Goal: Information Seeking & Learning: Stay updated

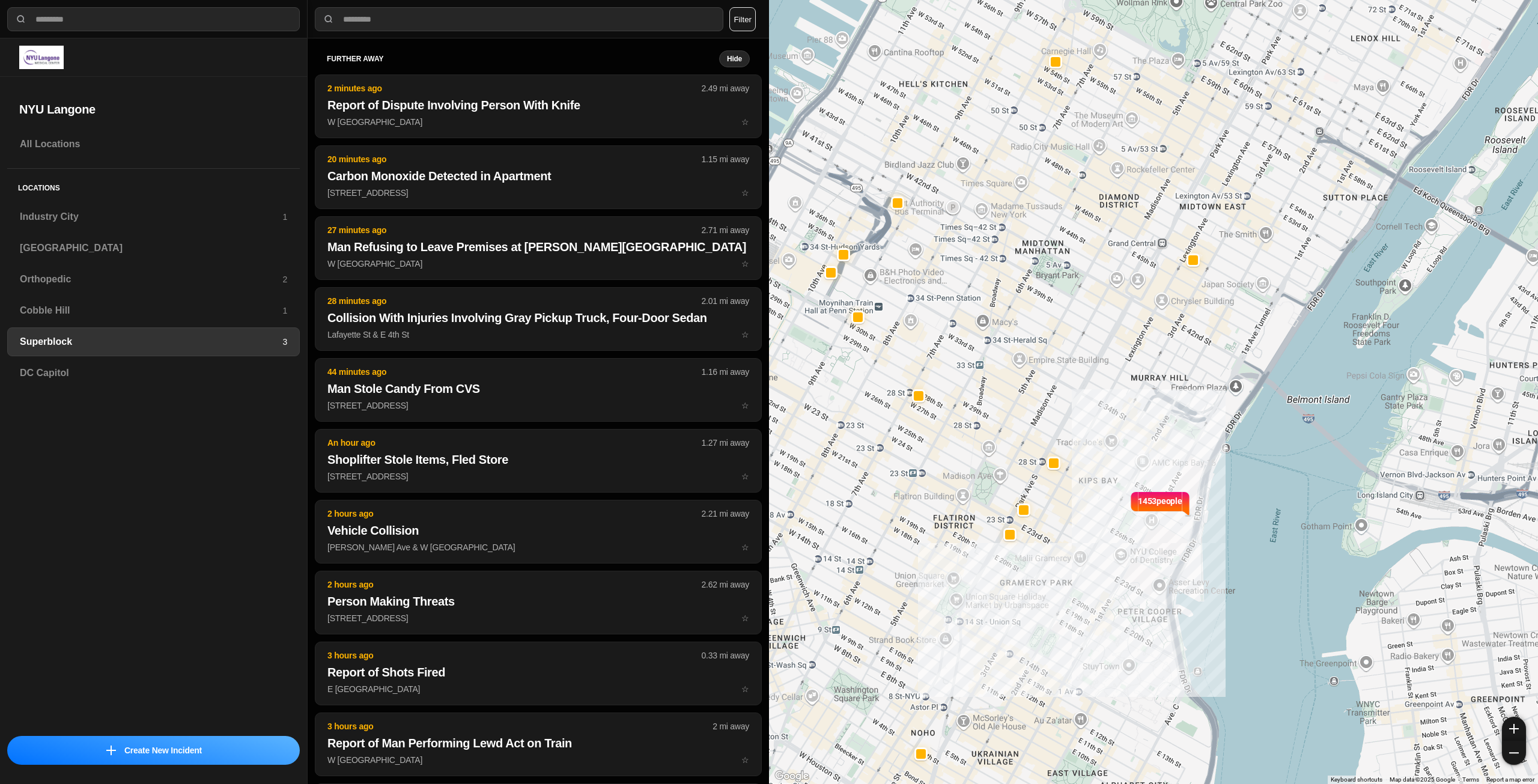
select select "*"
click at [114, 212] on h3 "Industry City" at bounding box center [151, 217] width 262 height 14
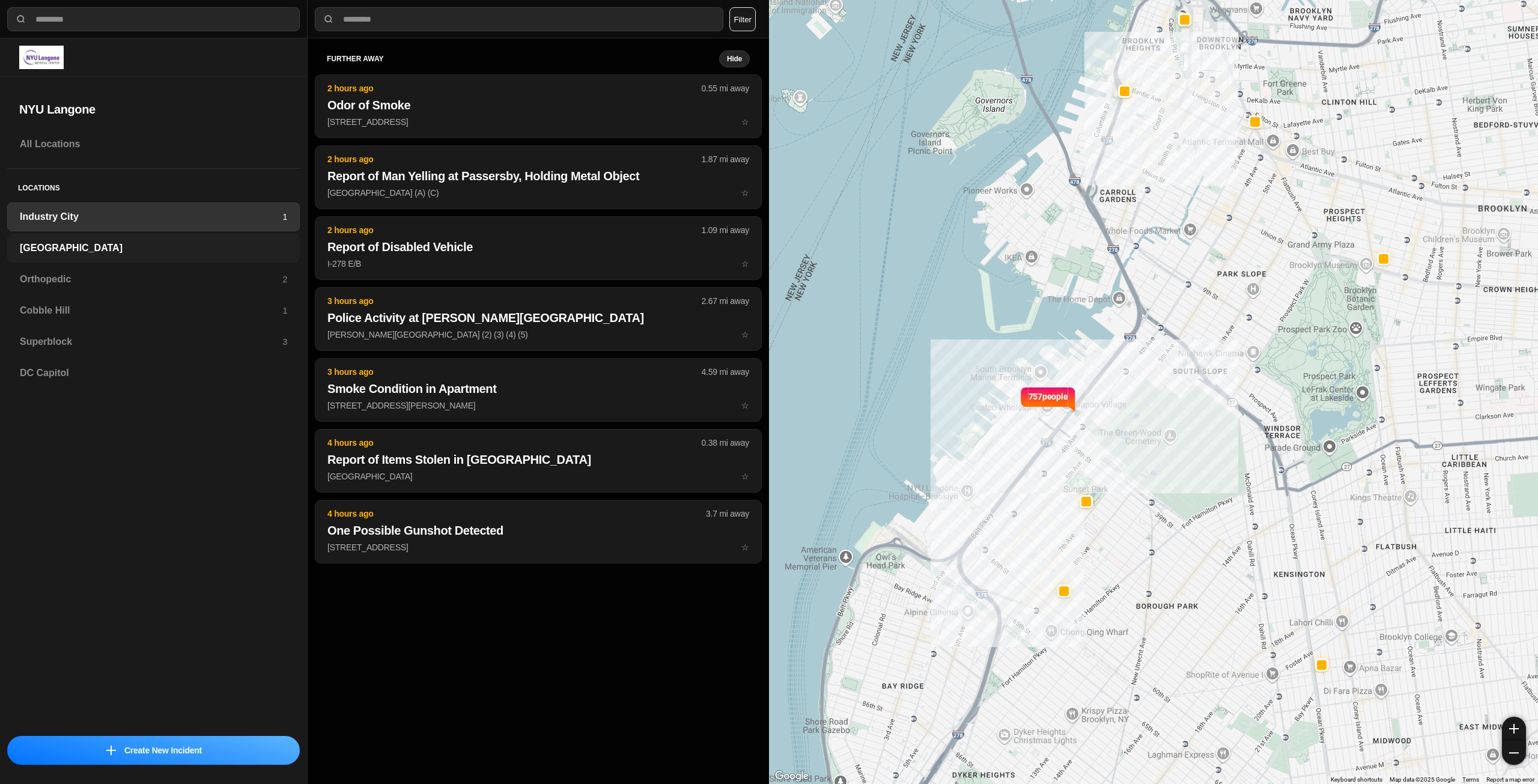
click at [112, 238] on div "[GEOGRAPHIC_DATA]" at bounding box center [153, 247] width 293 height 29
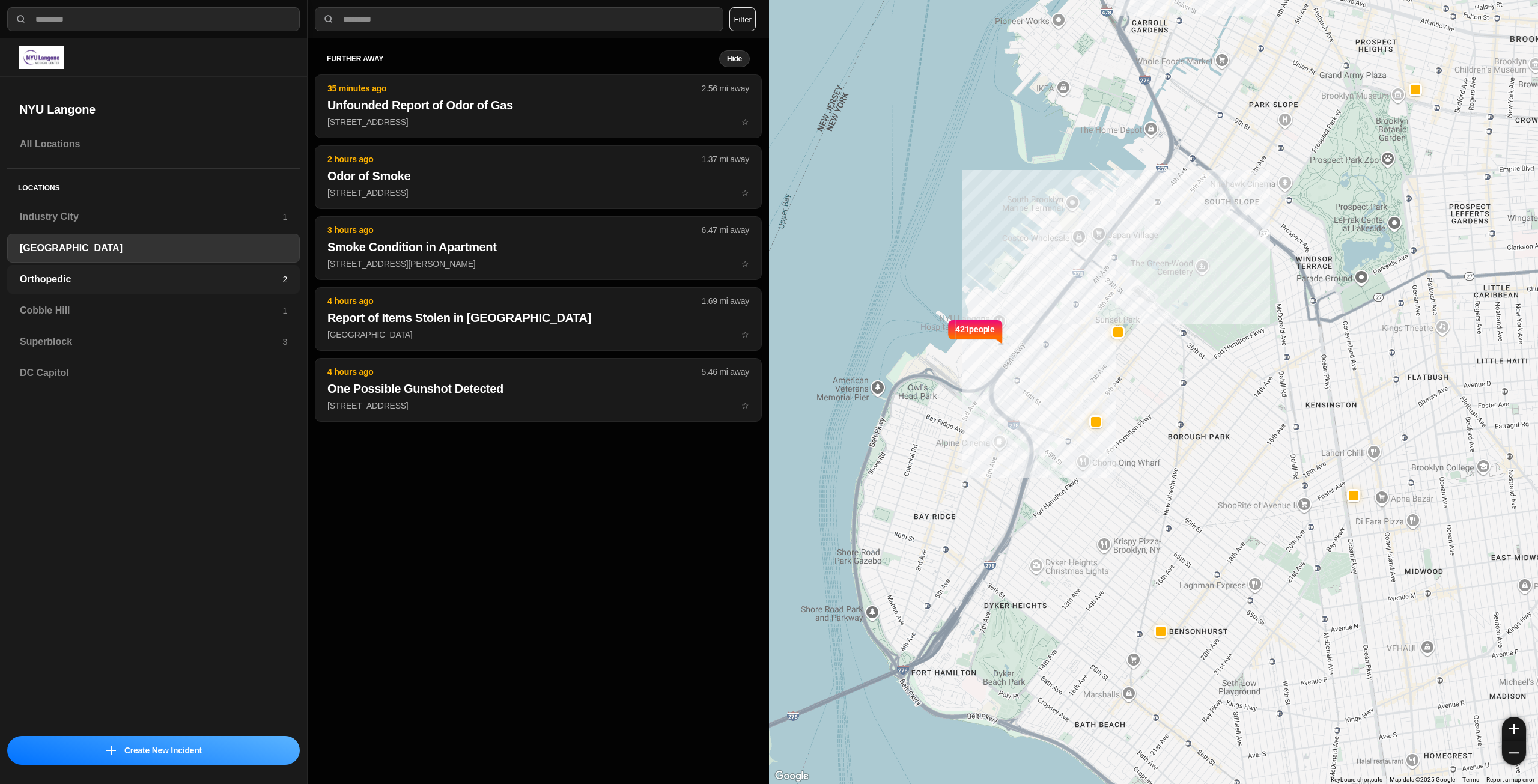
click at [171, 287] on div "Orthopedic 2" at bounding box center [153, 279] width 293 height 29
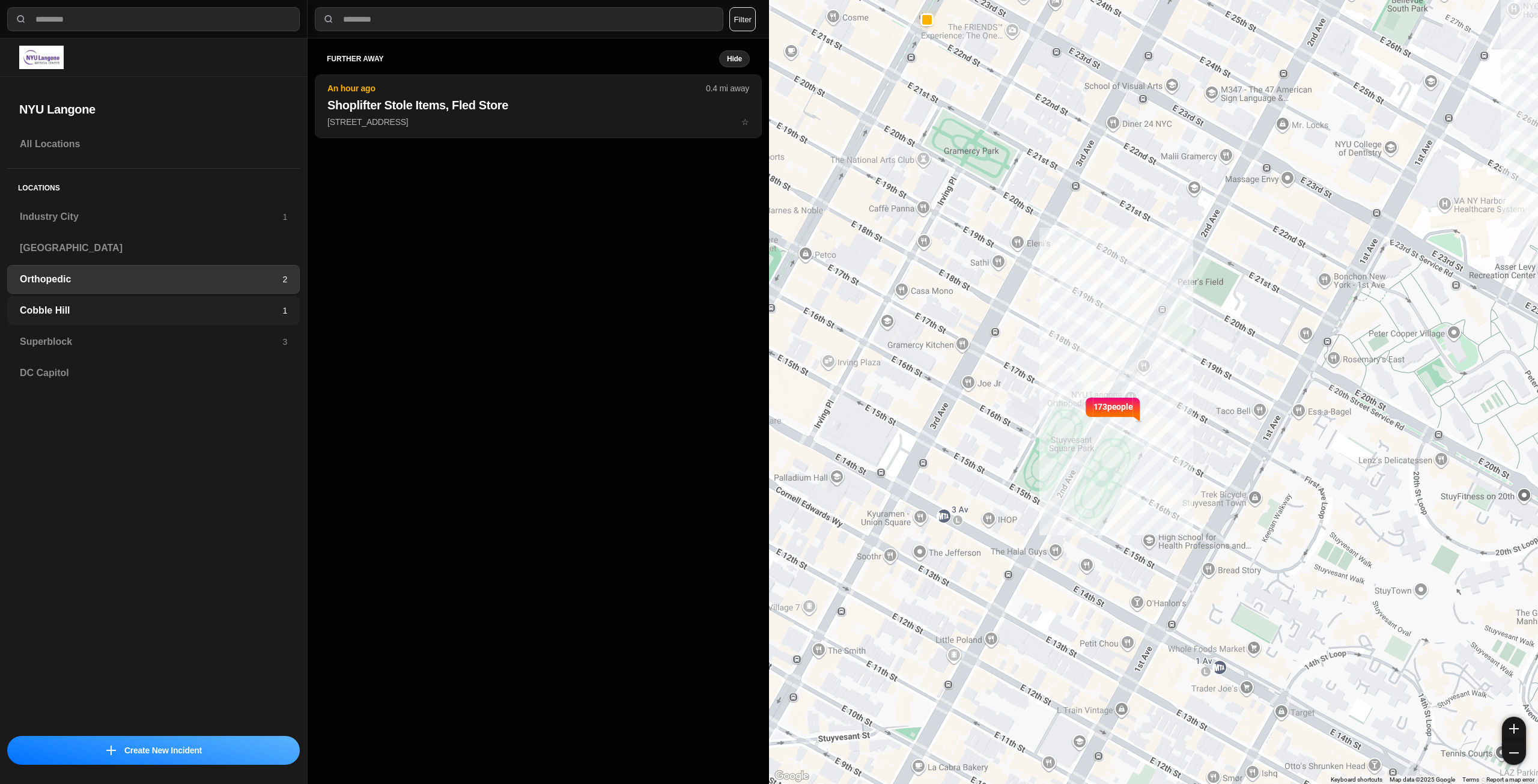
click at [171, 308] on h3 "Cobble Hill" at bounding box center [151, 310] width 262 height 14
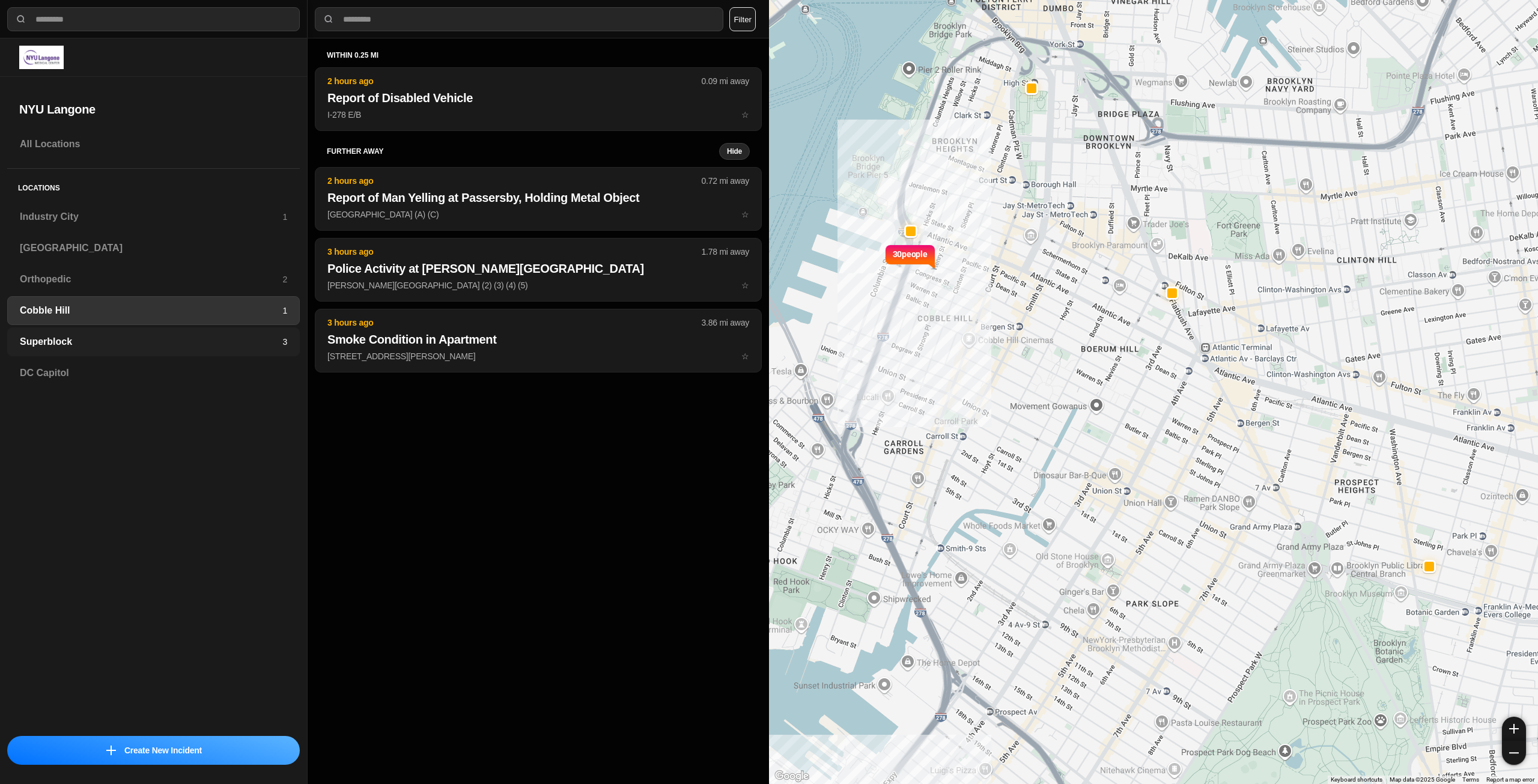
click at [149, 339] on h3 "Superblock" at bounding box center [151, 342] width 262 height 14
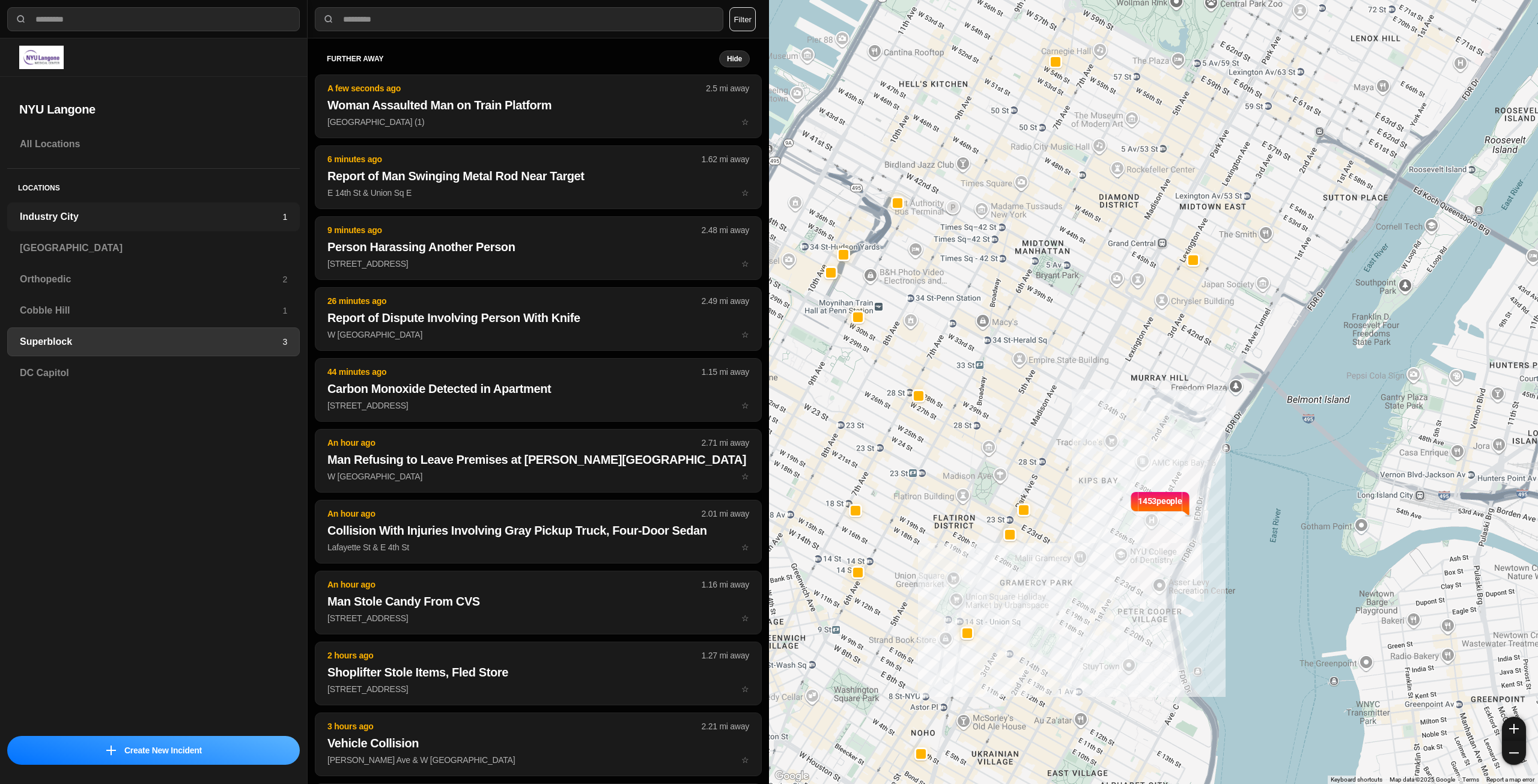
click at [198, 207] on div "Industry City 1" at bounding box center [153, 217] width 293 height 29
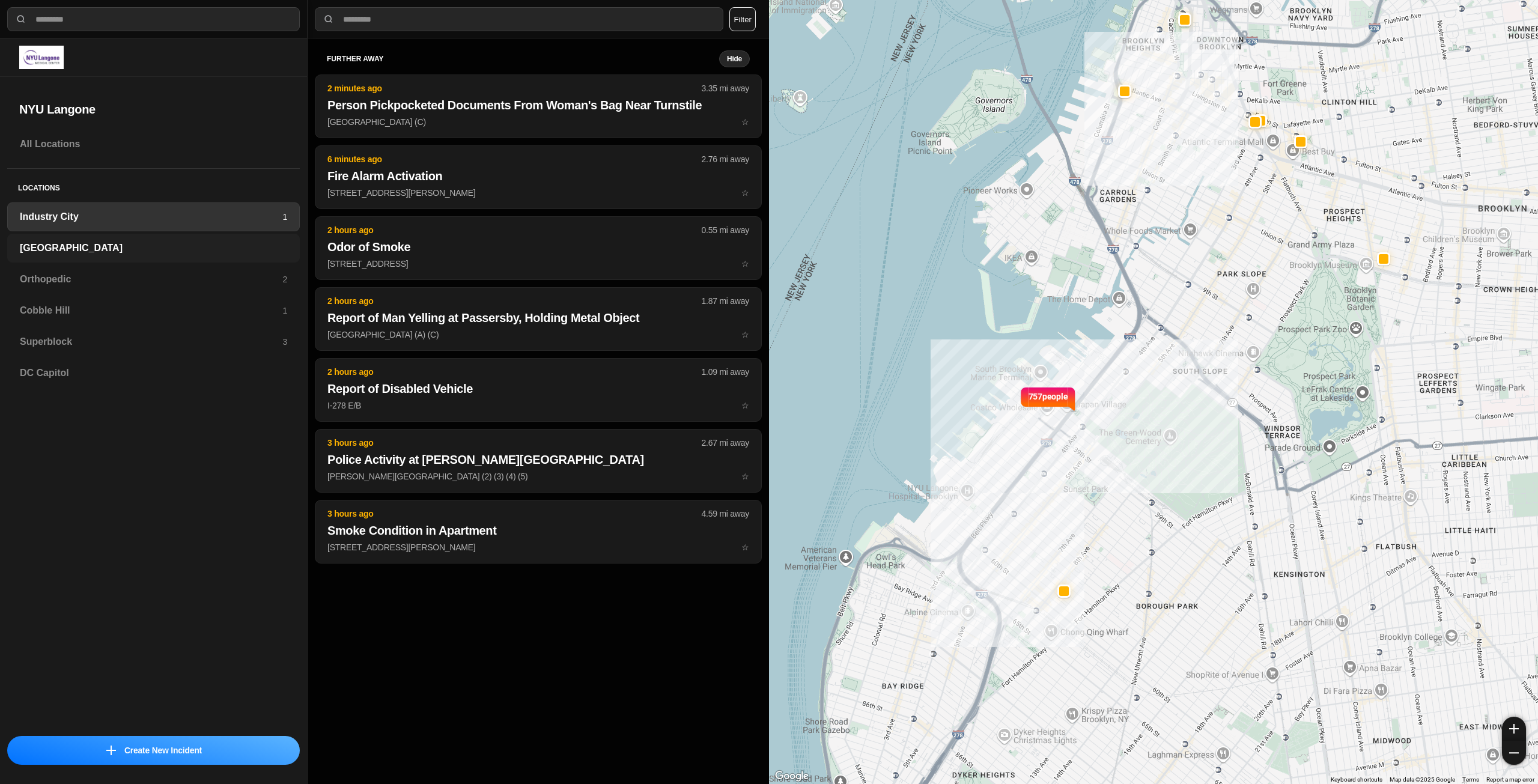
click at [159, 238] on div "[GEOGRAPHIC_DATA]" at bounding box center [153, 247] width 293 height 29
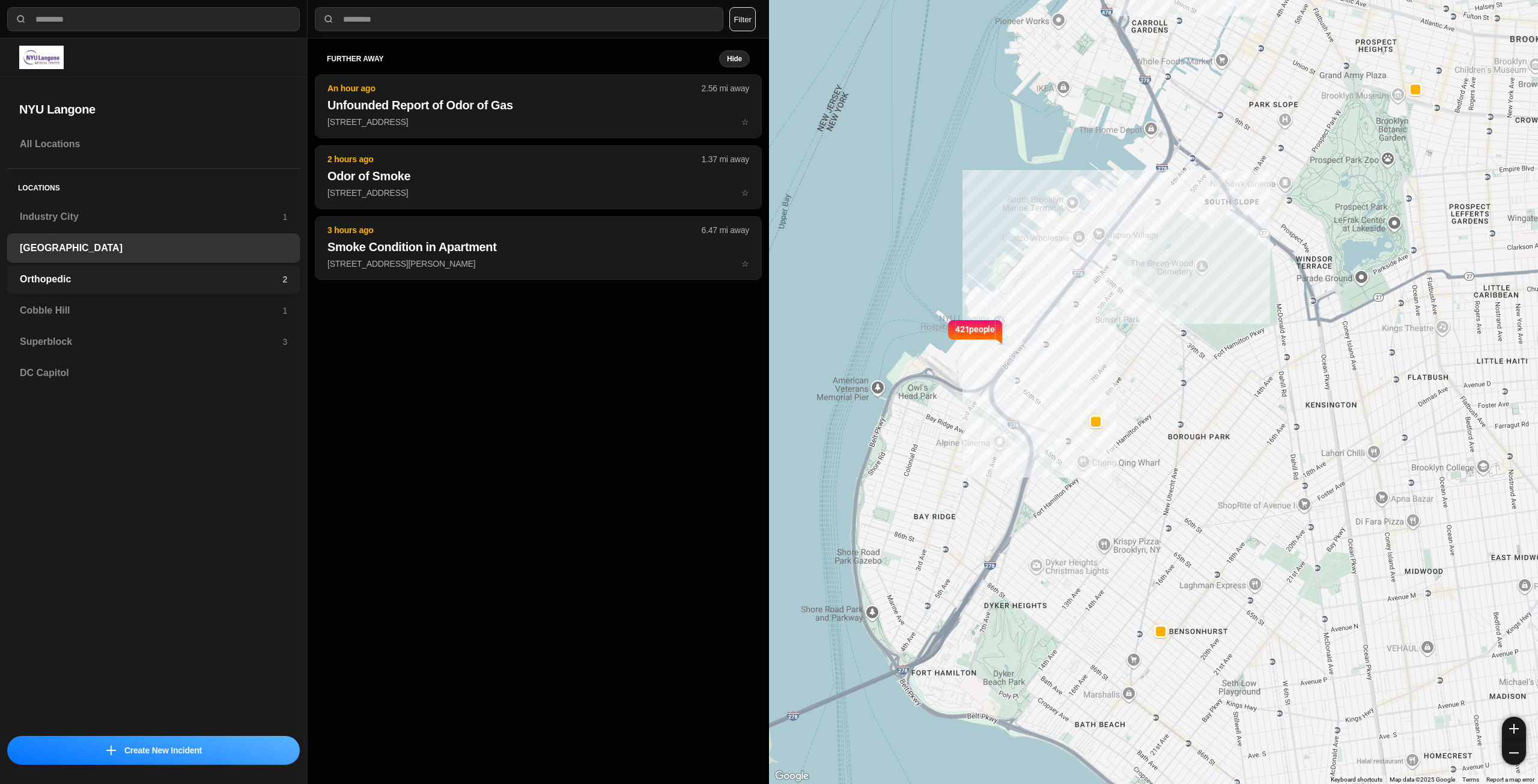
click at [166, 272] on h3 "Orthopedic" at bounding box center [151, 279] width 262 height 14
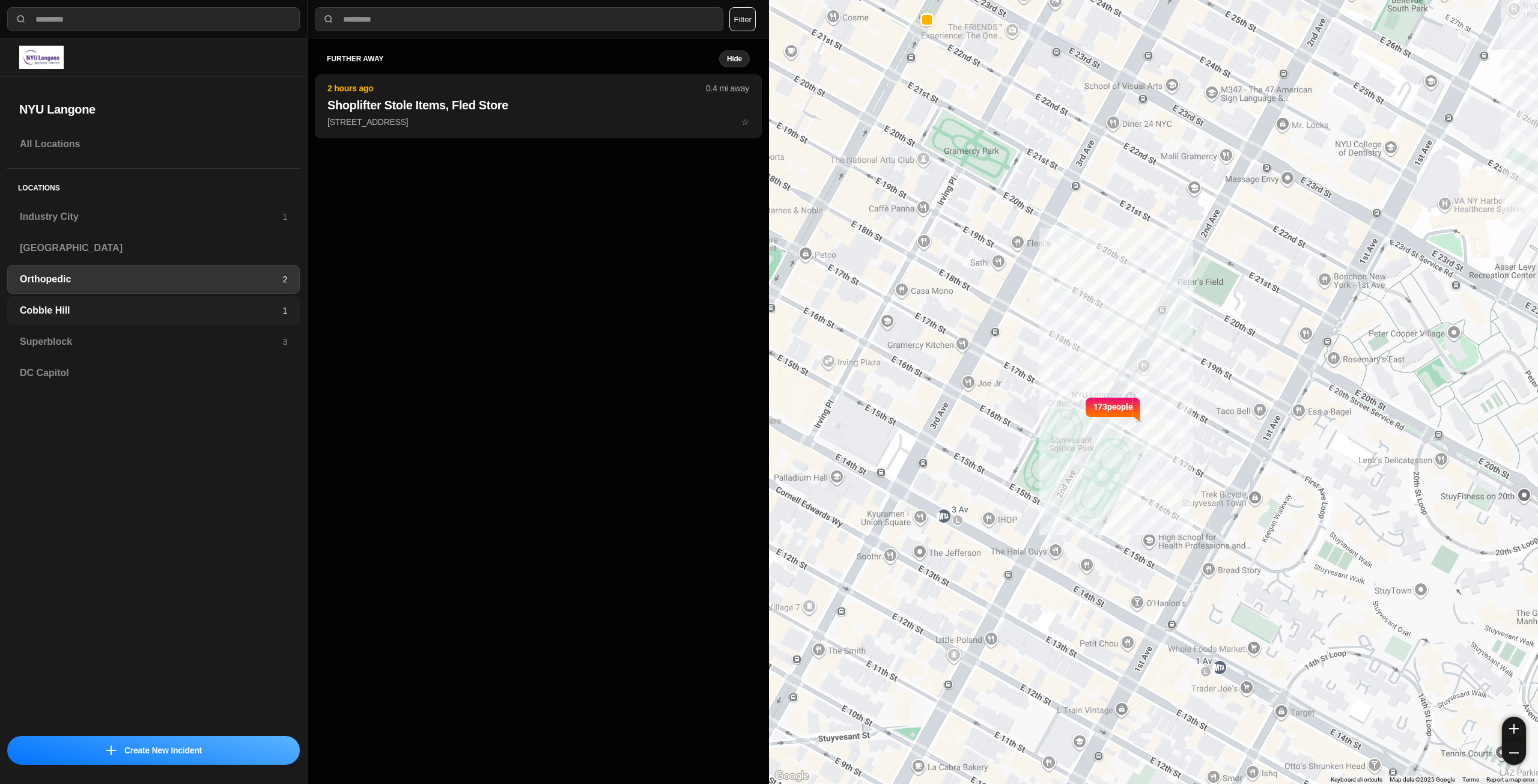
click at [160, 302] on div "Cobble Hill 1" at bounding box center [153, 310] width 293 height 29
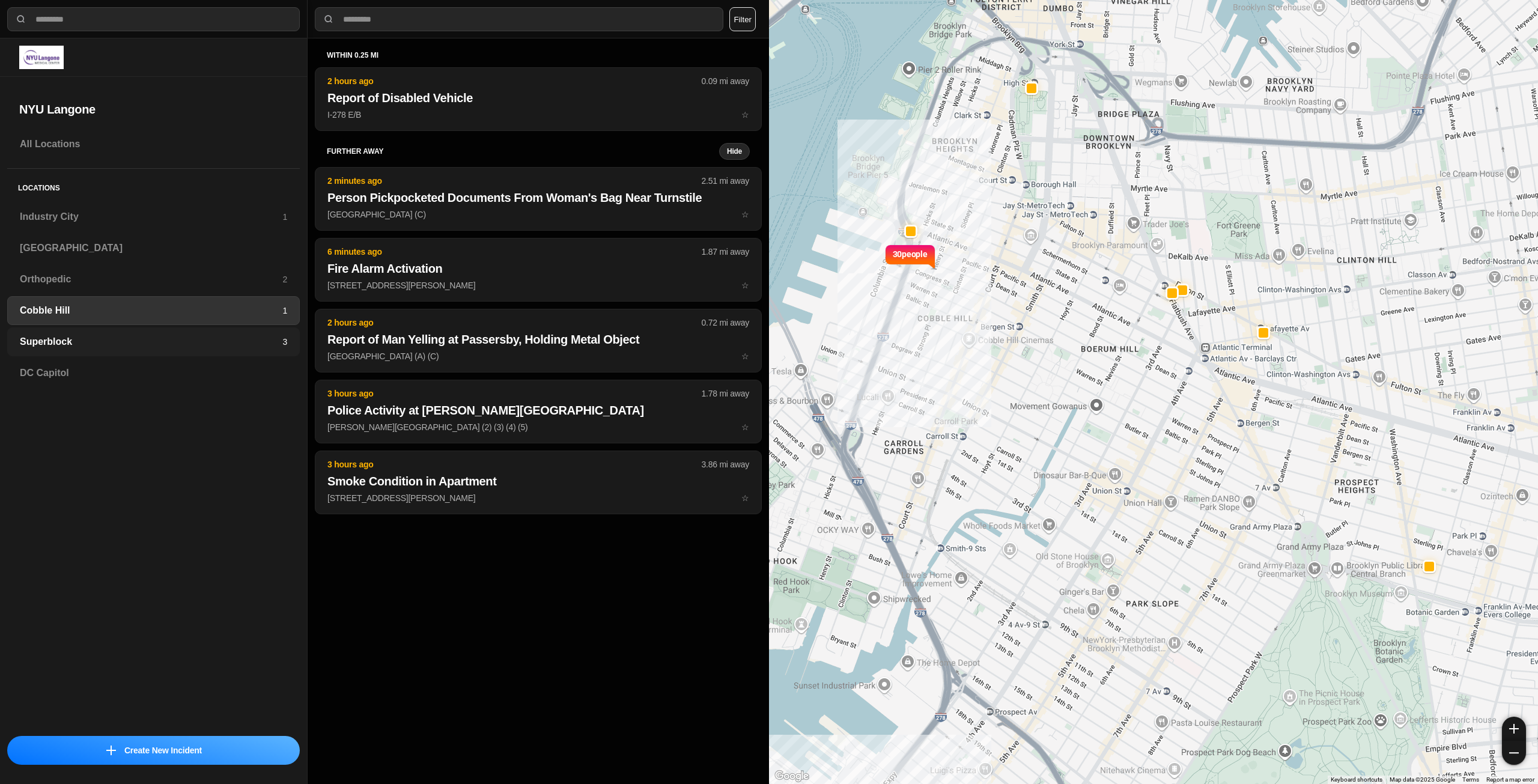
click at [159, 336] on h3 "Superblock" at bounding box center [151, 342] width 262 height 14
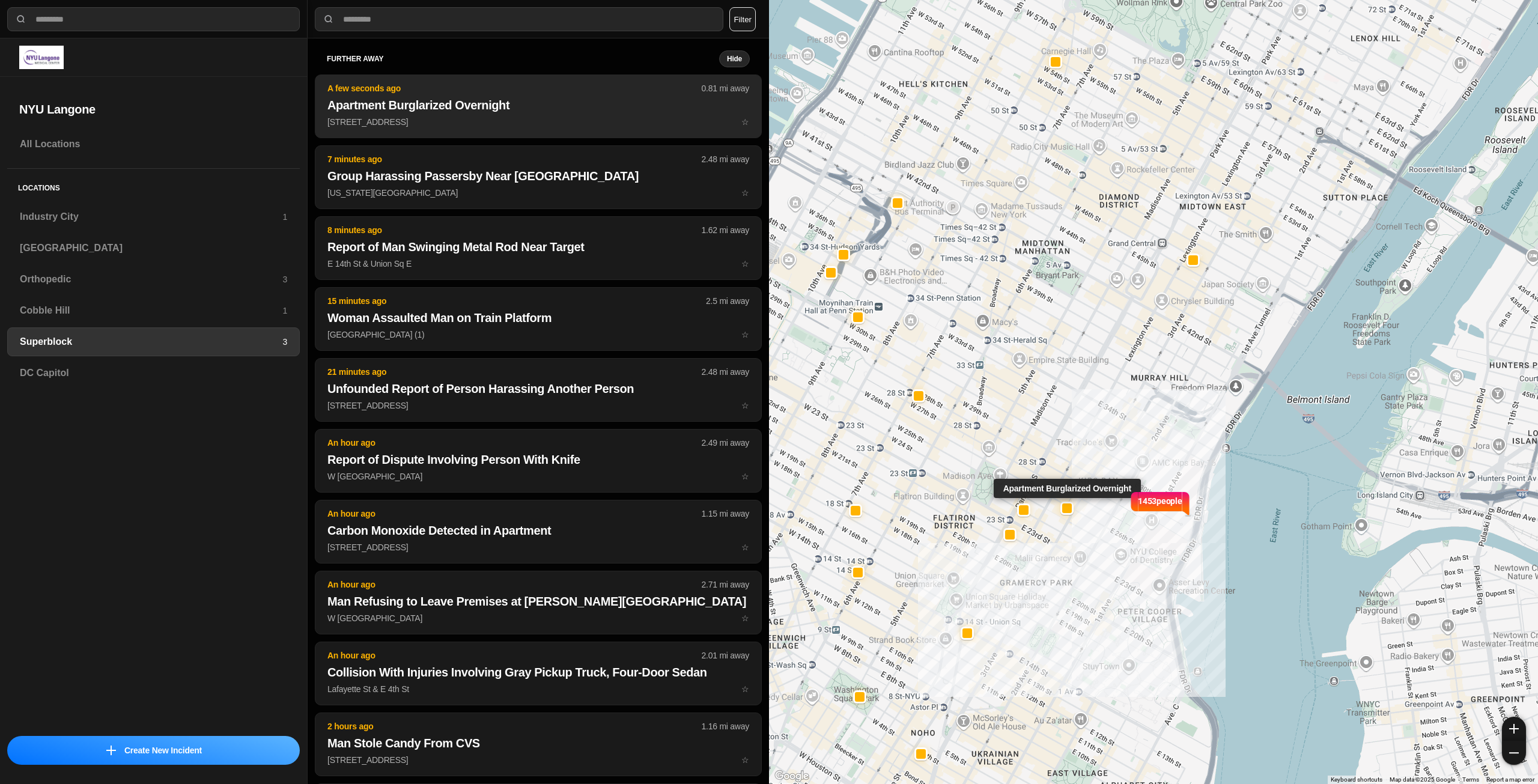
click at [477, 113] on h2 "Apartment Burglarized Overnight" at bounding box center [538, 105] width 421 height 17
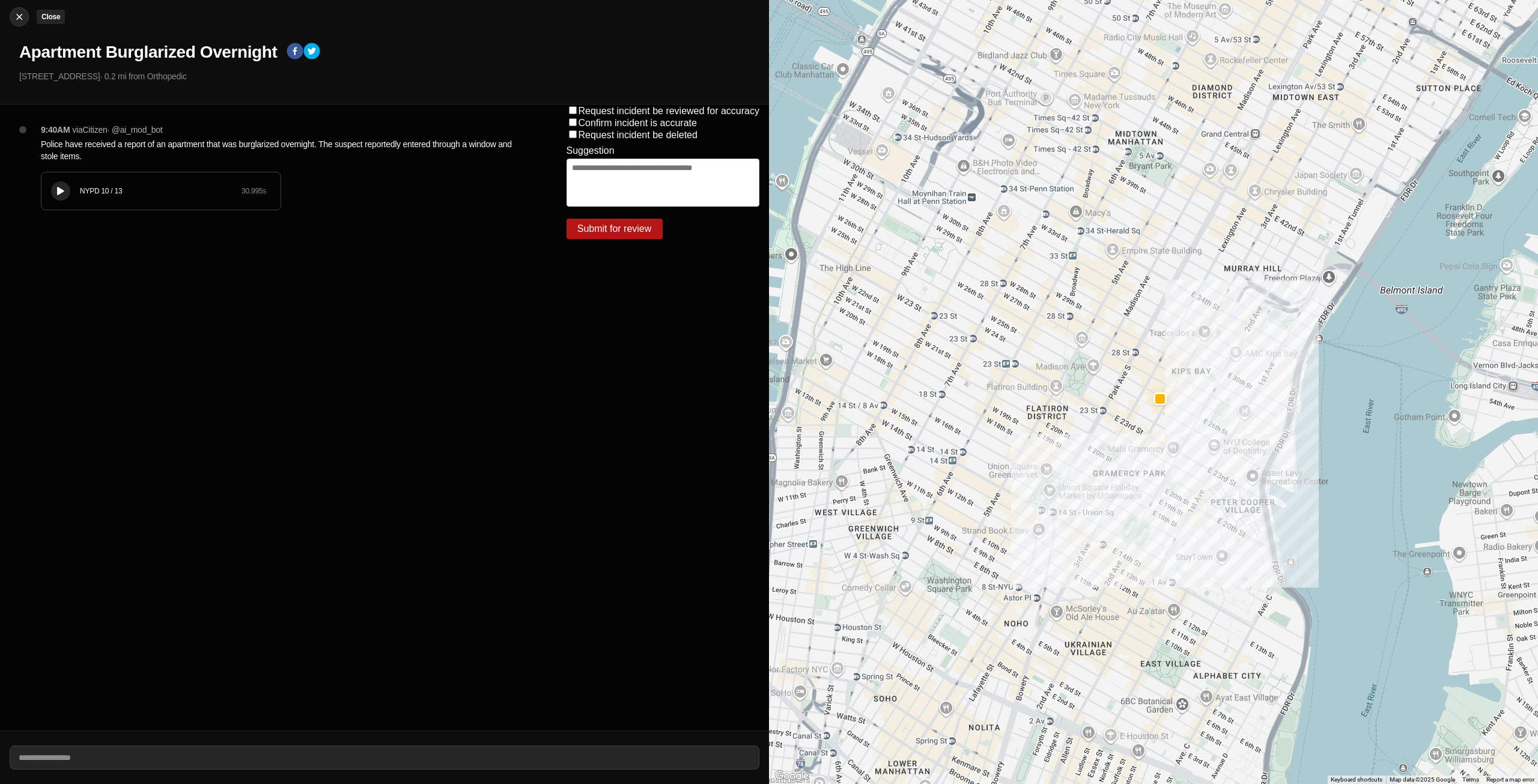
click at [18, 16] on img at bounding box center [19, 17] width 12 height 12
select select "*"
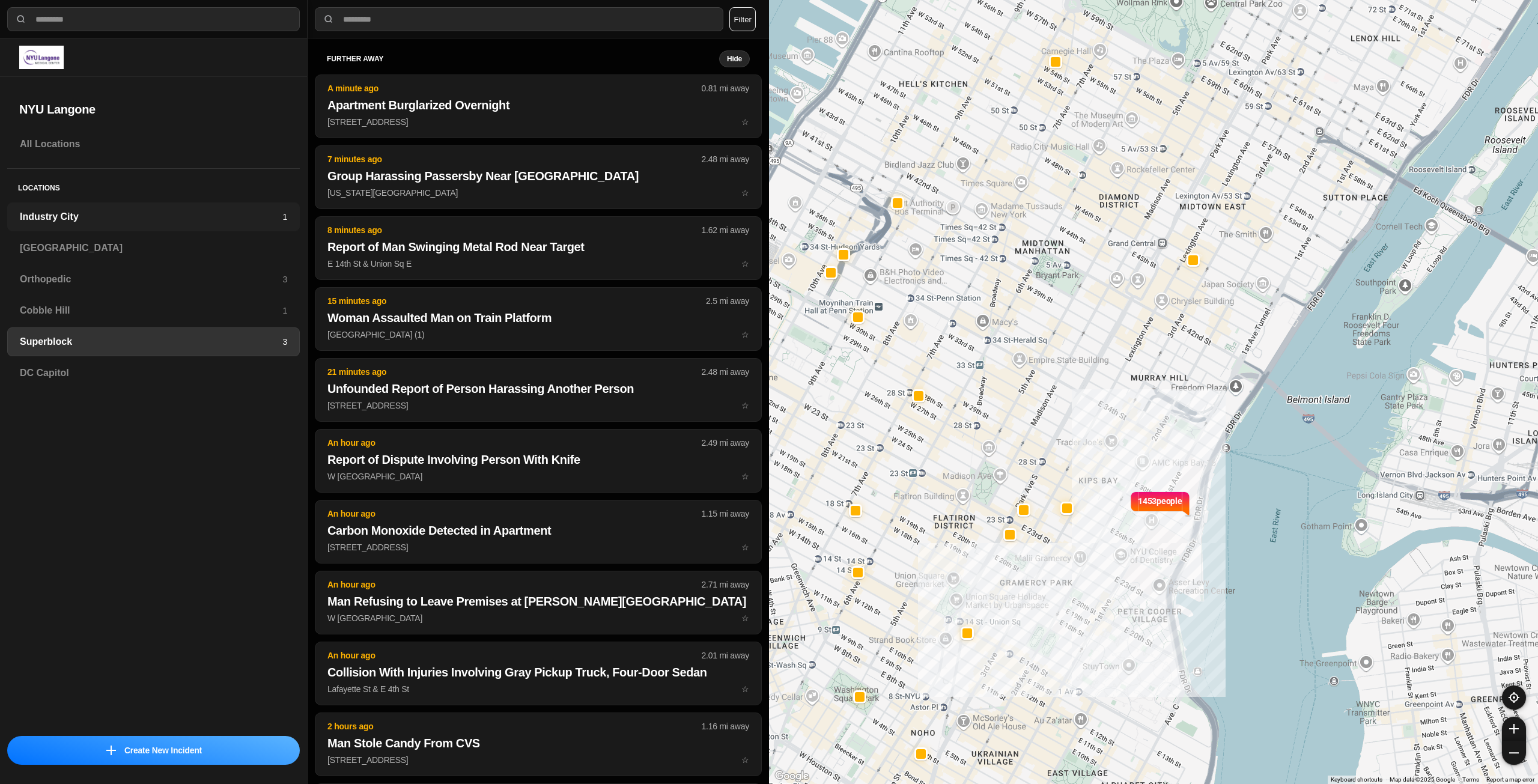
click at [254, 215] on h3 "Industry City" at bounding box center [151, 217] width 262 height 14
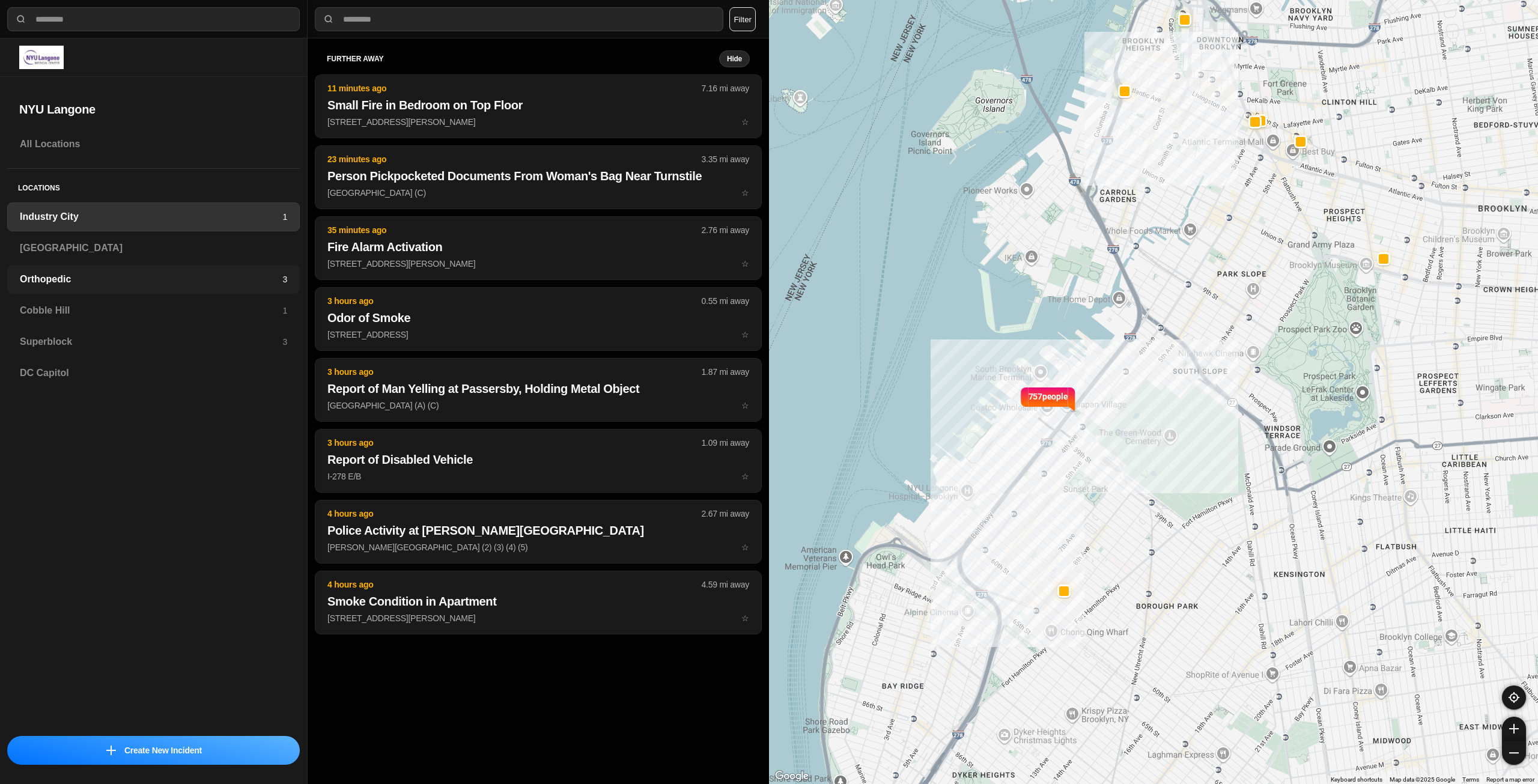
click at [293, 281] on div "Orthopedic 3" at bounding box center [153, 279] width 293 height 29
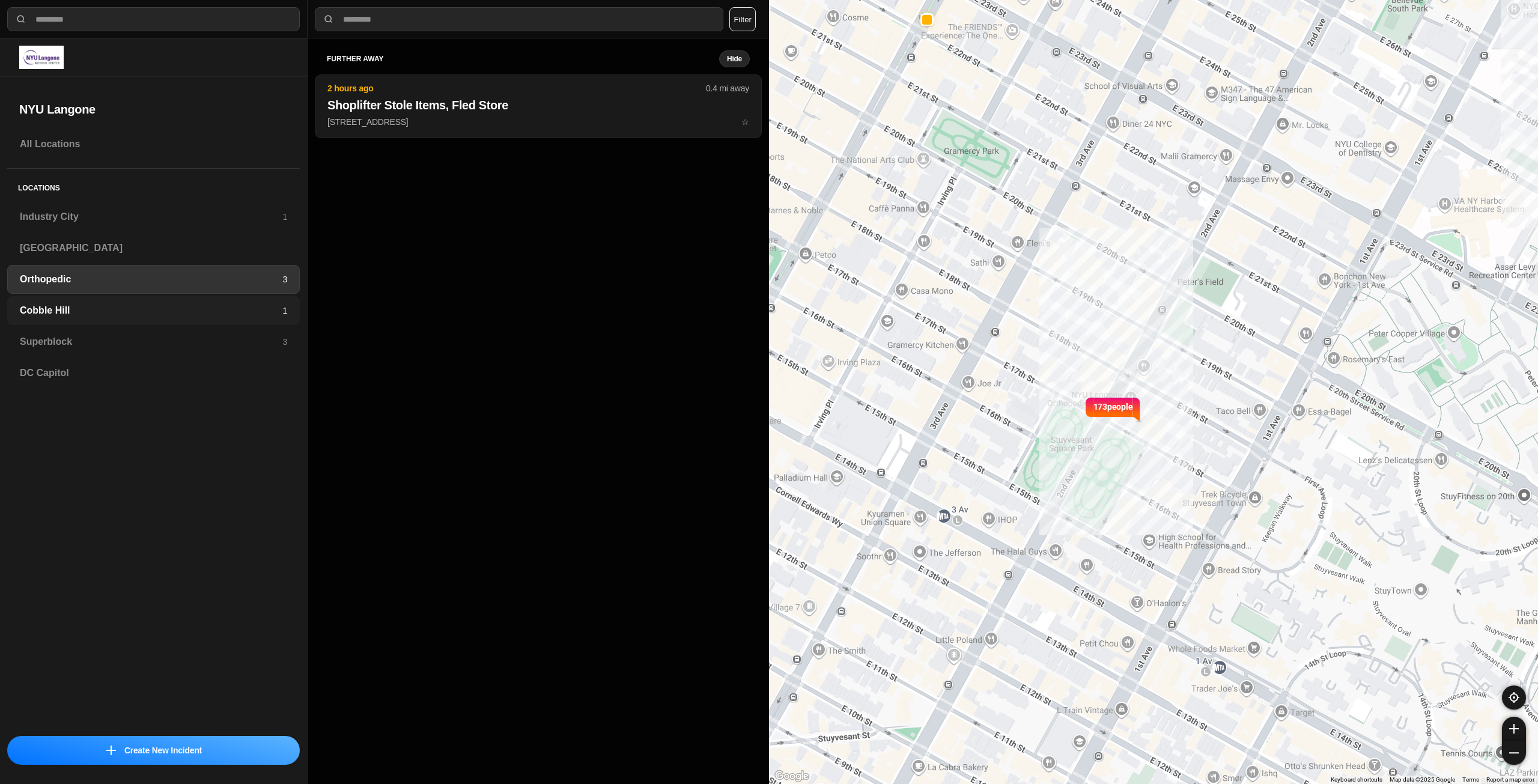
click at [282, 308] on h3 "Cobble Hill" at bounding box center [151, 310] width 262 height 14
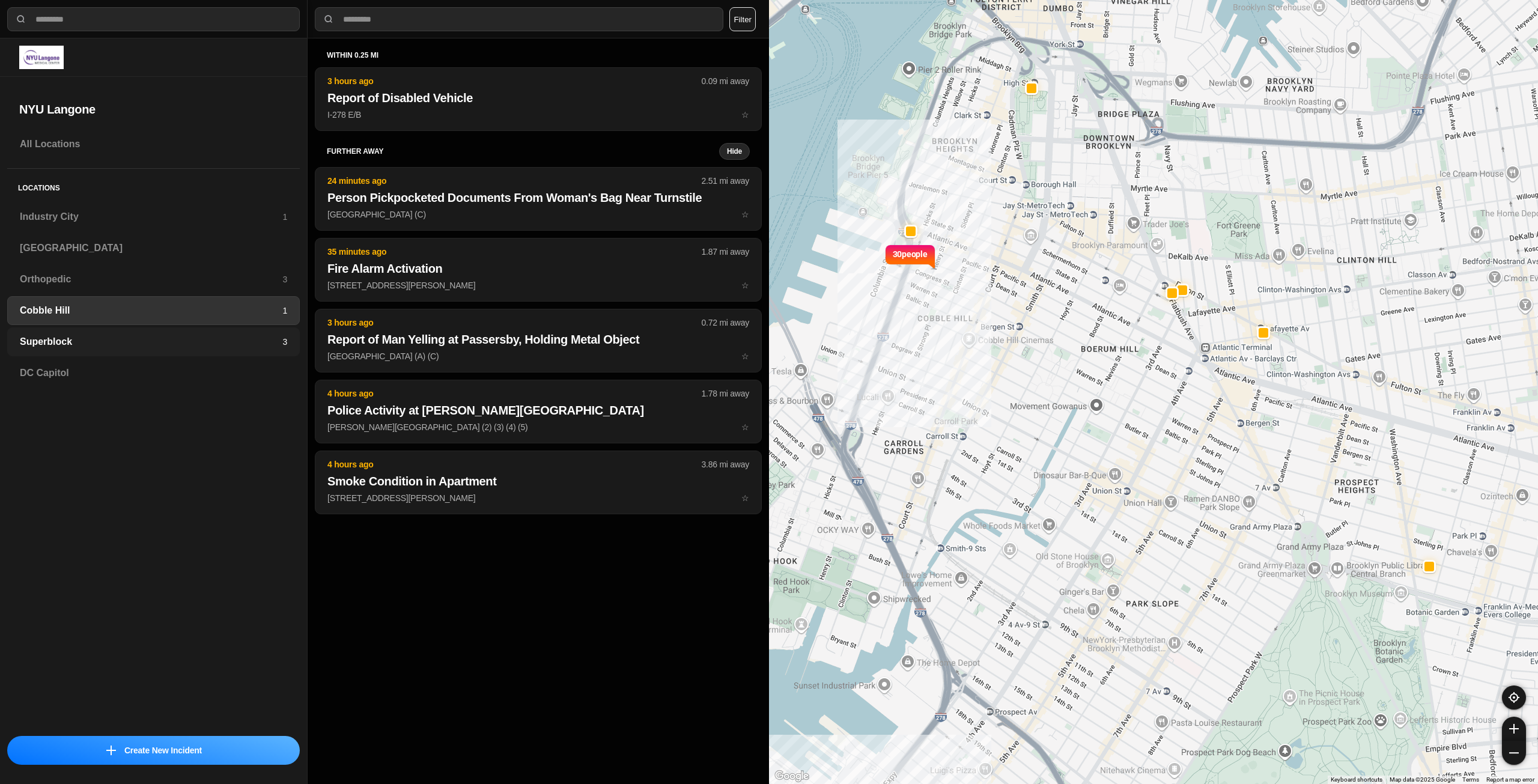
click at [268, 349] on h3 "Superblock" at bounding box center [151, 342] width 262 height 14
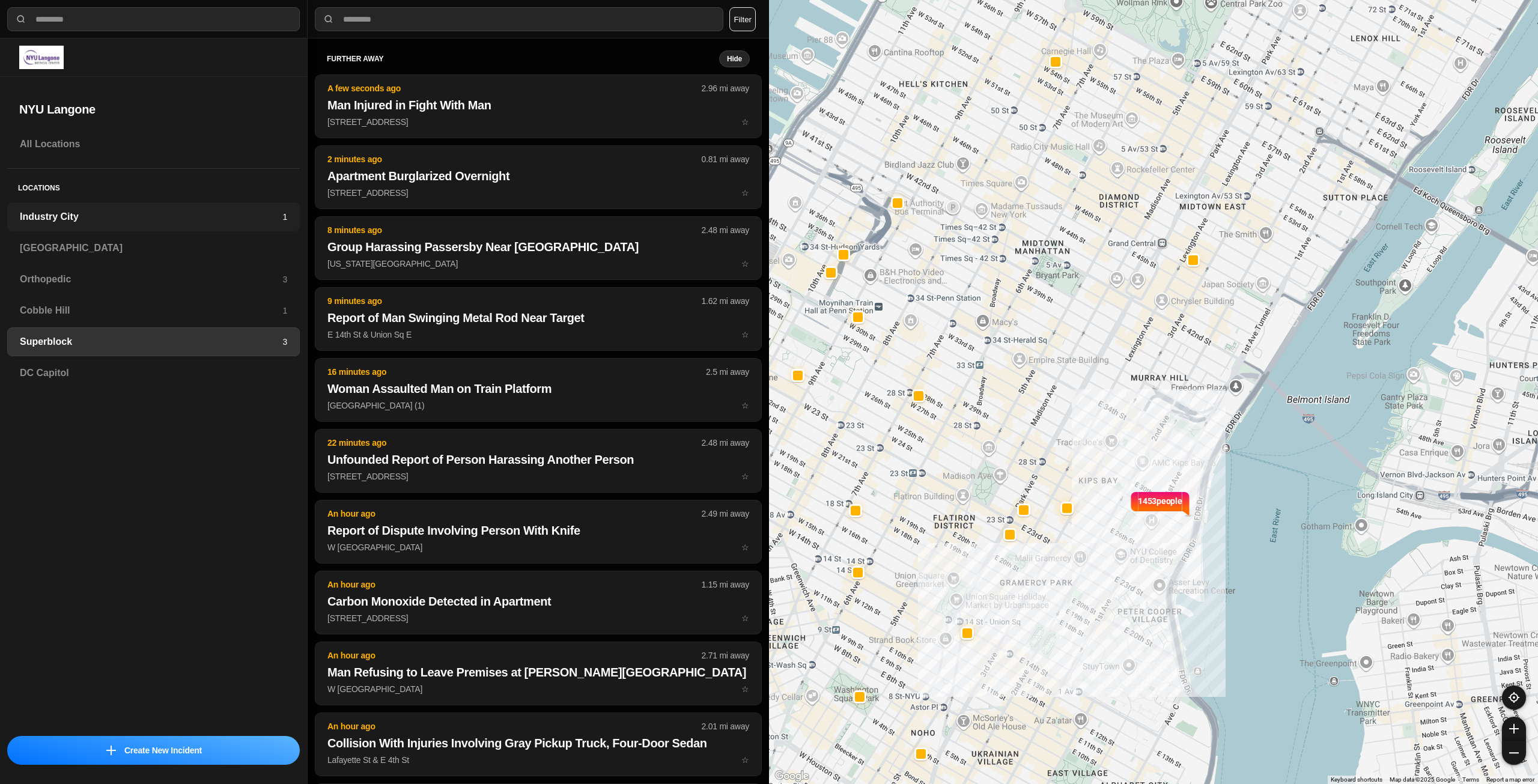
click at [273, 222] on h3 "Industry City" at bounding box center [151, 217] width 262 height 14
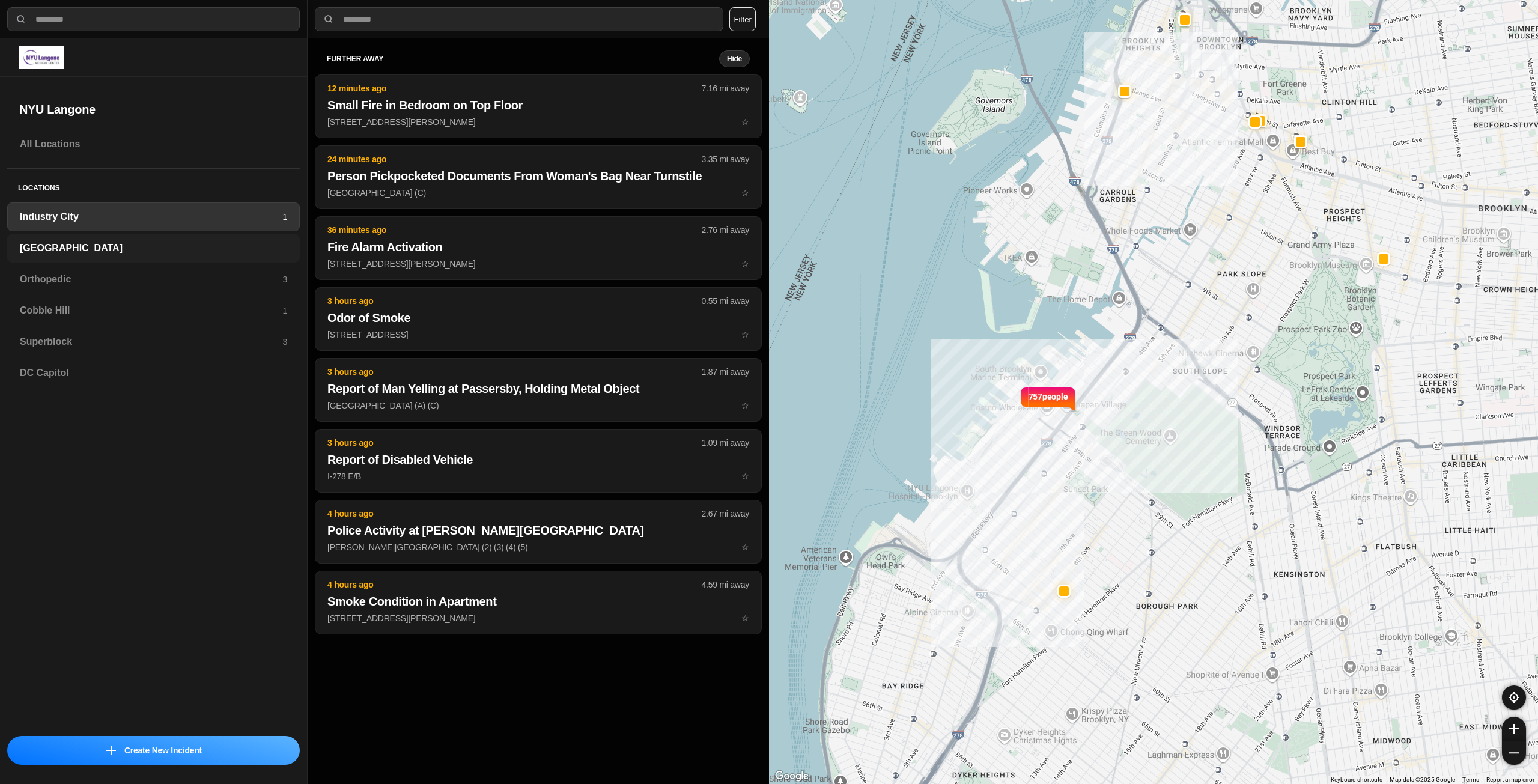
click at [249, 241] on h3 "[GEOGRAPHIC_DATA]" at bounding box center [154, 248] width 268 height 14
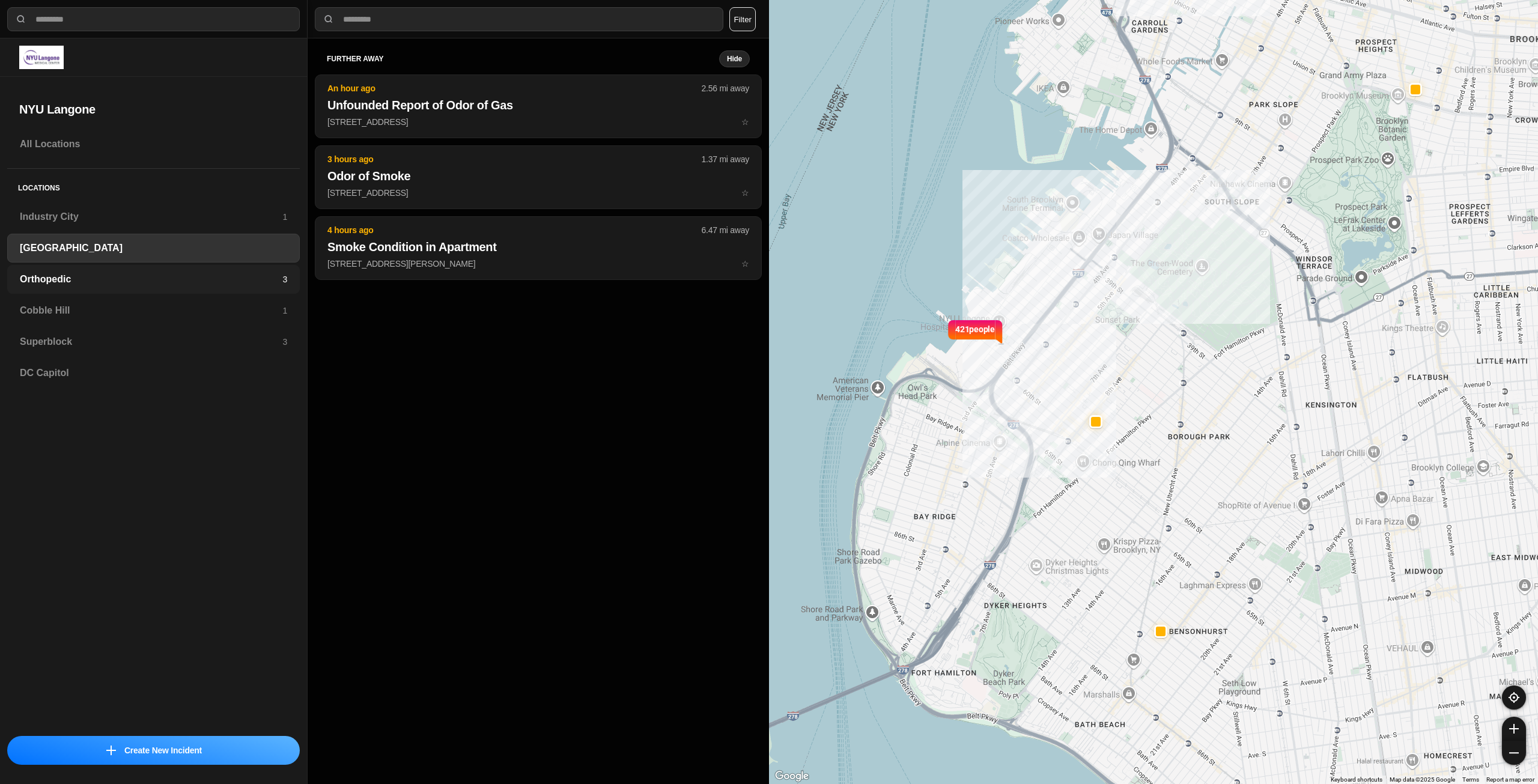
click at [247, 275] on h3 "Orthopedic" at bounding box center [151, 279] width 262 height 14
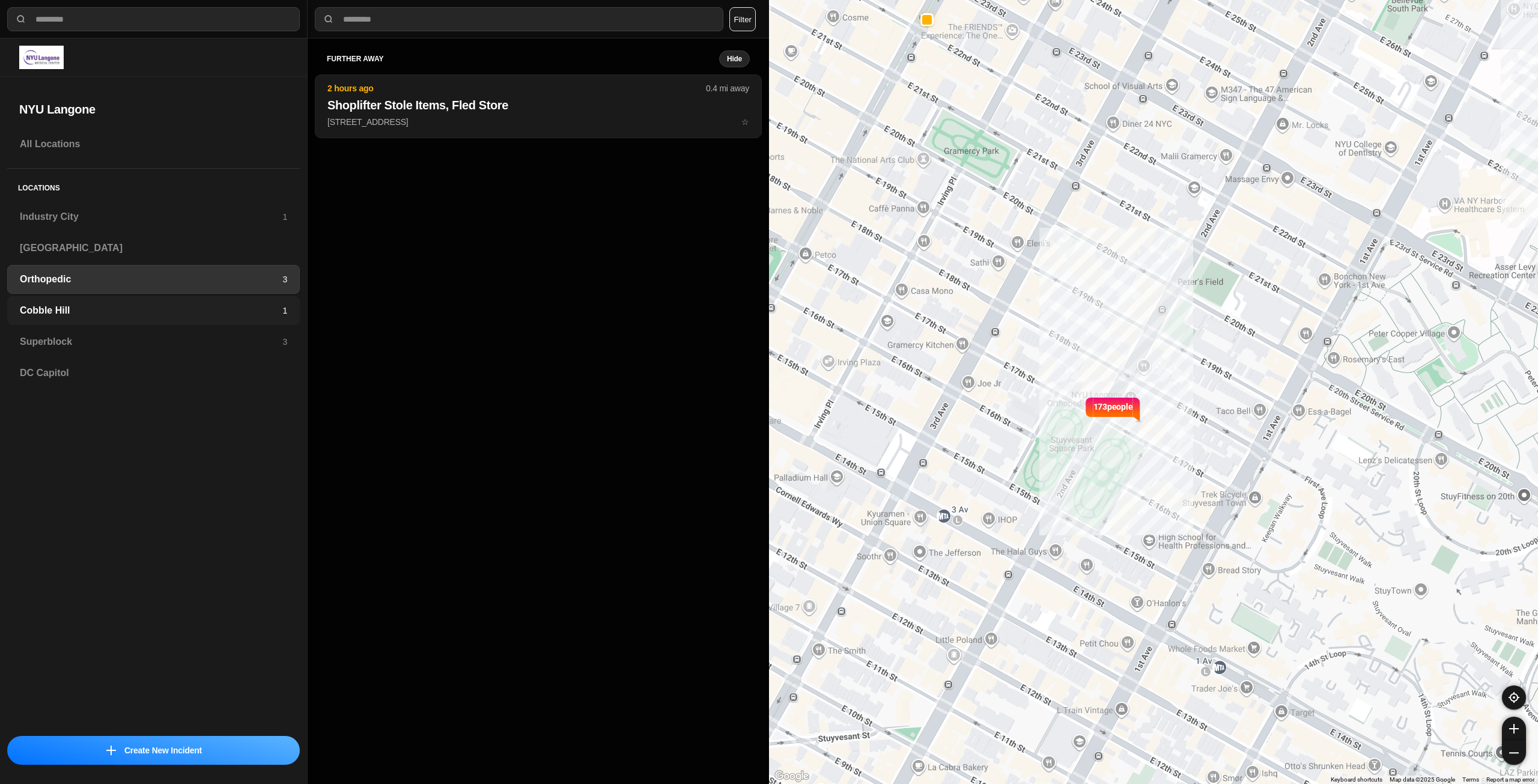
click at [252, 311] on h3 "Cobble Hill" at bounding box center [151, 310] width 262 height 14
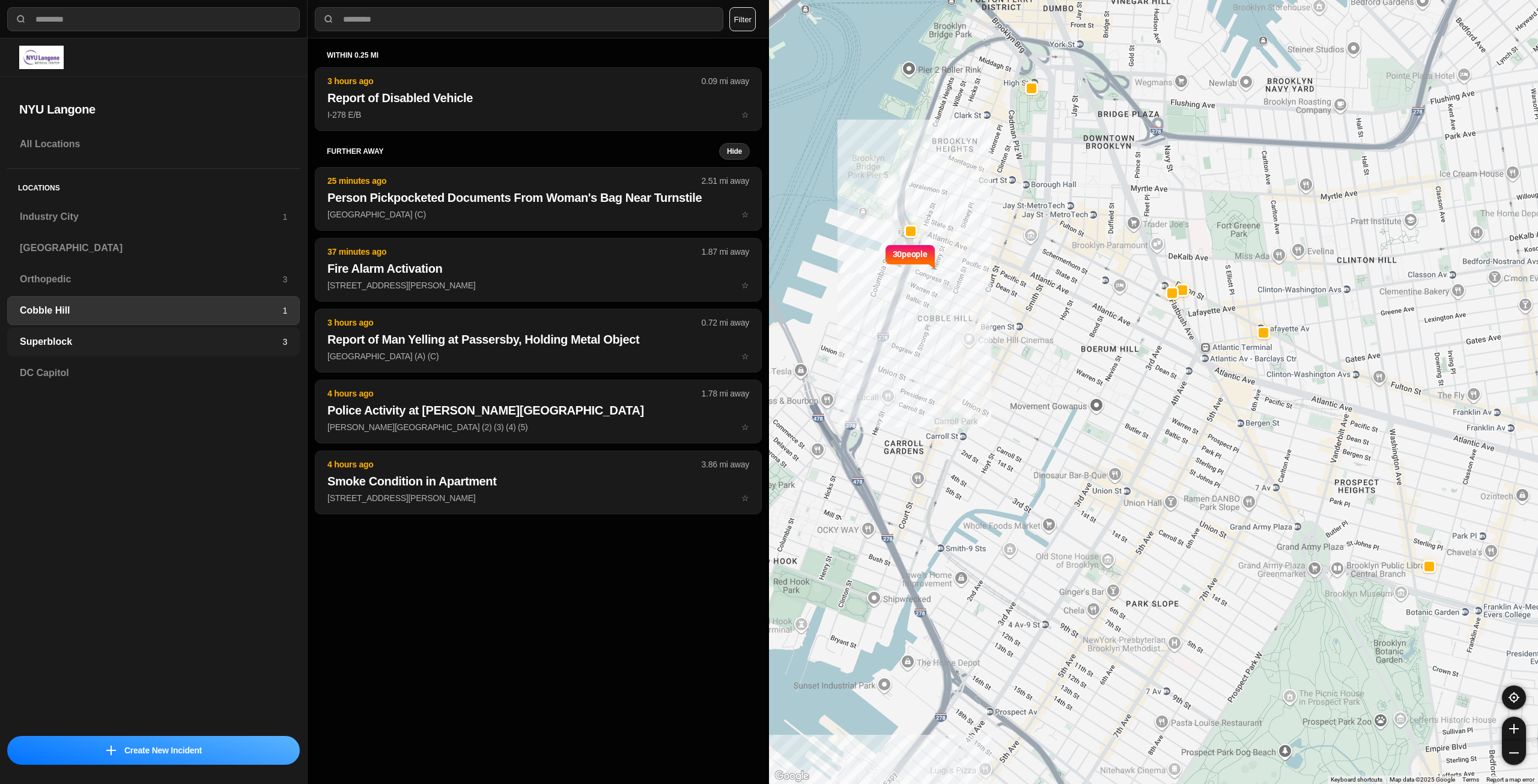
click at [216, 338] on h3 "Superblock" at bounding box center [151, 342] width 262 height 14
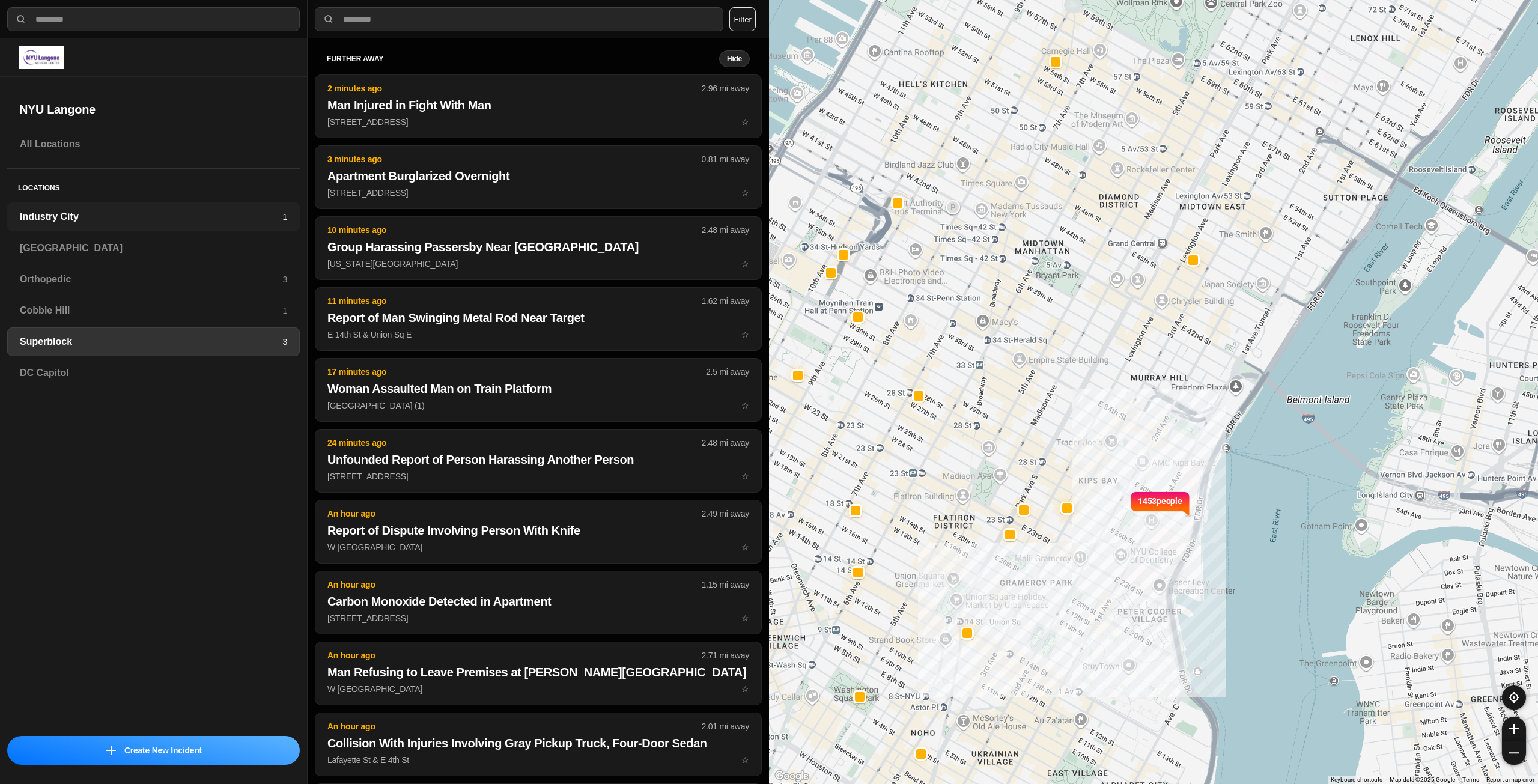
click at [178, 215] on h3 "Industry City" at bounding box center [151, 217] width 262 height 14
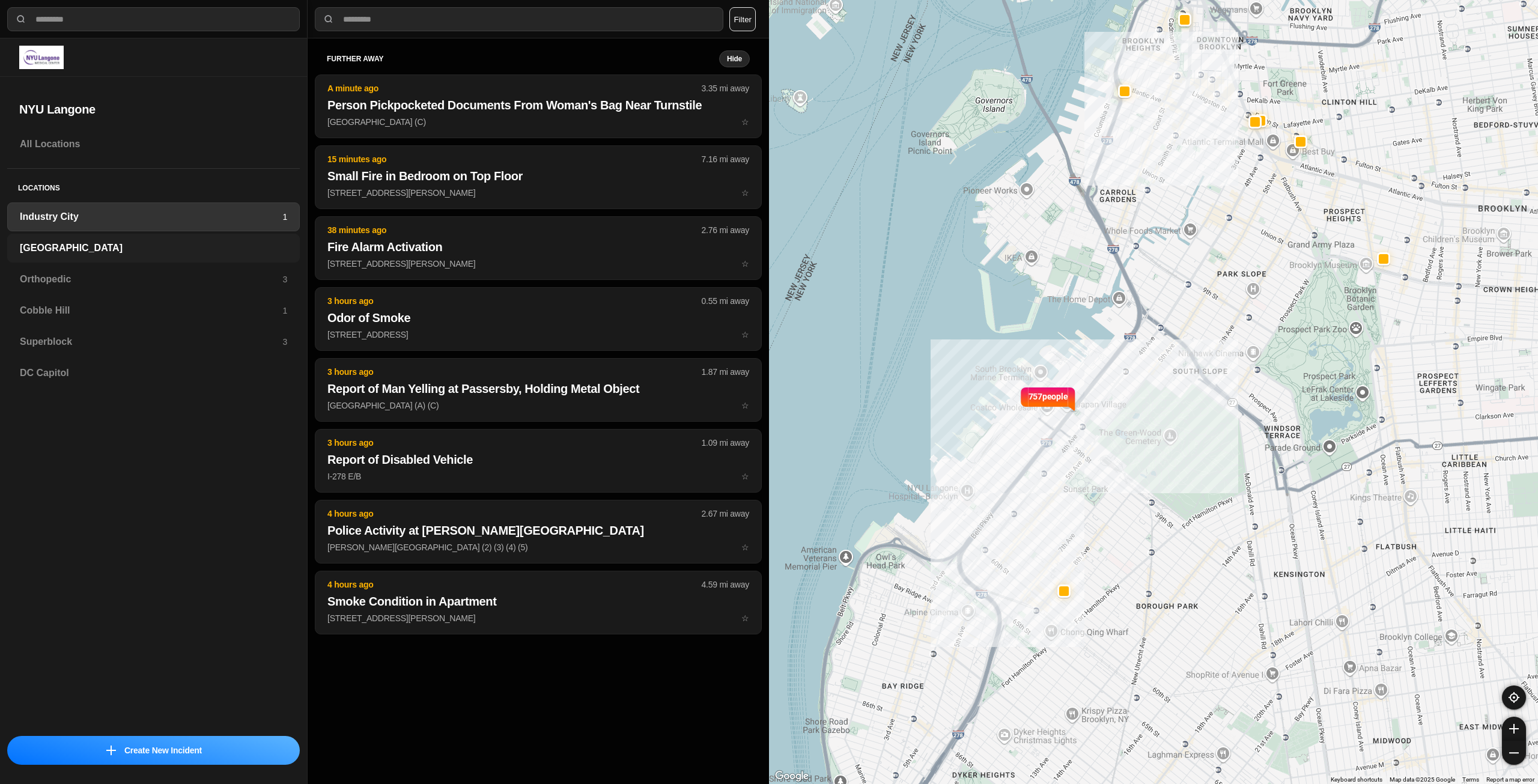
click at [129, 251] on h3 "[GEOGRAPHIC_DATA]" at bounding box center [154, 248] width 268 height 14
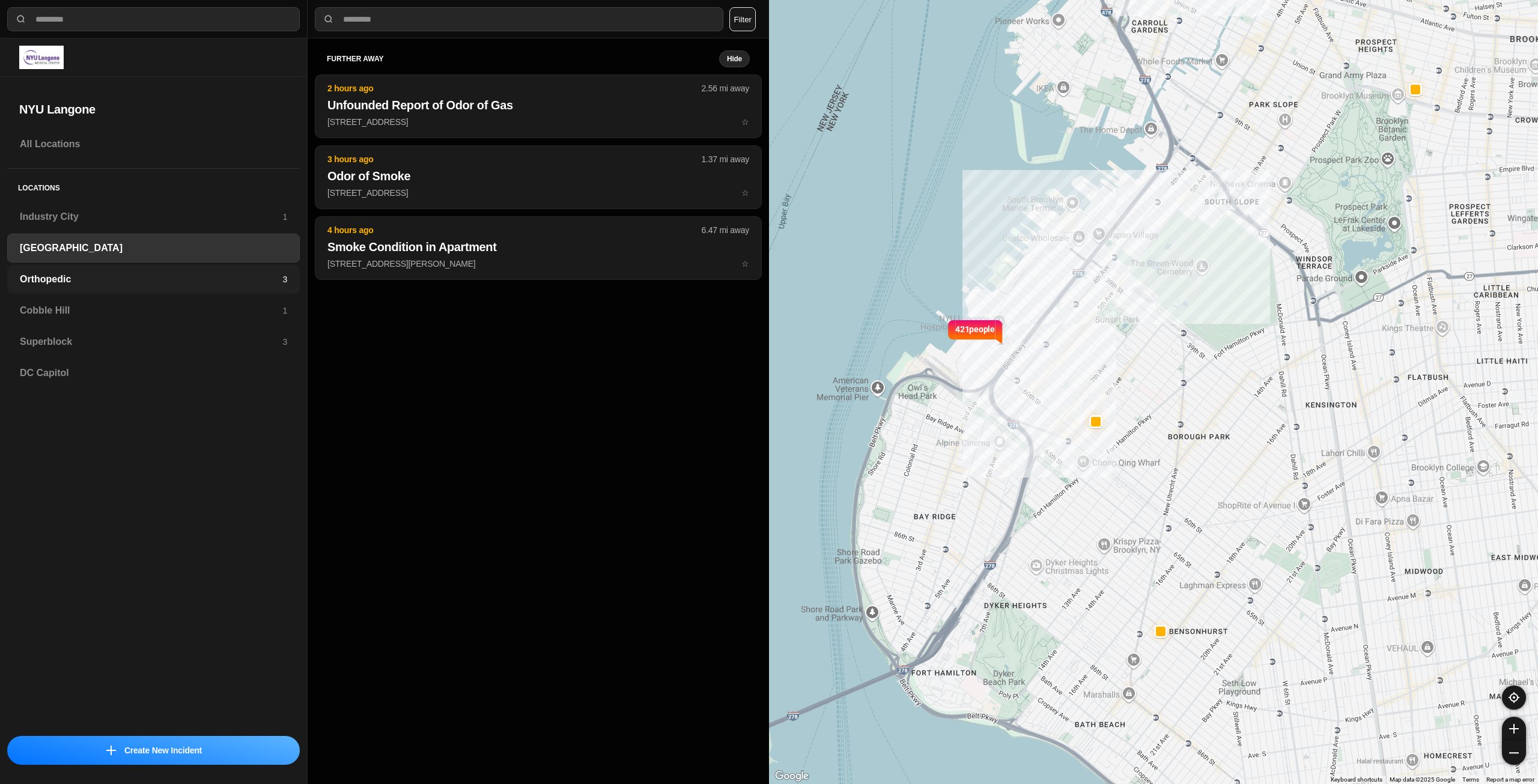
click at [208, 279] on h3 "Orthopedic" at bounding box center [151, 279] width 262 height 14
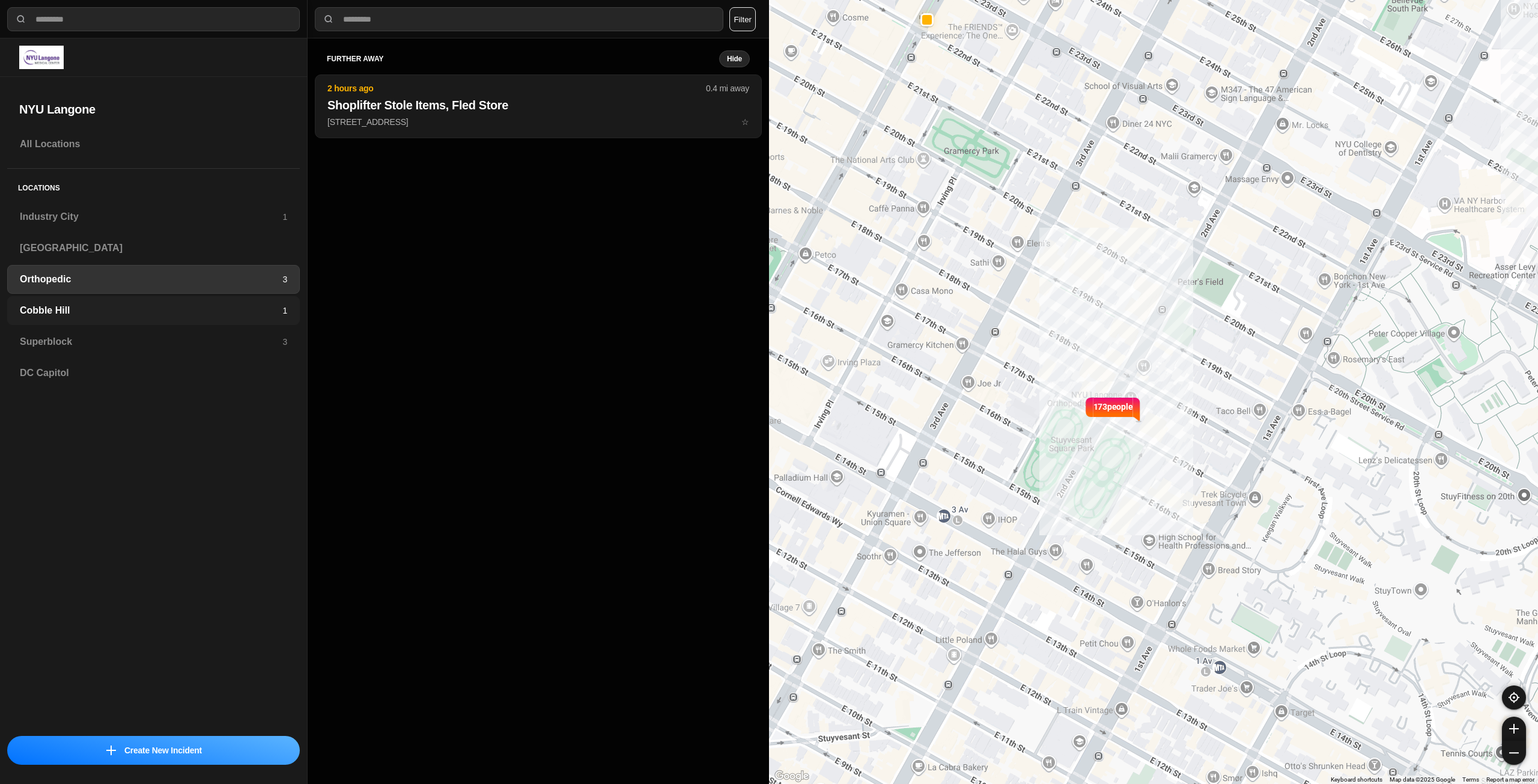
click at [142, 316] on h3 "Cobble Hill" at bounding box center [151, 310] width 262 height 14
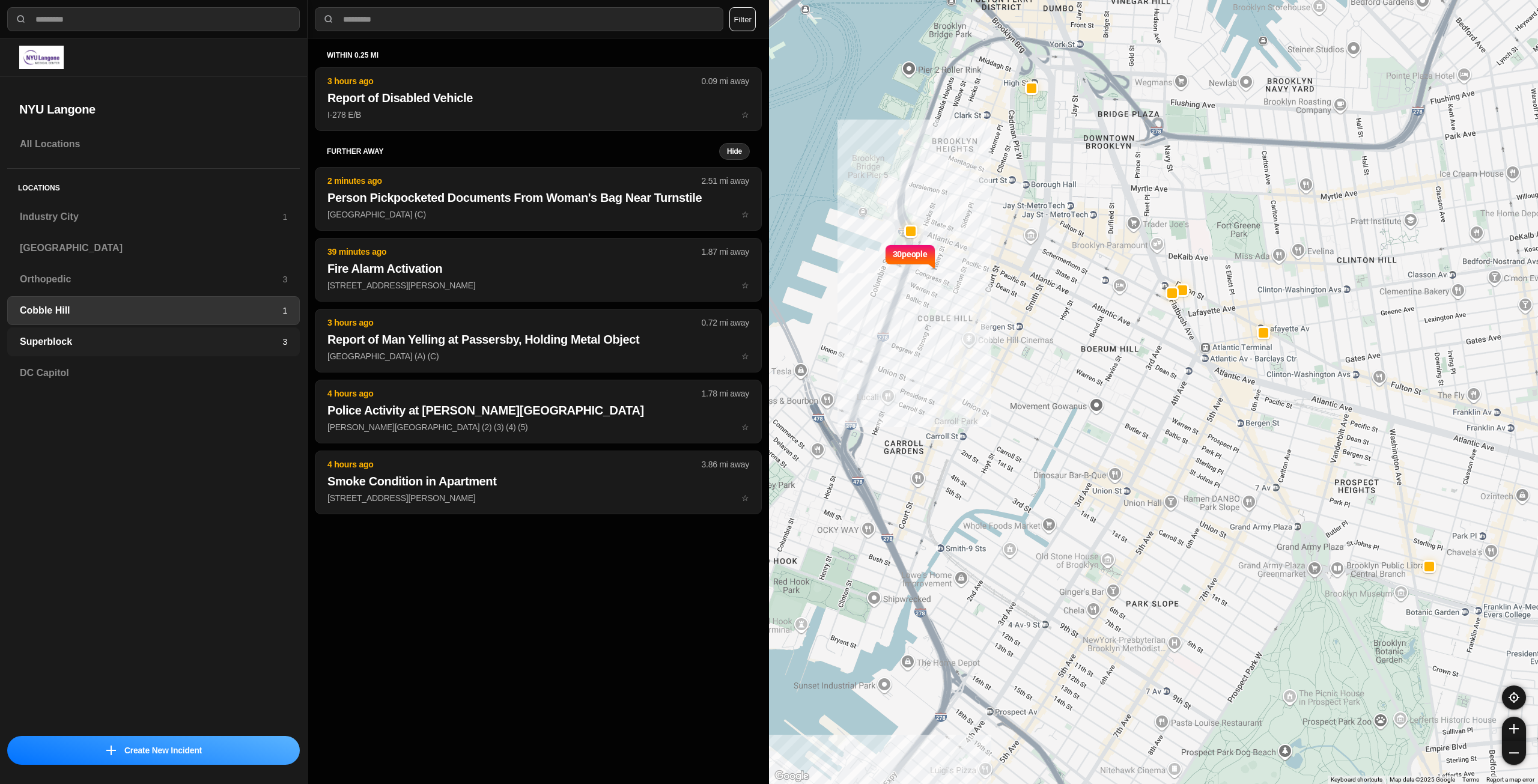
click at [120, 339] on h3 "Superblock" at bounding box center [151, 342] width 262 height 14
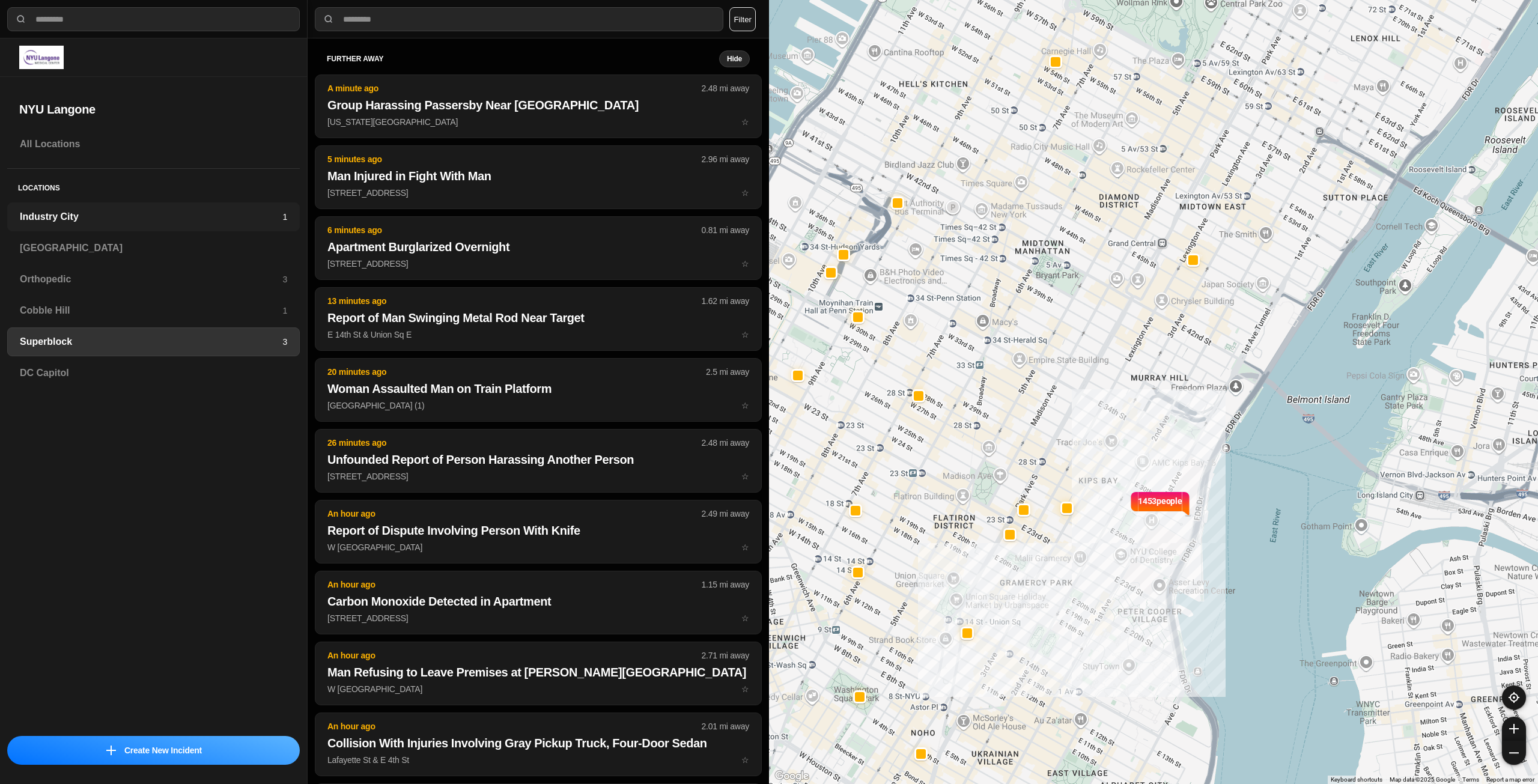
click at [107, 215] on h3 "Industry City" at bounding box center [151, 217] width 262 height 14
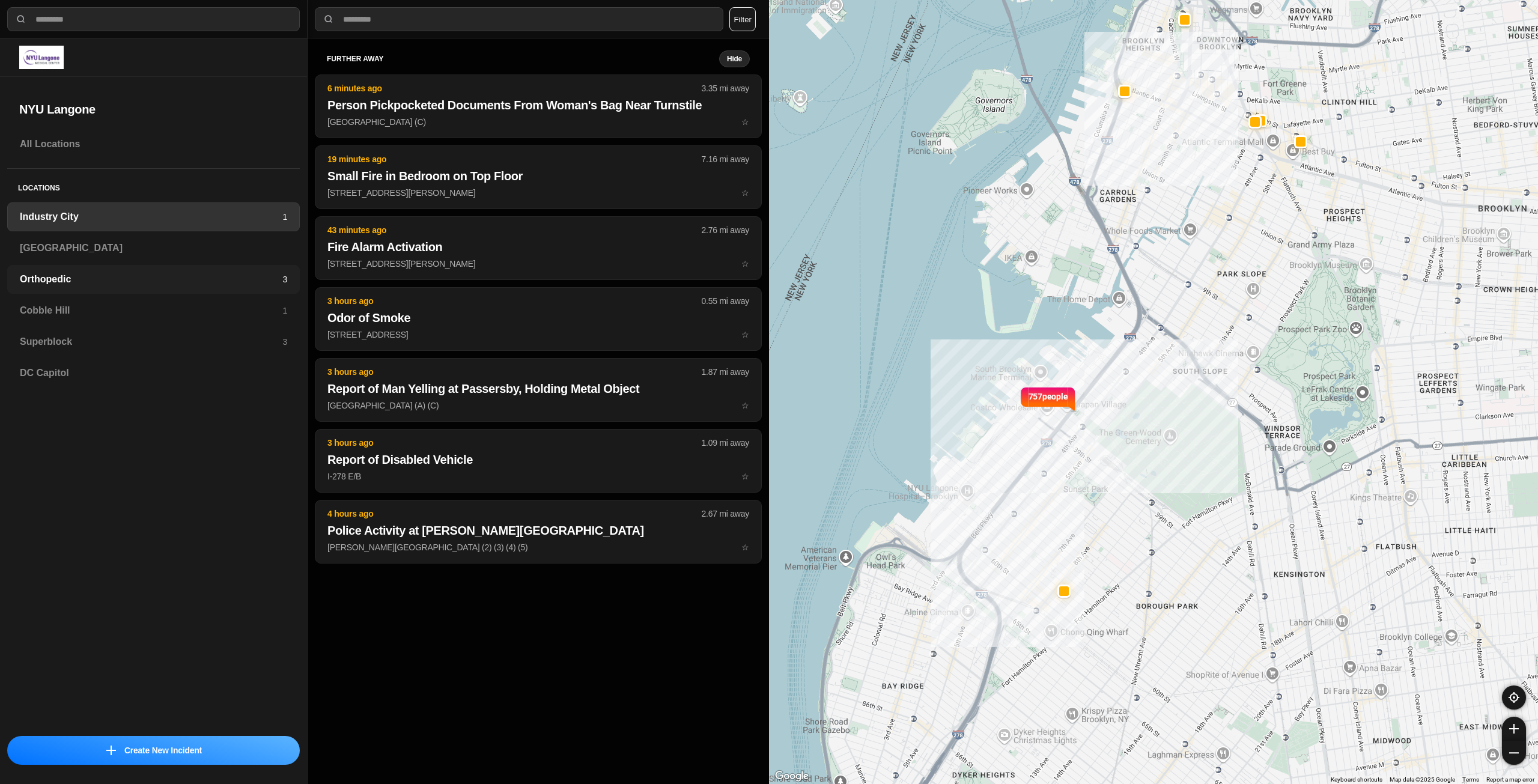
click at [168, 288] on div "Orthopedic 3" at bounding box center [153, 279] width 293 height 29
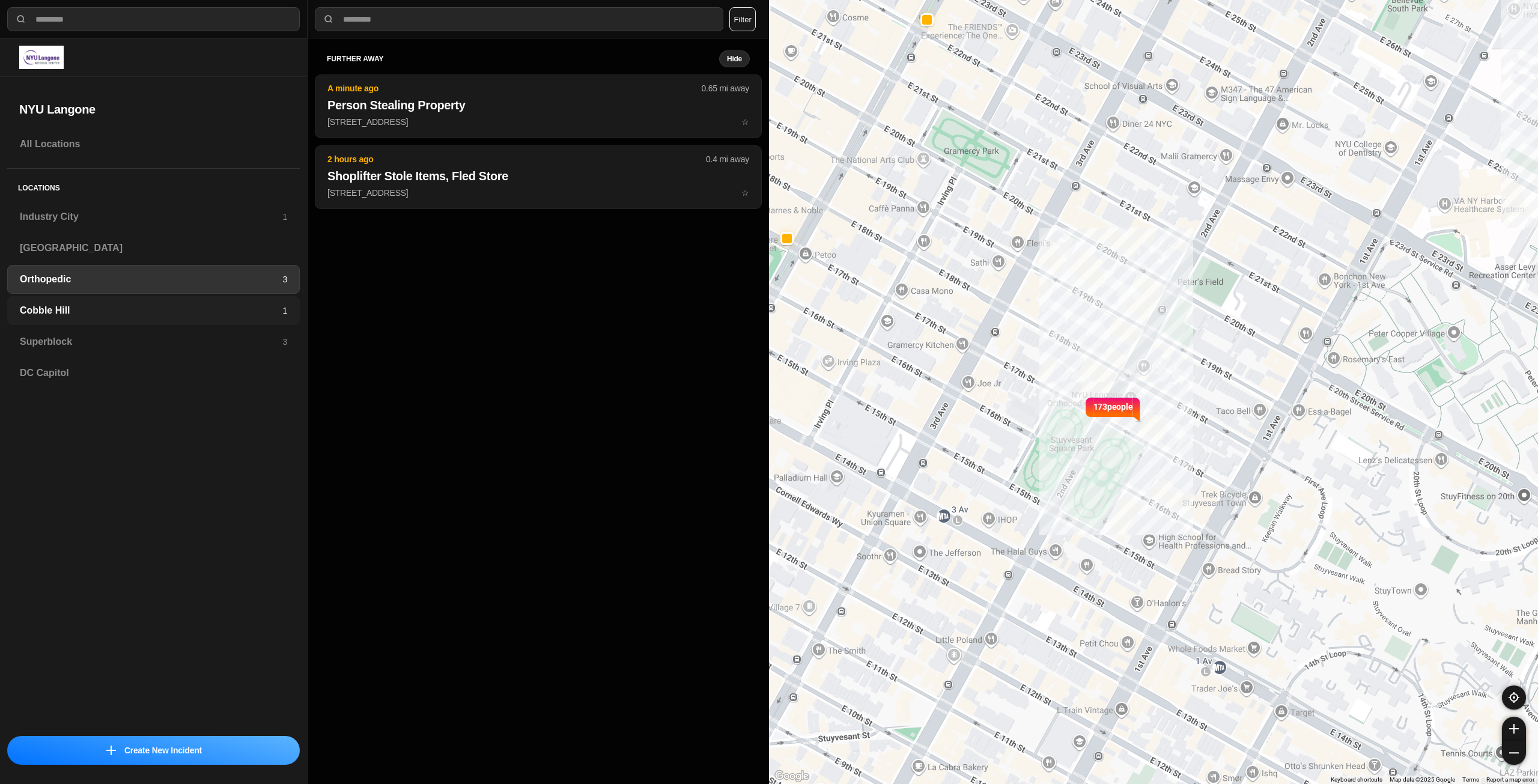
click at [133, 308] on h3 "Cobble Hill" at bounding box center [151, 310] width 262 height 14
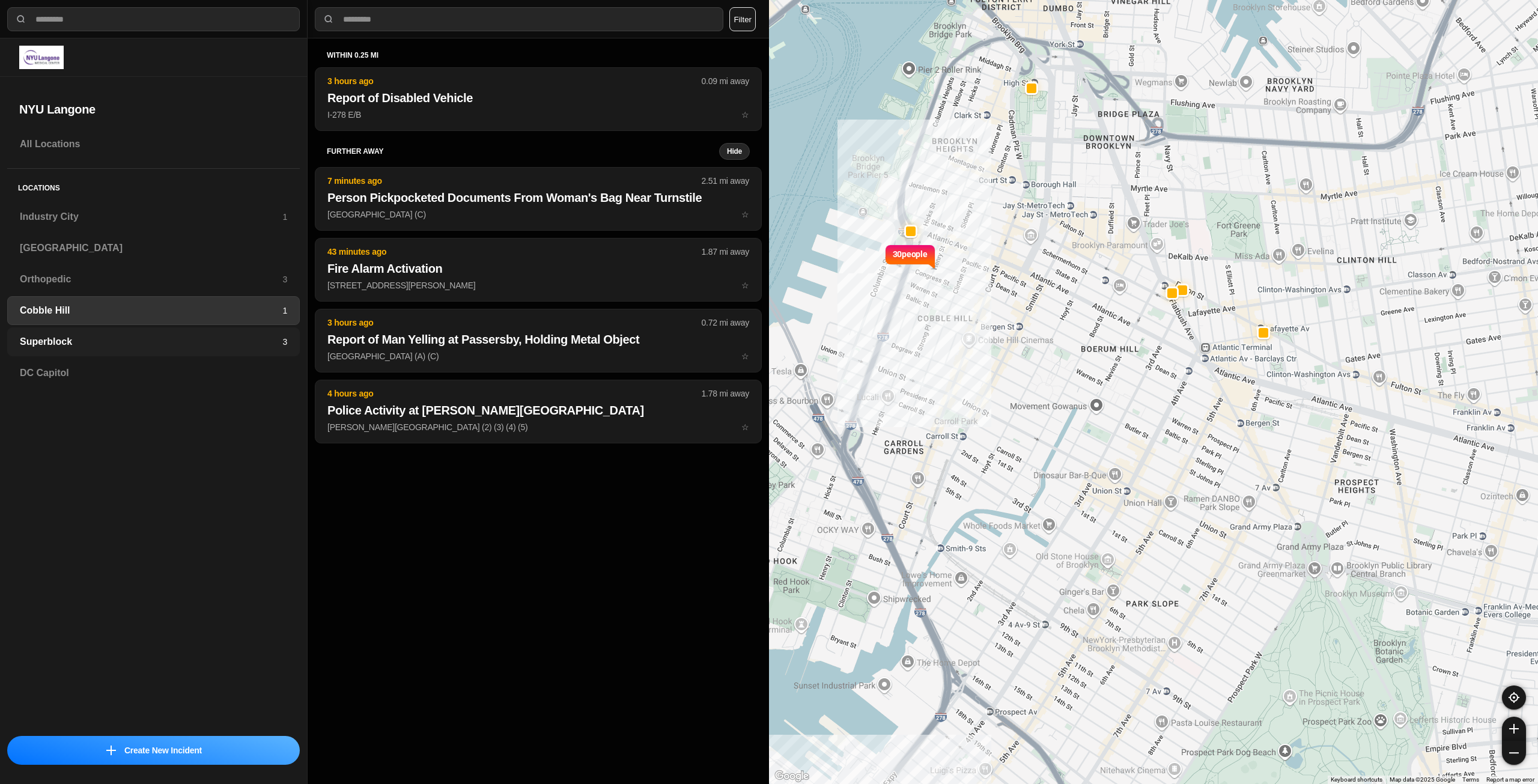
click at [124, 336] on h3 "Superblock" at bounding box center [151, 342] width 262 height 14
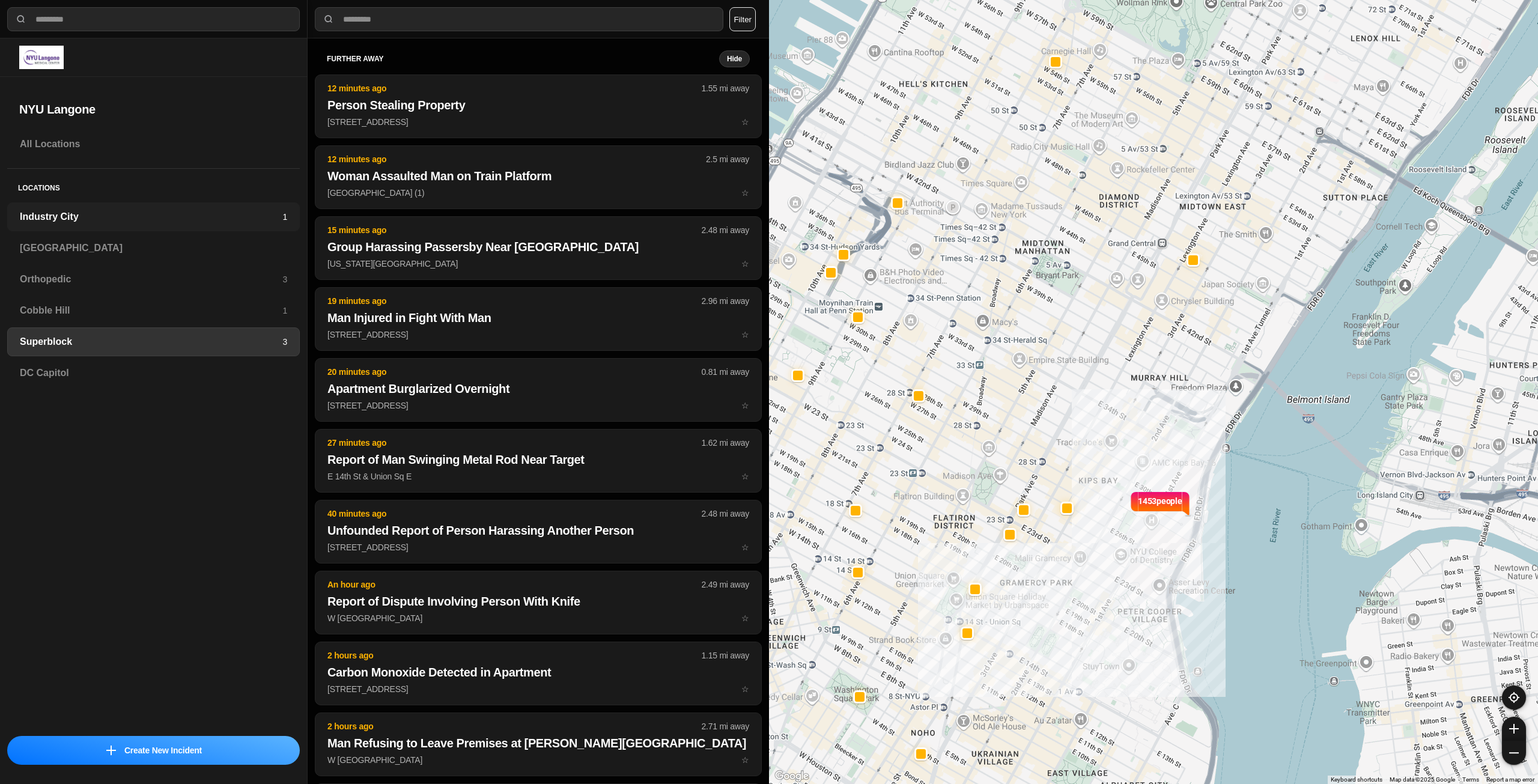
click at [176, 224] on div "Industry City 1" at bounding box center [153, 217] width 293 height 29
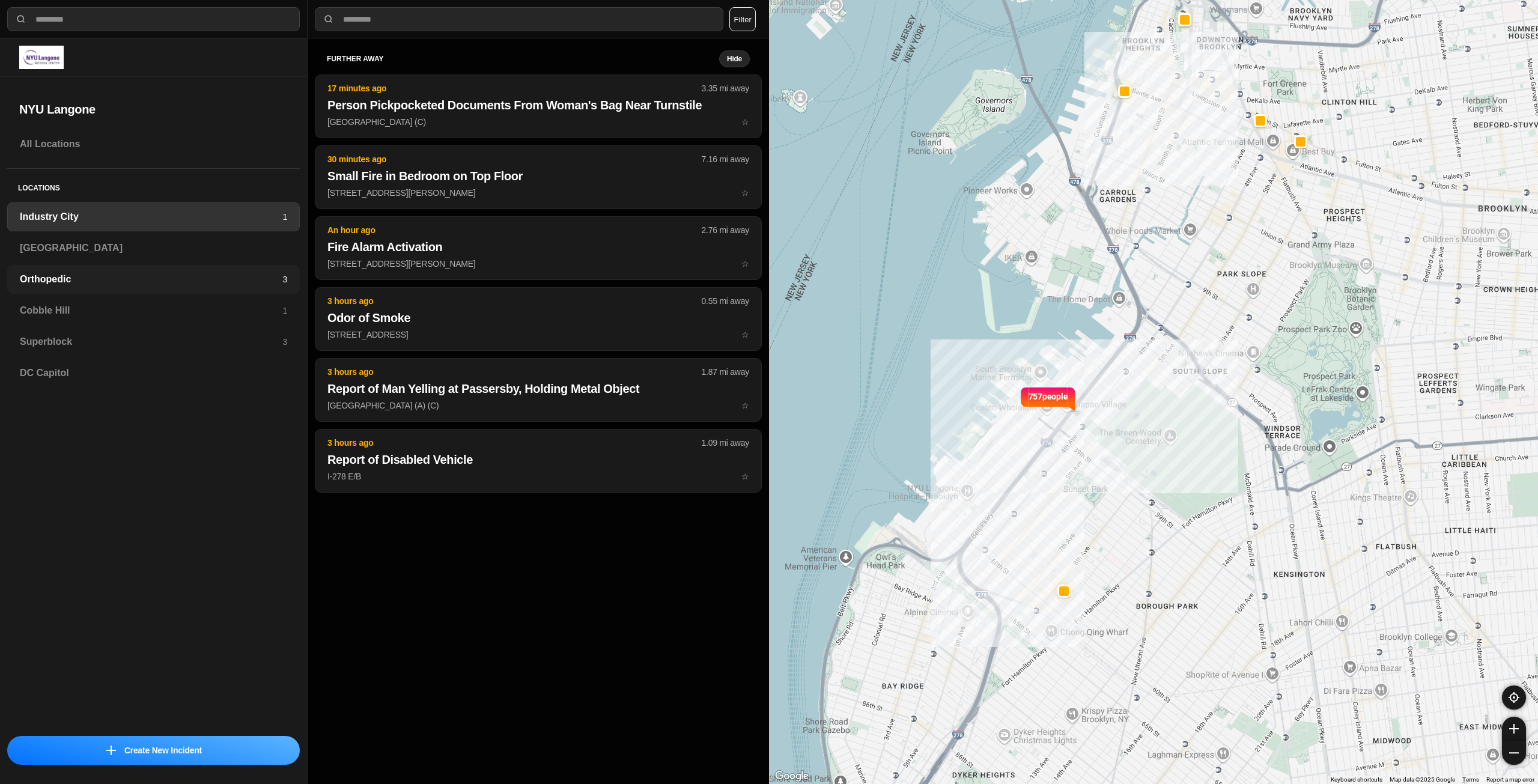
click at [165, 275] on h3 "Orthopedic" at bounding box center [151, 279] width 262 height 14
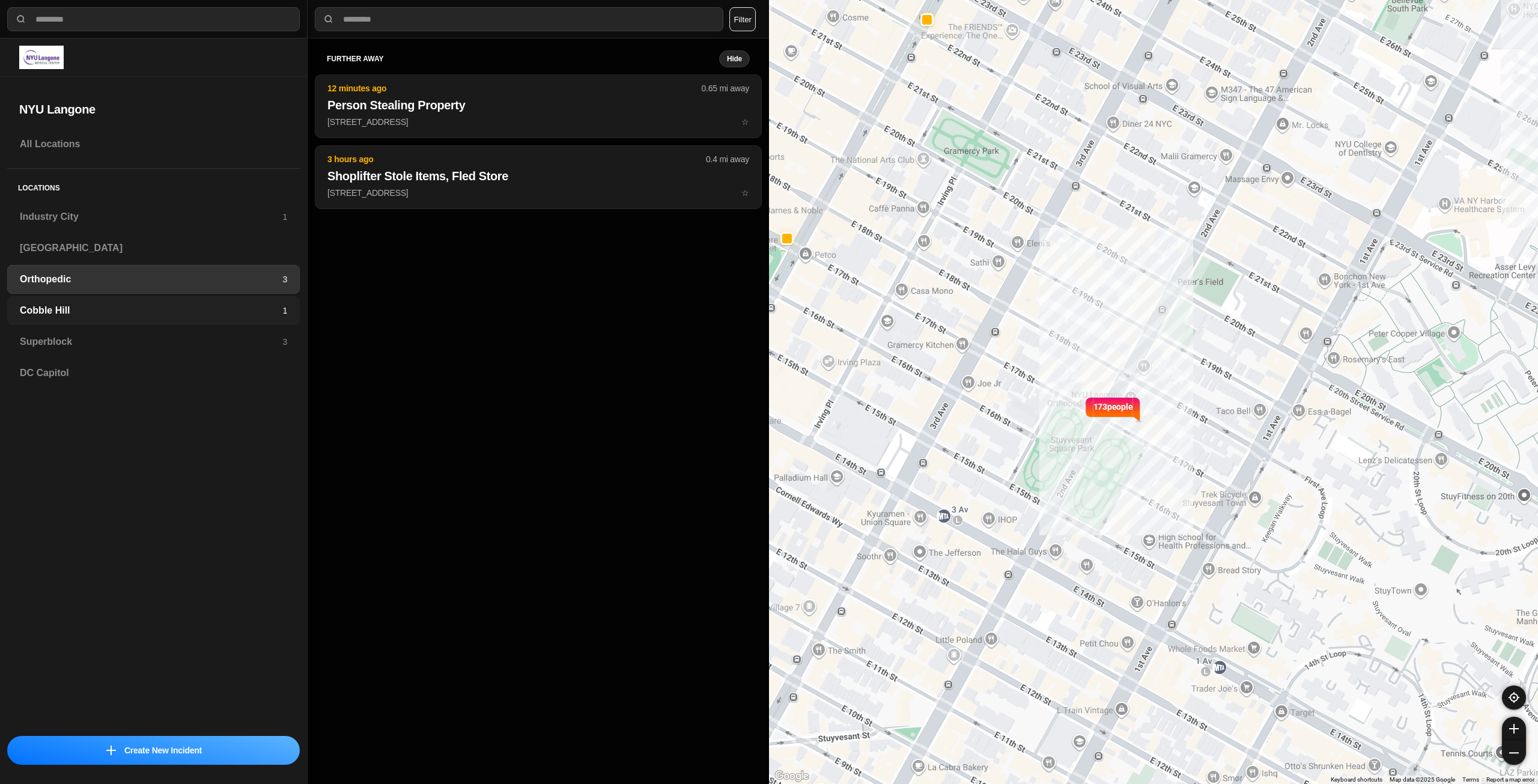
click at [208, 304] on h3 "Cobble Hill" at bounding box center [151, 310] width 262 height 14
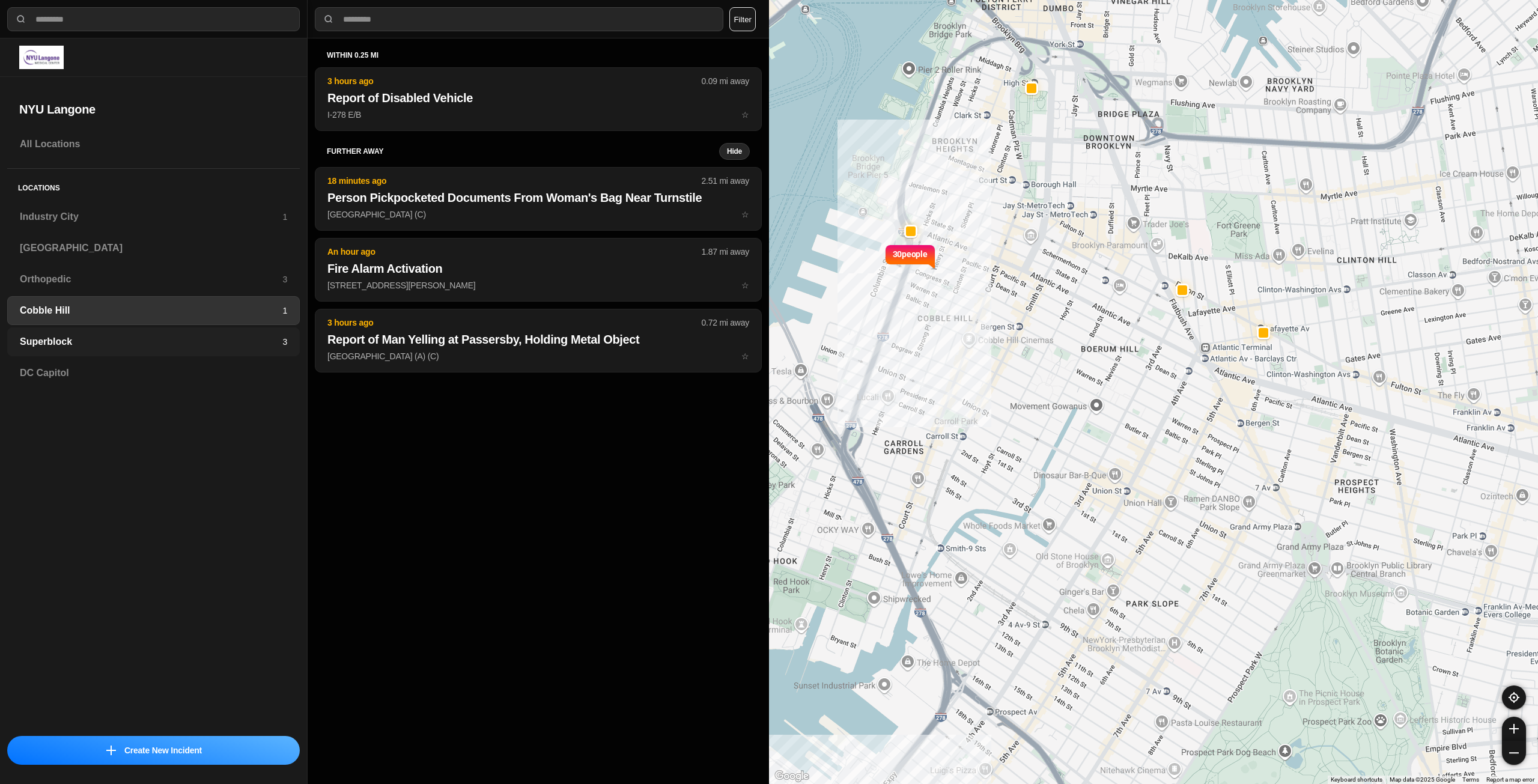
click at [125, 337] on h3 "Superblock" at bounding box center [151, 342] width 262 height 14
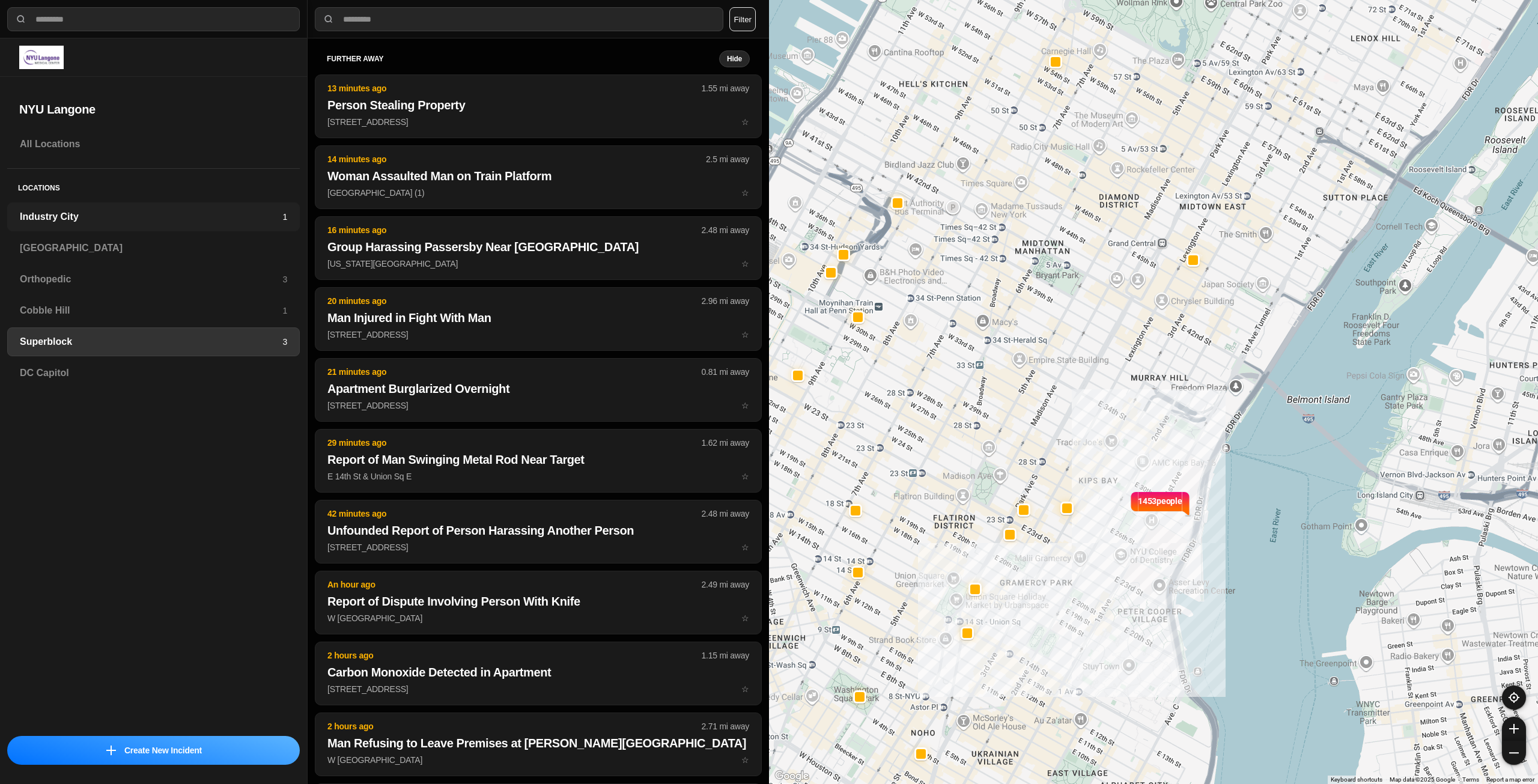
click at [104, 219] on h3 "Industry City" at bounding box center [151, 217] width 262 height 14
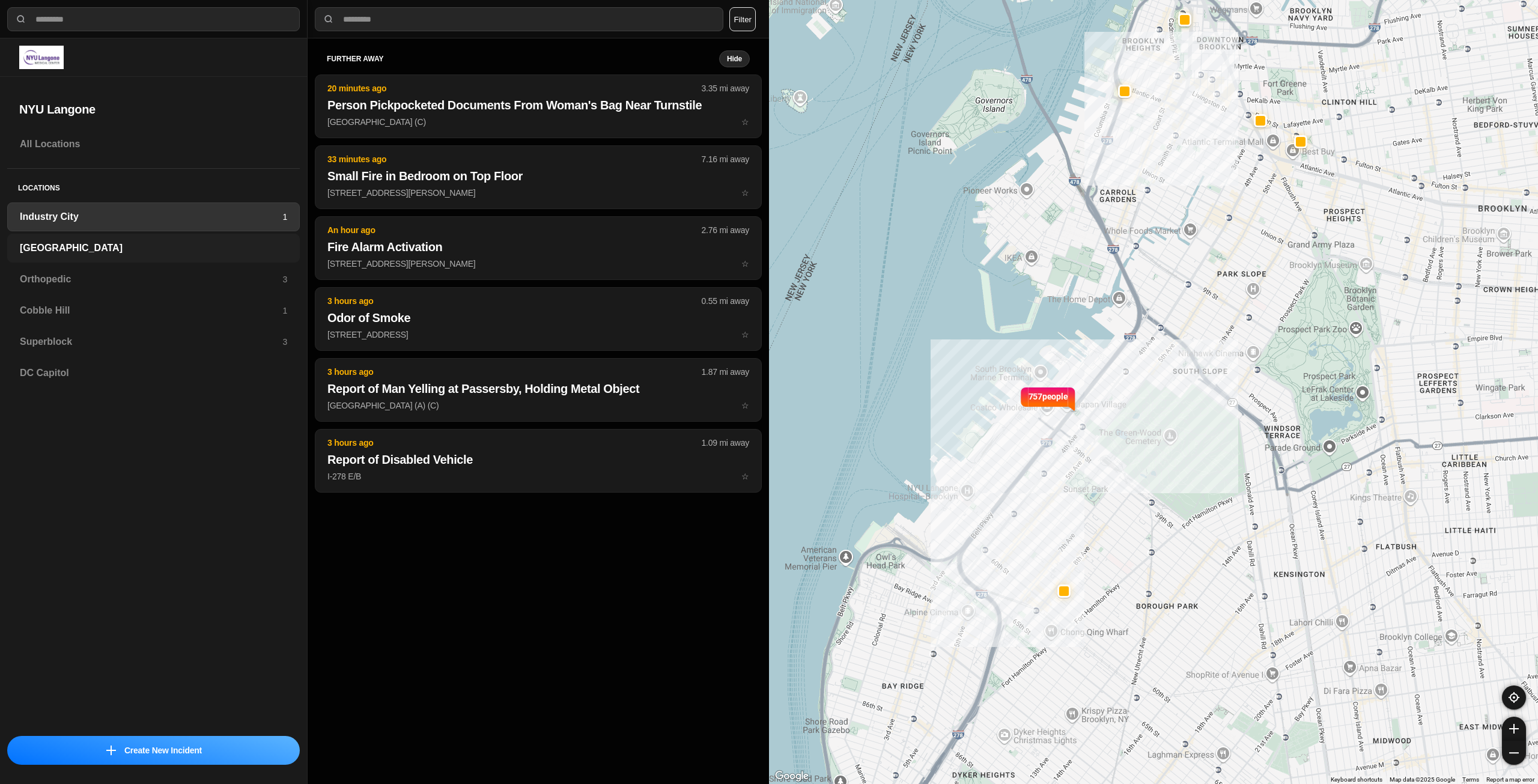
click at [135, 239] on div "[GEOGRAPHIC_DATA]" at bounding box center [153, 247] width 293 height 29
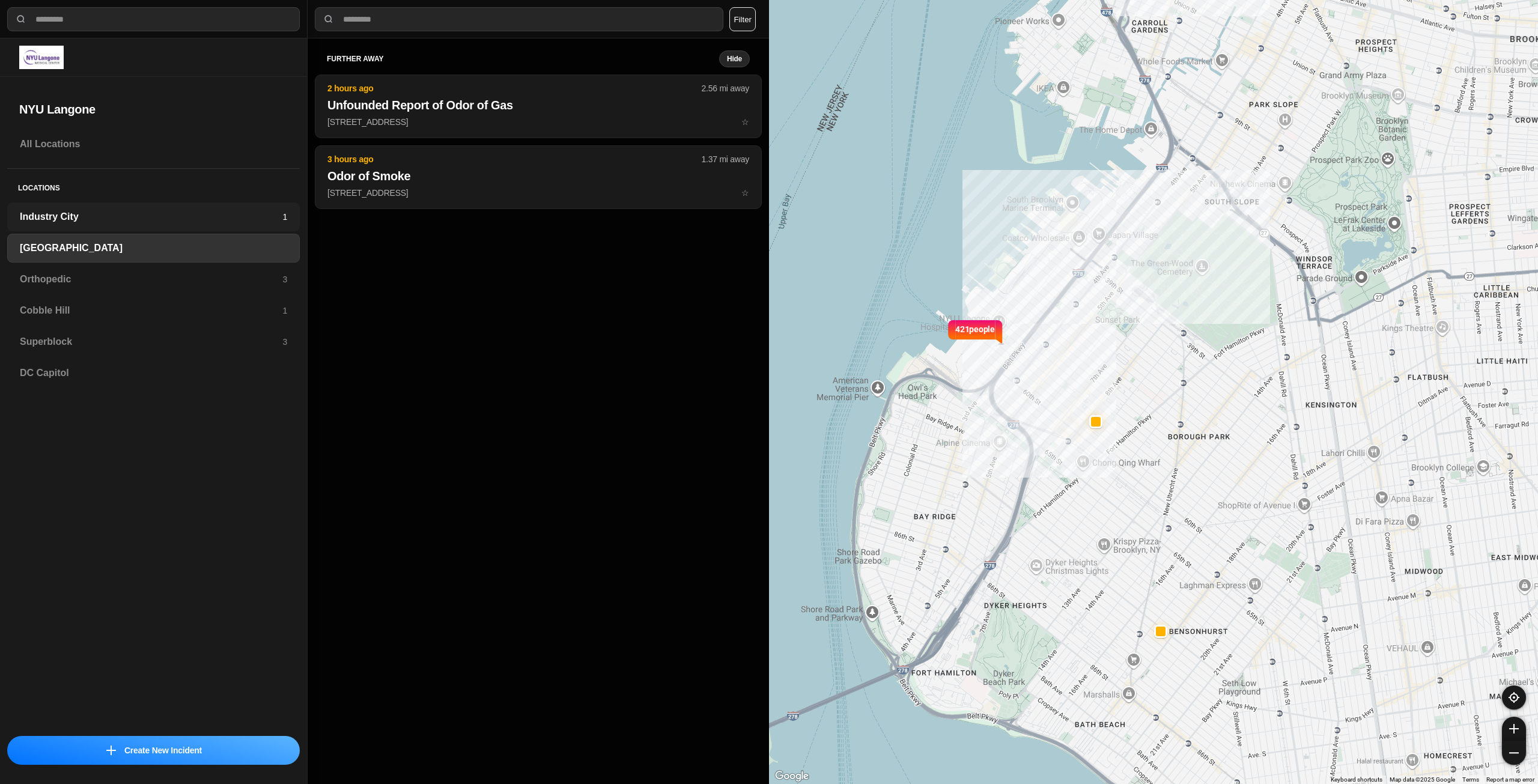
click at [129, 218] on h3 "Industry City" at bounding box center [151, 217] width 262 height 14
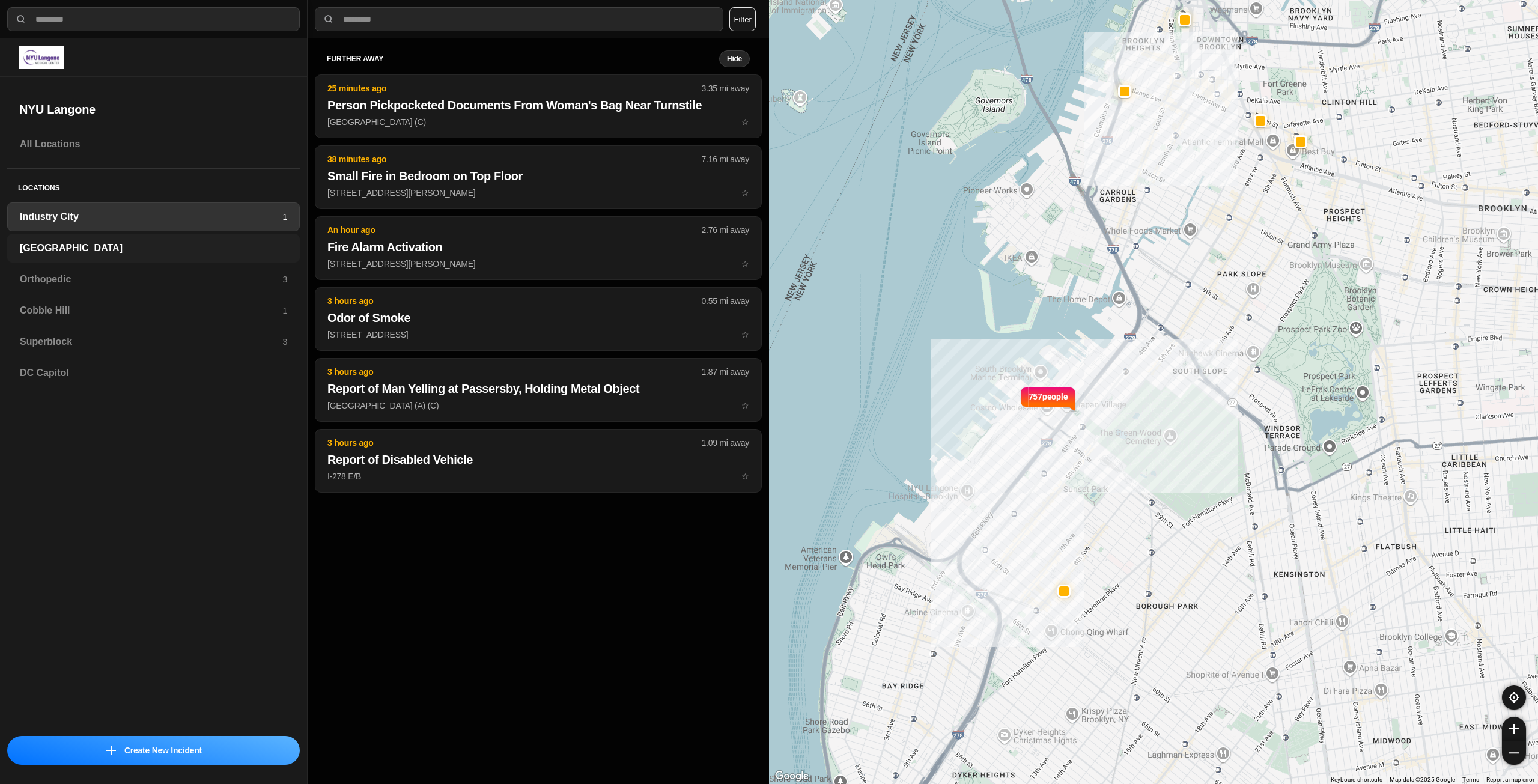
click at [120, 253] on h3 "[GEOGRAPHIC_DATA]" at bounding box center [154, 248] width 268 height 14
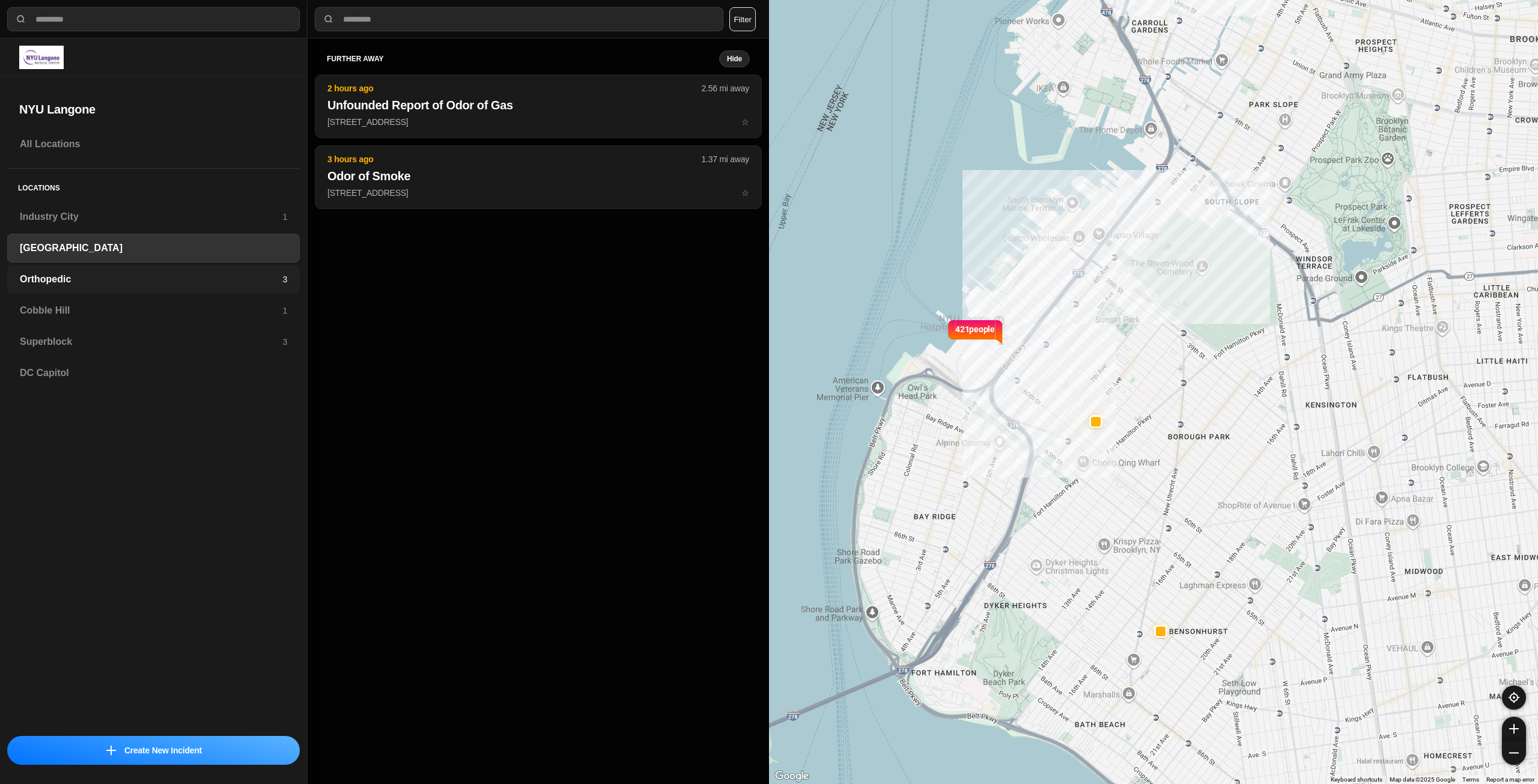
click at [121, 277] on h3 "Orthopedic" at bounding box center [151, 279] width 262 height 14
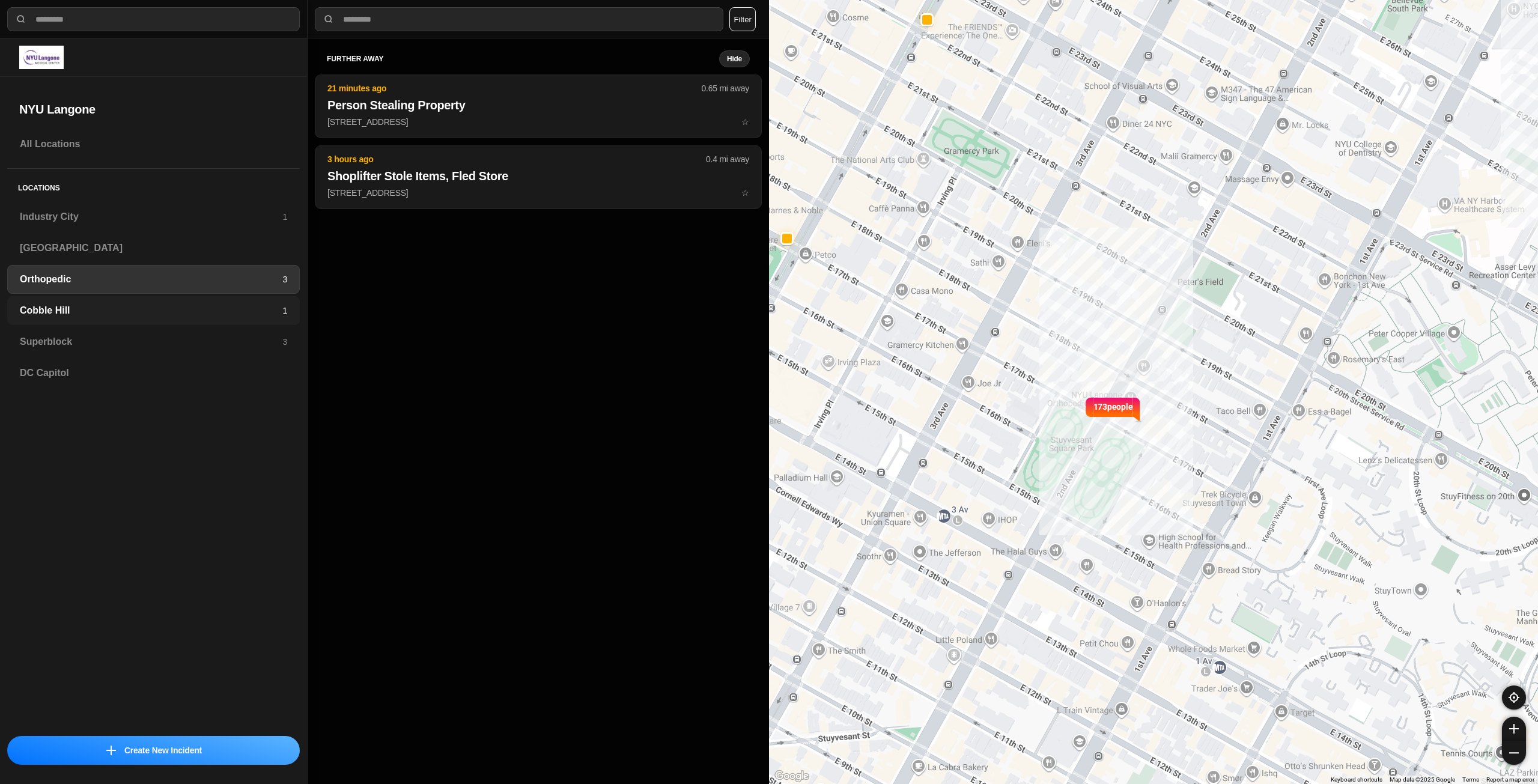
click at [126, 312] on h3 "Cobble Hill" at bounding box center [151, 310] width 262 height 14
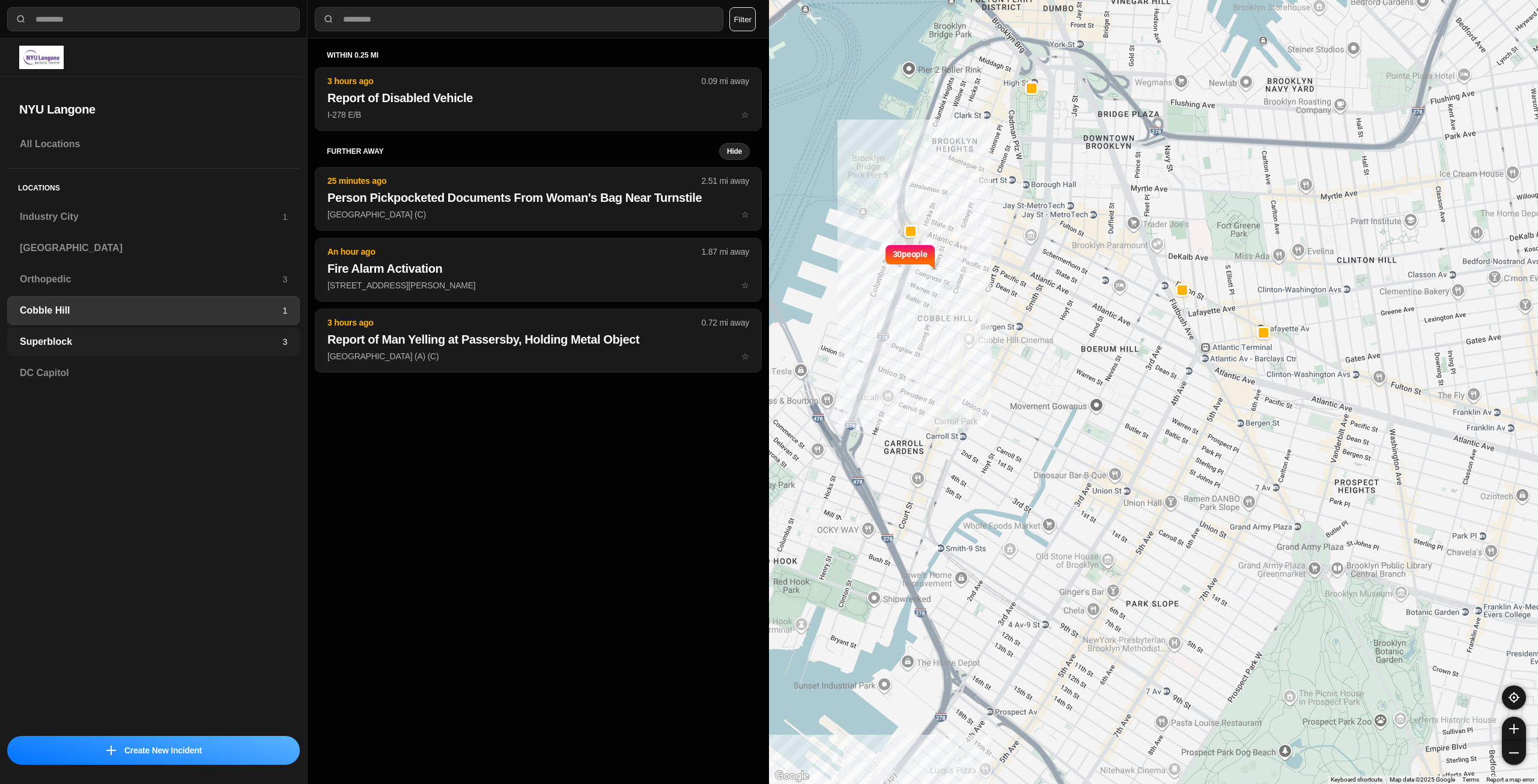
click at [107, 338] on h3 "Superblock" at bounding box center [151, 342] width 262 height 14
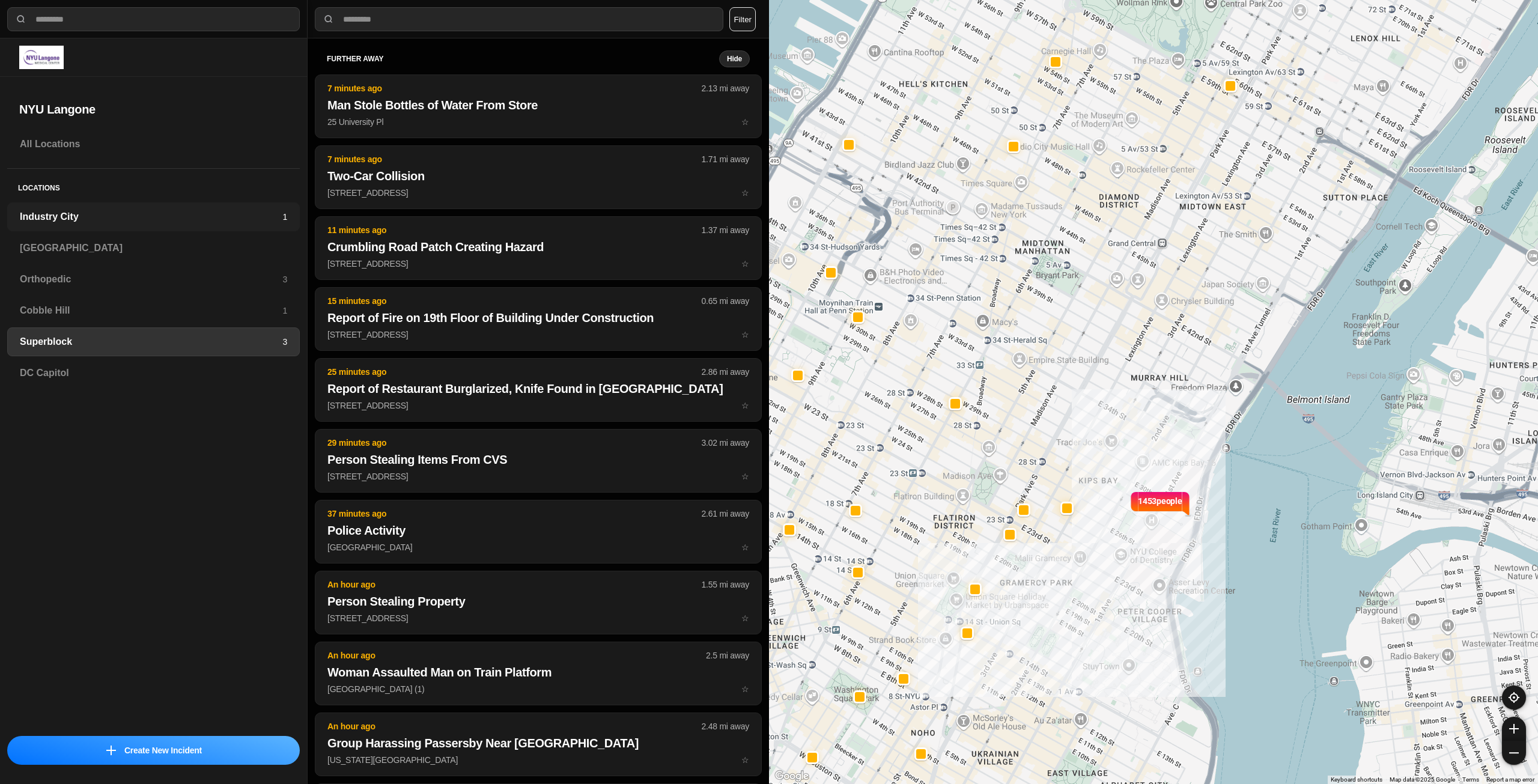
click at [150, 215] on h3 "Industry City" at bounding box center [151, 217] width 262 height 14
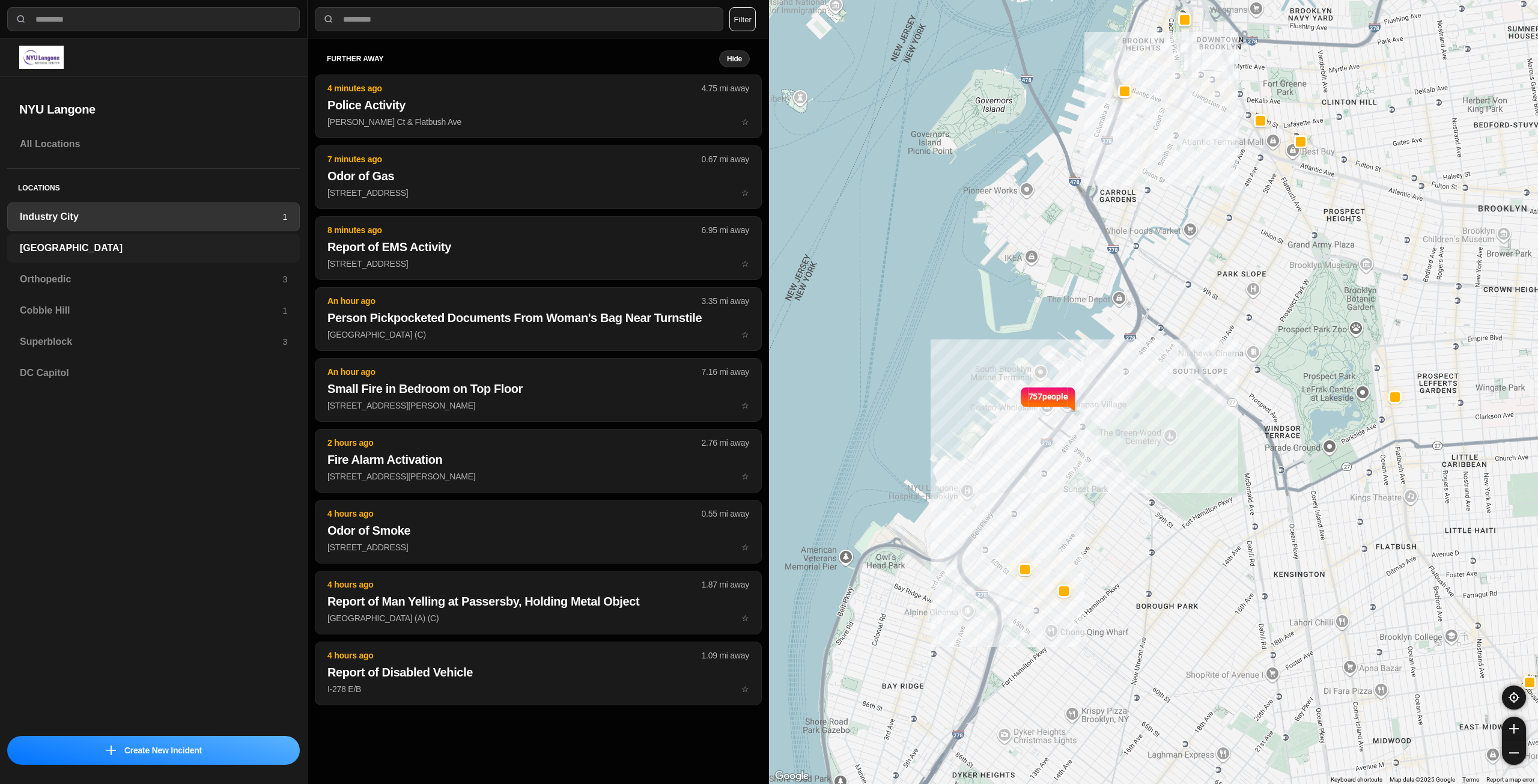
click at [108, 246] on h3 "[GEOGRAPHIC_DATA]" at bounding box center [154, 248] width 268 height 14
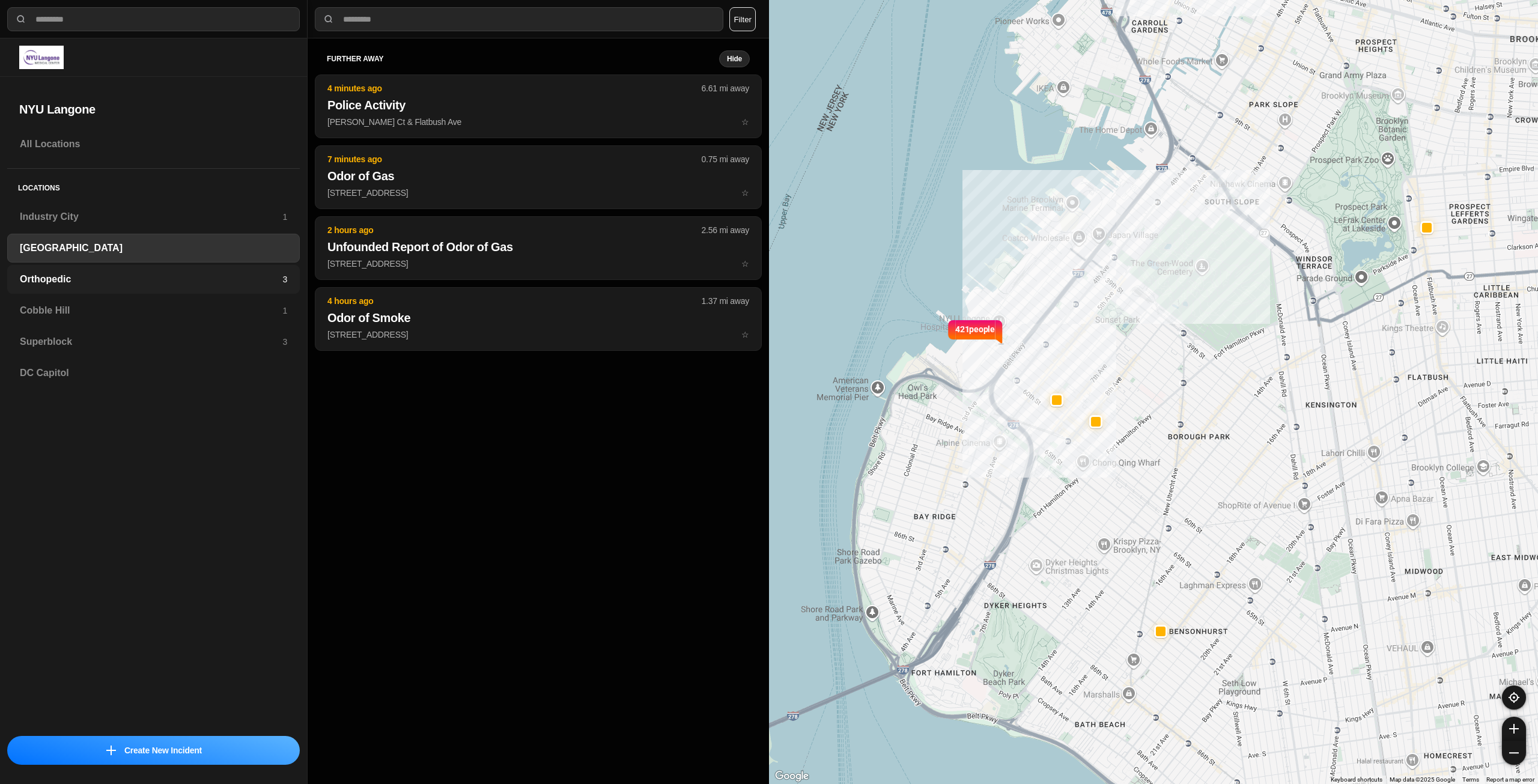
click at [89, 285] on h3 "Orthopedic" at bounding box center [151, 279] width 262 height 14
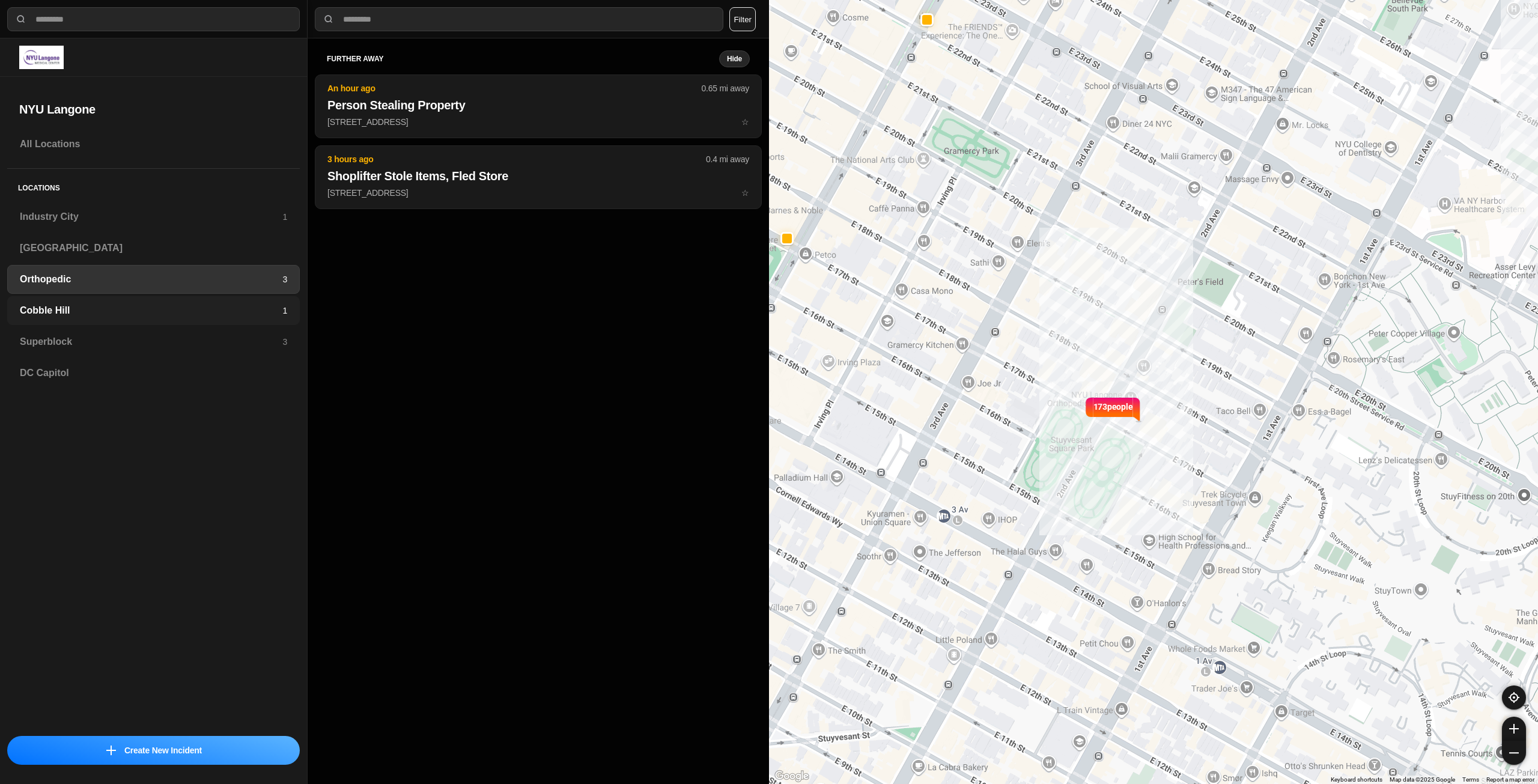
click at [59, 309] on h3 "Cobble Hill" at bounding box center [151, 310] width 262 height 14
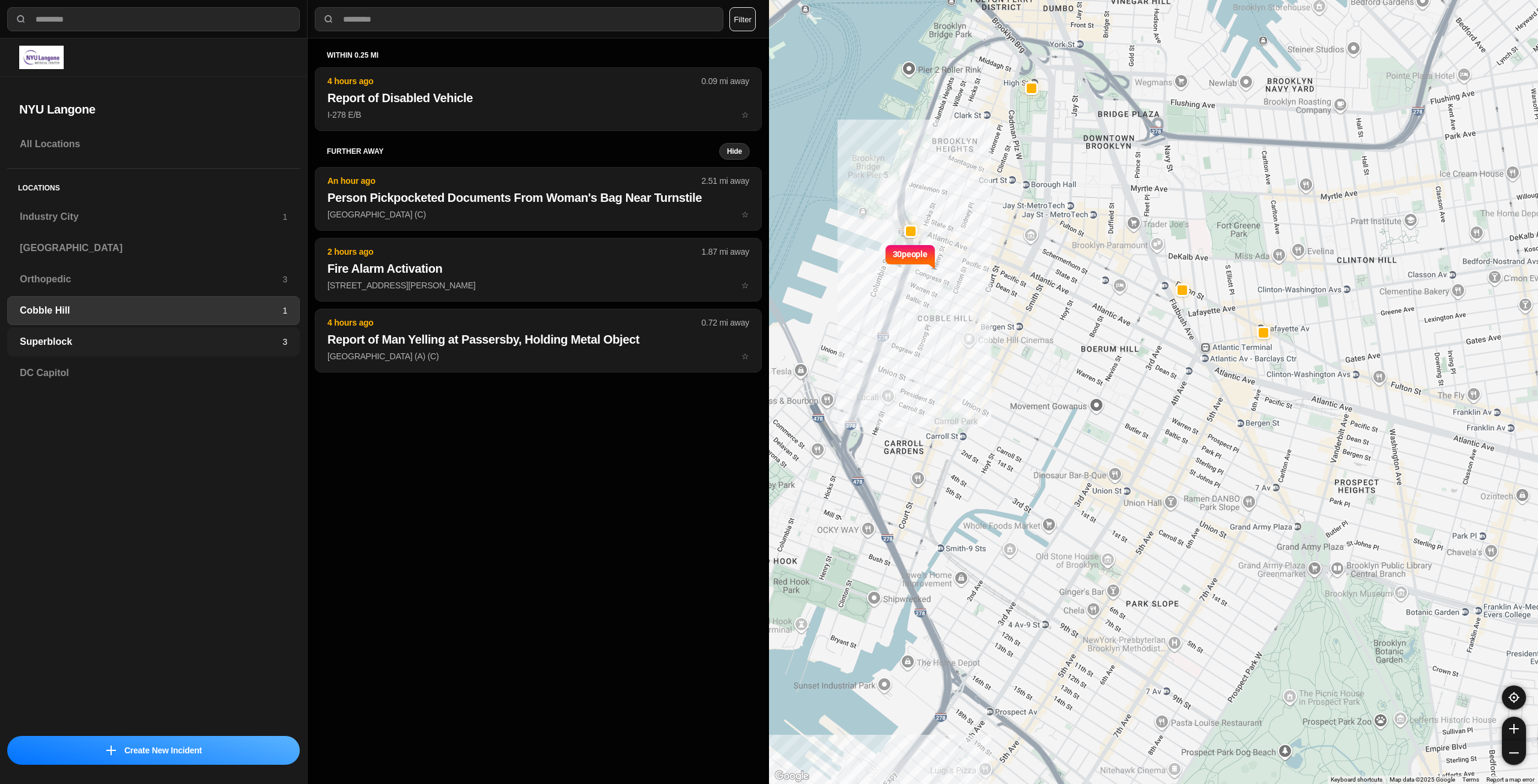
click at [147, 330] on div "Superblock 3" at bounding box center [153, 341] width 293 height 29
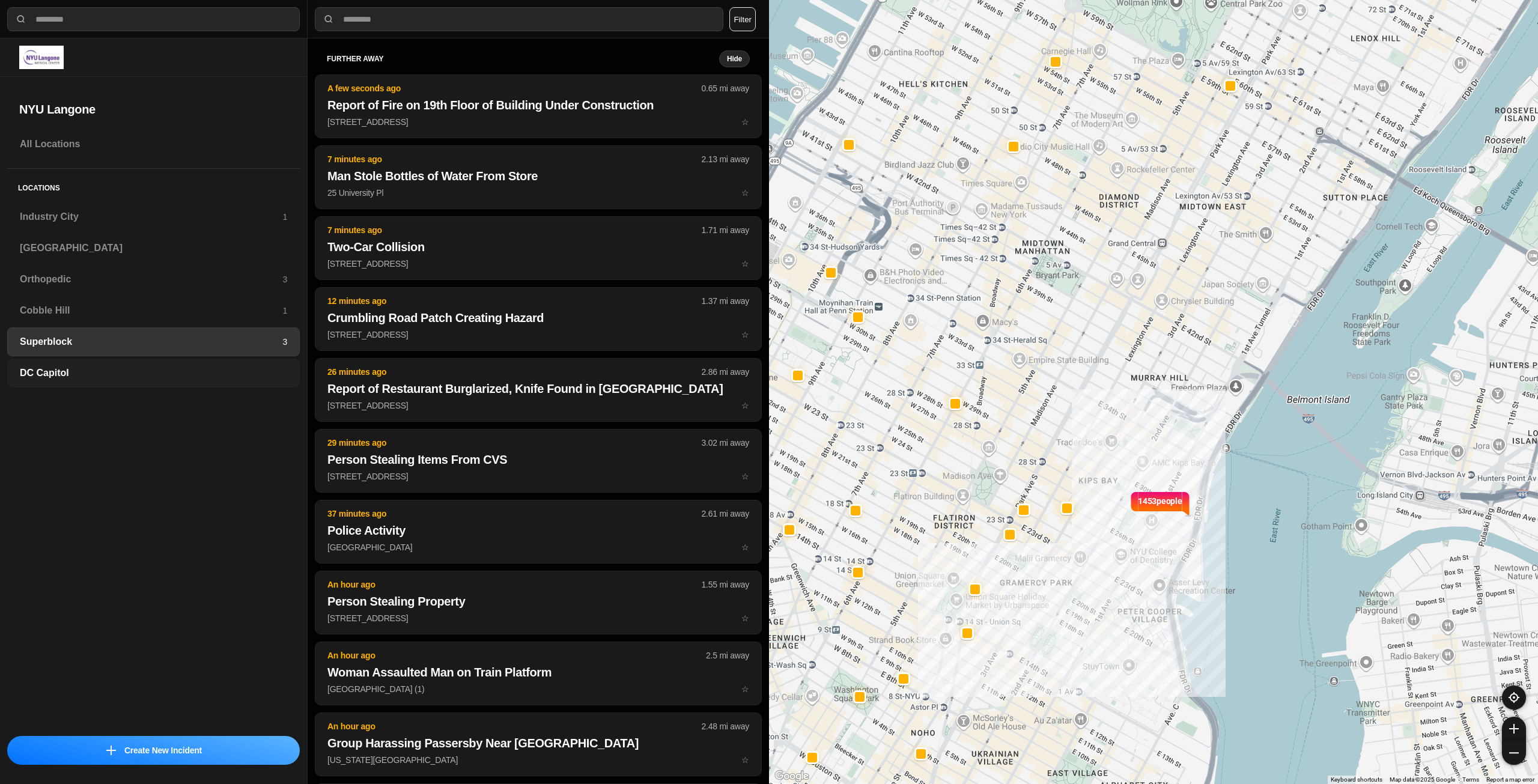
click at [145, 362] on div "DC Capitol" at bounding box center [153, 372] width 293 height 29
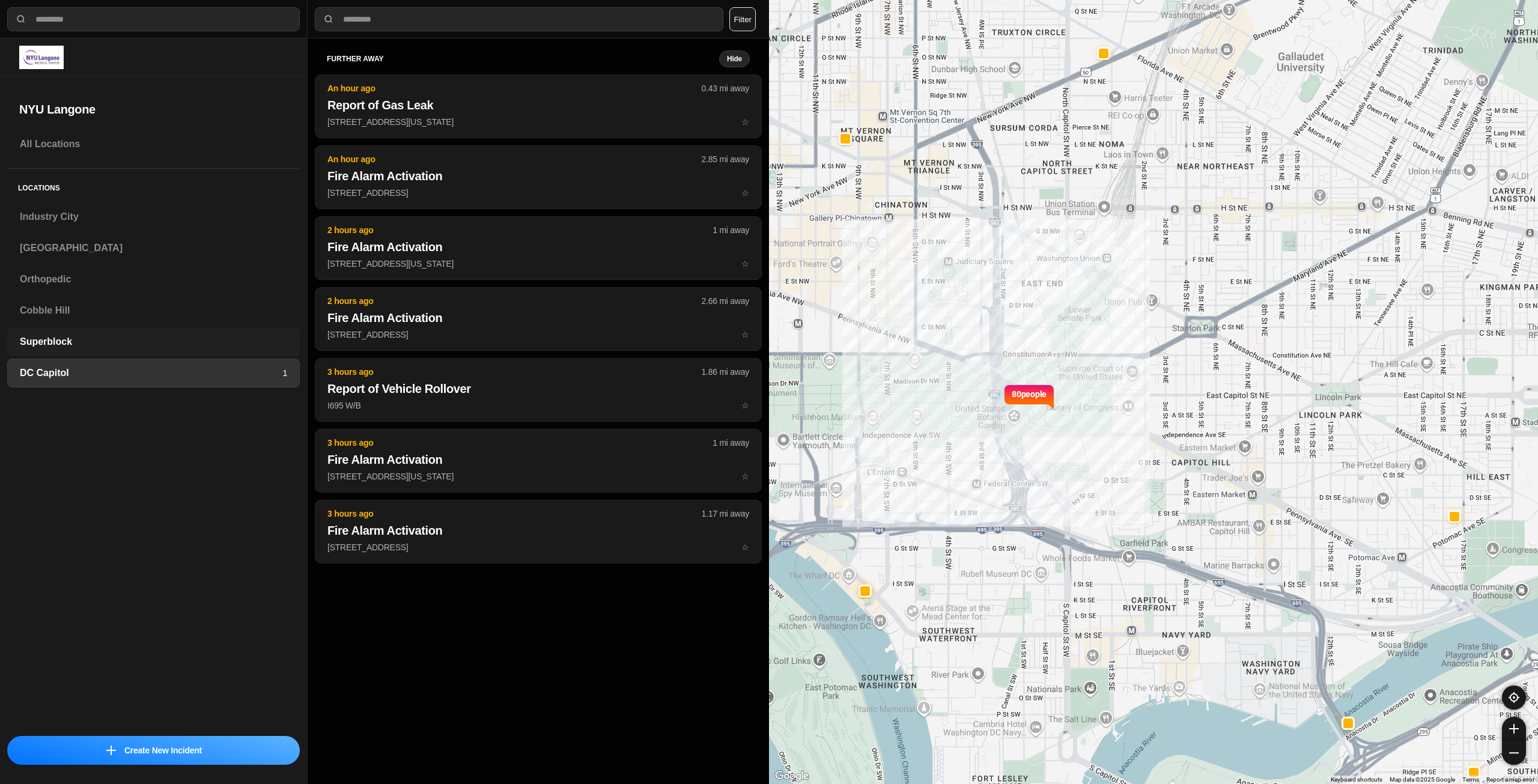
click at [155, 344] on h3 "Superblock" at bounding box center [154, 342] width 268 height 14
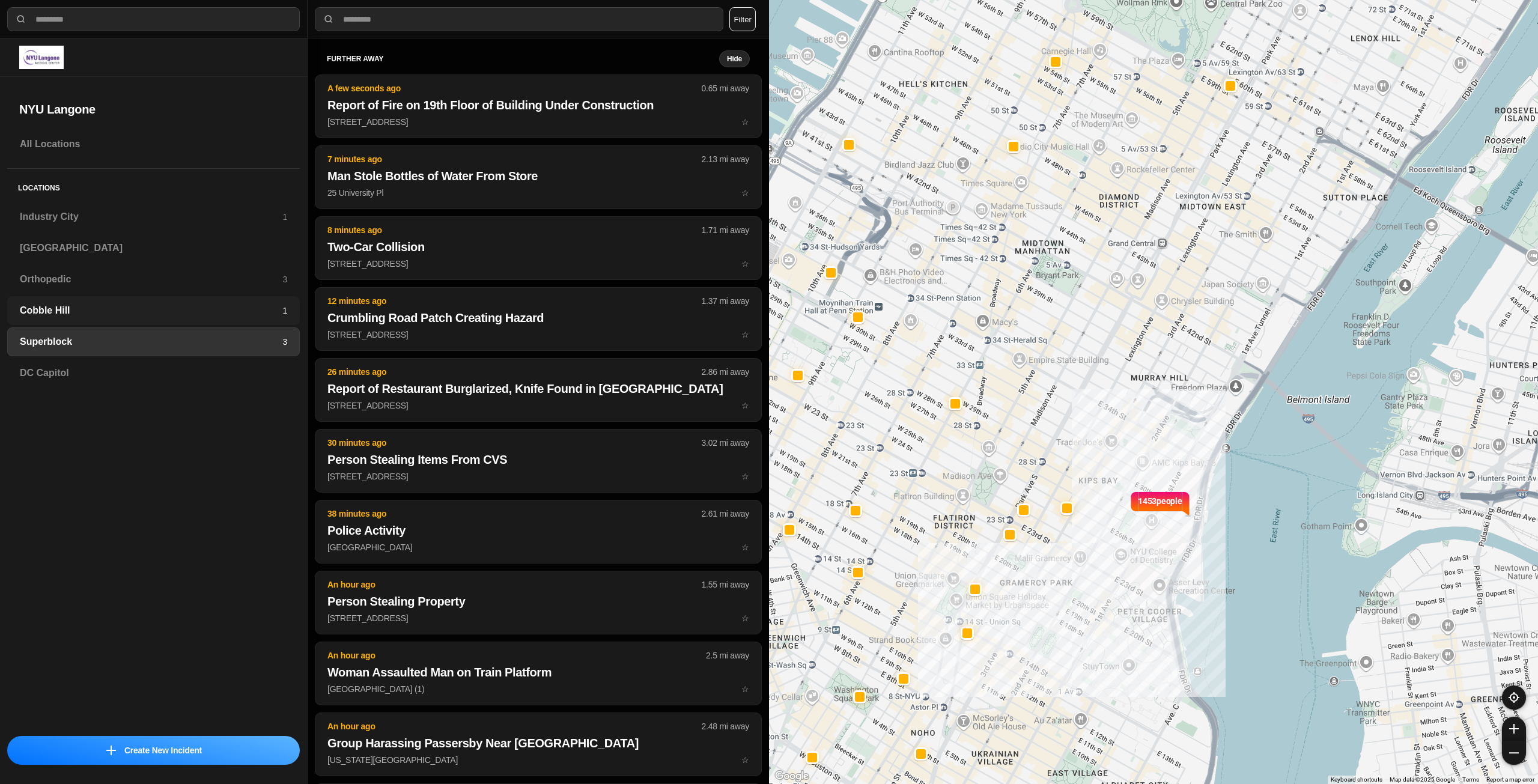
click at [193, 310] on h3 "Cobble Hill" at bounding box center [151, 310] width 262 height 14
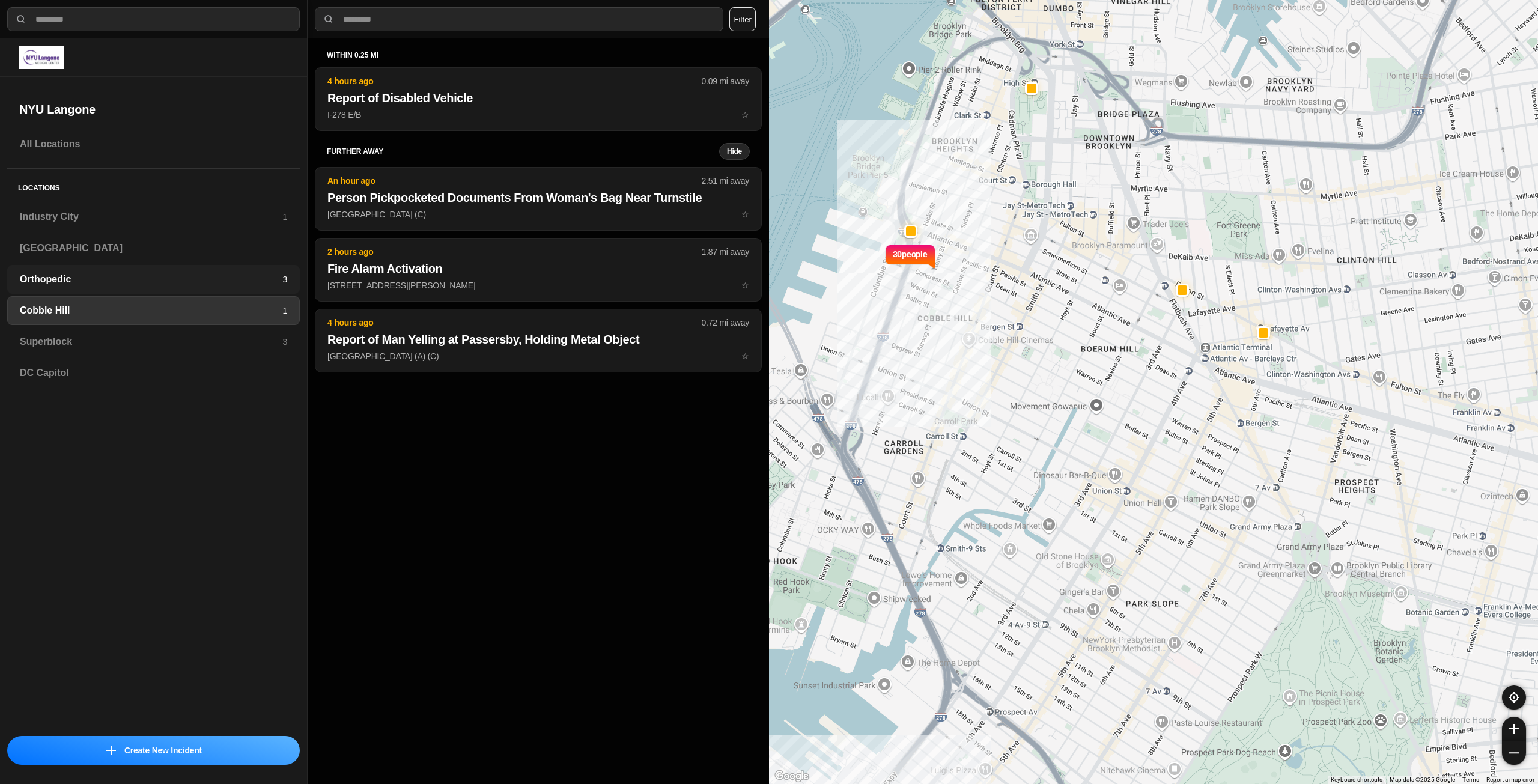
click at [210, 285] on h3 "Orthopedic" at bounding box center [151, 279] width 262 height 14
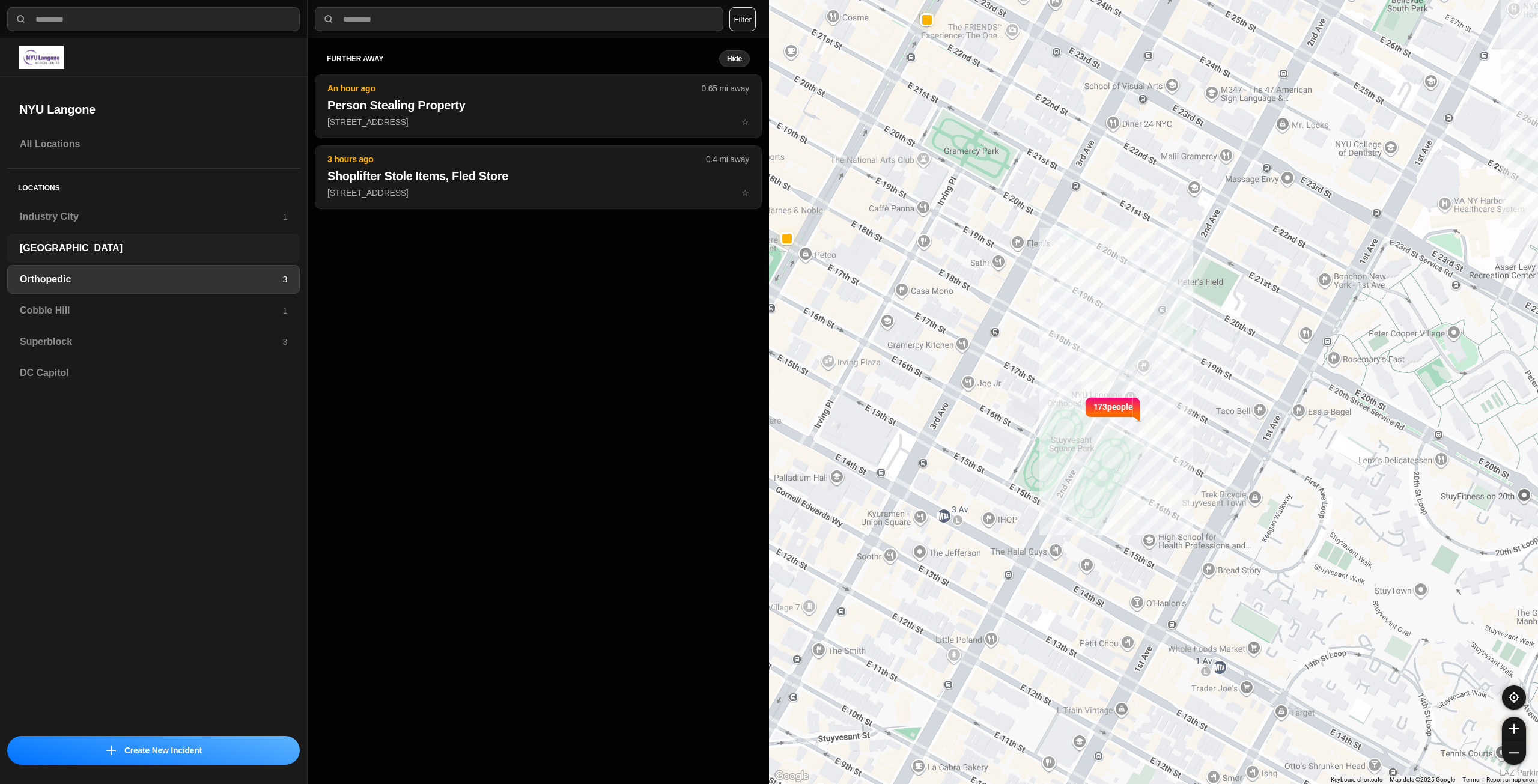
click at [217, 255] on div "[GEOGRAPHIC_DATA]" at bounding box center [153, 247] width 293 height 29
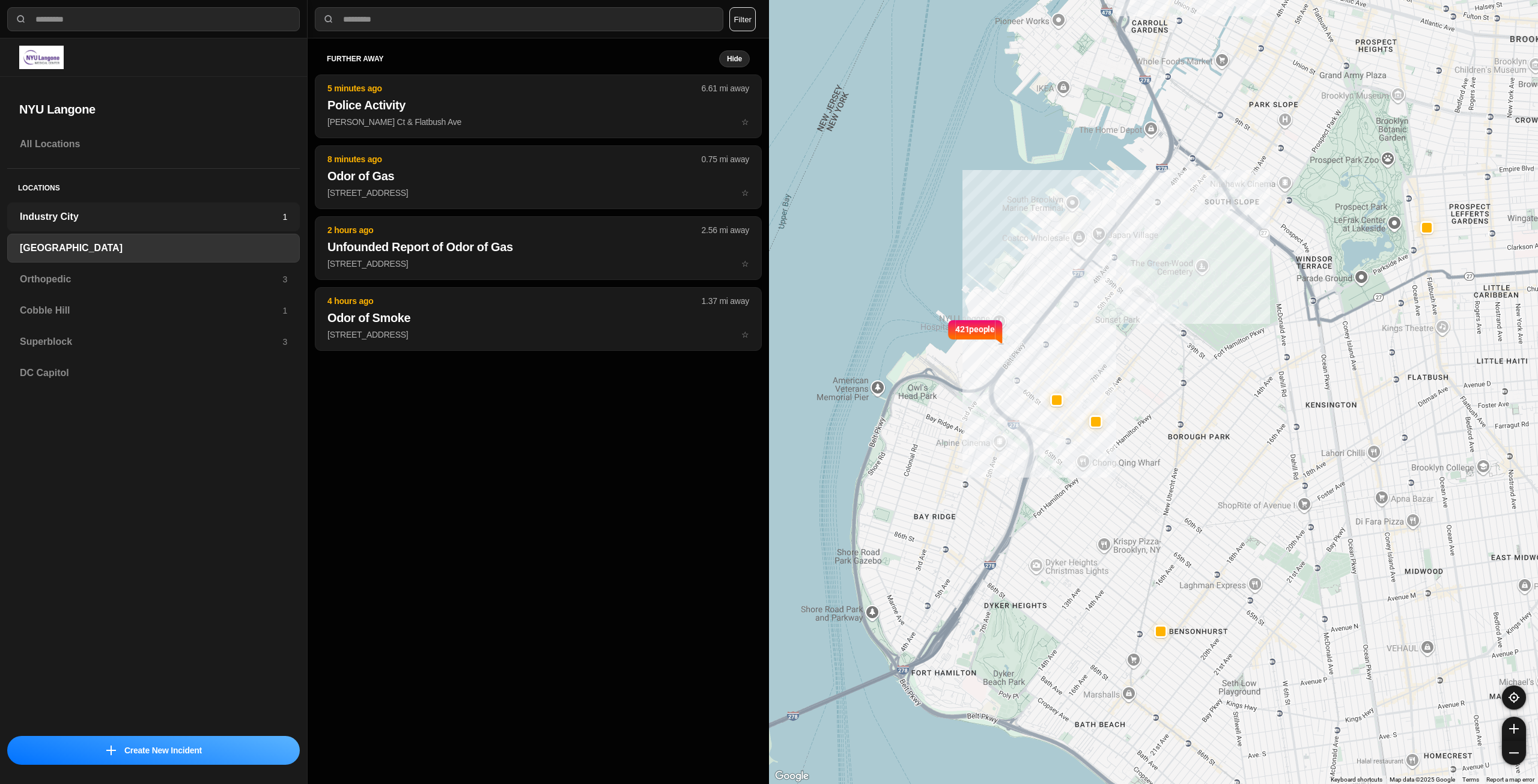
click at [241, 217] on h3 "Industry City" at bounding box center [151, 217] width 262 height 14
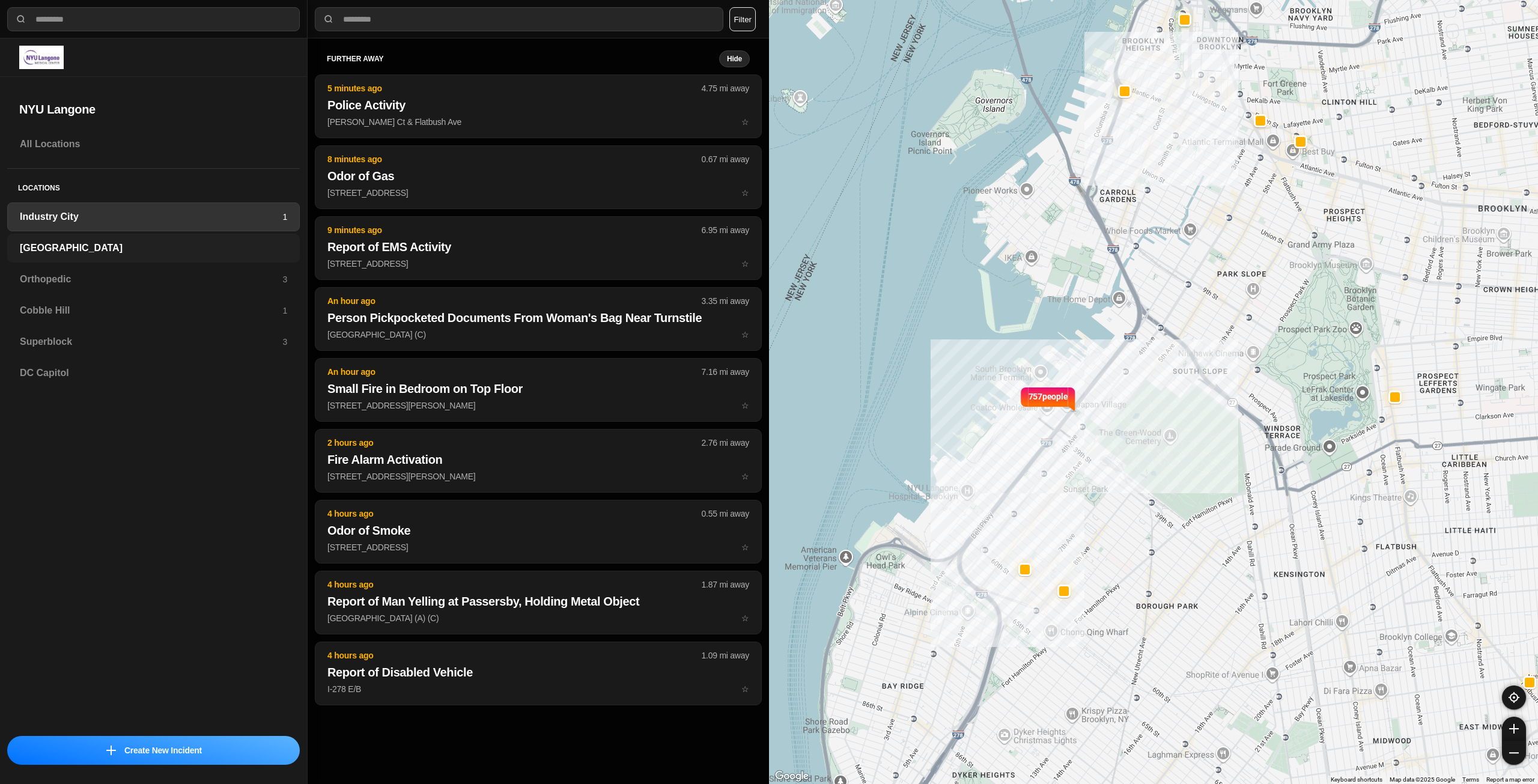
click at [80, 256] on div "[GEOGRAPHIC_DATA]" at bounding box center [153, 247] width 293 height 29
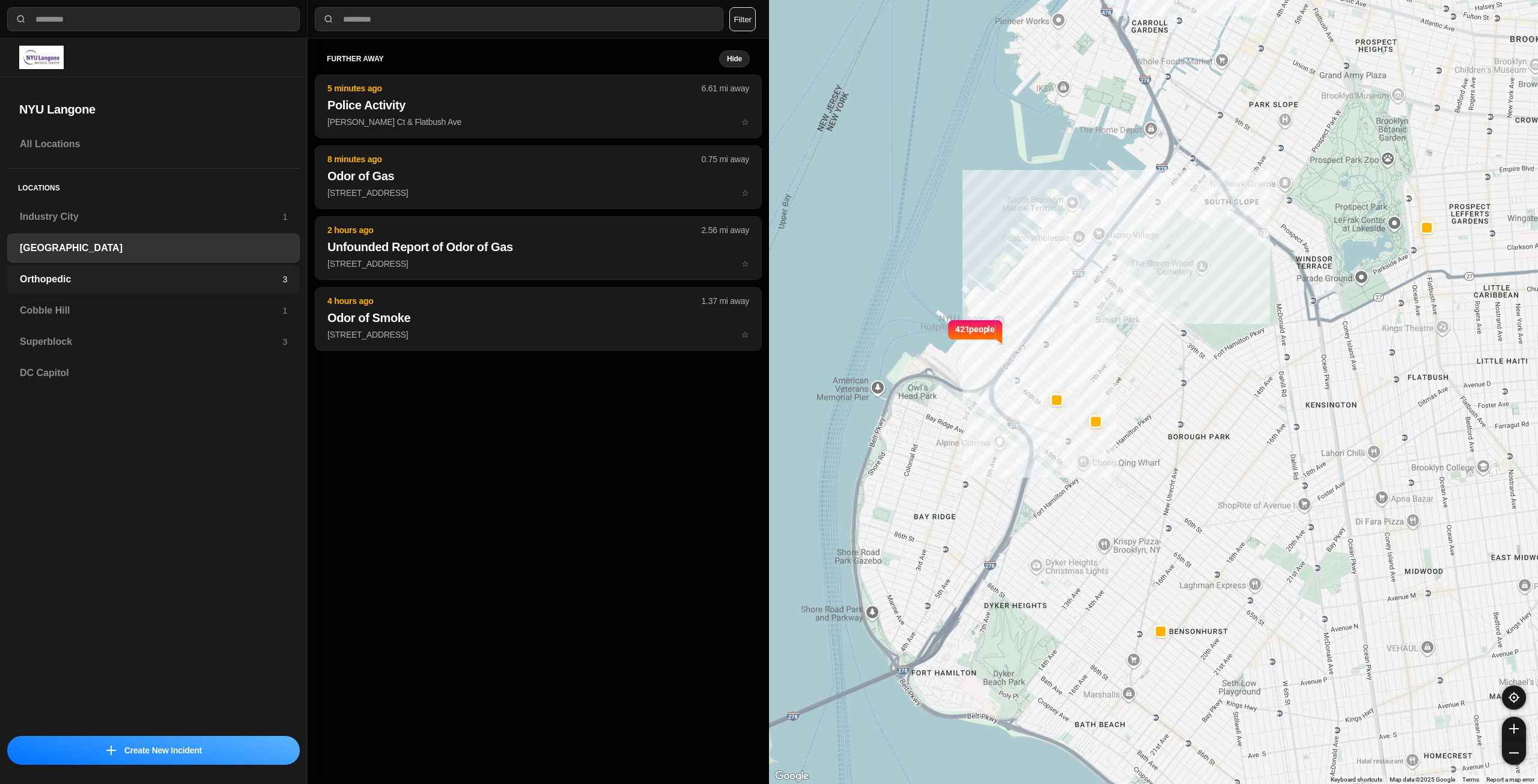
click at [198, 283] on h3 "Orthopedic" at bounding box center [151, 279] width 262 height 14
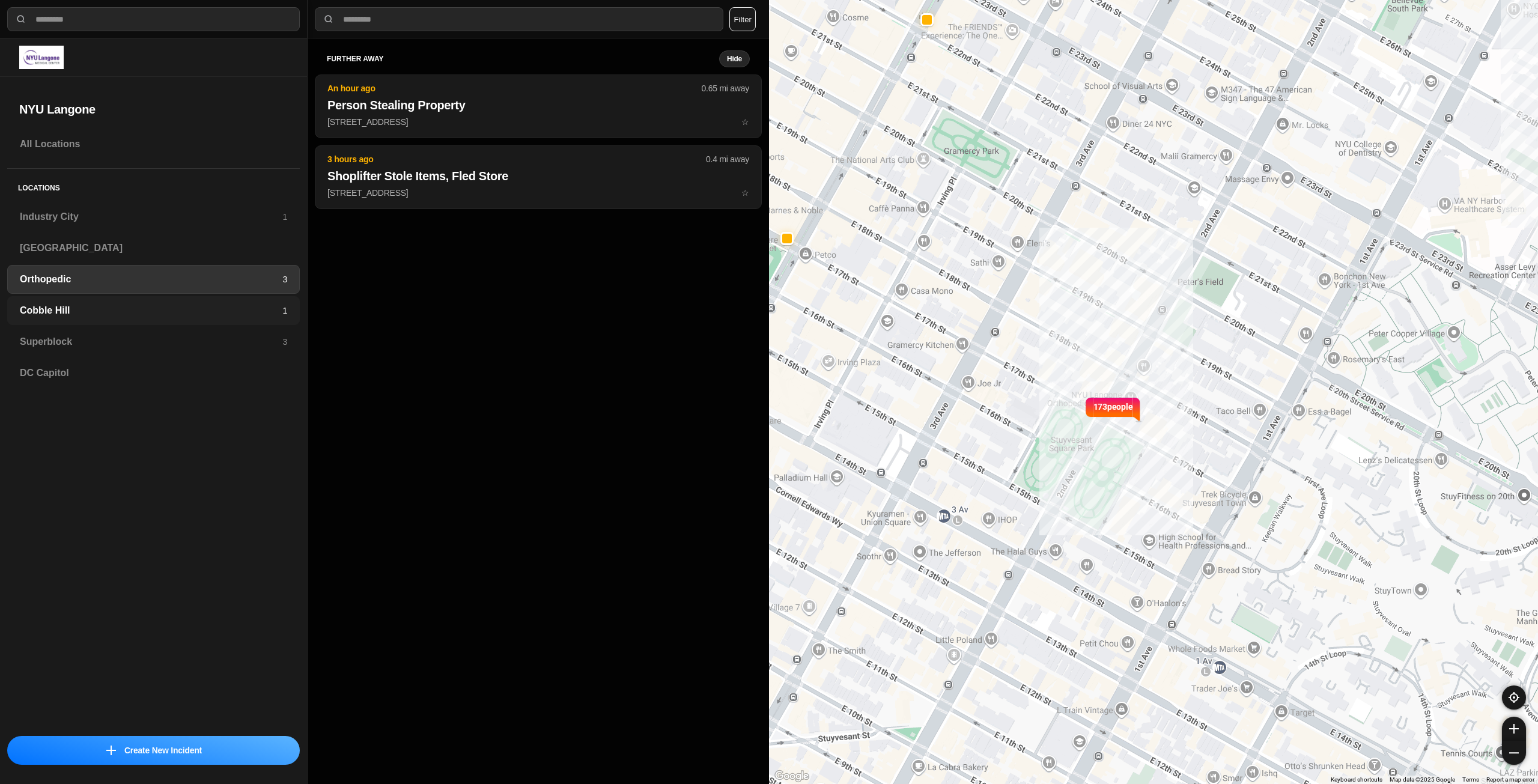
click at [196, 314] on h3 "Cobble Hill" at bounding box center [151, 310] width 262 height 14
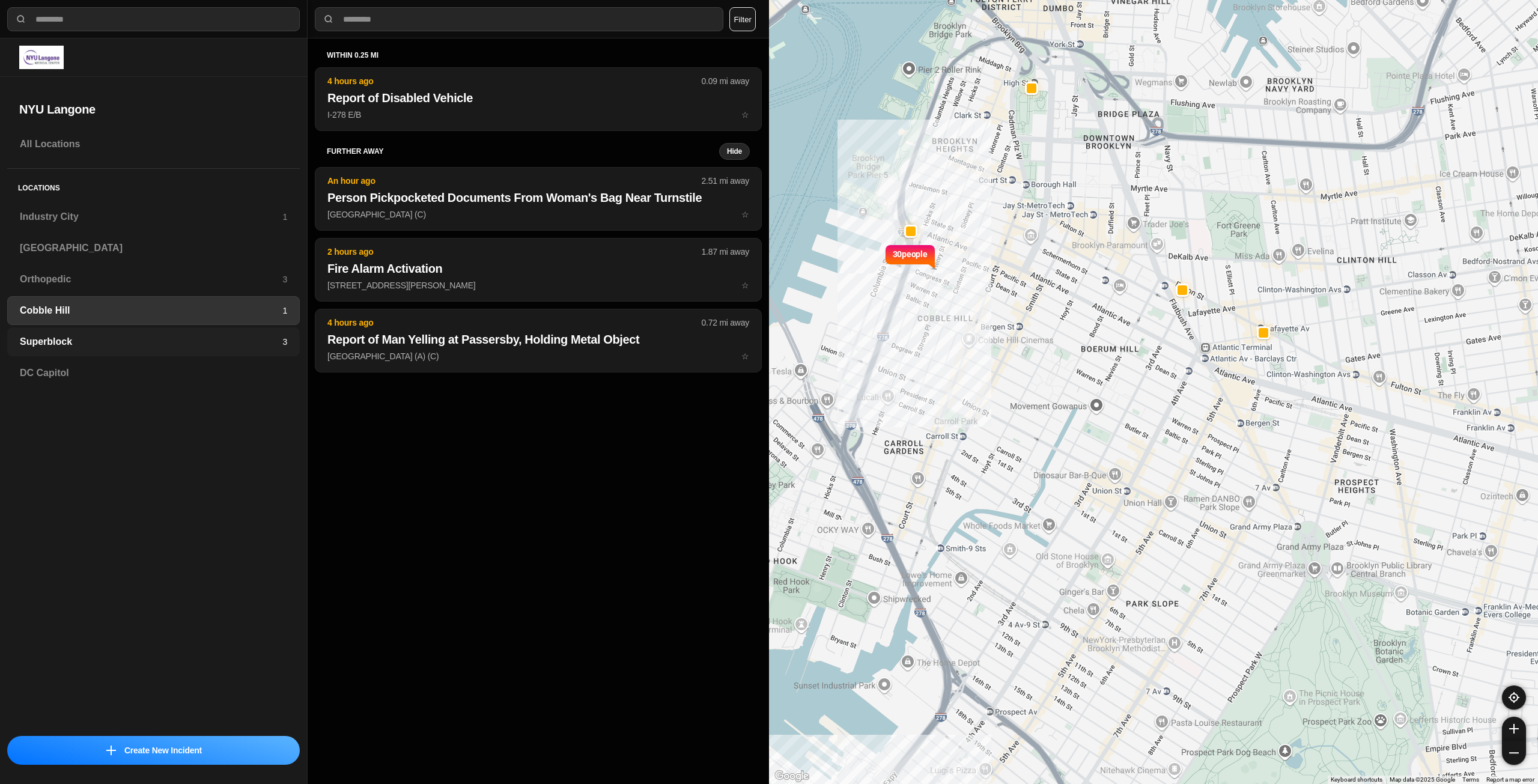
click at [202, 343] on h3 "Superblock" at bounding box center [151, 342] width 262 height 14
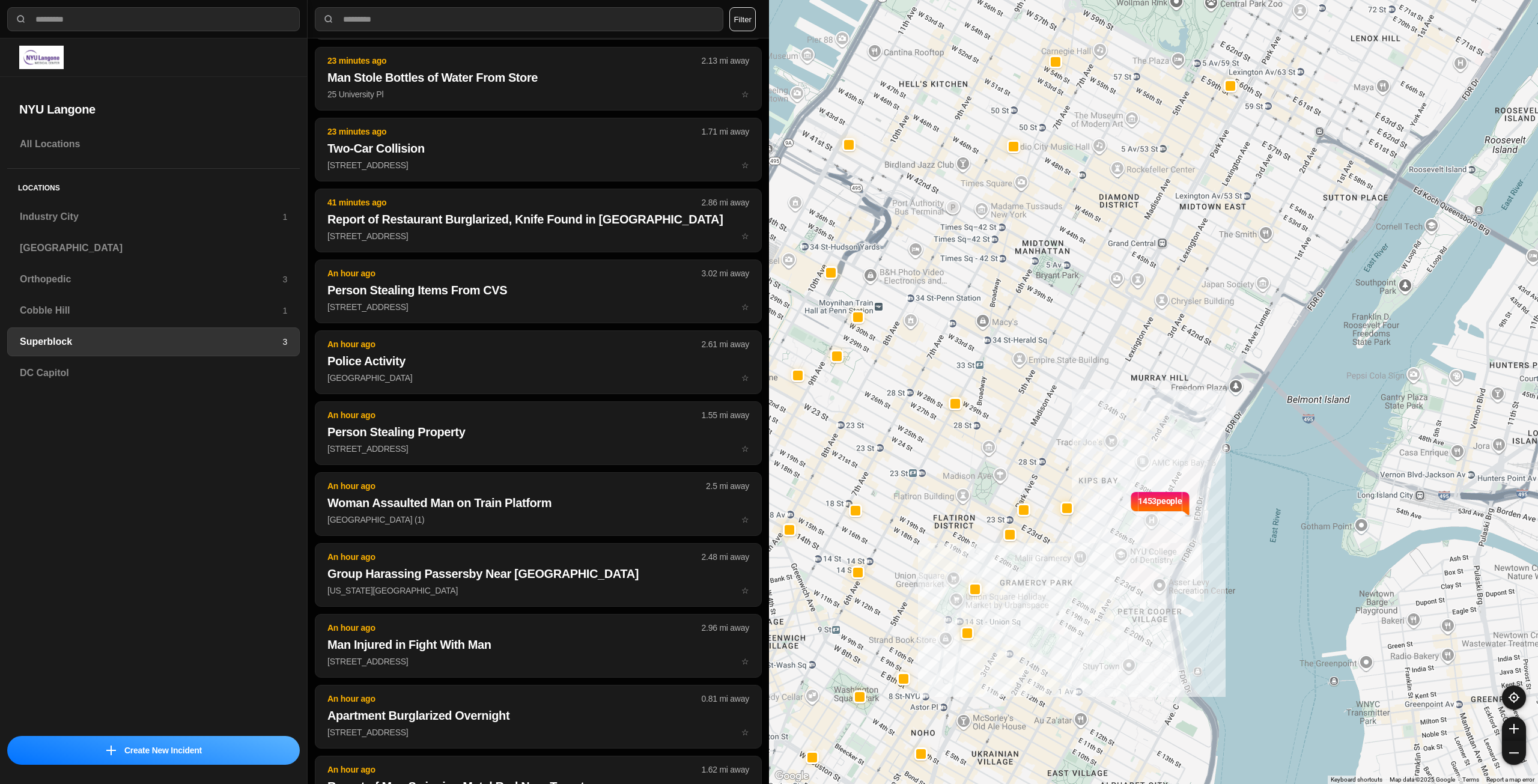
scroll to position [28, 0]
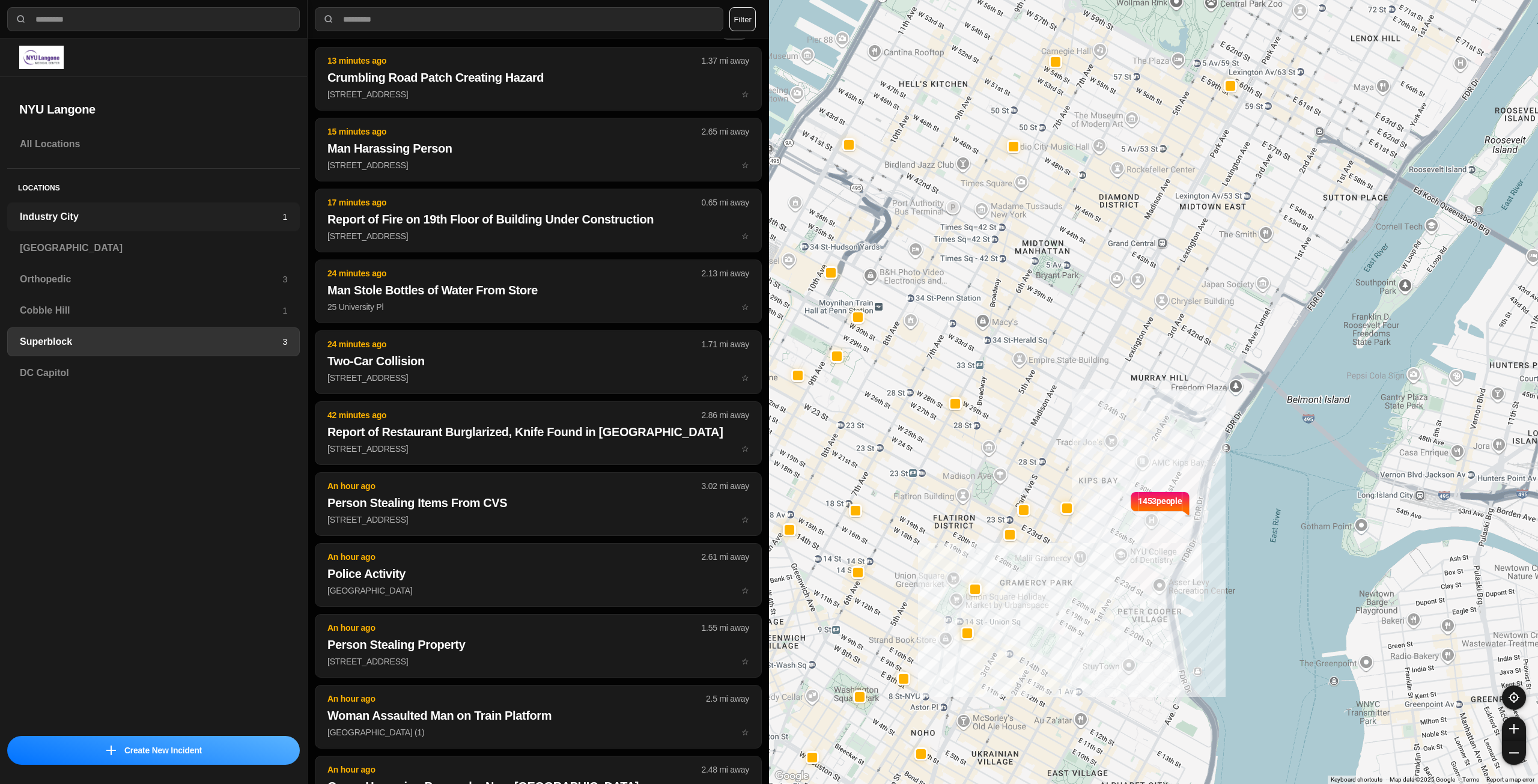
click at [116, 212] on h3 "Industry City" at bounding box center [151, 217] width 262 height 14
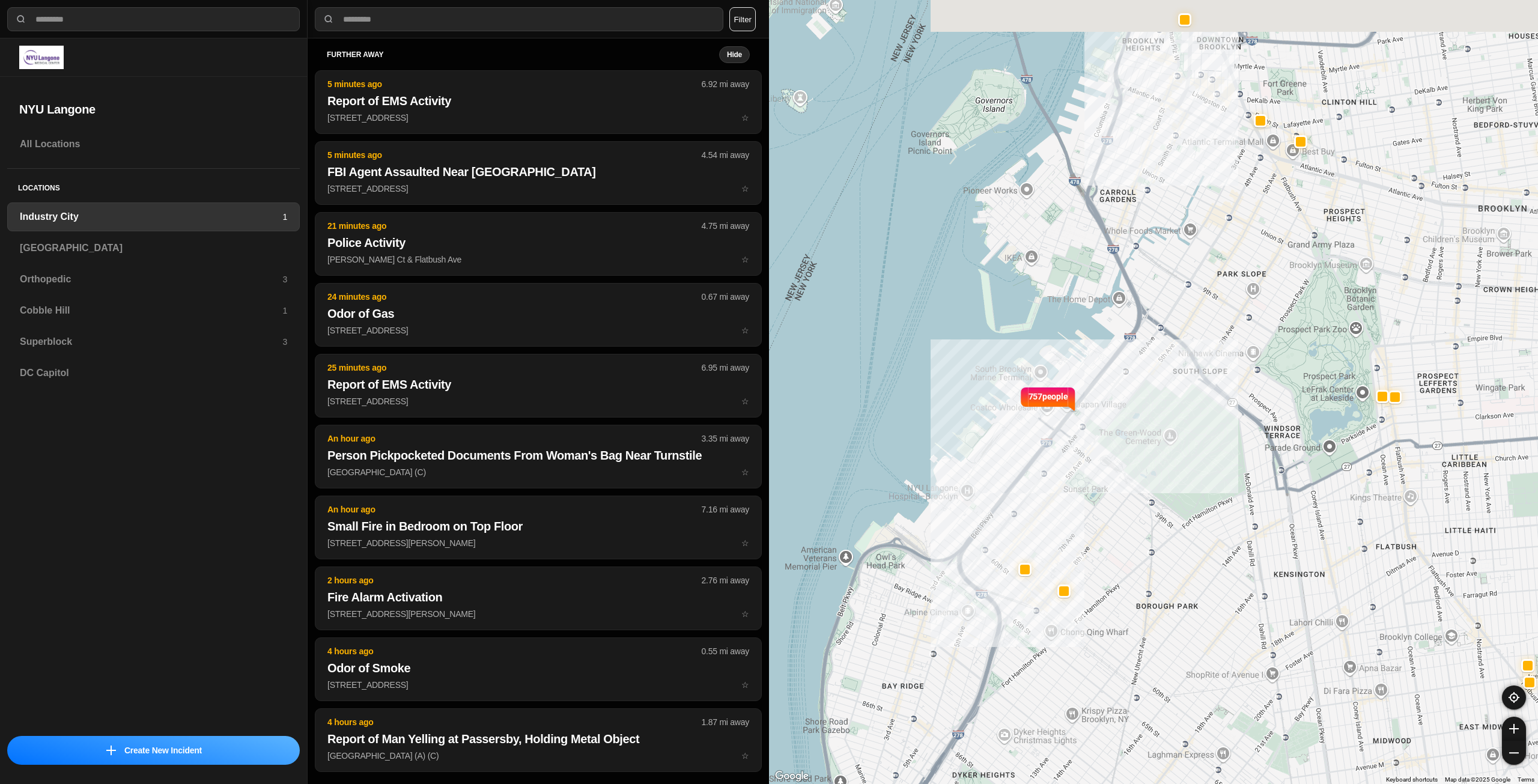
scroll to position [4, 0]
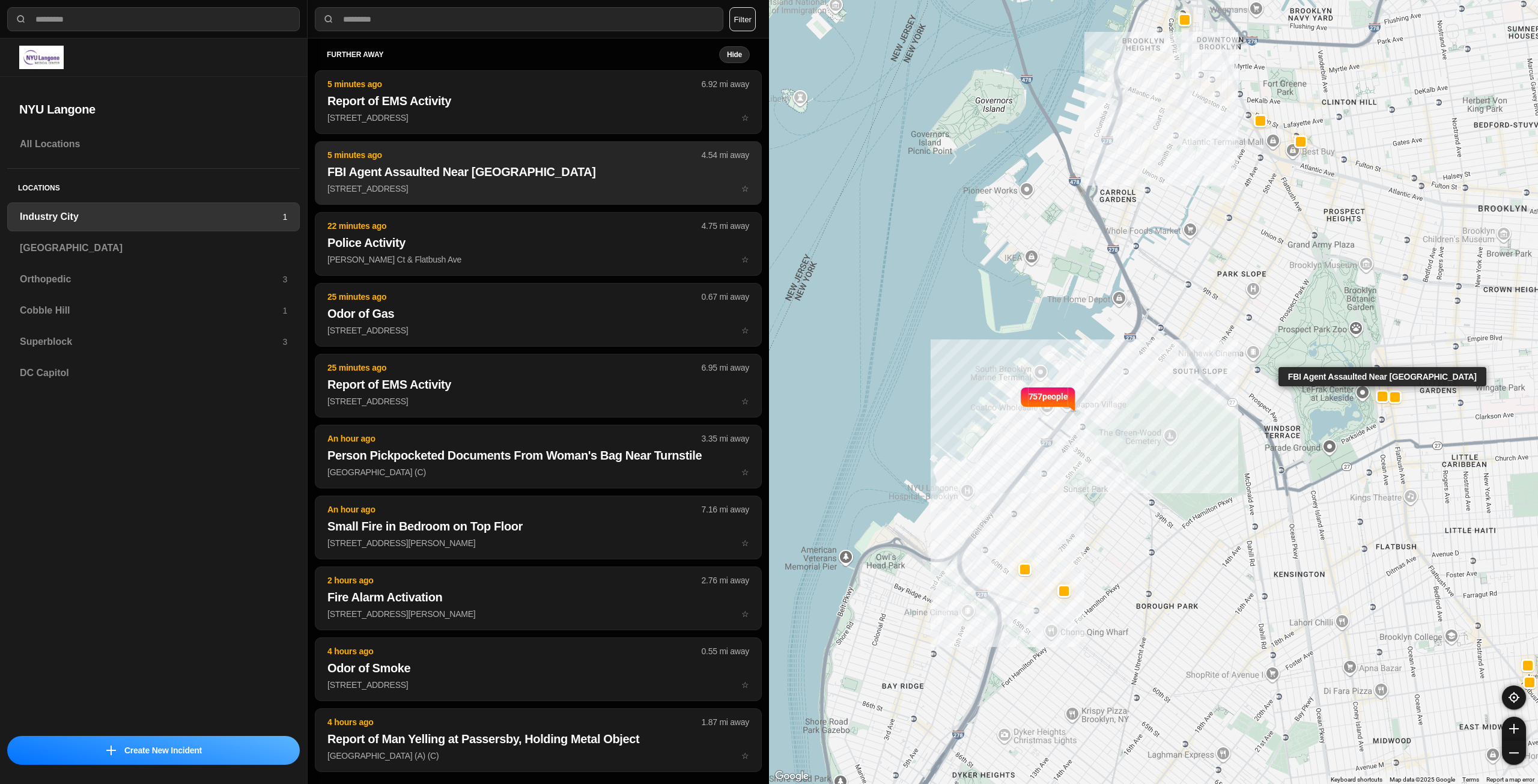
click at [478, 187] on p "[STREET_ADDRESS] ☆" at bounding box center [538, 189] width 421 height 12
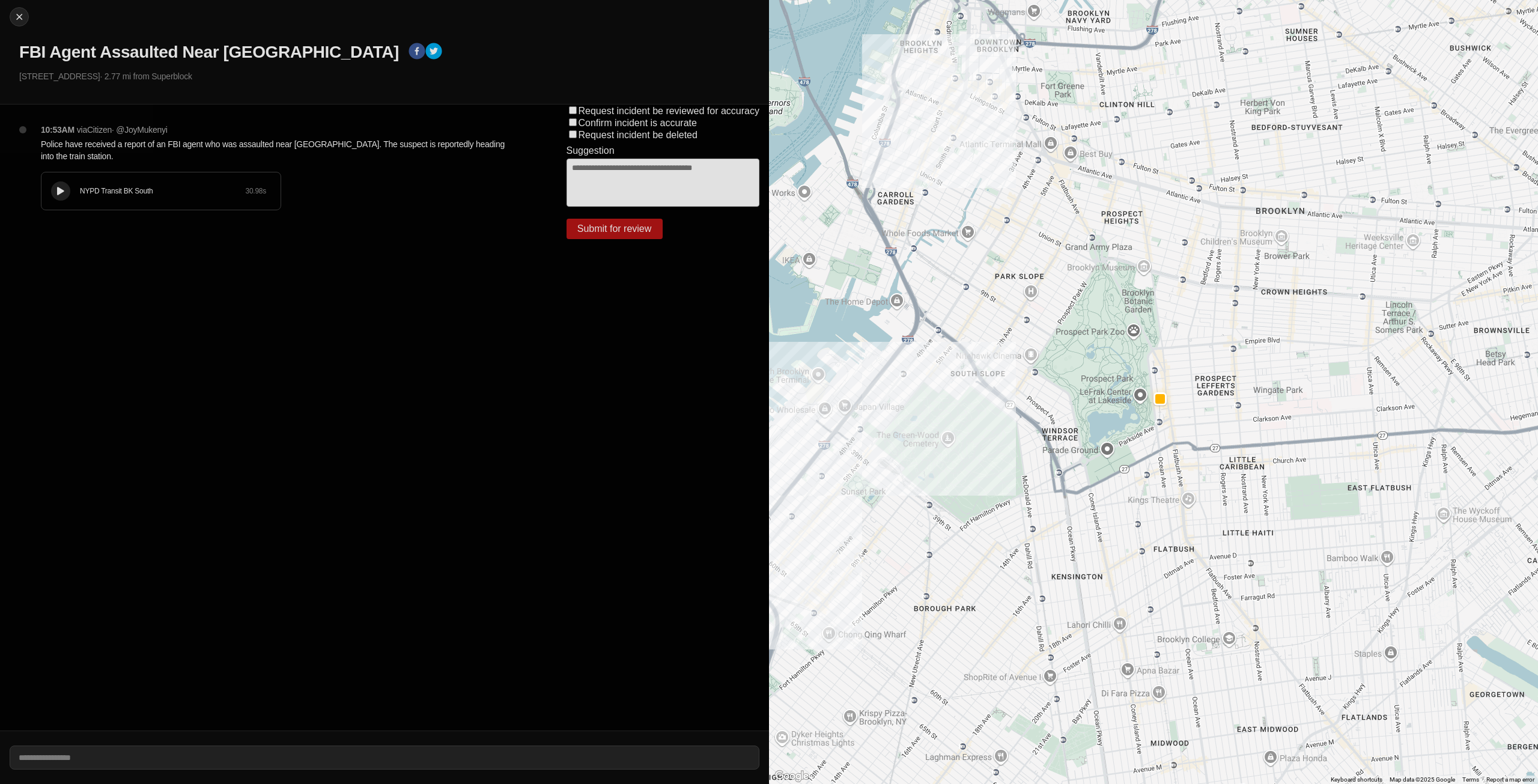
click at [59, 191] on icon at bounding box center [60, 191] width 7 height 8
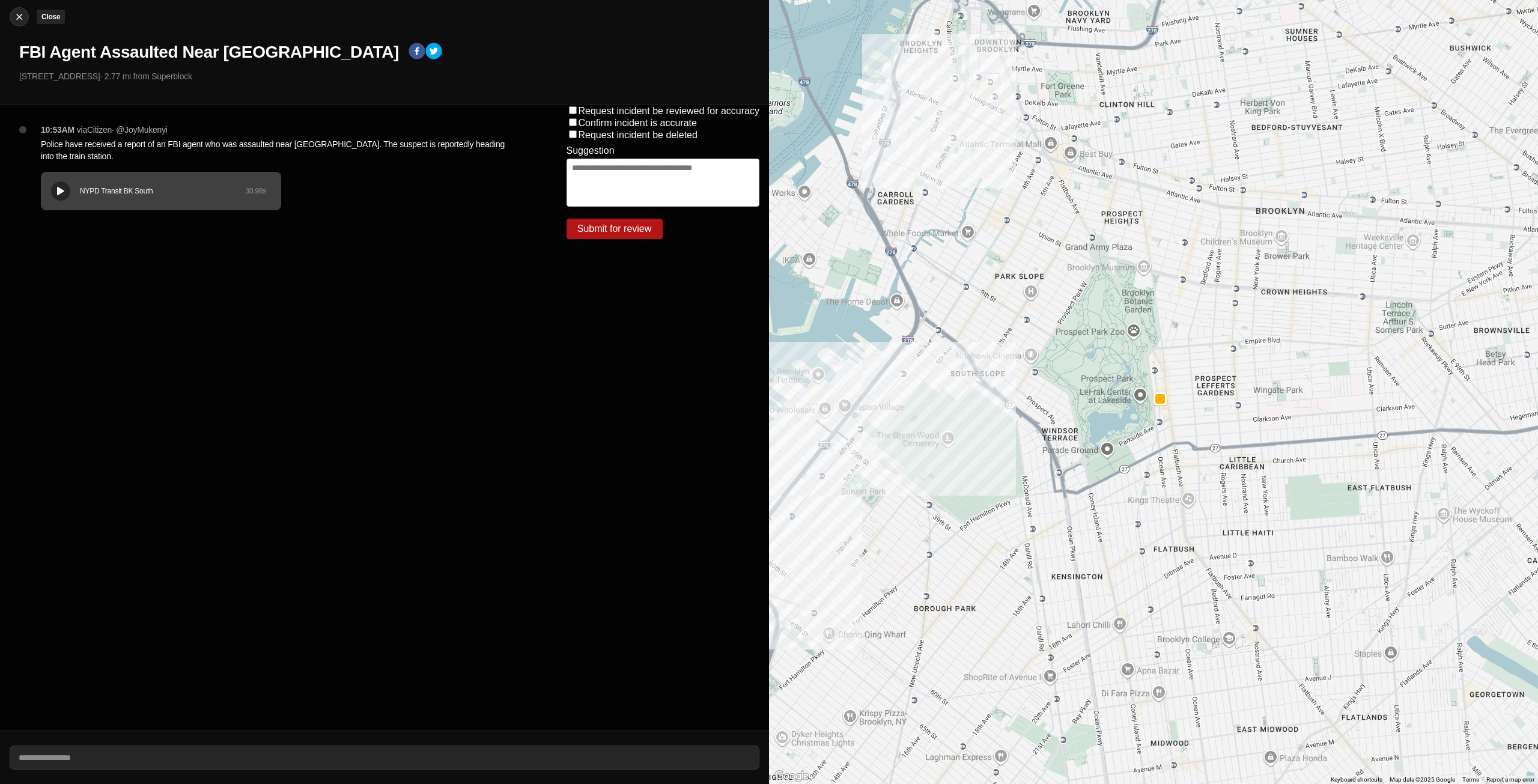
click at [25, 18] on div at bounding box center [19, 17] width 18 height 12
select select "*"
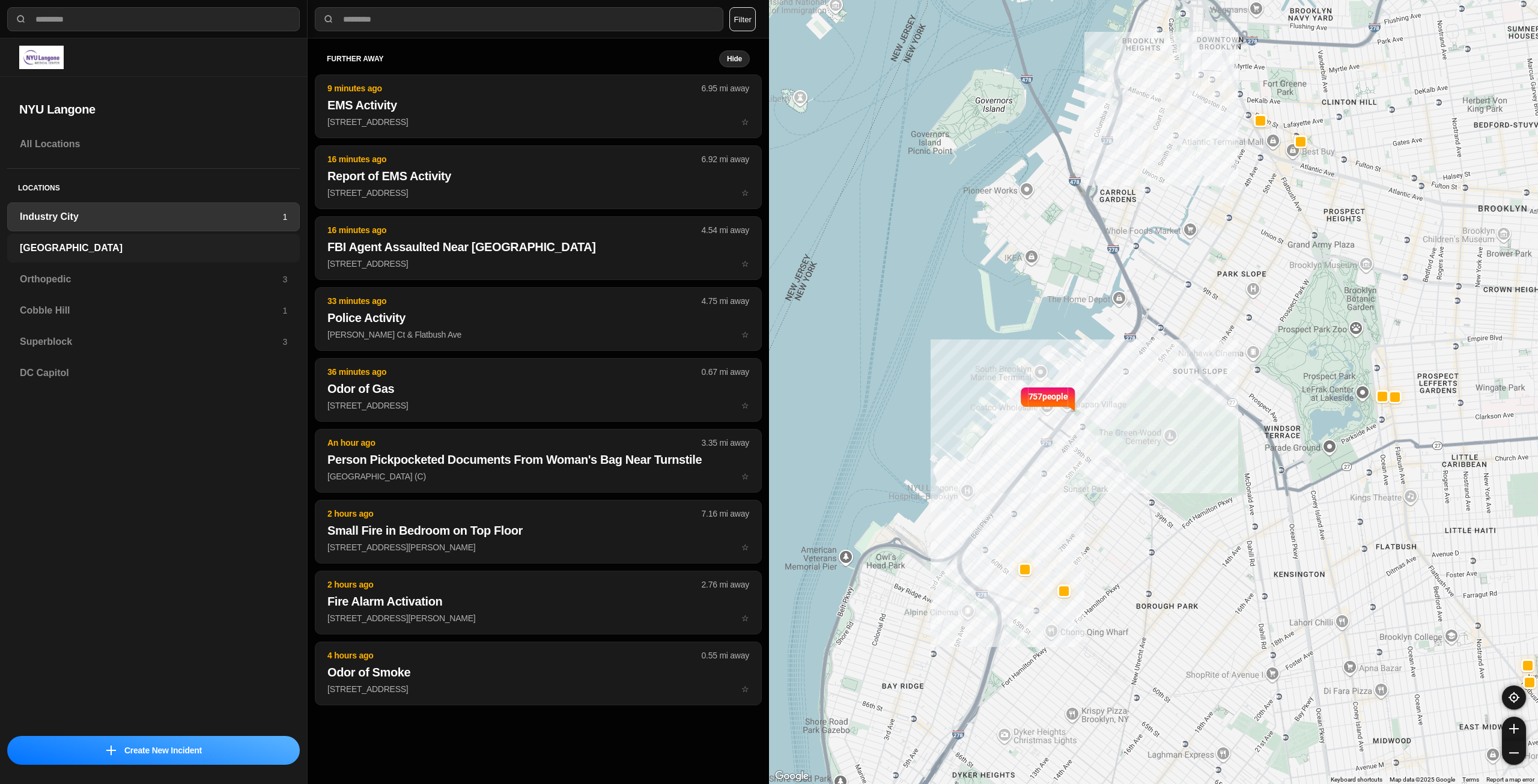
click at [78, 251] on h3 "[GEOGRAPHIC_DATA]" at bounding box center [154, 248] width 268 height 14
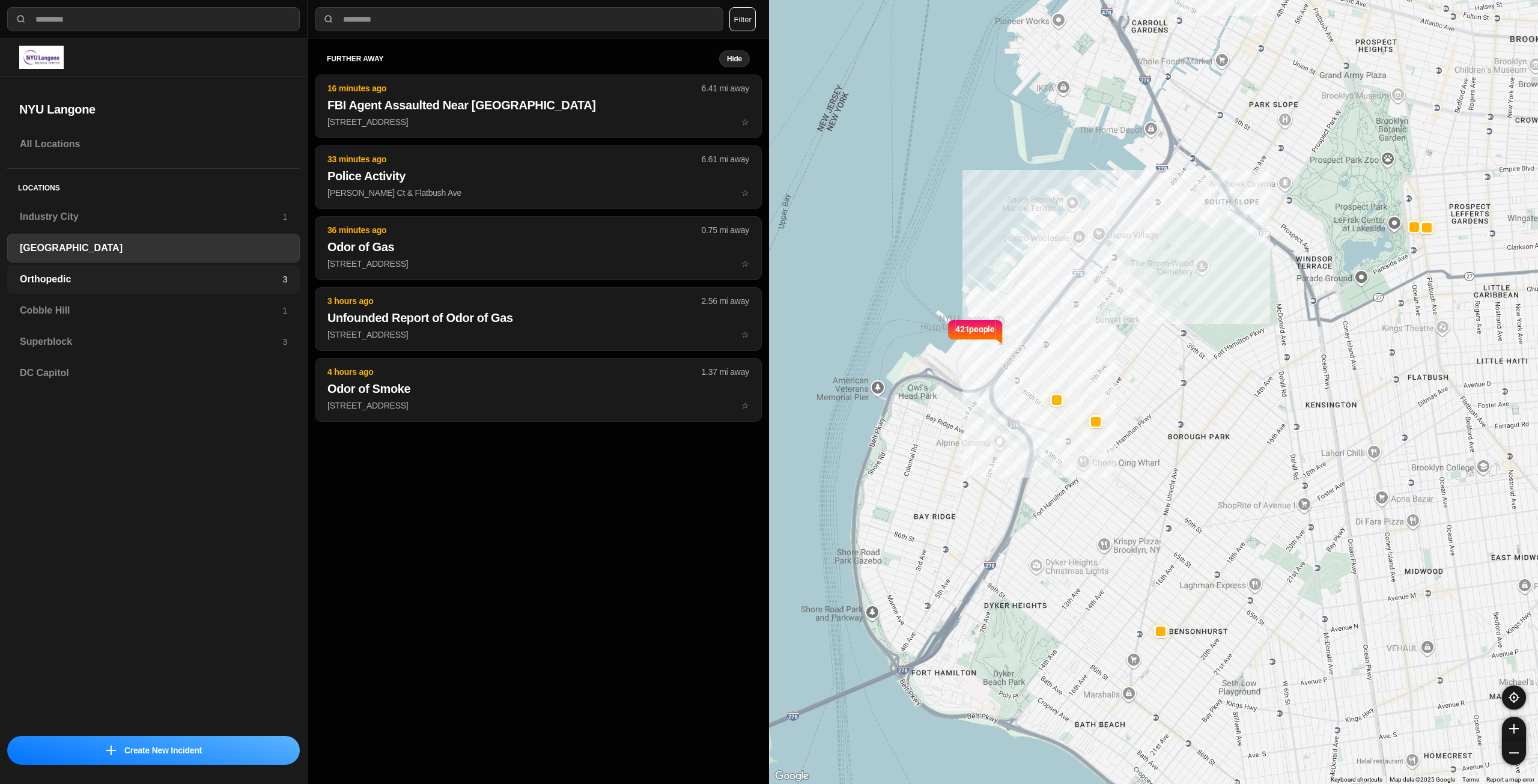
click at [72, 270] on div "Orthopedic 3" at bounding box center [153, 279] width 293 height 29
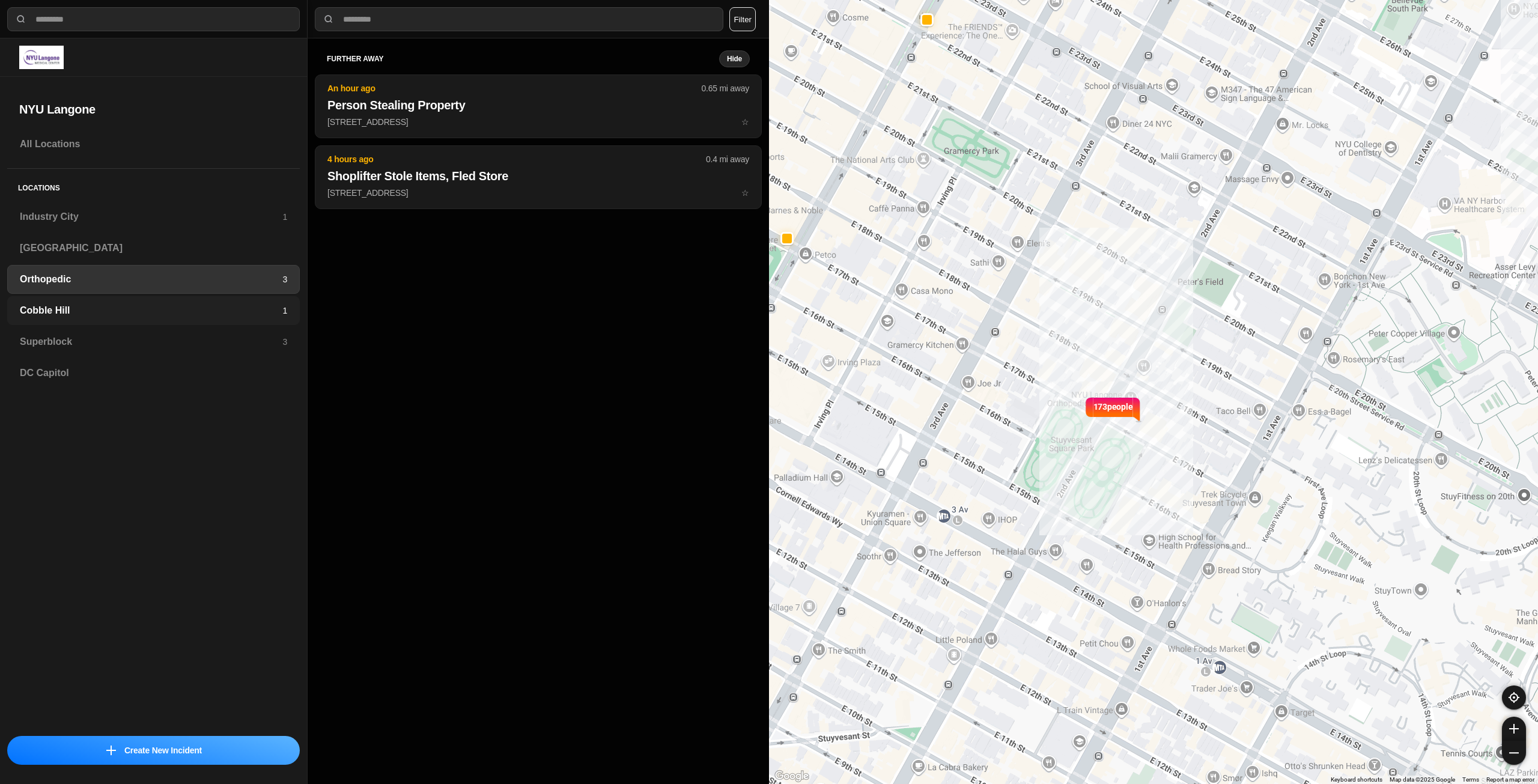
click at [77, 307] on h3 "Cobble Hill" at bounding box center [151, 310] width 262 height 14
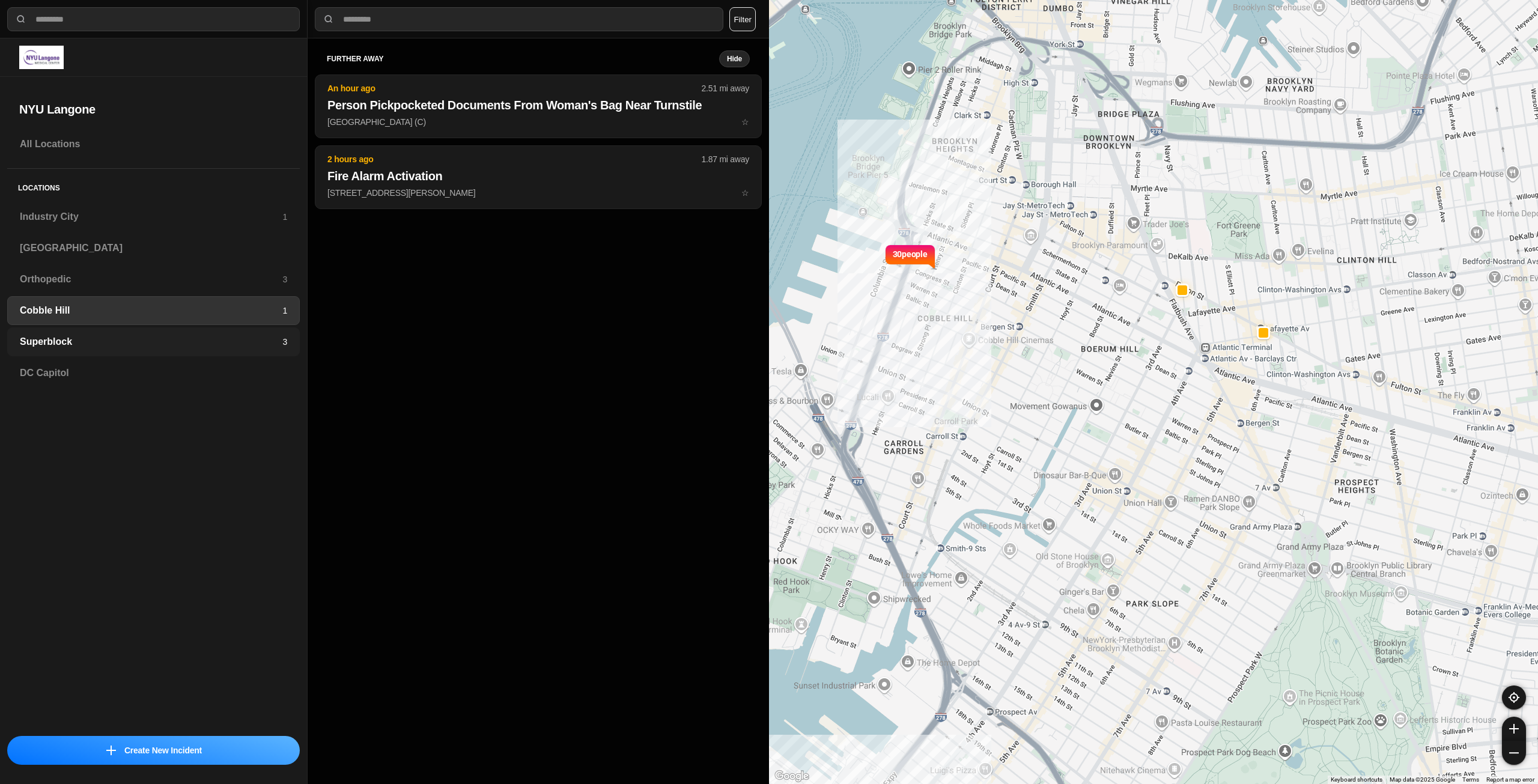
click at [81, 336] on h3 "Superblock" at bounding box center [151, 342] width 262 height 14
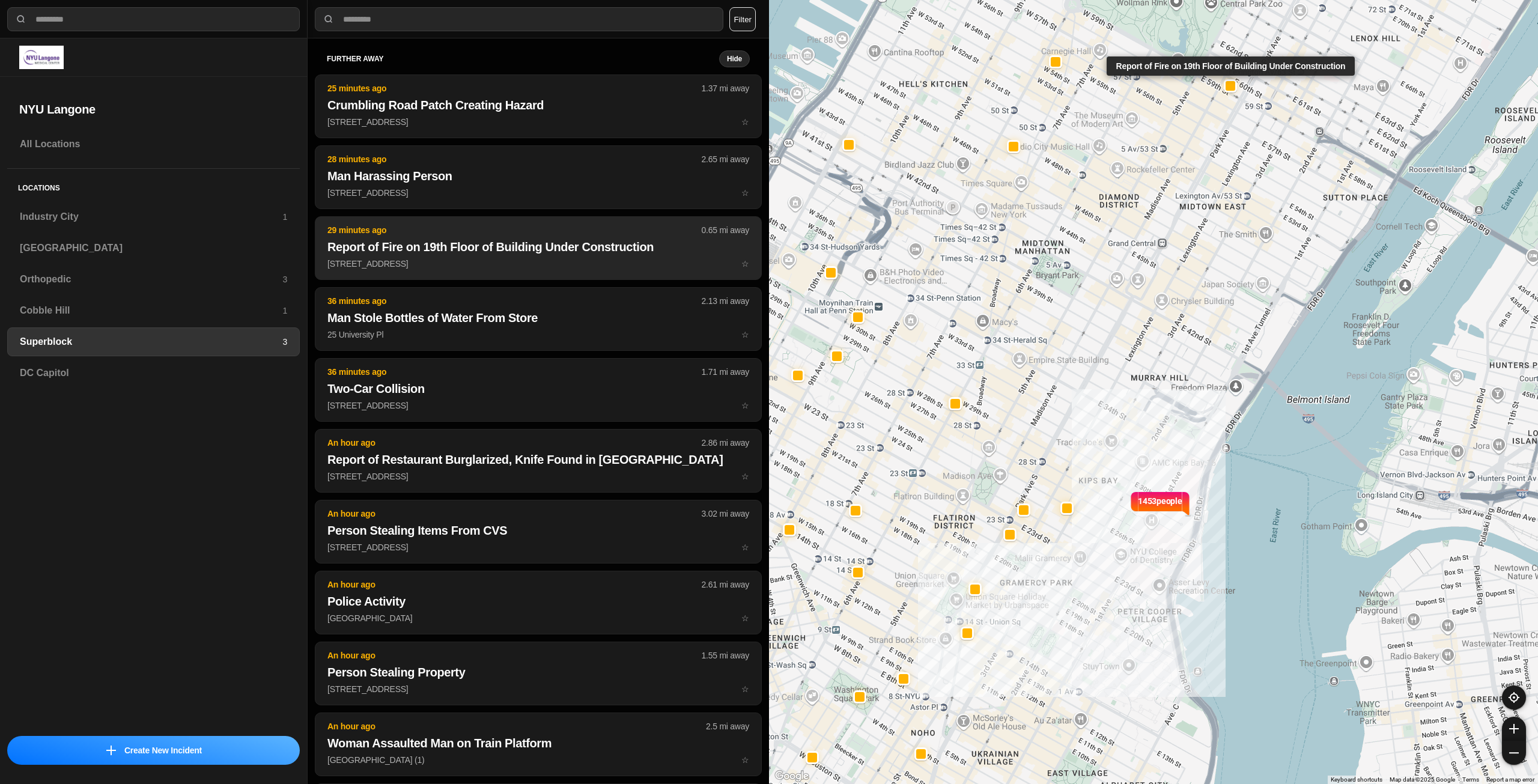
click at [400, 252] on h2 "Report of Fire on 19th Floor of Building Under Construction" at bounding box center [538, 246] width 421 height 17
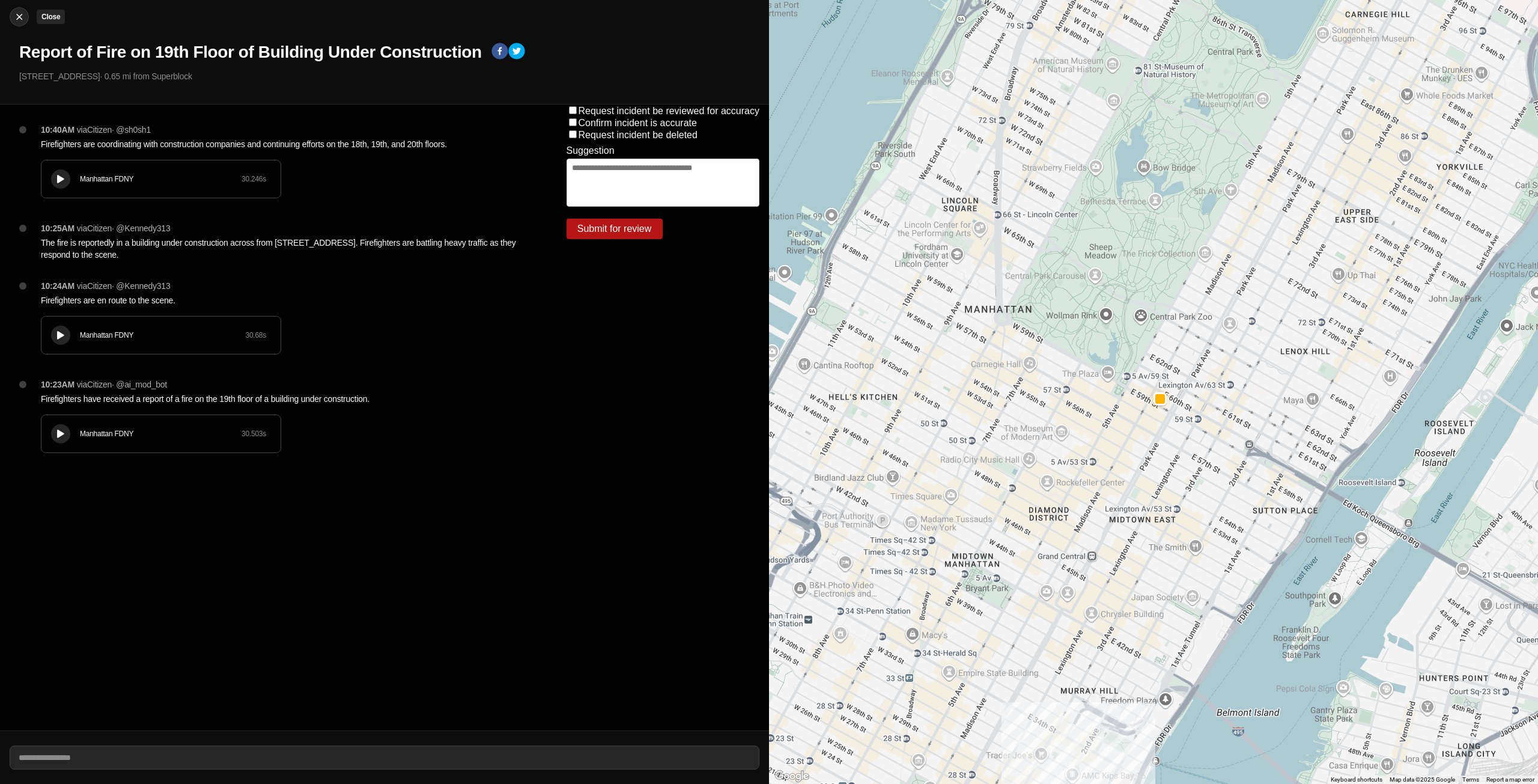
click at [25, 18] on div at bounding box center [19, 17] width 18 height 12
select select "*"
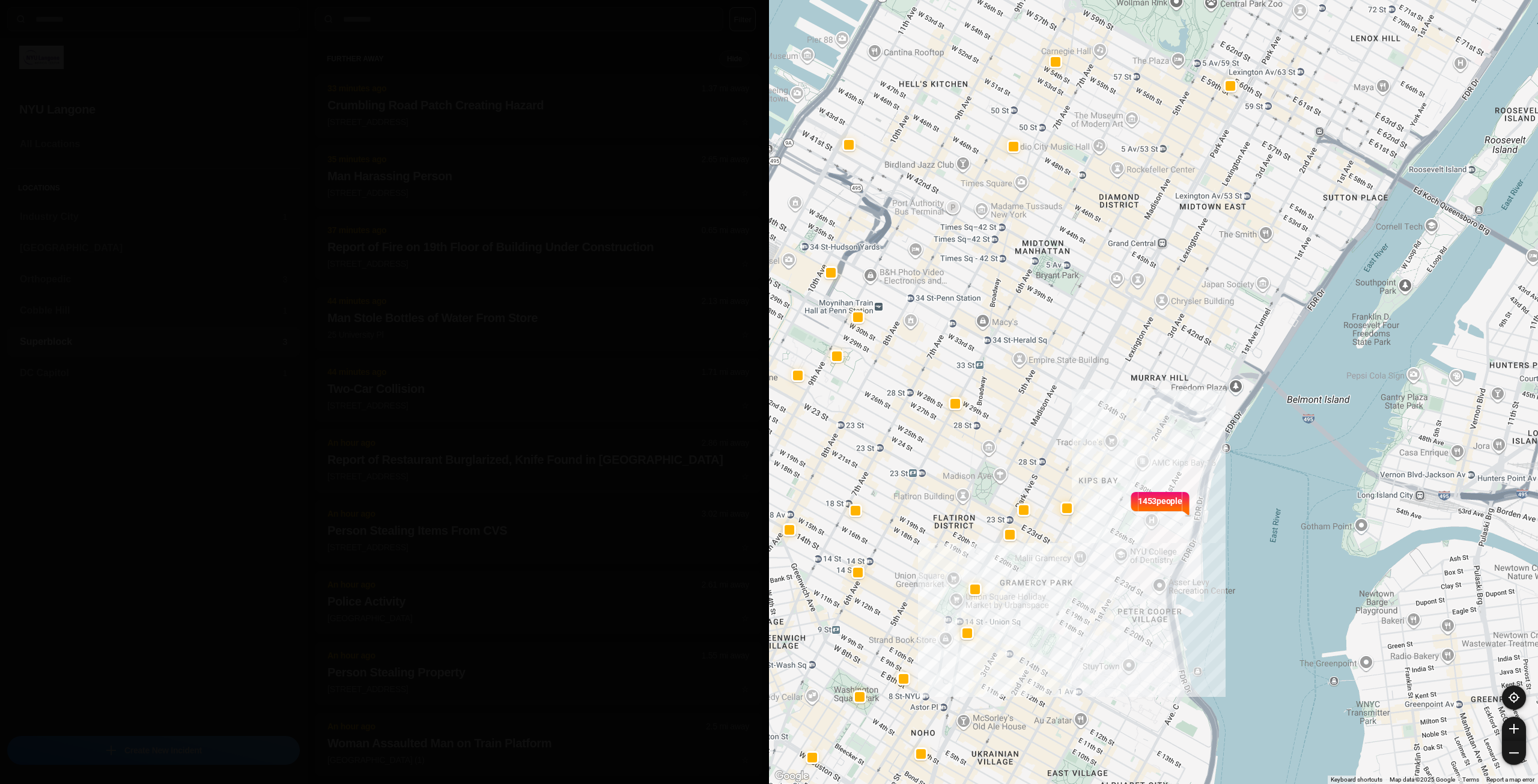
click at [131, 175] on h5 "Locations" at bounding box center [153, 185] width 293 height 33
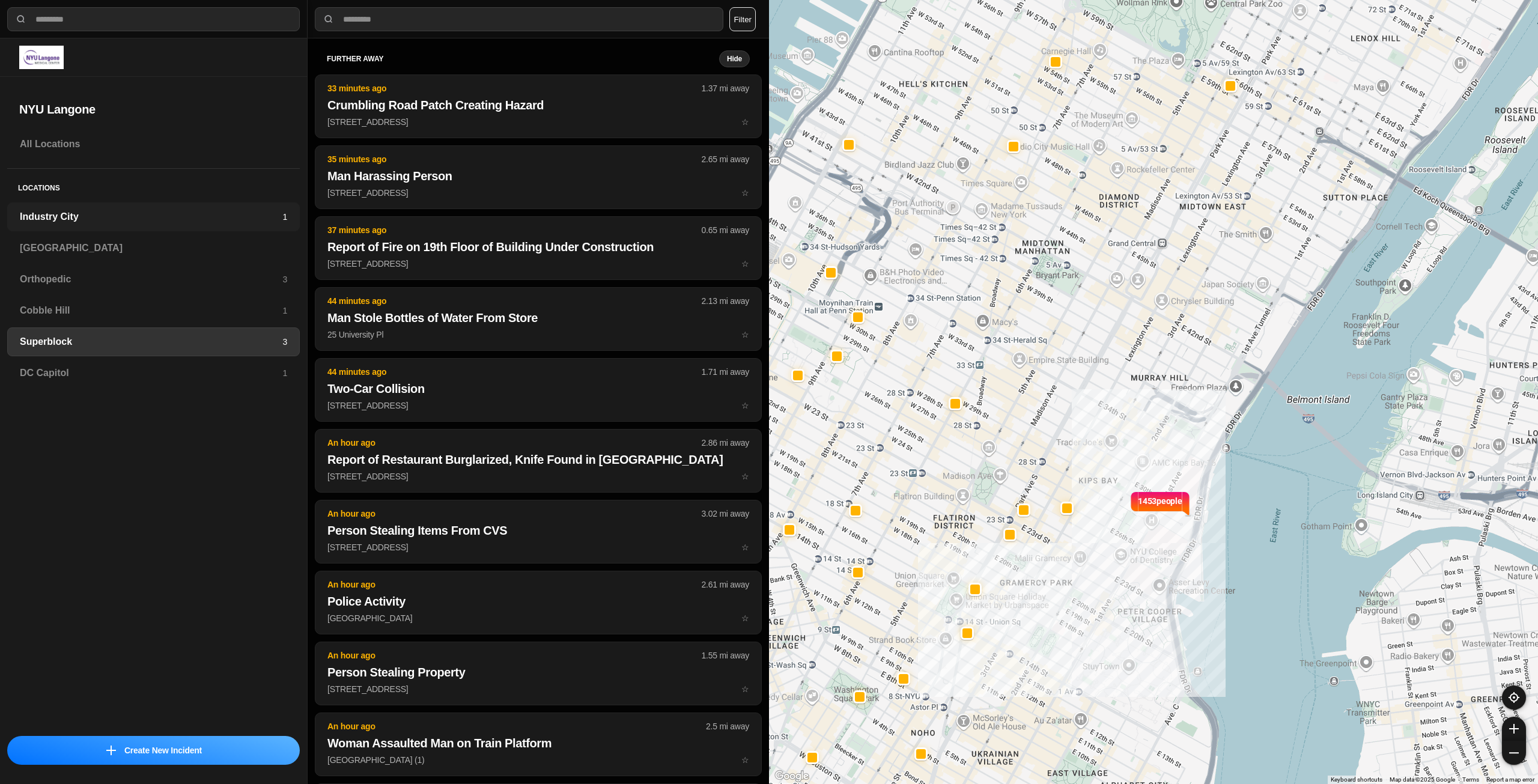
click at [126, 213] on h3 "Industry City" at bounding box center [151, 217] width 262 height 14
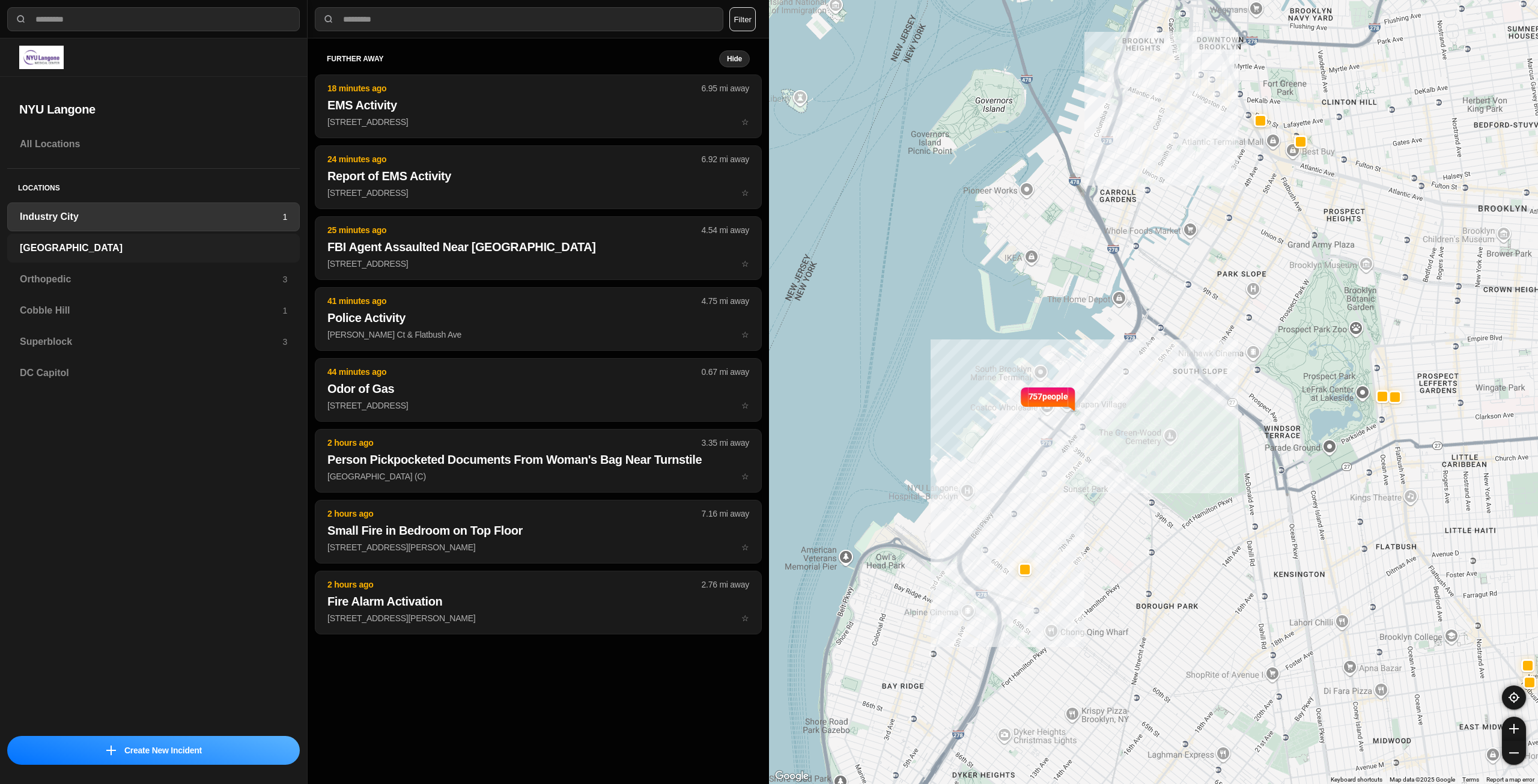
click at [105, 240] on div "[GEOGRAPHIC_DATA]" at bounding box center [153, 247] width 293 height 29
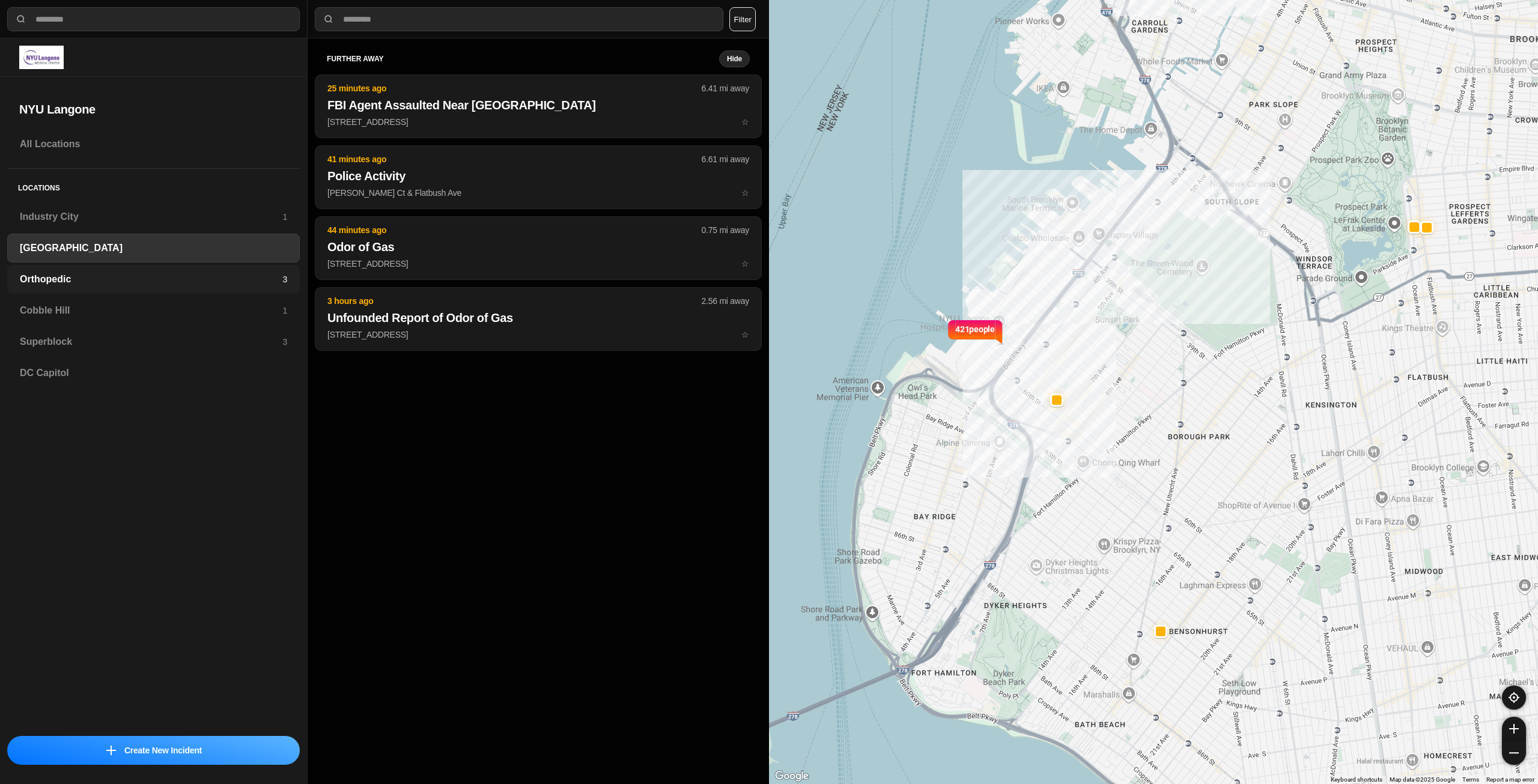
click at [96, 272] on div "Orthopedic 3" at bounding box center [153, 279] width 293 height 29
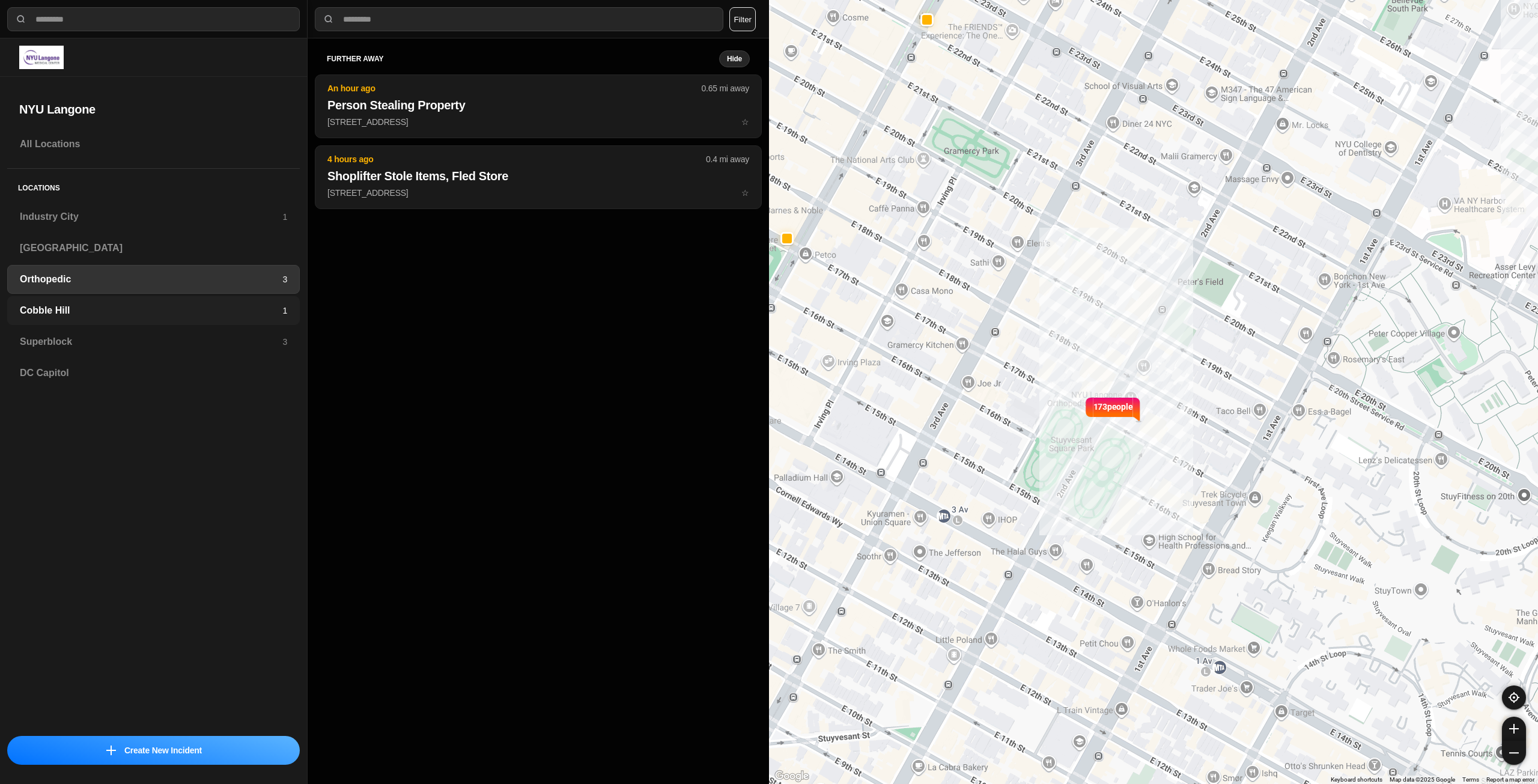
click at [208, 310] on h3 "Cobble Hill" at bounding box center [151, 310] width 262 height 14
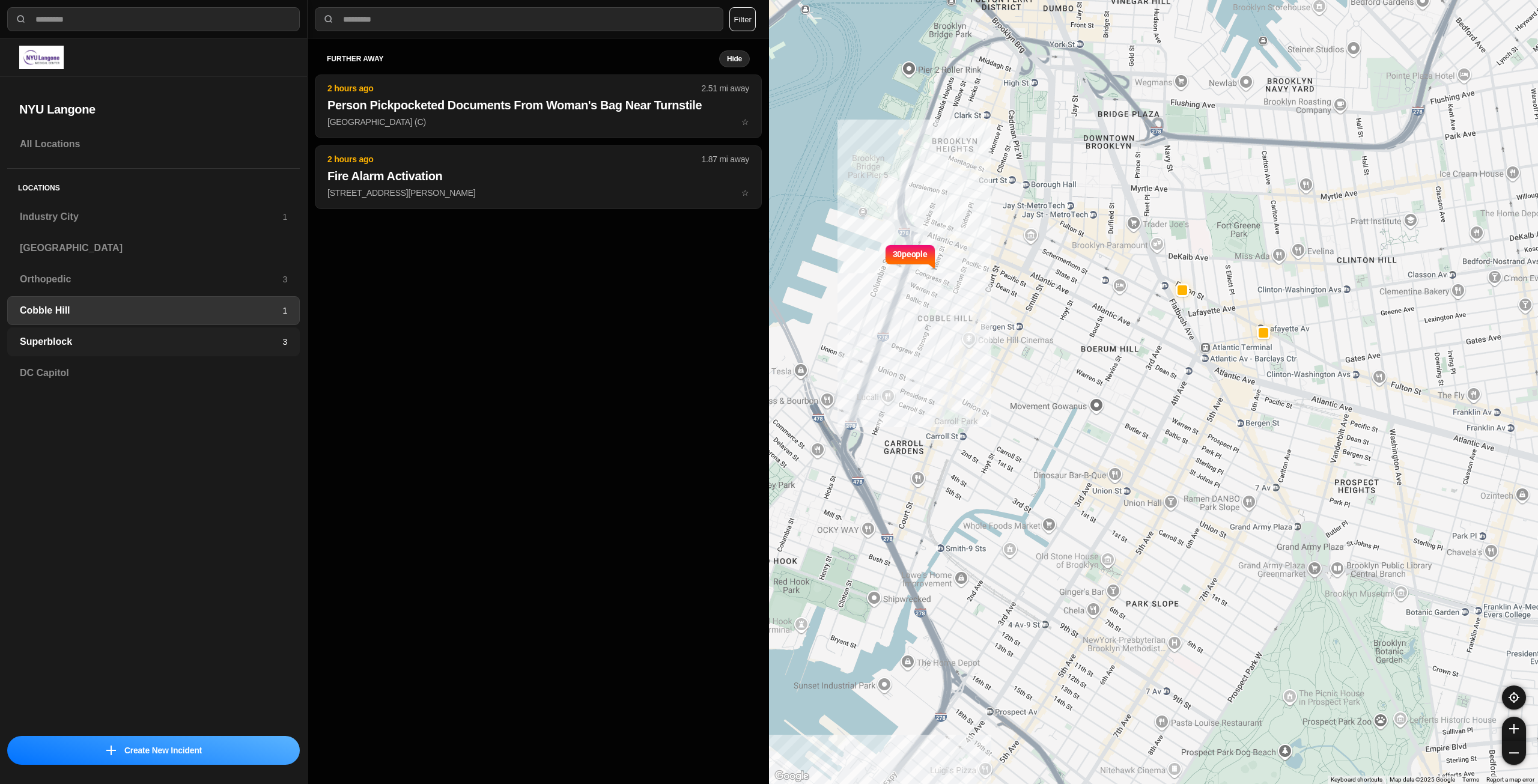
click at [176, 336] on h3 "Superblock" at bounding box center [151, 342] width 262 height 14
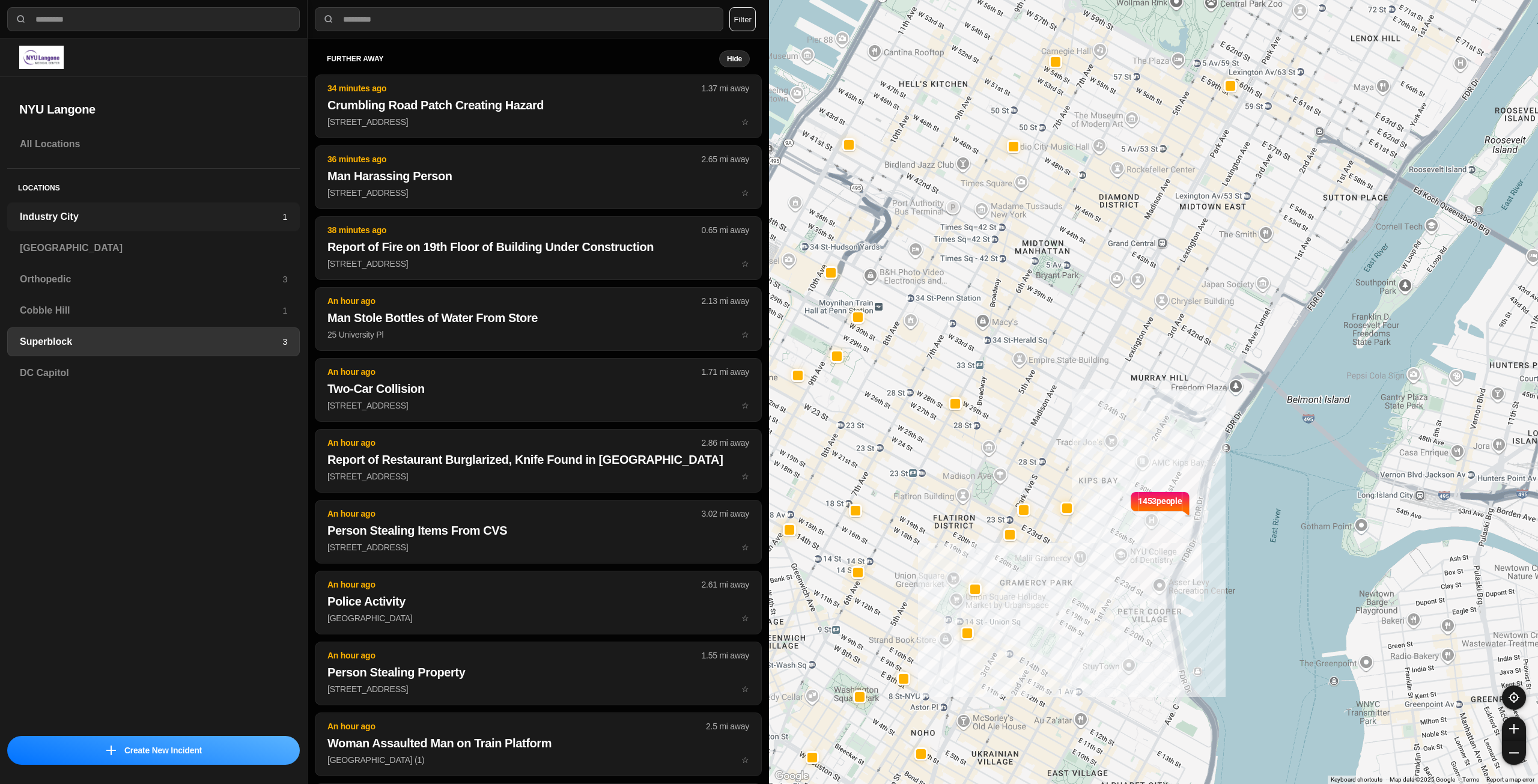
click at [86, 205] on div "Industry City 1" at bounding box center [153, 217] width 293 height 29
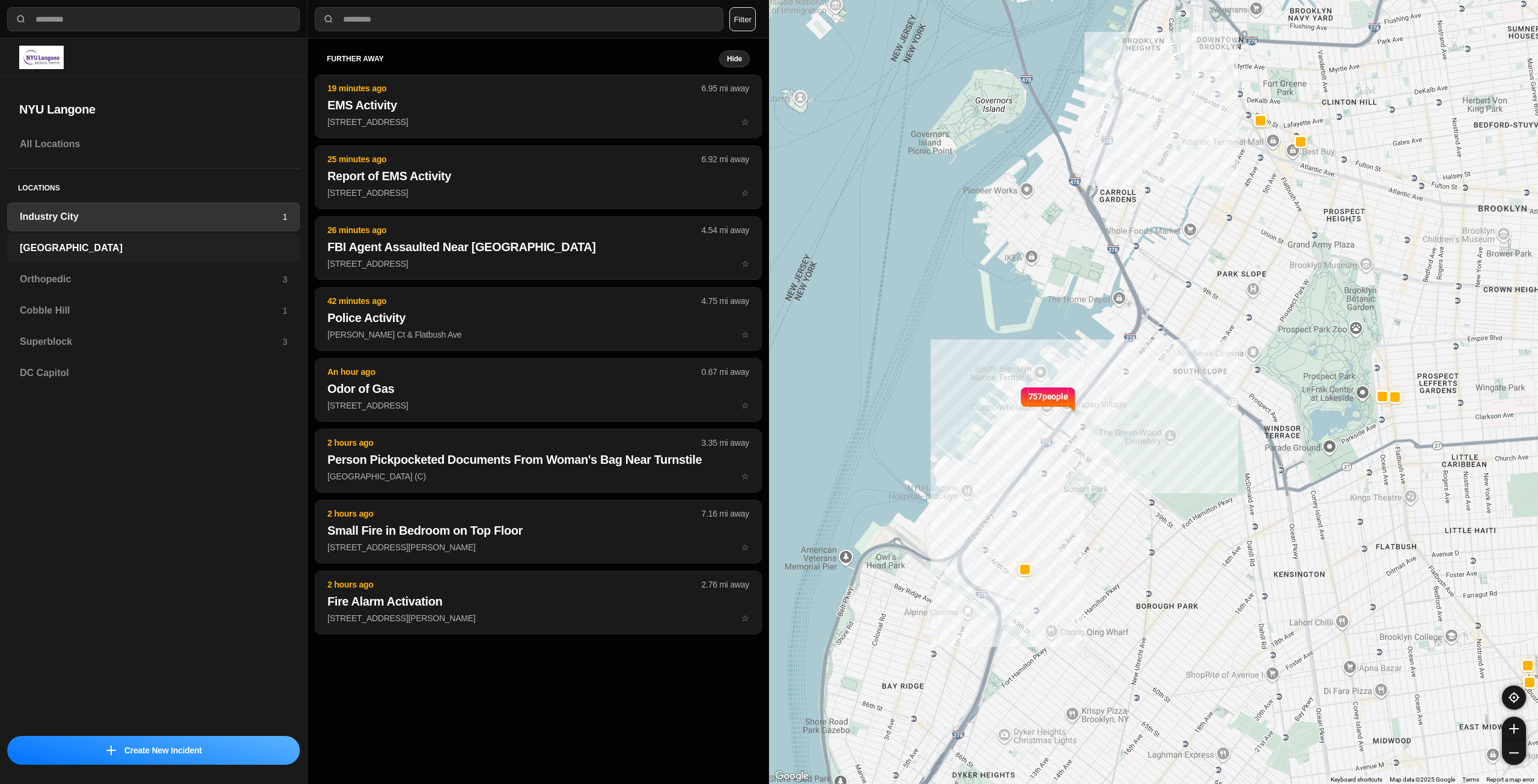
click at [76, 246] on h3 "[GEOGRAPHIC_DATA]" at bounding box center [154, 248] width 268 height 14
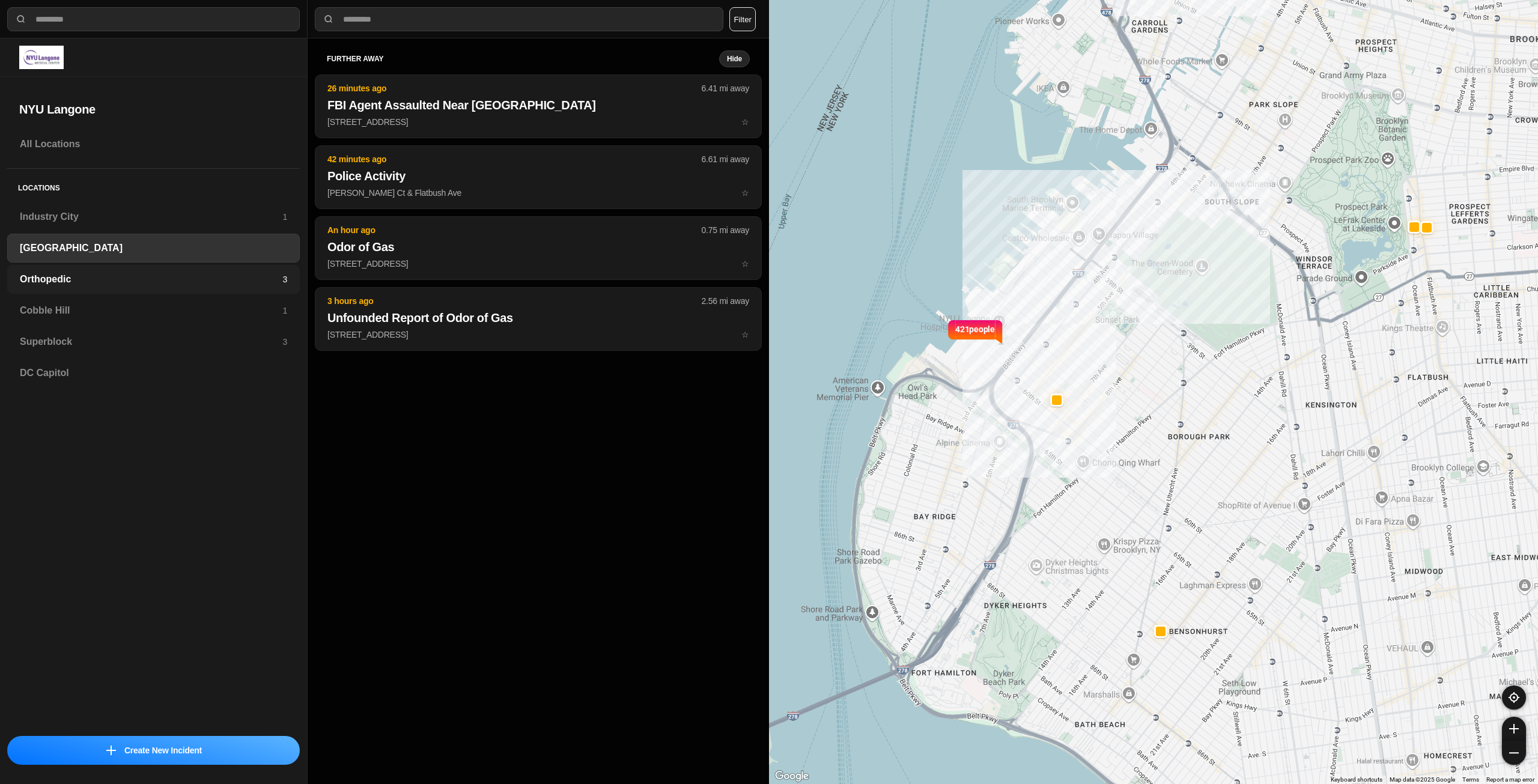
click at [119, 279] on h3 "Orthopedic" at bounding box center [151, 279] width 262 height 14
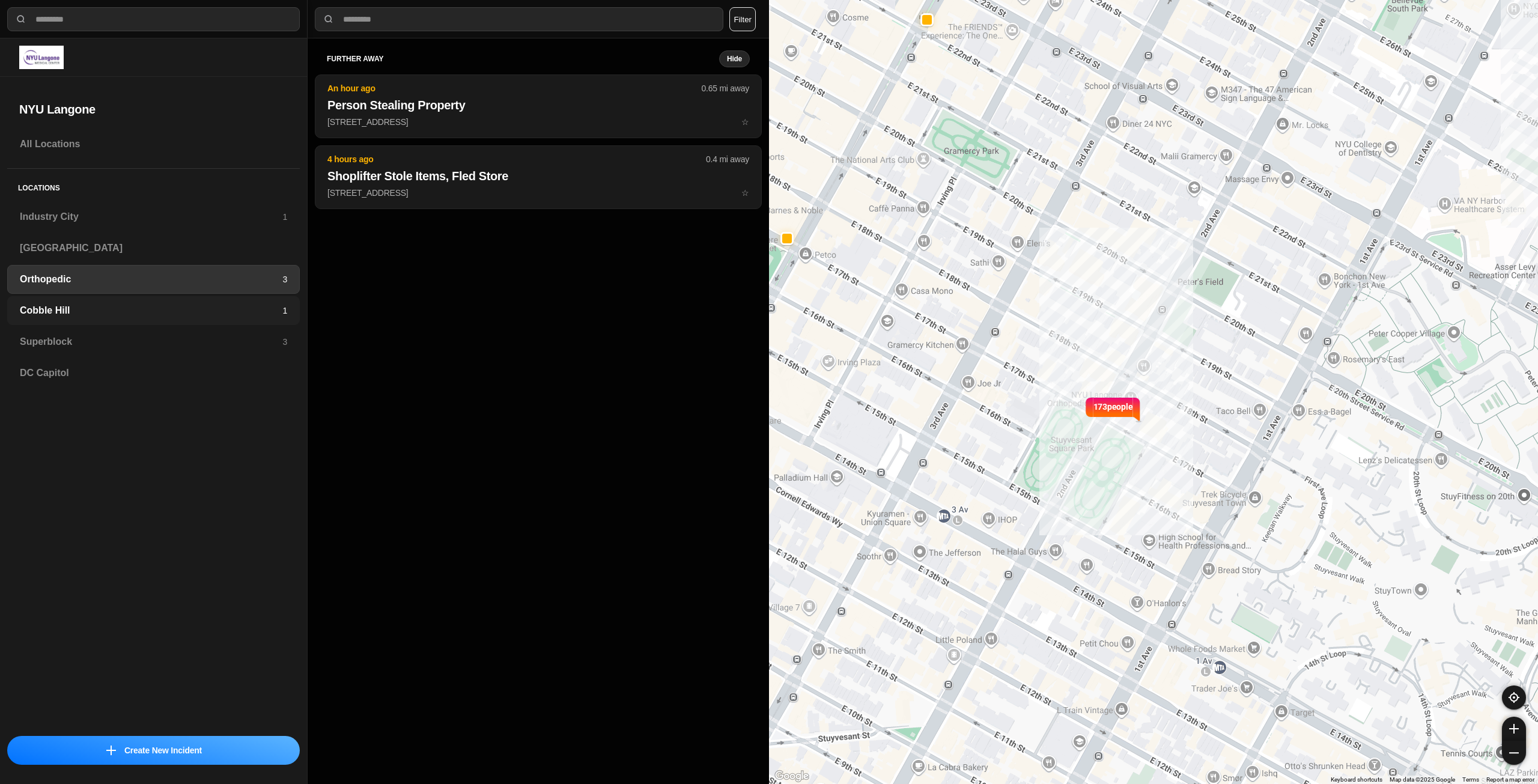
click at [163, 315] on h3 "Cobble Hill" at bounding box center [151, 310] width 262 height 14
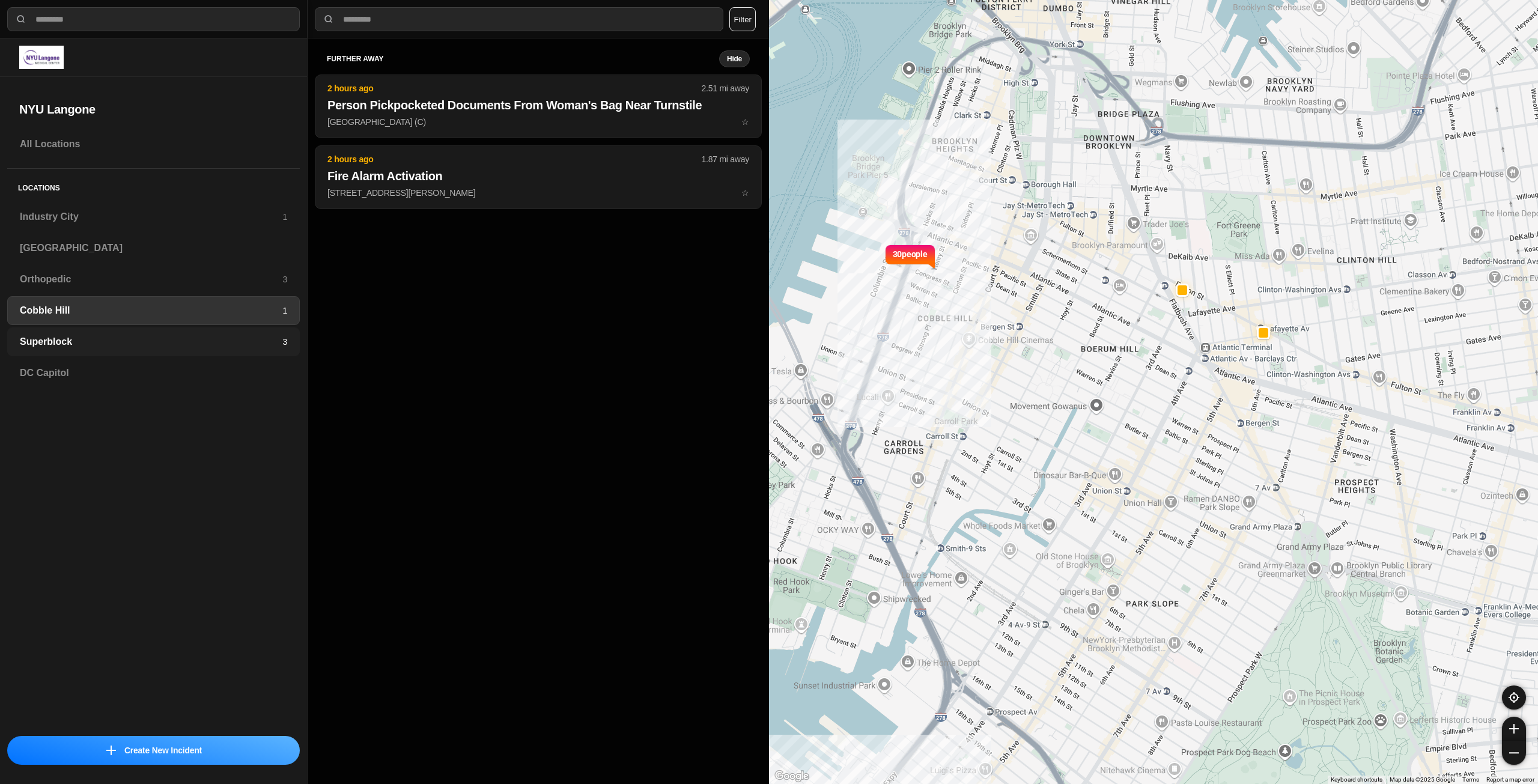
click at [152, 341] on h3 "Superblock" at bounding box center [151, 342] width 262 height 14
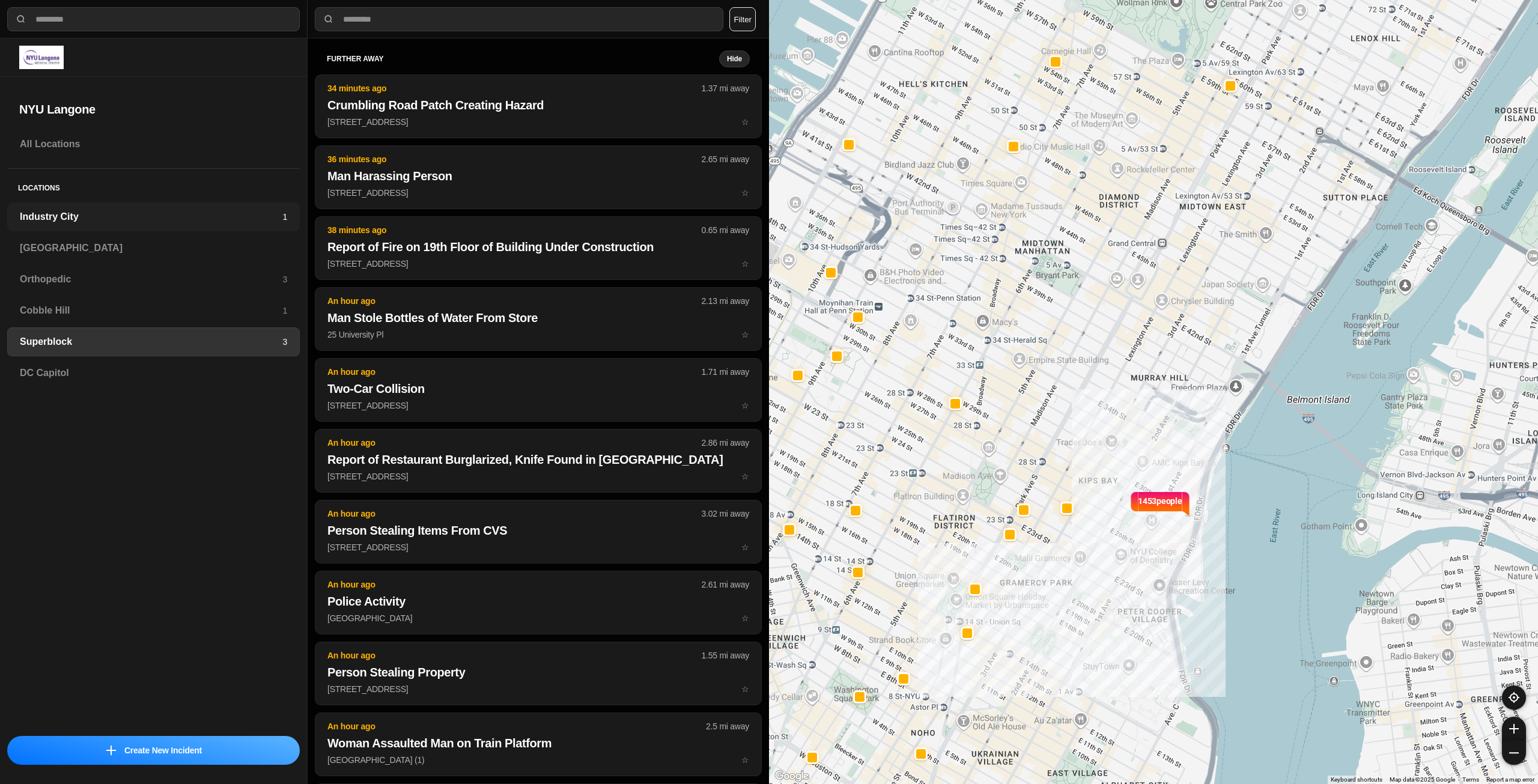
click at [160, 221] on h3 "Industry City" at bounding box center [151, 217] width 262 height 14
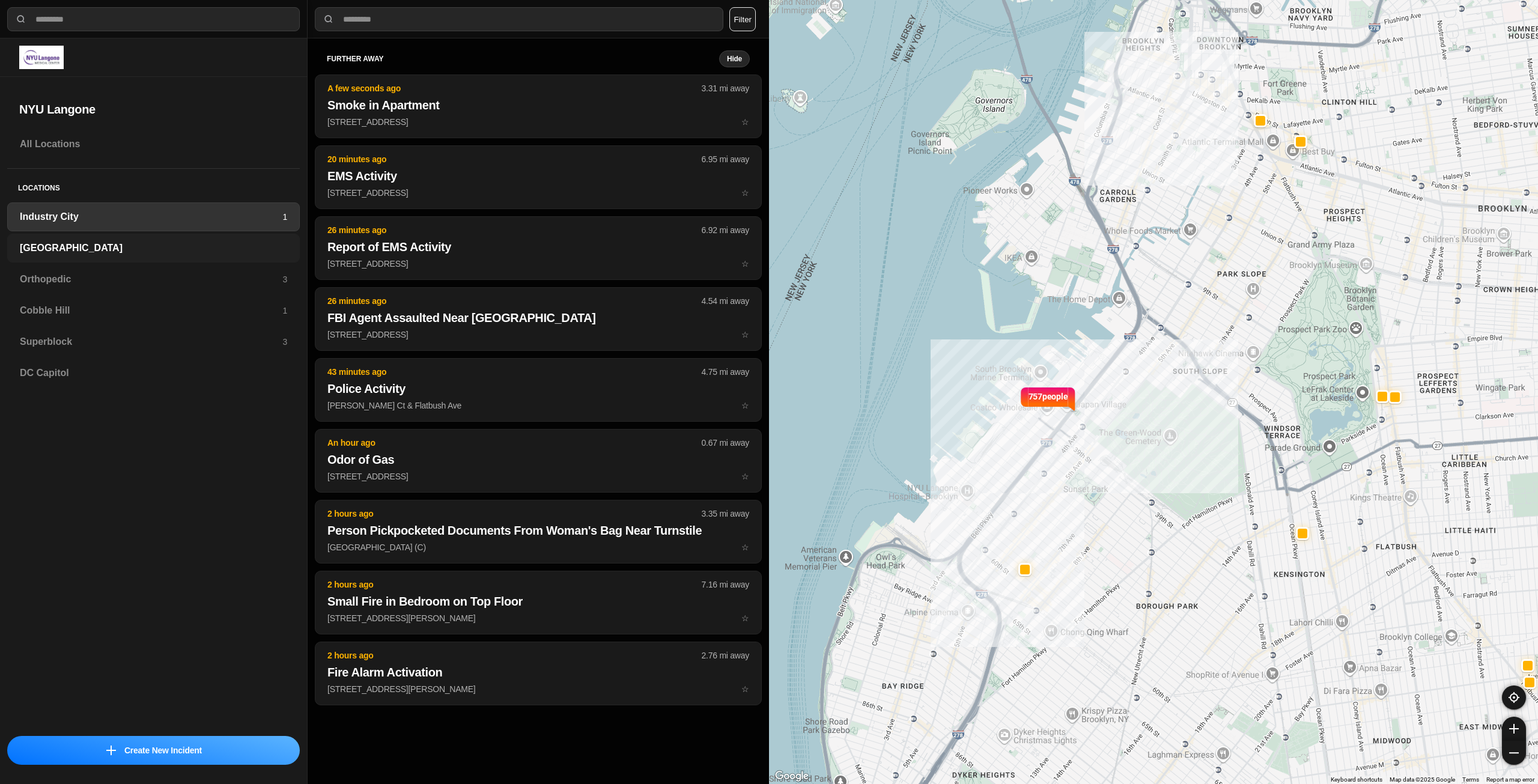
click at [131, 246] on h3 "[GEOGRAPHIC_DATA]" at bounding box center [154, 248] width 268 height 14
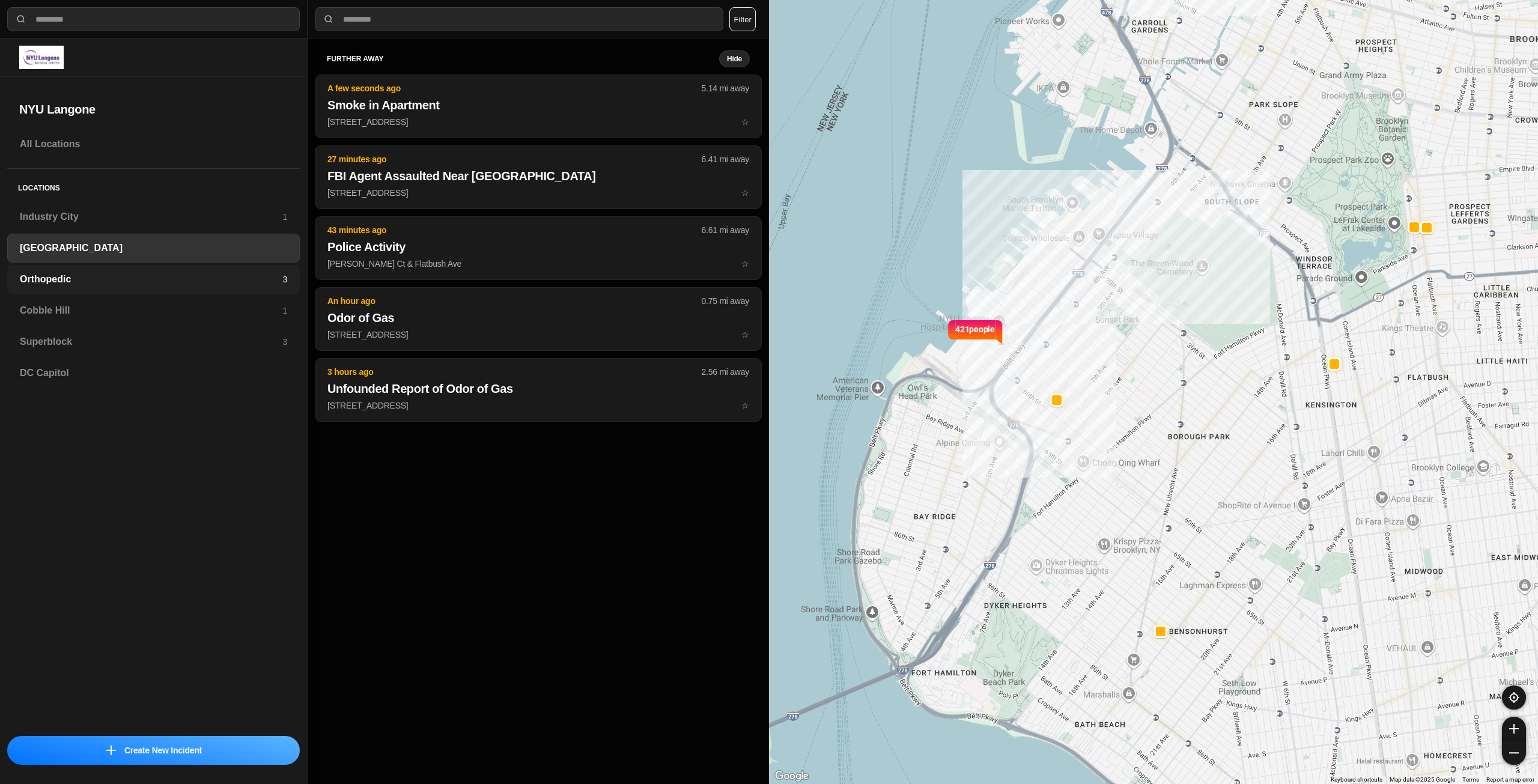
click at [100, 293] on div "Orthopedic 3" at bounding box center [153, 279] width 293 height 29
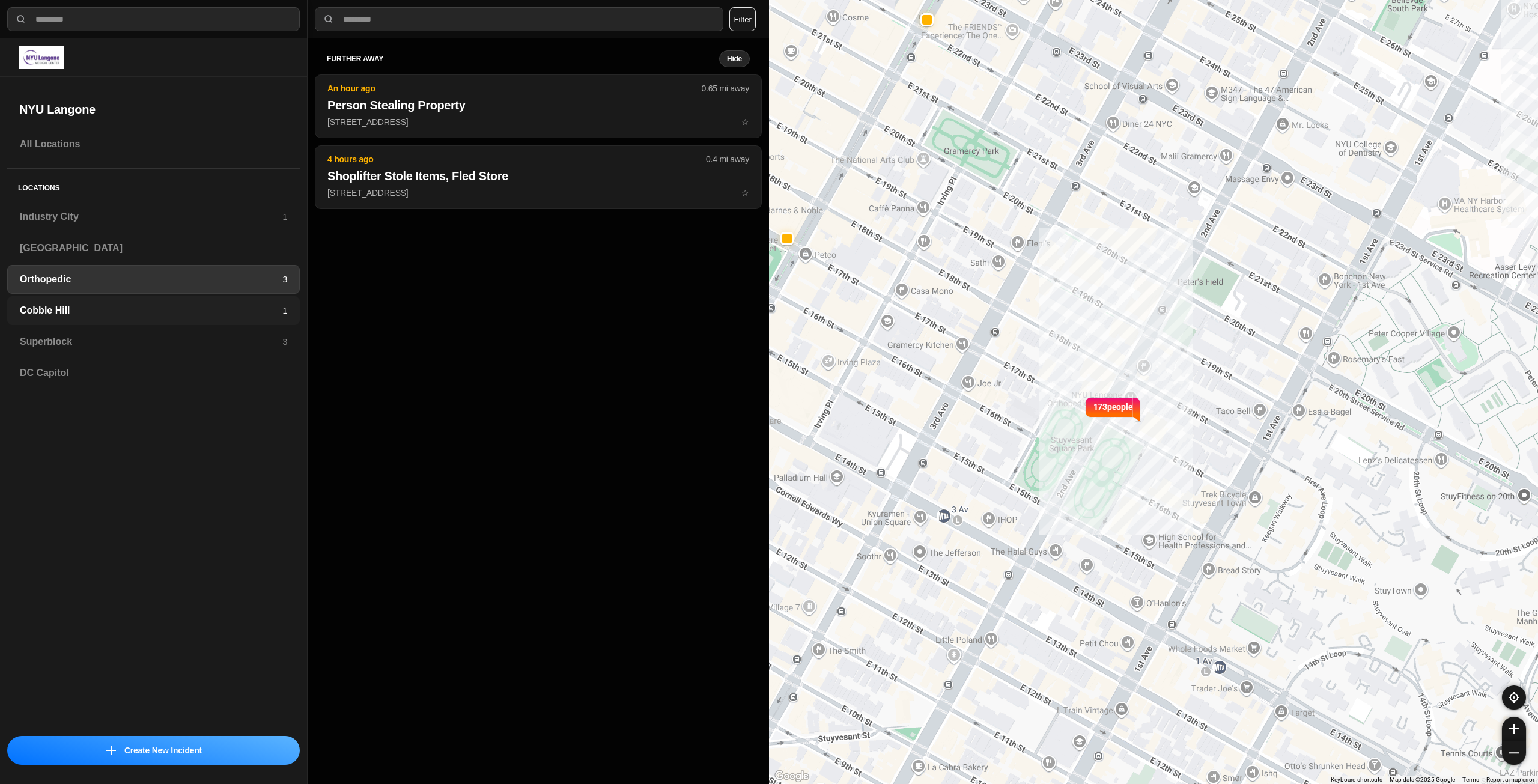
click at [94, 312] on h3 "Cobble Hill" at bounding box center [151, 310] width 262 height 14
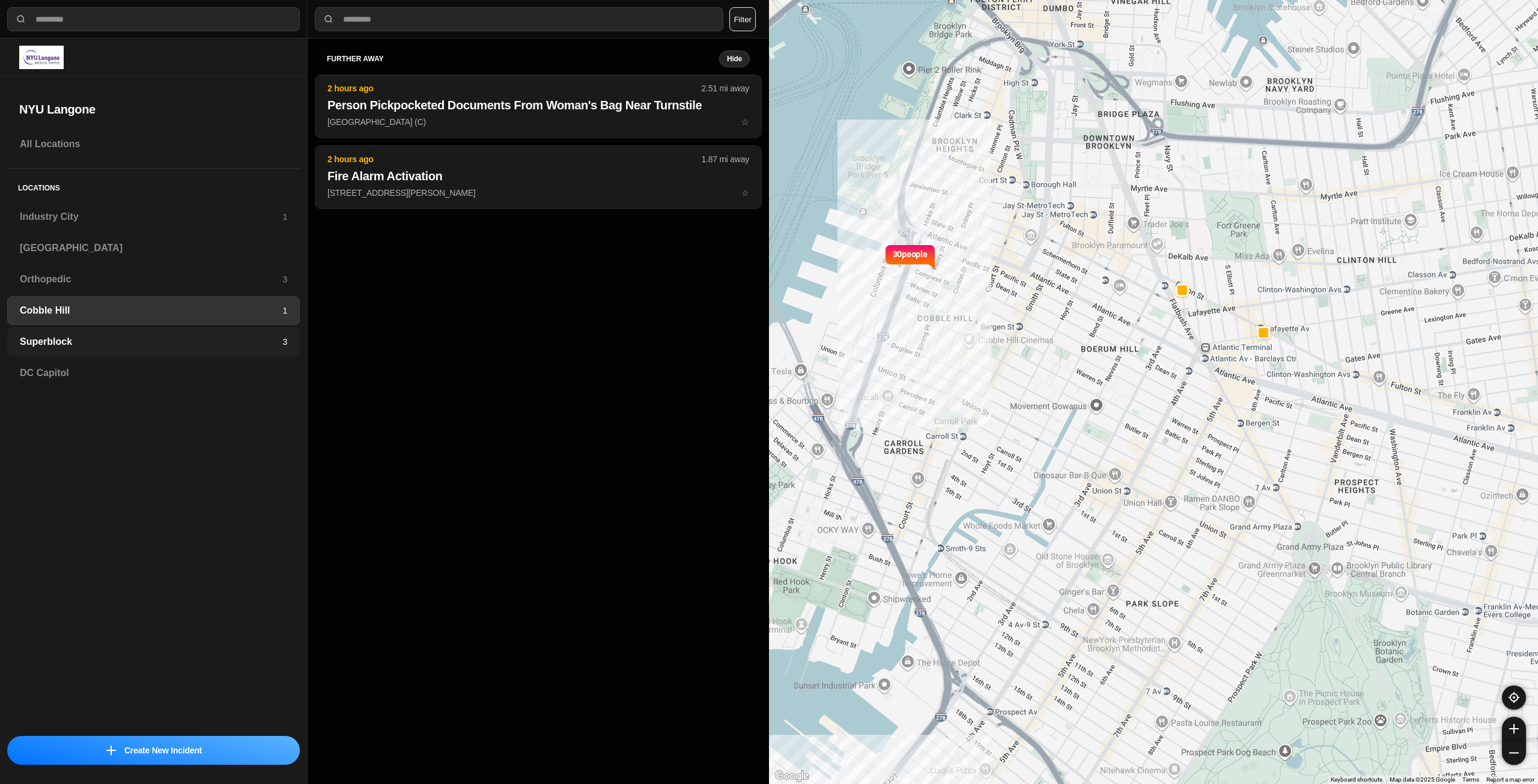
click at [93, 336] on h3 "Superblock" at bounding box center [151, 342] width 262 height 14
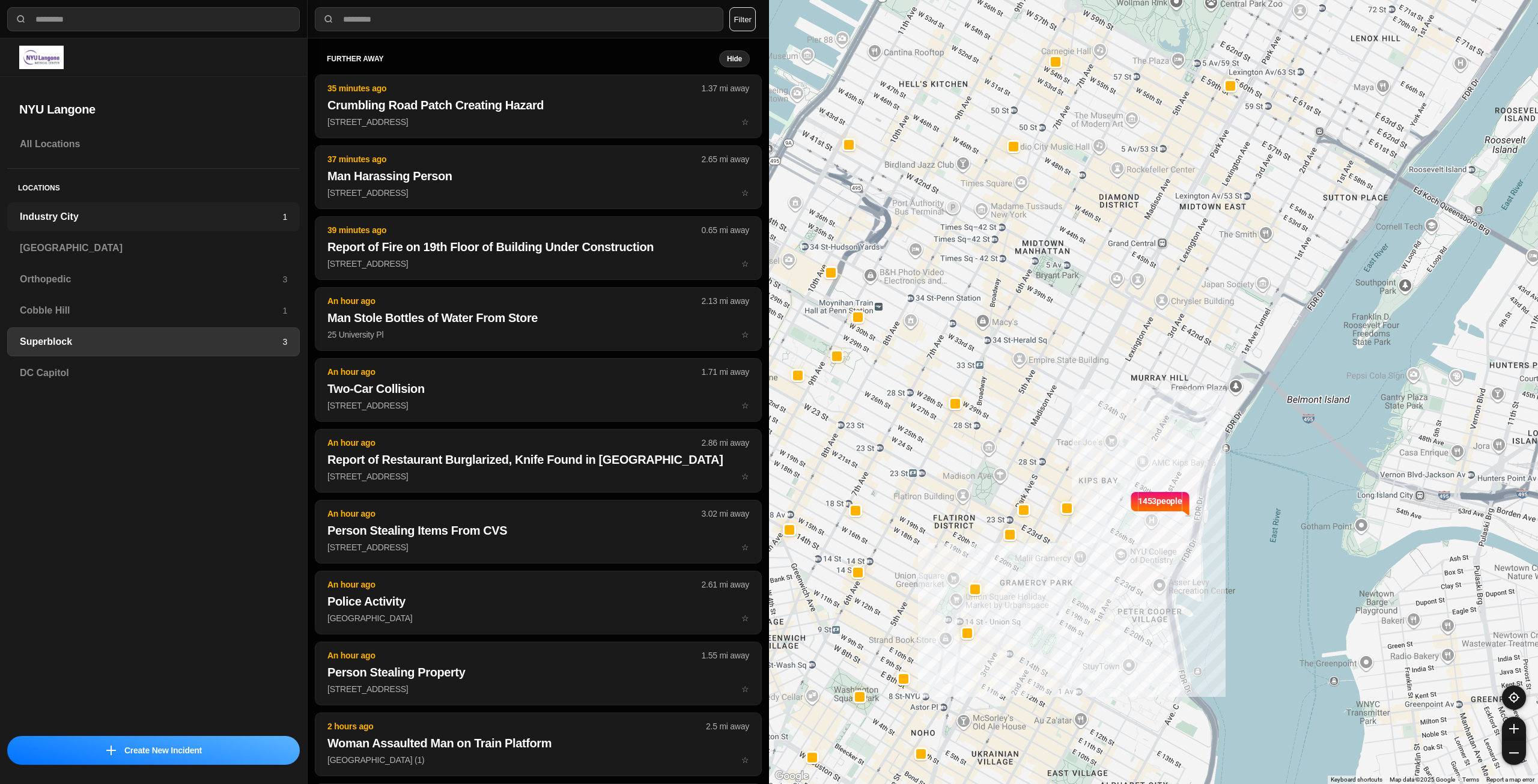
click at [136, 222] on h3 "Industry City" at bounding box center [151, 217] width 262 height 14
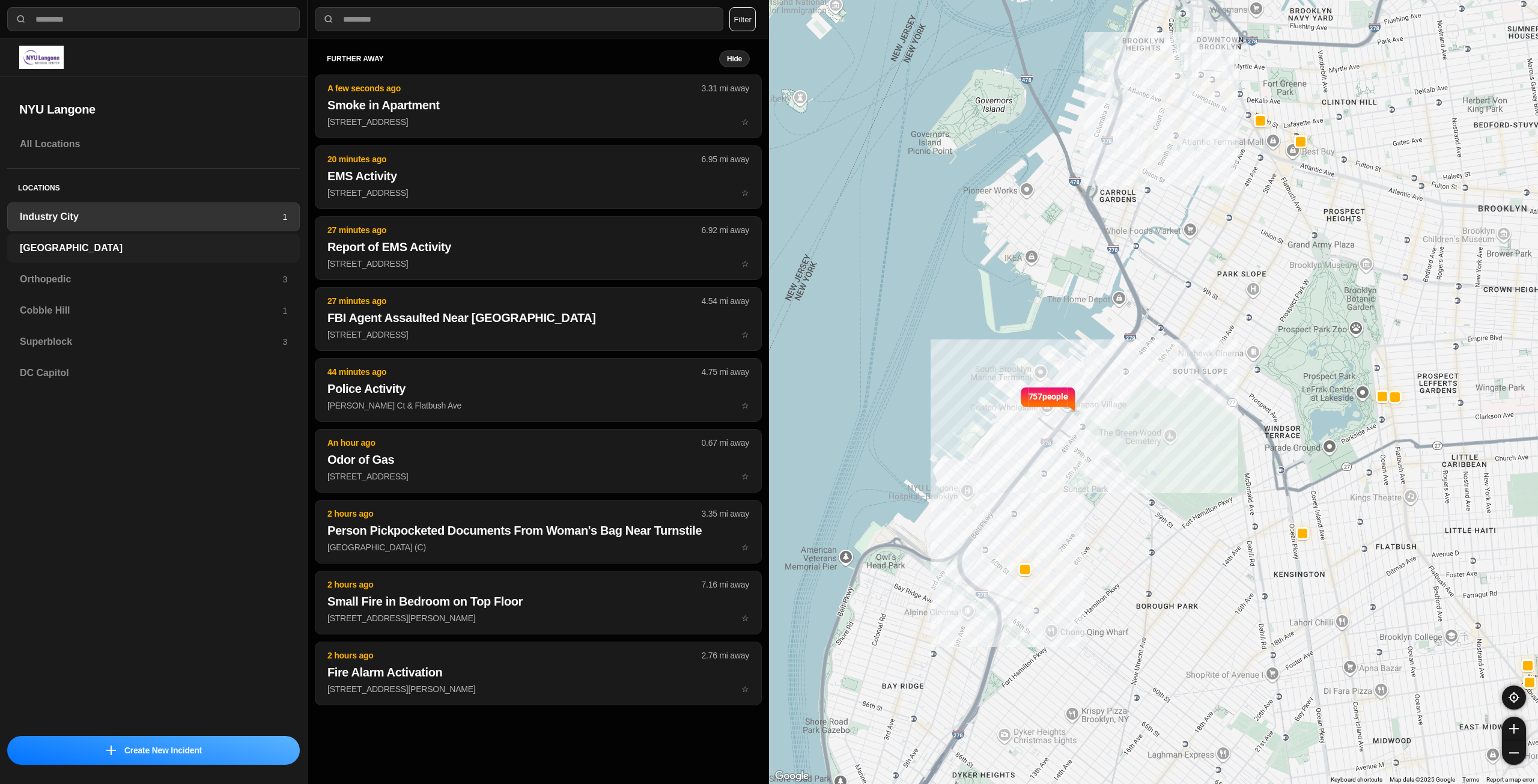
click at [127, 246] on h3 "[GEOGRAPHIC_DATA]" at bounding box center [154, 248] width 268 height 14
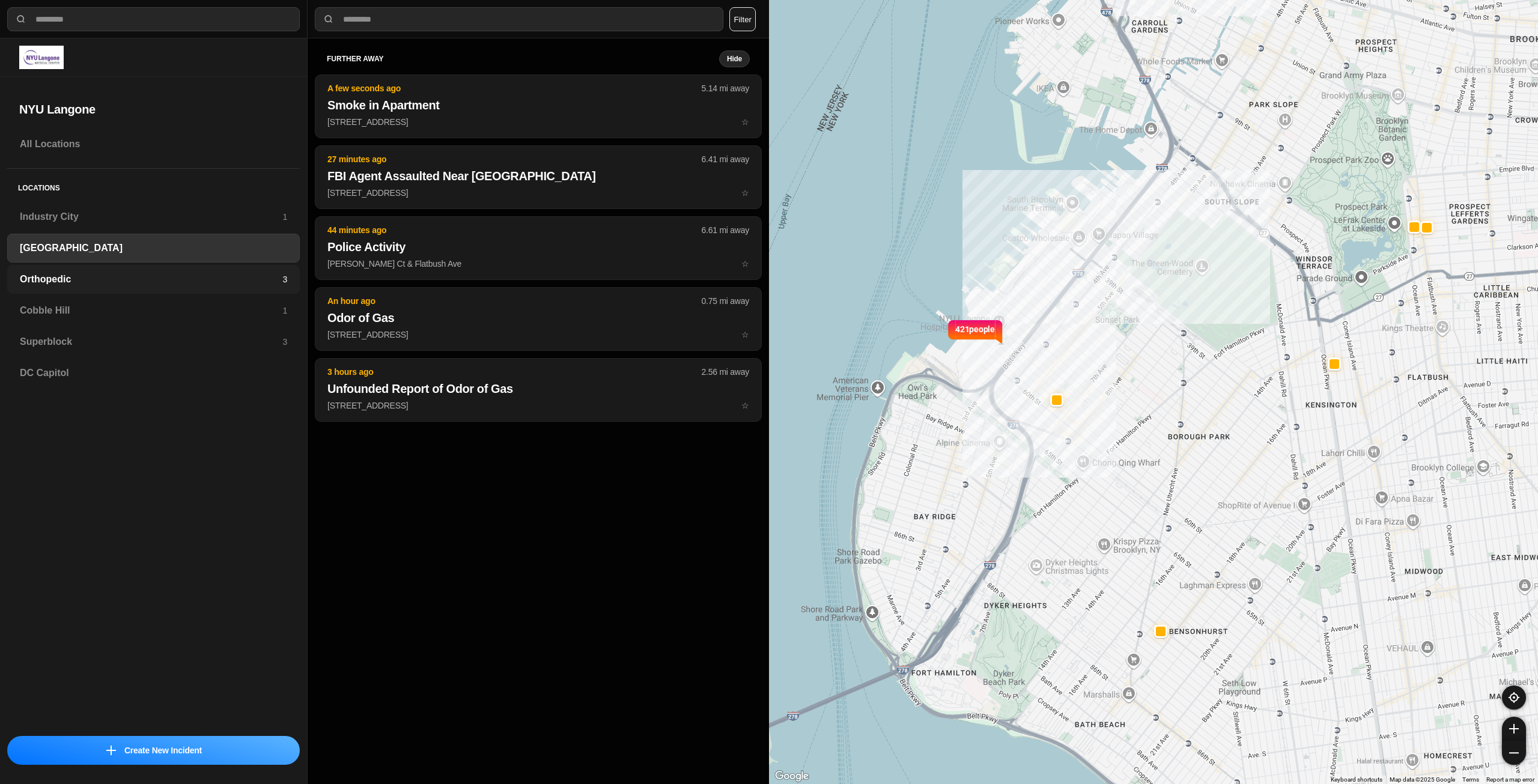
click at [119, 285] on h3 "Orthopedic" at bounding box center [151, 279] width 262 height 14
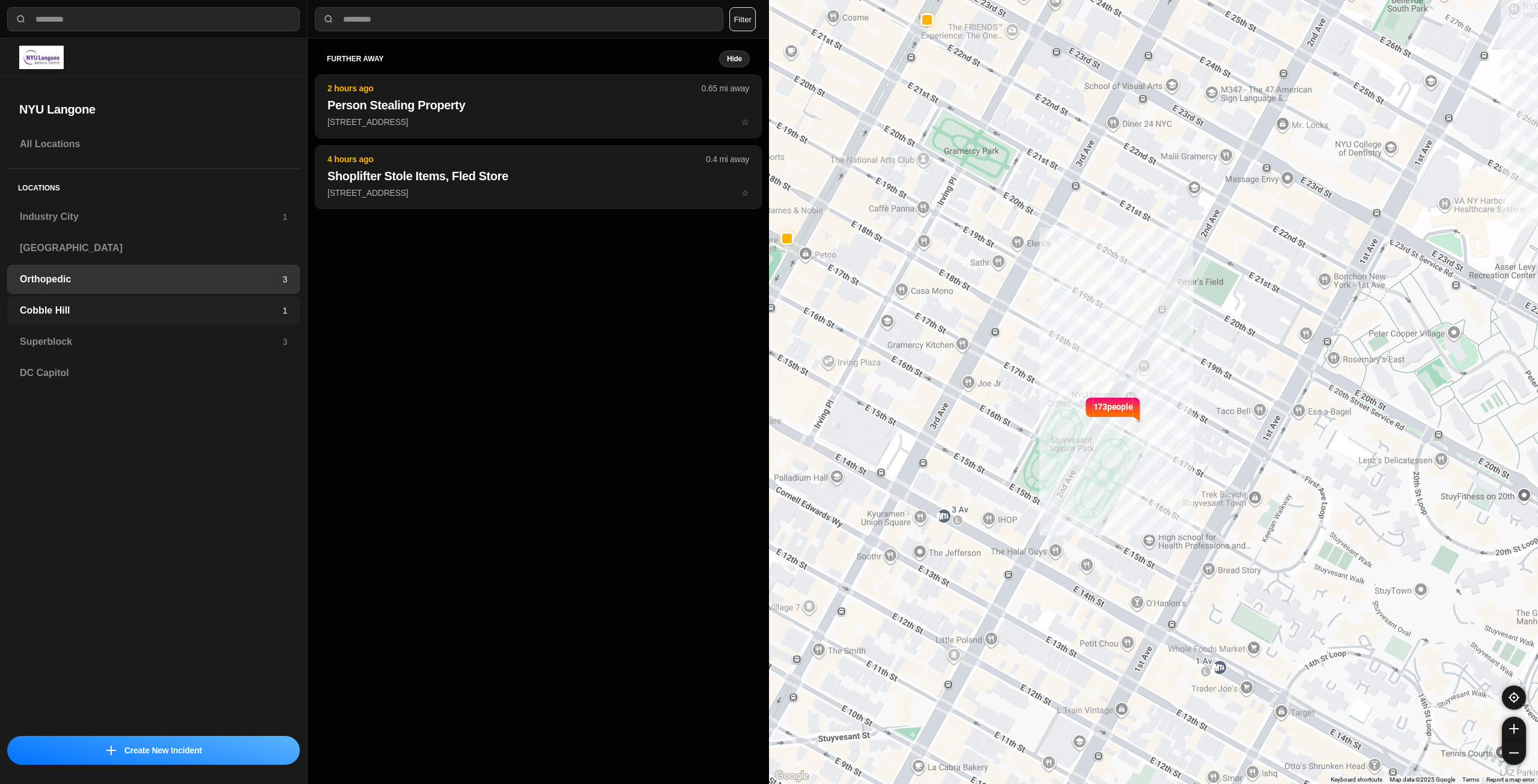
click at [113, 311] on h3 "Cobble Hill" at bounding box center [151, 310] width 262 height 14
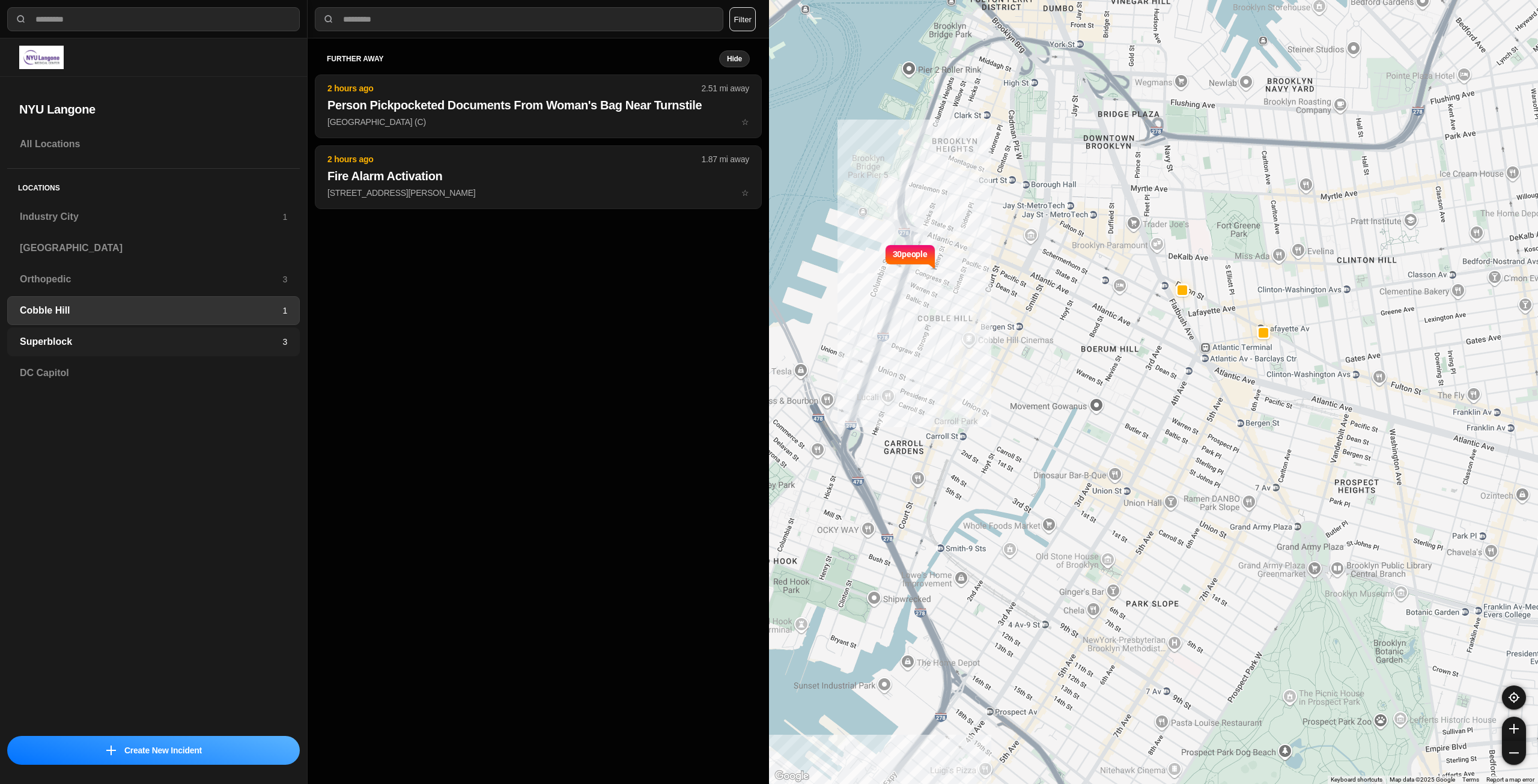
click at [105, 341] on h3 "Superblock" at bounding box center [151, 342] width 262 height 14
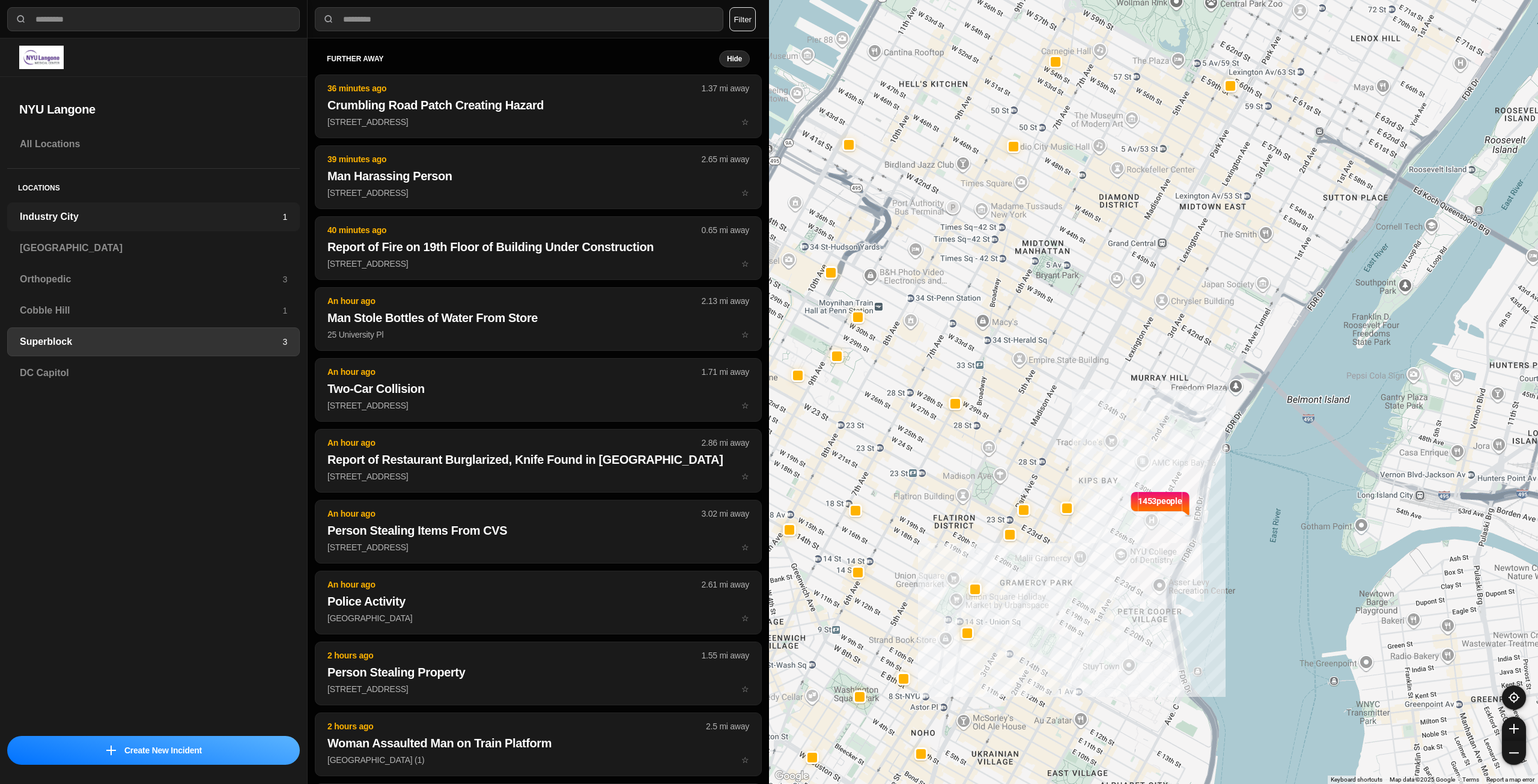
click at [100, 219] on h3 "Industry City" at bounding box center [151, 217] width 262 height 14
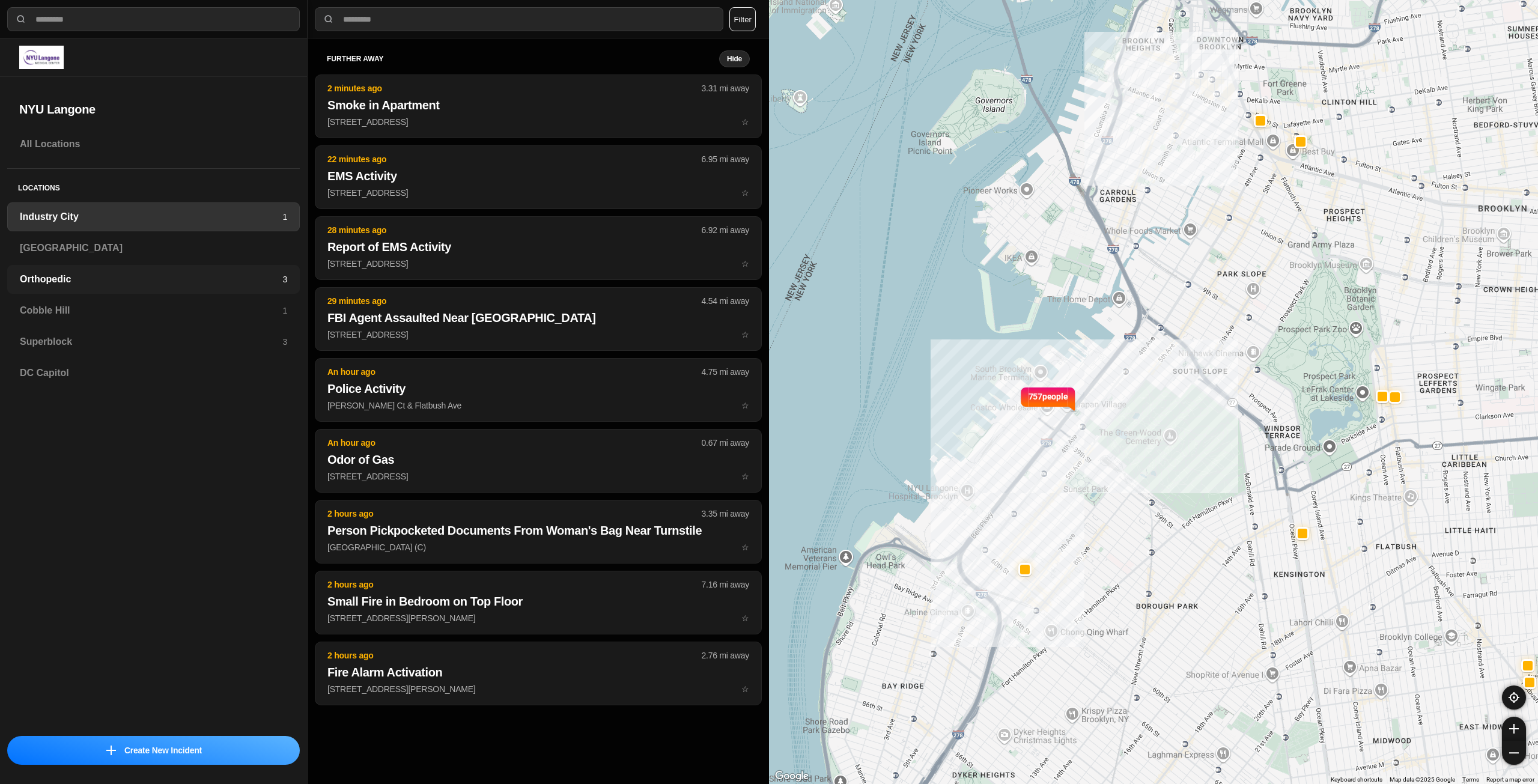
click at [101, 284] on h3 "Orthopedic" at bounding box center [151, 279] width 262 height 14
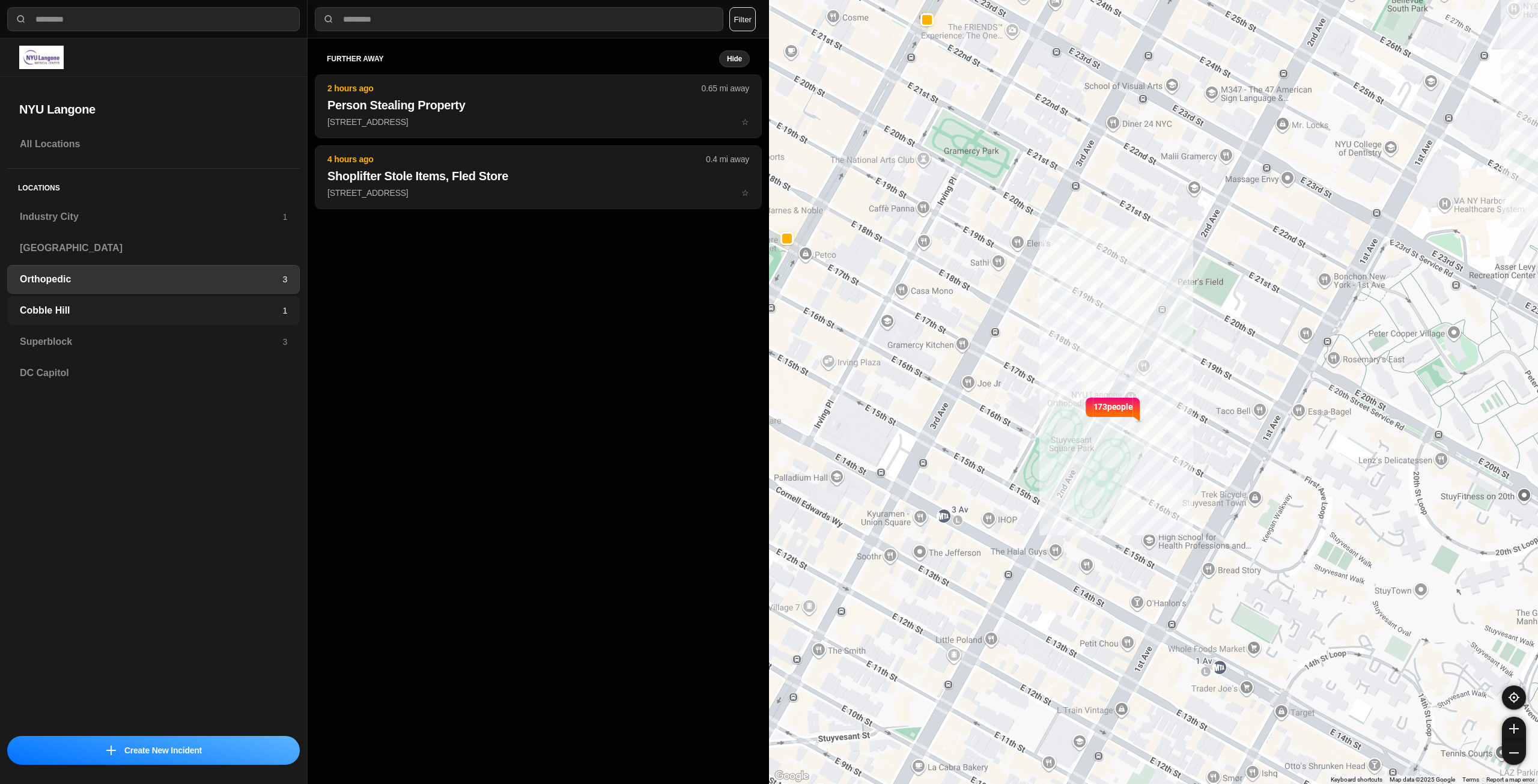
click at [95, 303] on h3 "Cobble Hill" at bounding box center [151, 310] width 262 height 14
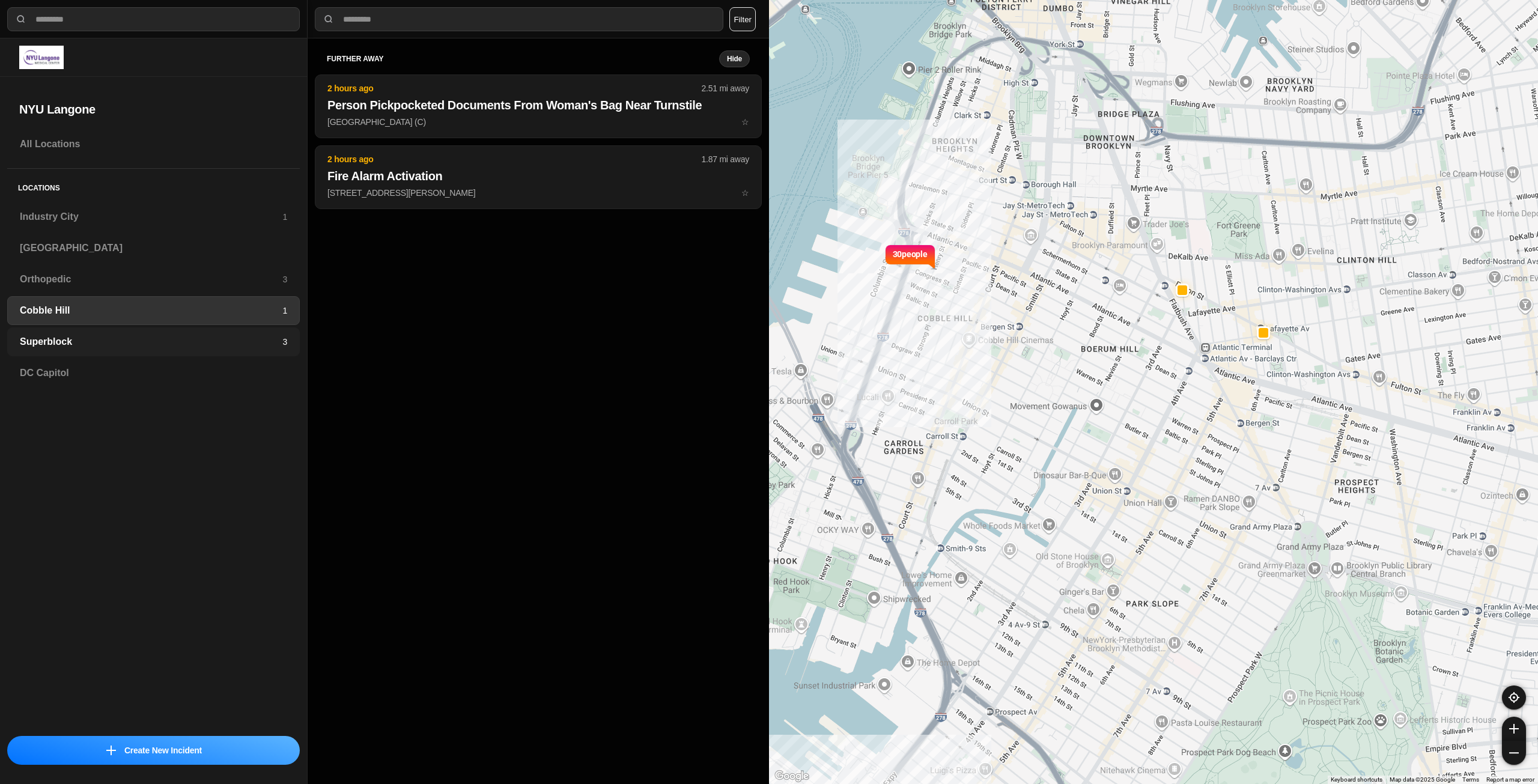
click at [83, 337] on h3 "Superblock" at bounding box center [151, 342] width 262 height 14
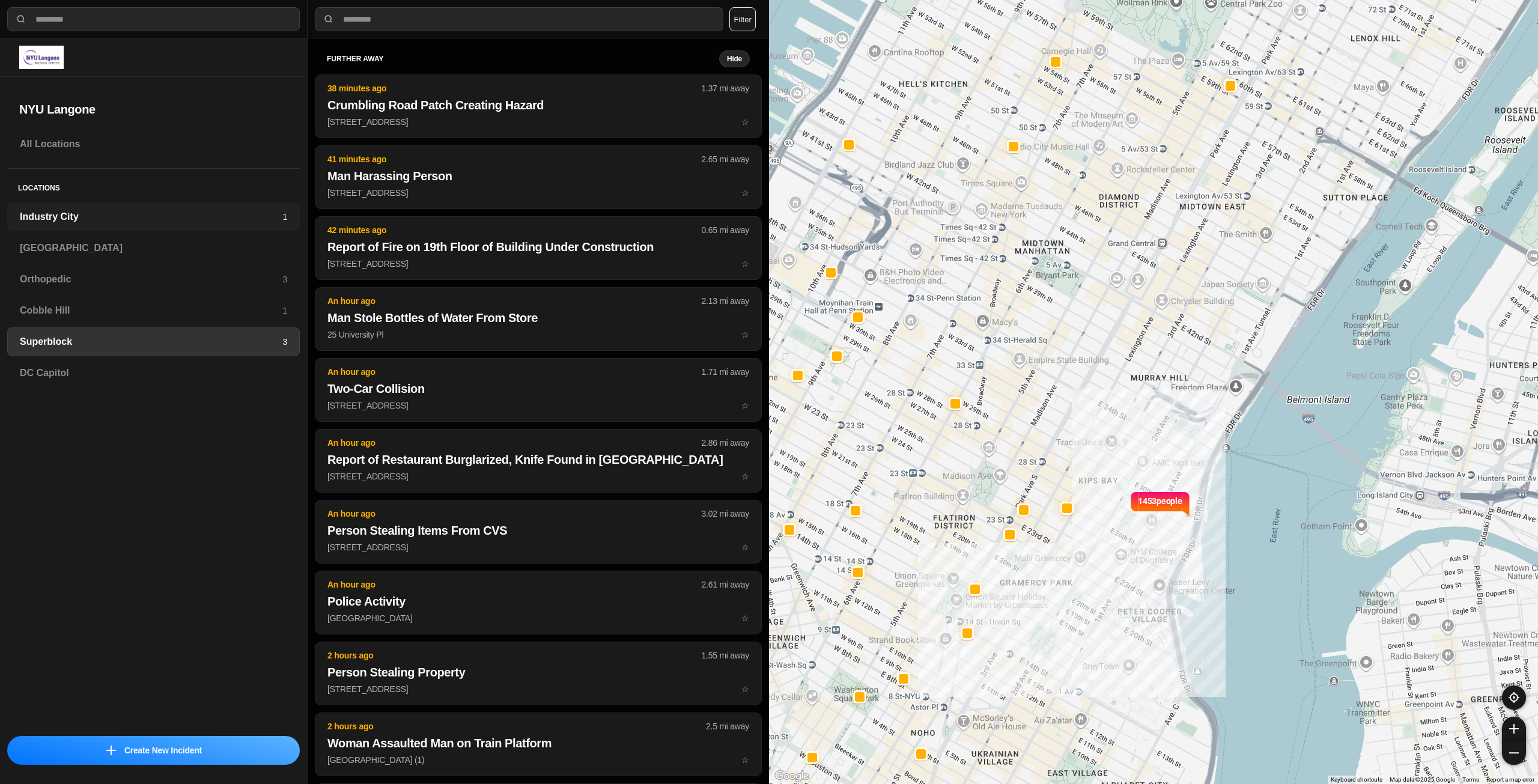
click at [172, 209] on div "Industry City 1" at bounding box center [153, 217] width 293 height 29
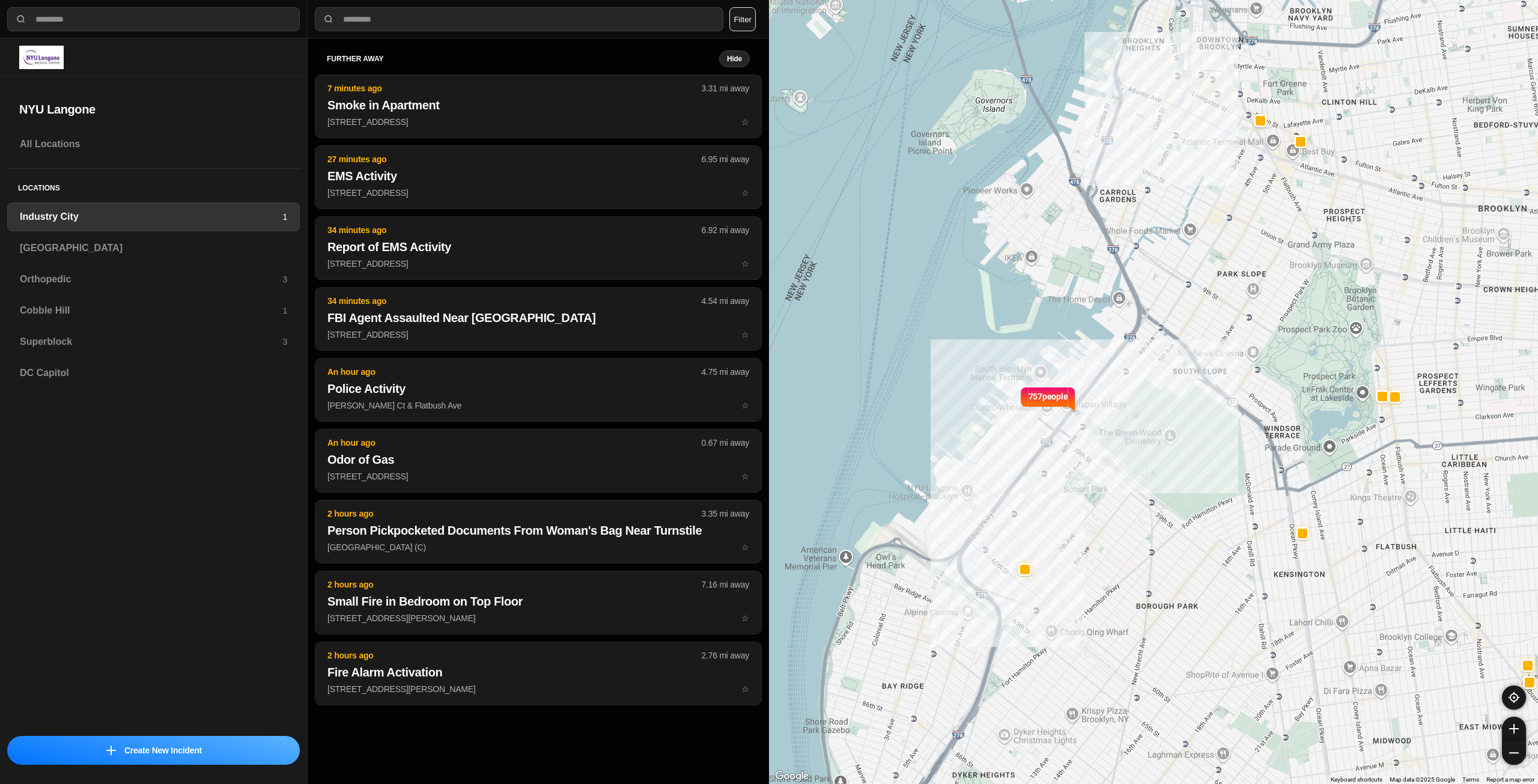
select select "*"
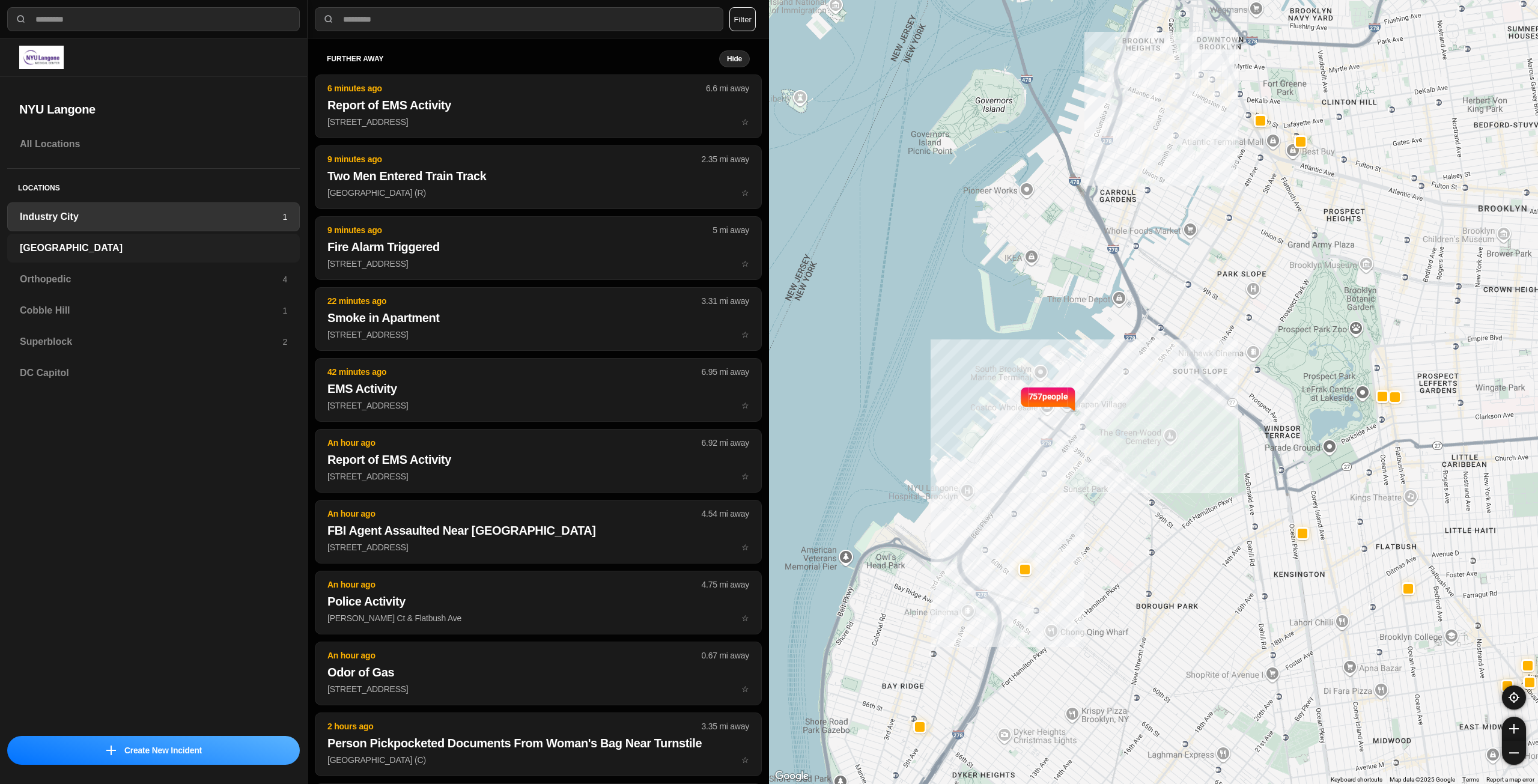
click at [122, 246] on h3 "[GEOGRAPHIC_DATA]" at bounding box center [154, 248] width 268 height 14
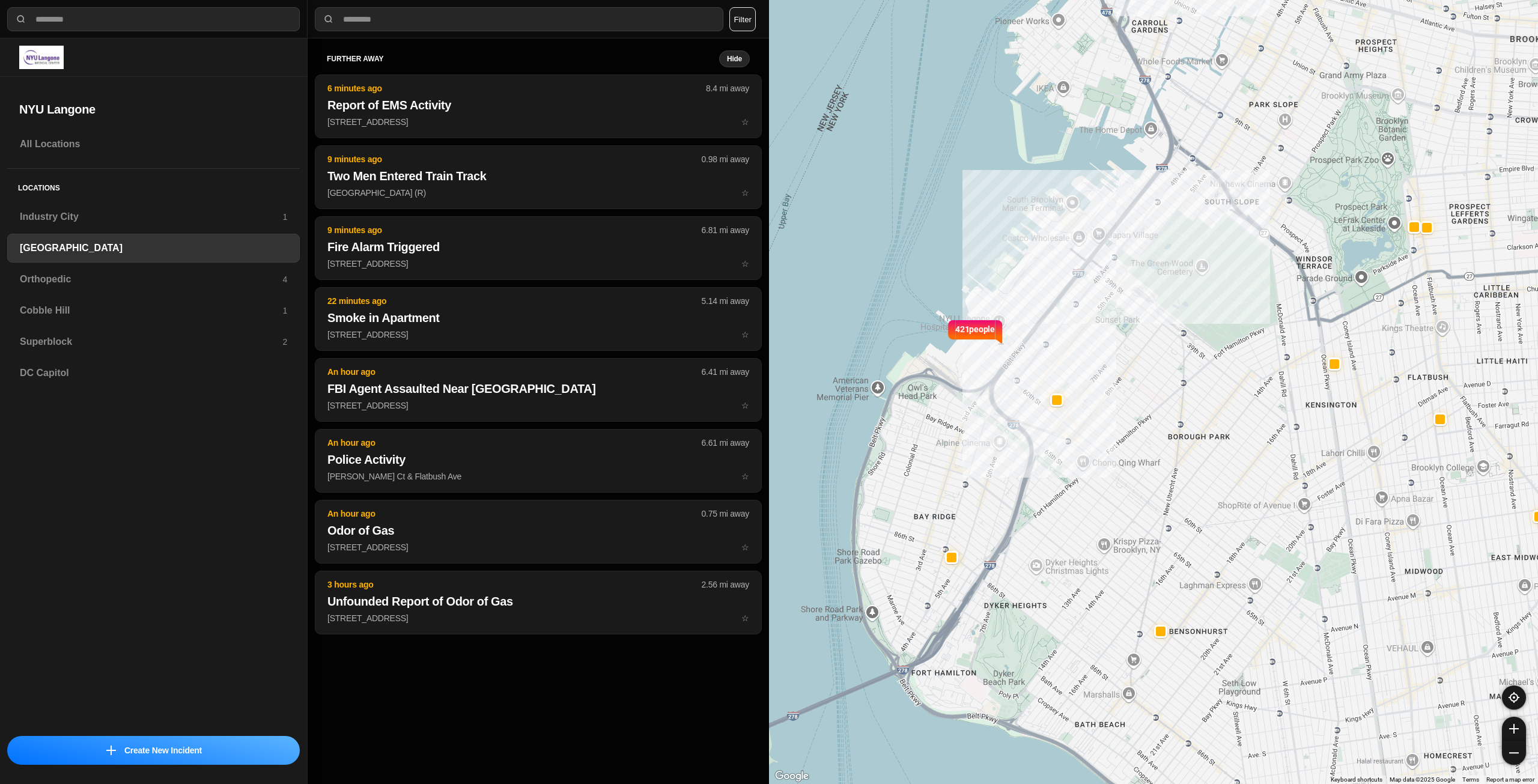
click at [122, 264] on div "Locations Industry City 1 Brooklyn Orthopedic 4 Cobble Hill 1 Superblock 2 DC C…" at bounding box center [153, 282] width 293 height 228
click at [116, 277] on h3 "Orthopedic" at bounding box center [151, 279] width 262 height 14
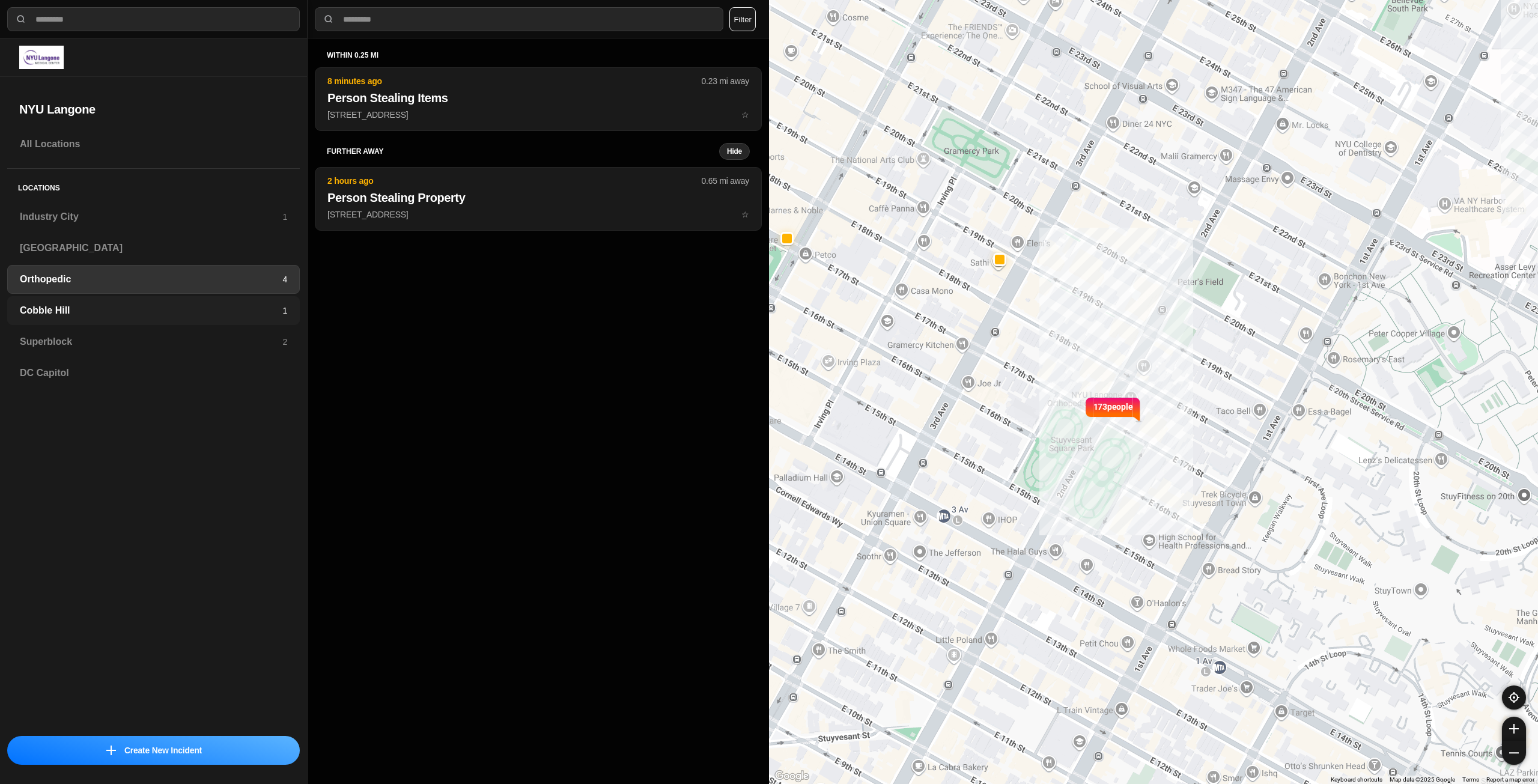
click at [109, 302] on div "Cobble Hill 1" at bounding box center [153, 310] width 293 height 29
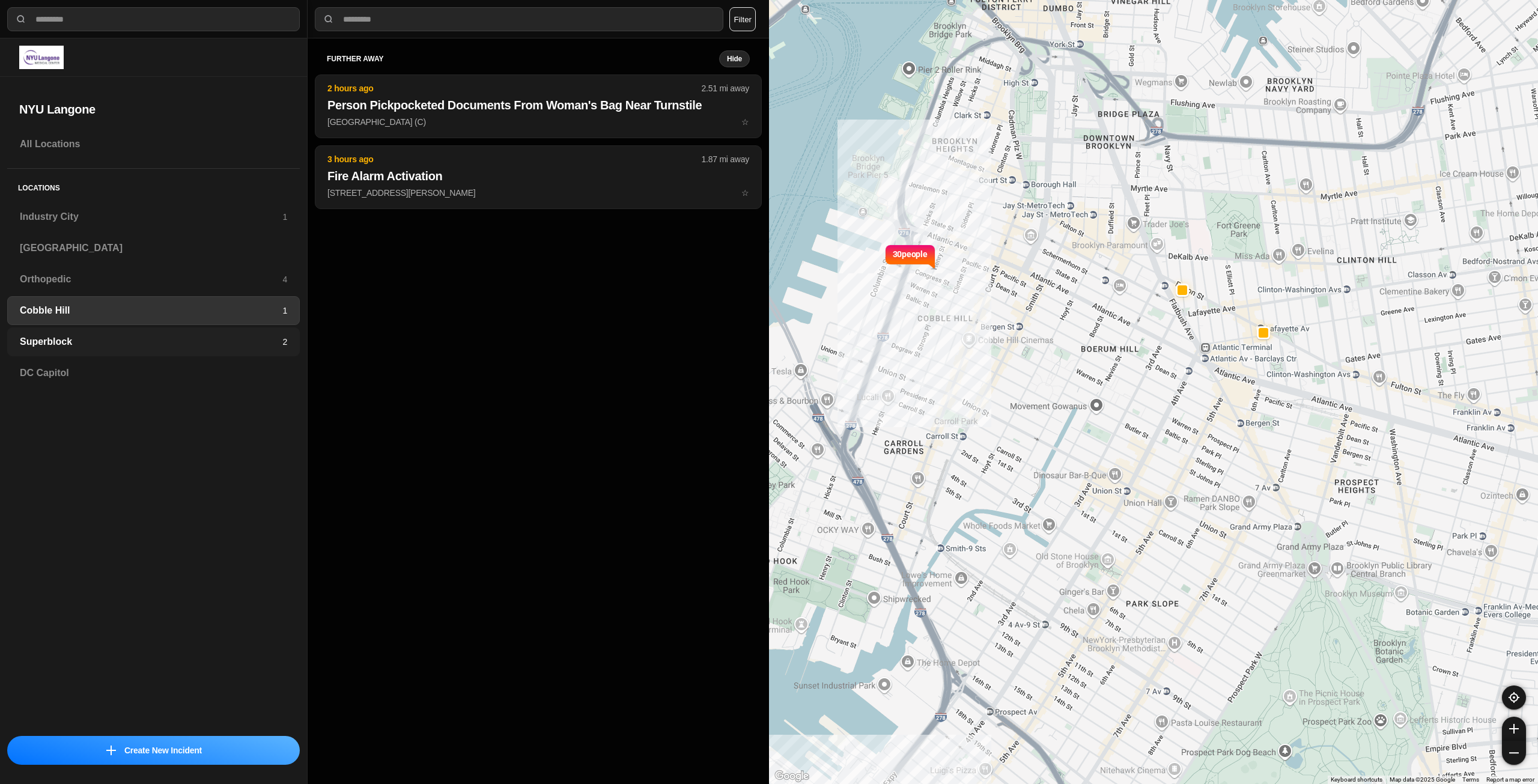
click at [99, 335] on h3 "Superblock" at bounding box center [151, 342] width 262 height 14
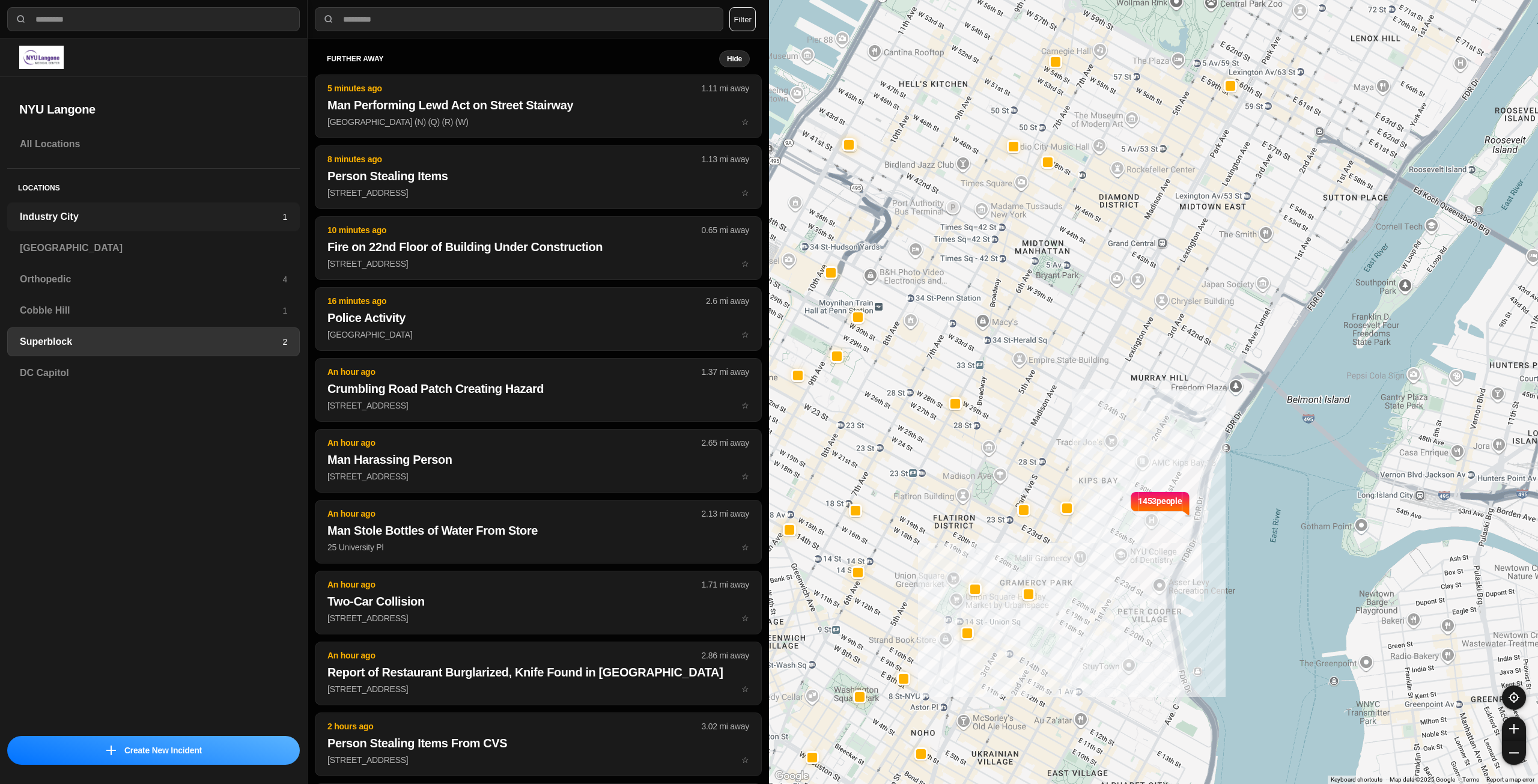
click at [129, 228] on div "Industry City 1" at bounding box center [153, 217] width 293 height 29
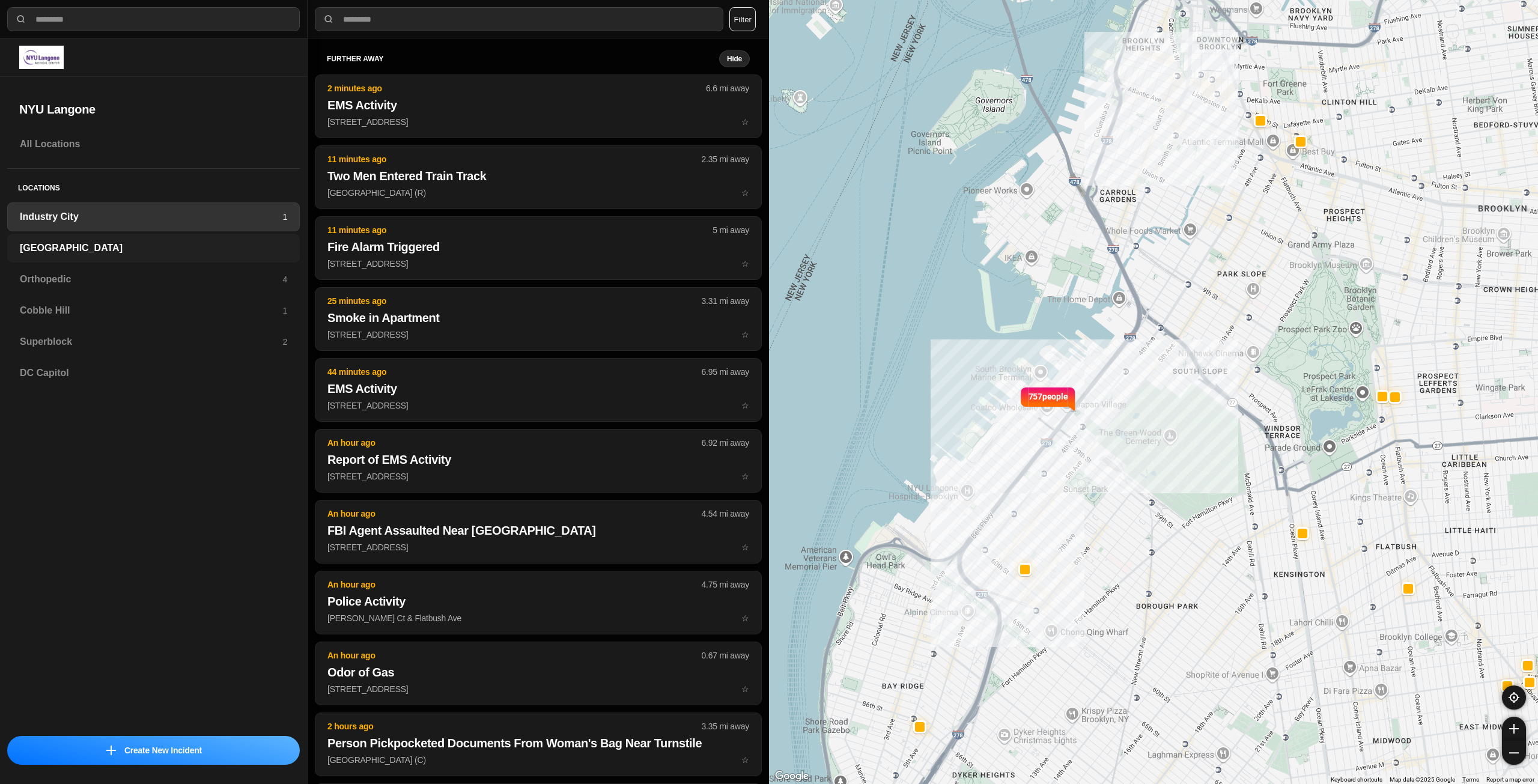
click at [170, 245] on h3 "[GEOGRAPHIC_DATA]" at bounding box center [154, 248] width 268 height 14
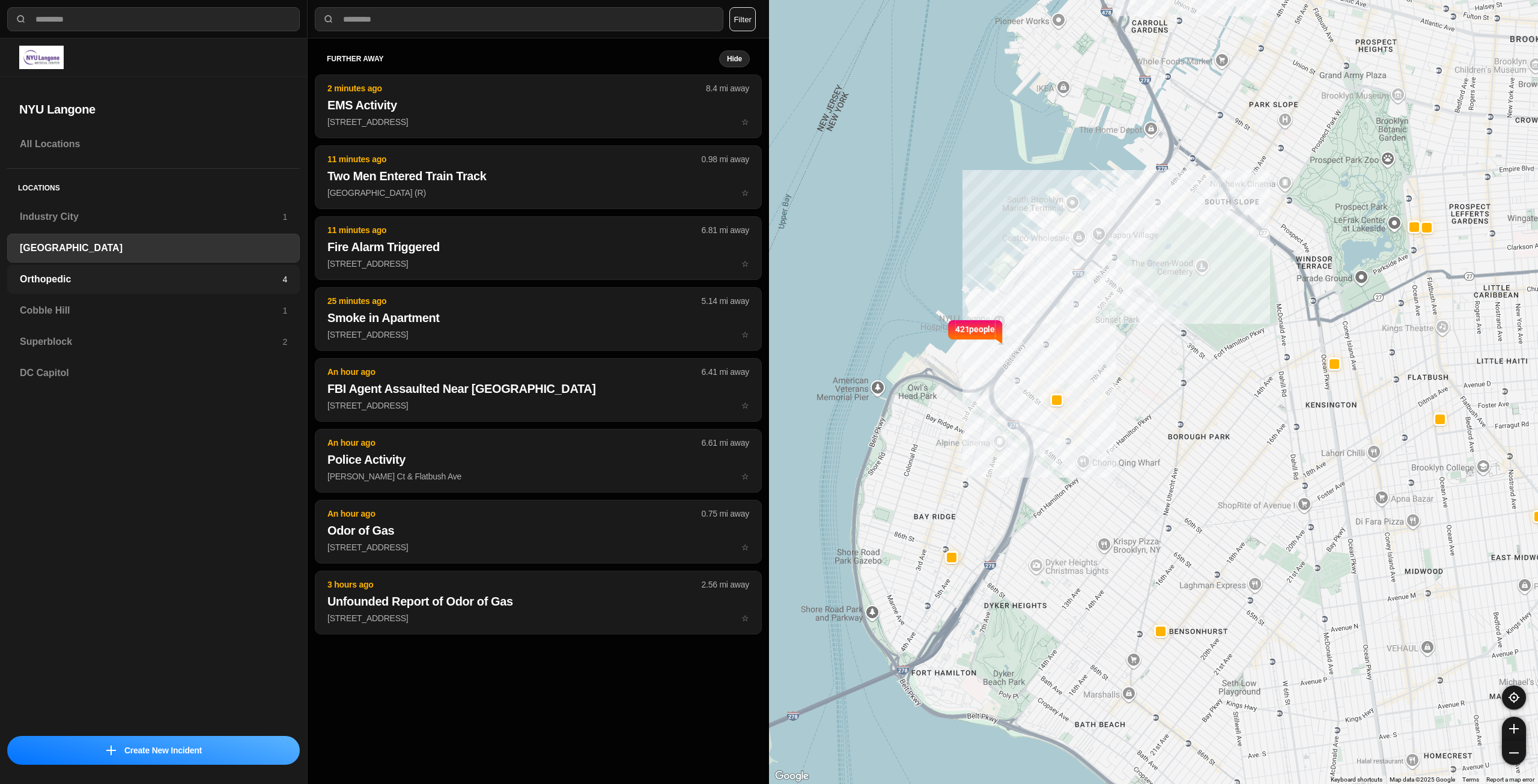
click at [193, 281] on h3 "Orthopedic" at bounding box center [151, 279] width 262 height 14
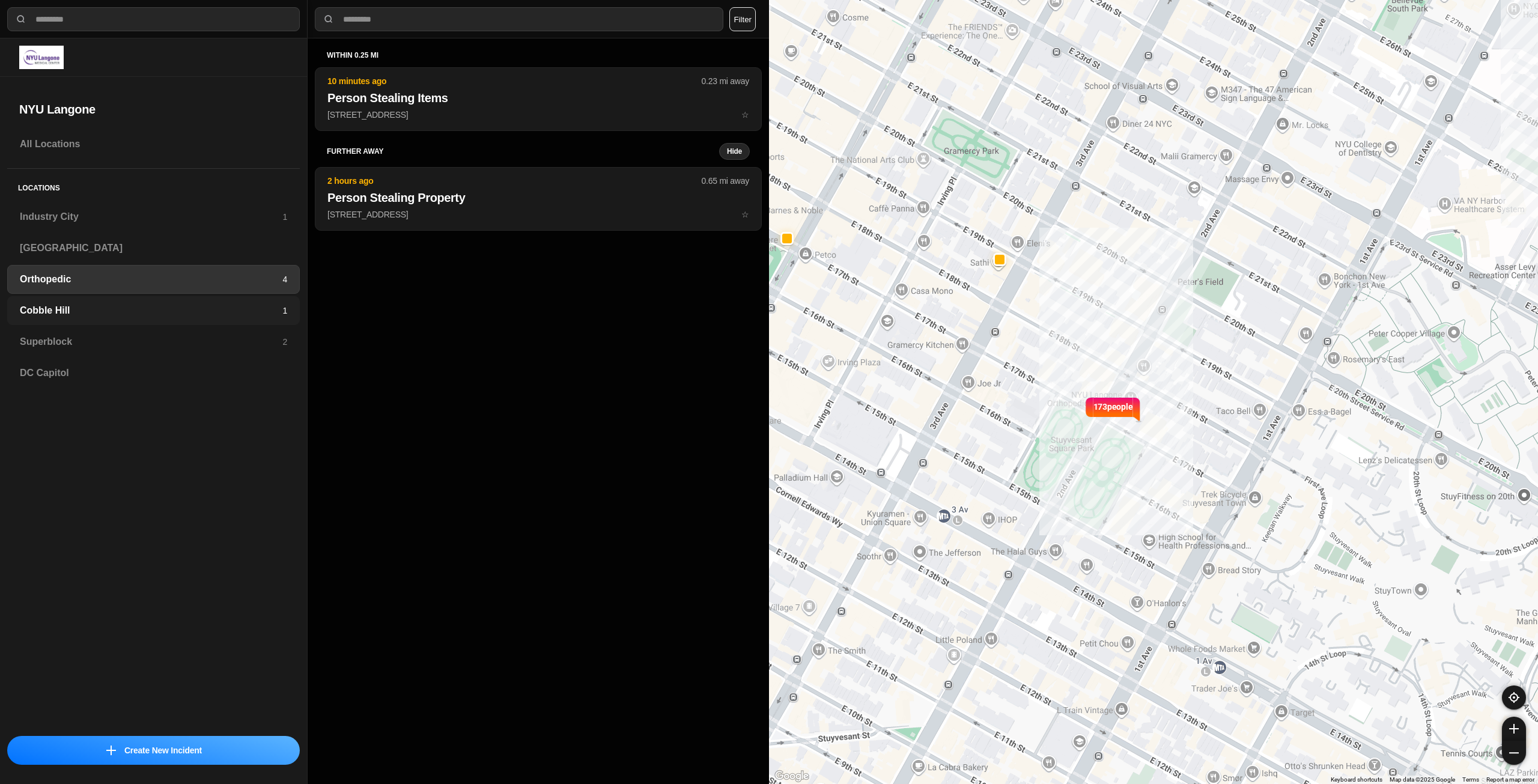
click at [153, 313] on h3 "Cobble Hill" at bounding box center [151, 310] width 262 height 14
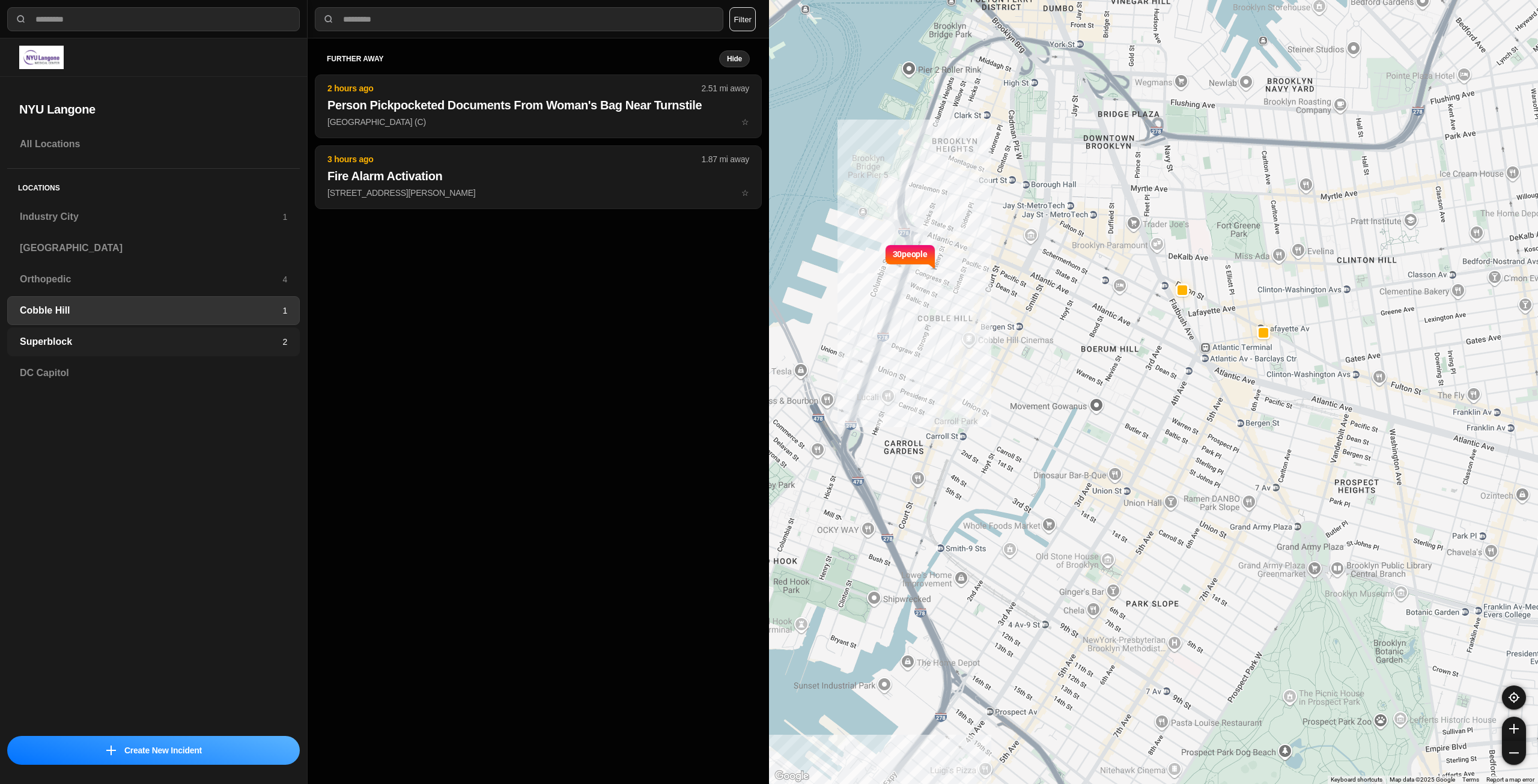
click at [141, 348] on h3 "Superblock" at bounding box center [151, 342] width 262 height 14
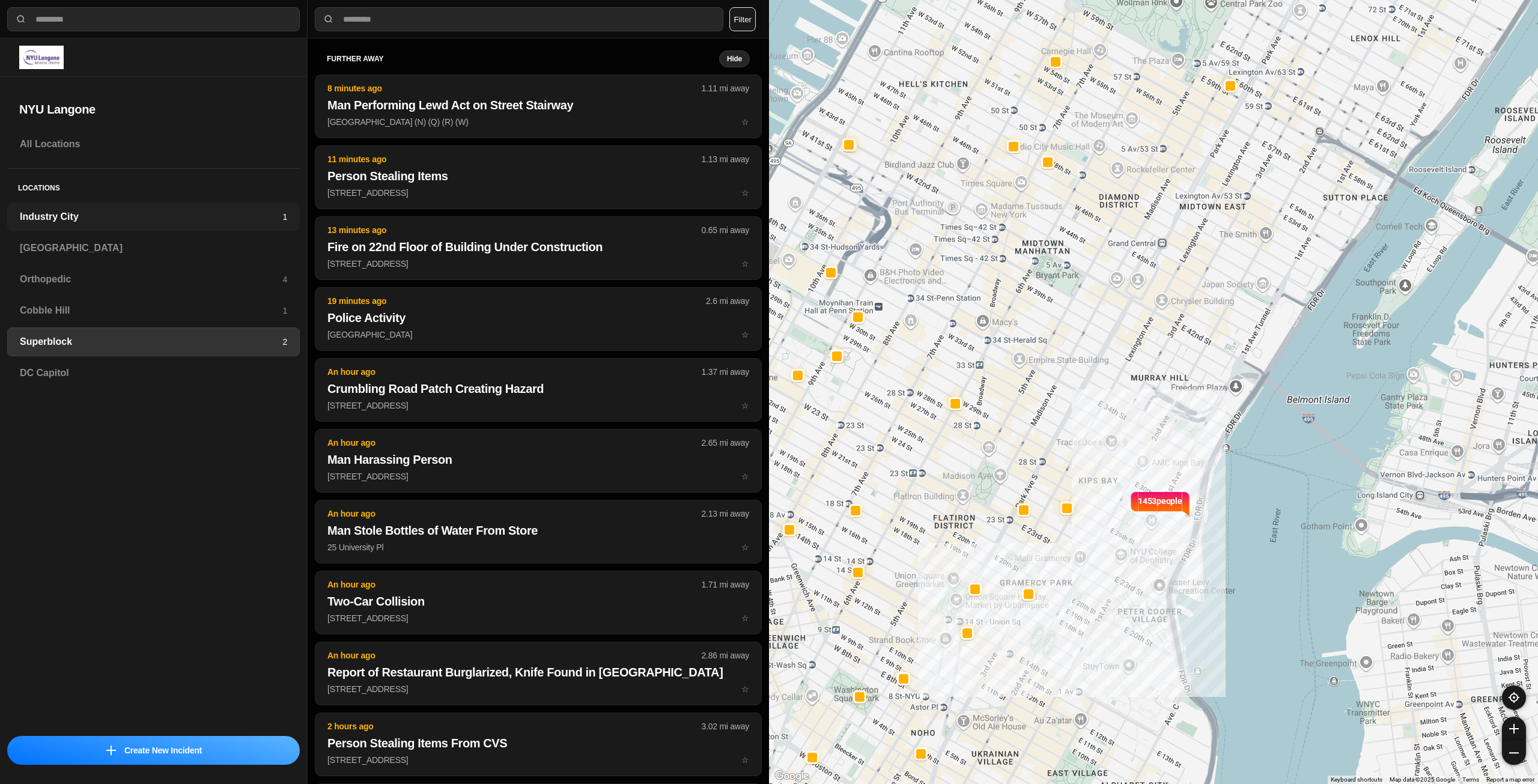
click at [96, 210] on h3 "Industry City" at bounding box center [151, 217] width 262 height 14
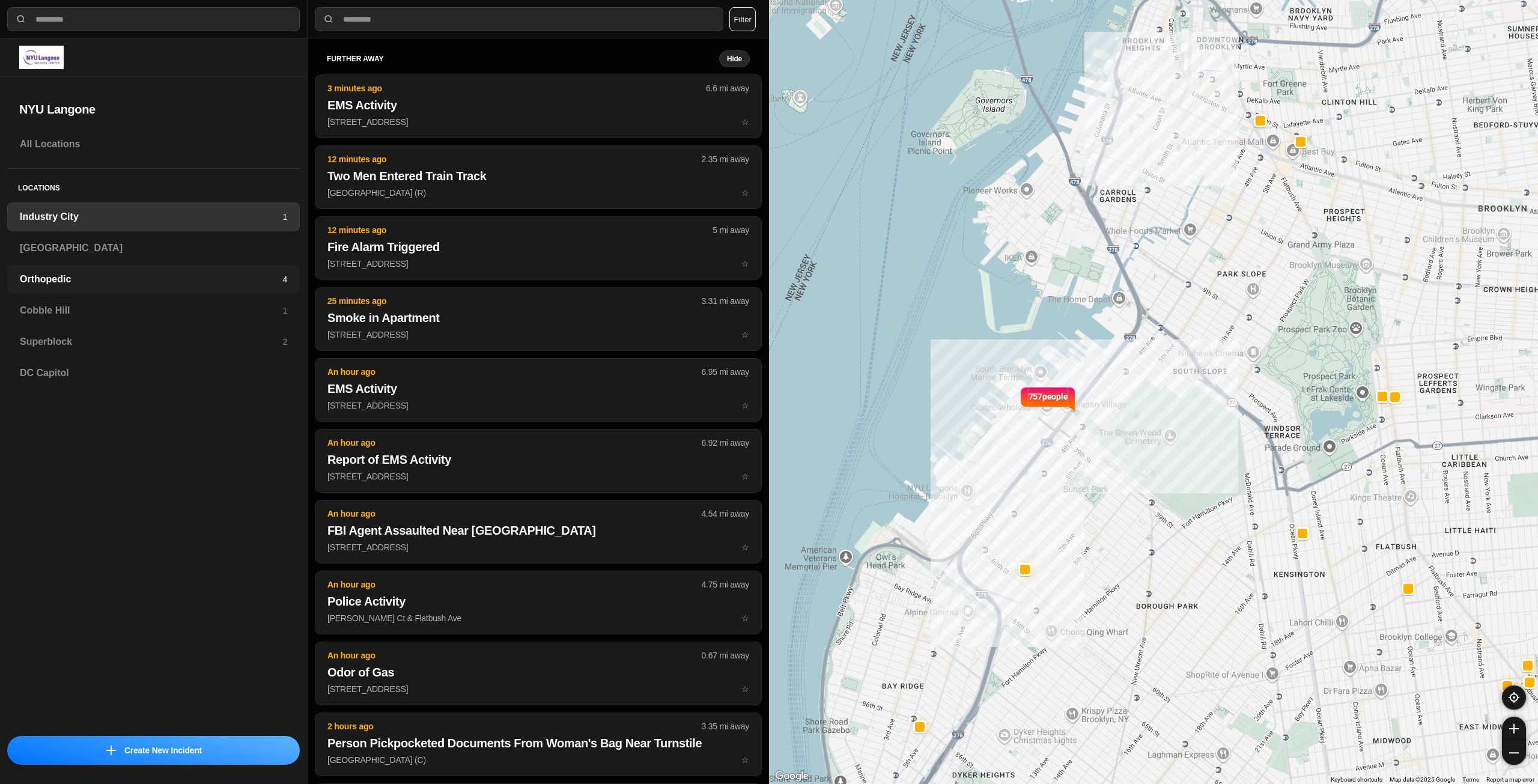
click at [108, 280] on h3 "Orthopedic" at bounding box center [151, 279] width 262 height 14
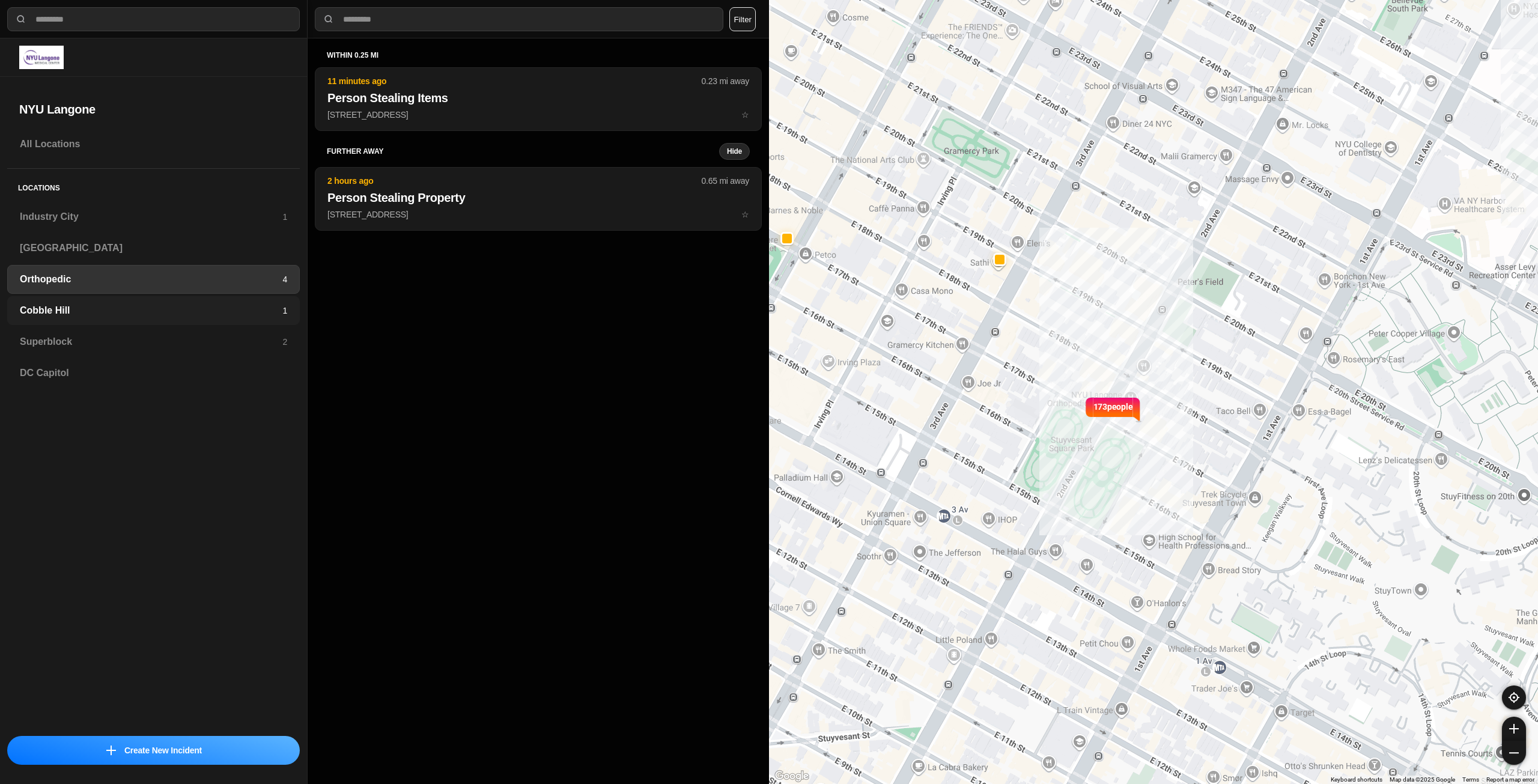
click at [108, 304] on h3 "Cobble Hill" at bounding box center [151, 310] width 262 height 14
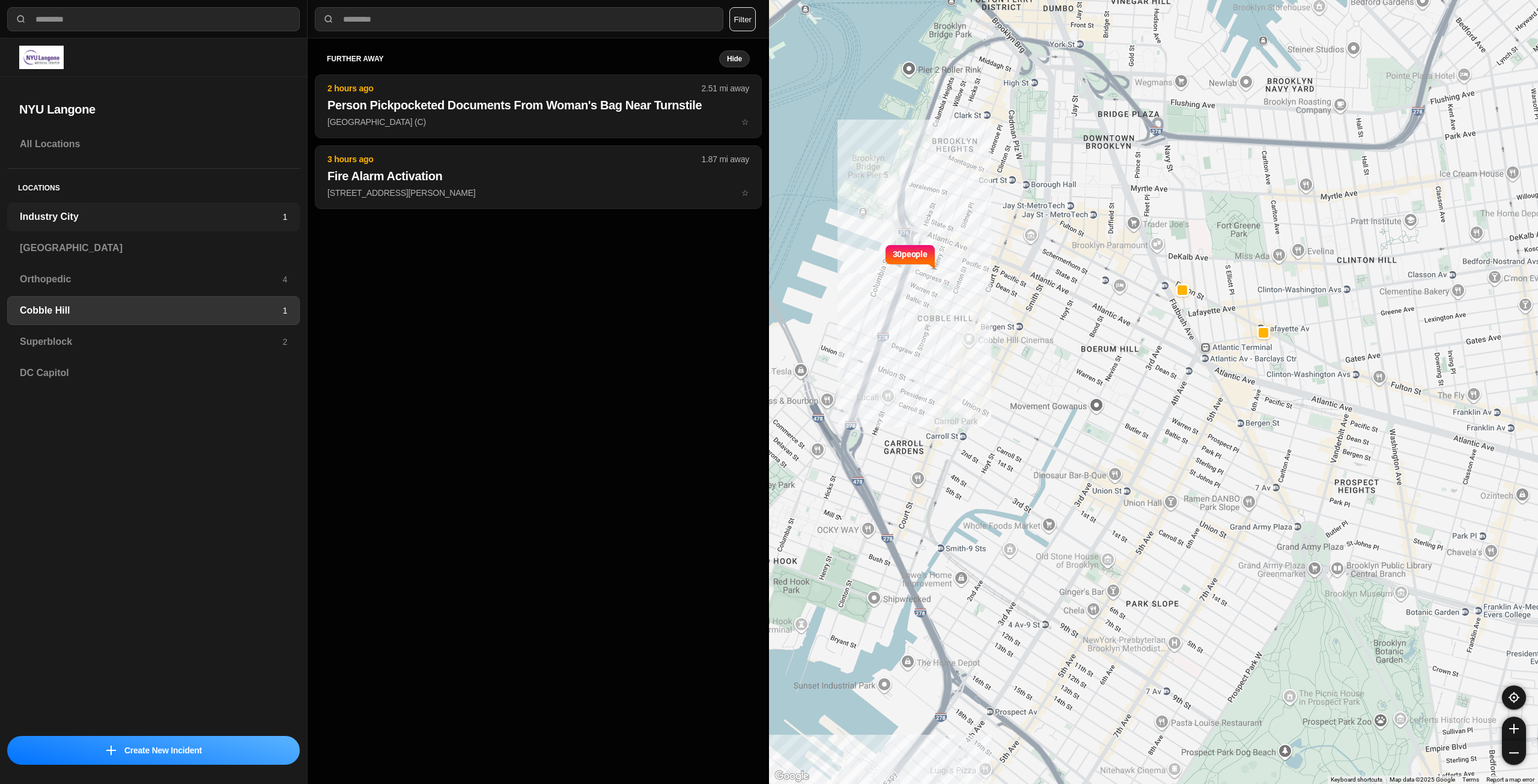
click at [122, 205] on div "Industry City 1" at bounding box center [153, 217] width 293 height 29
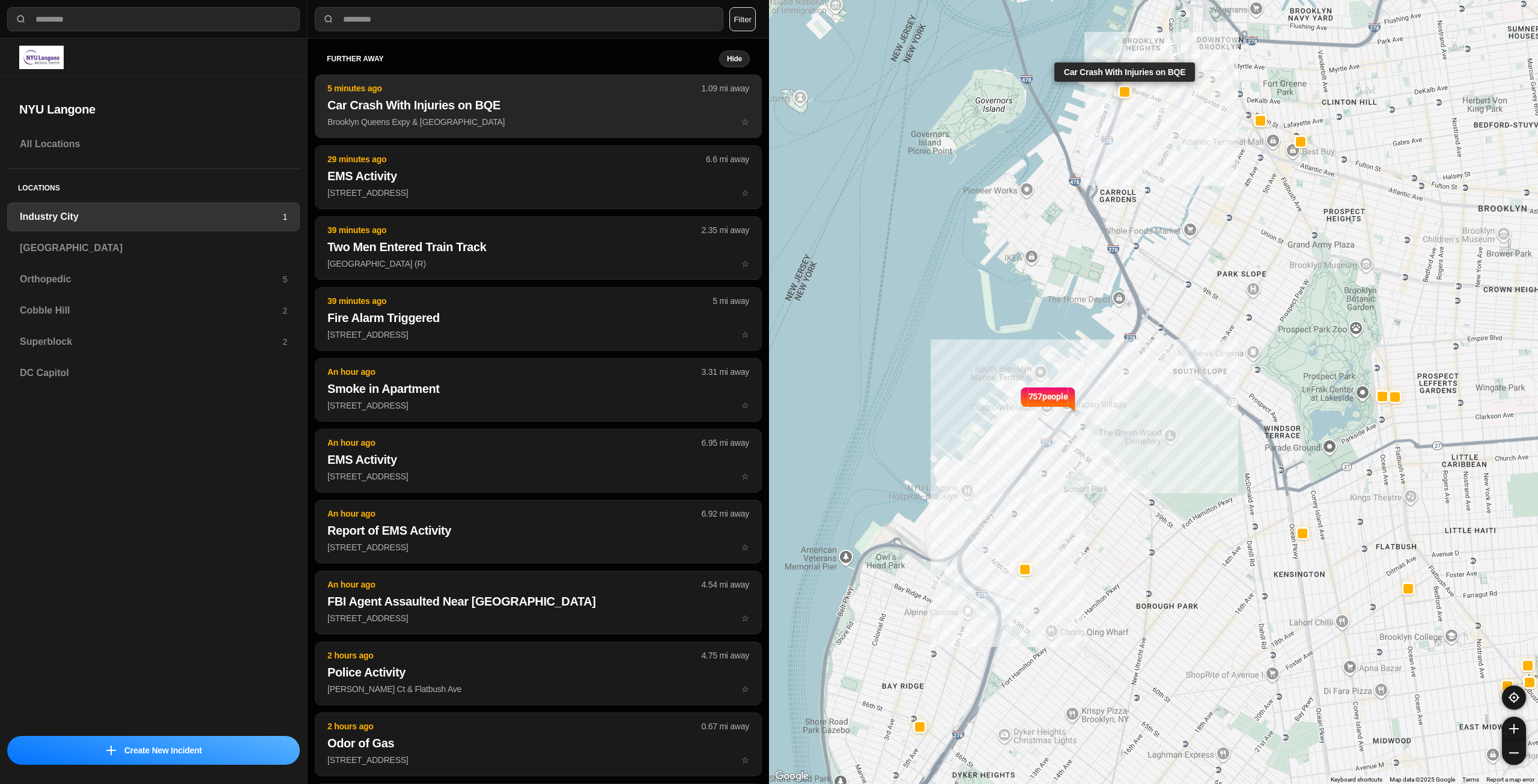
click at [530, 112] on h2 "Car Crash With Injuries on BQE" at bounding box center [538, 105] width 421 height 17
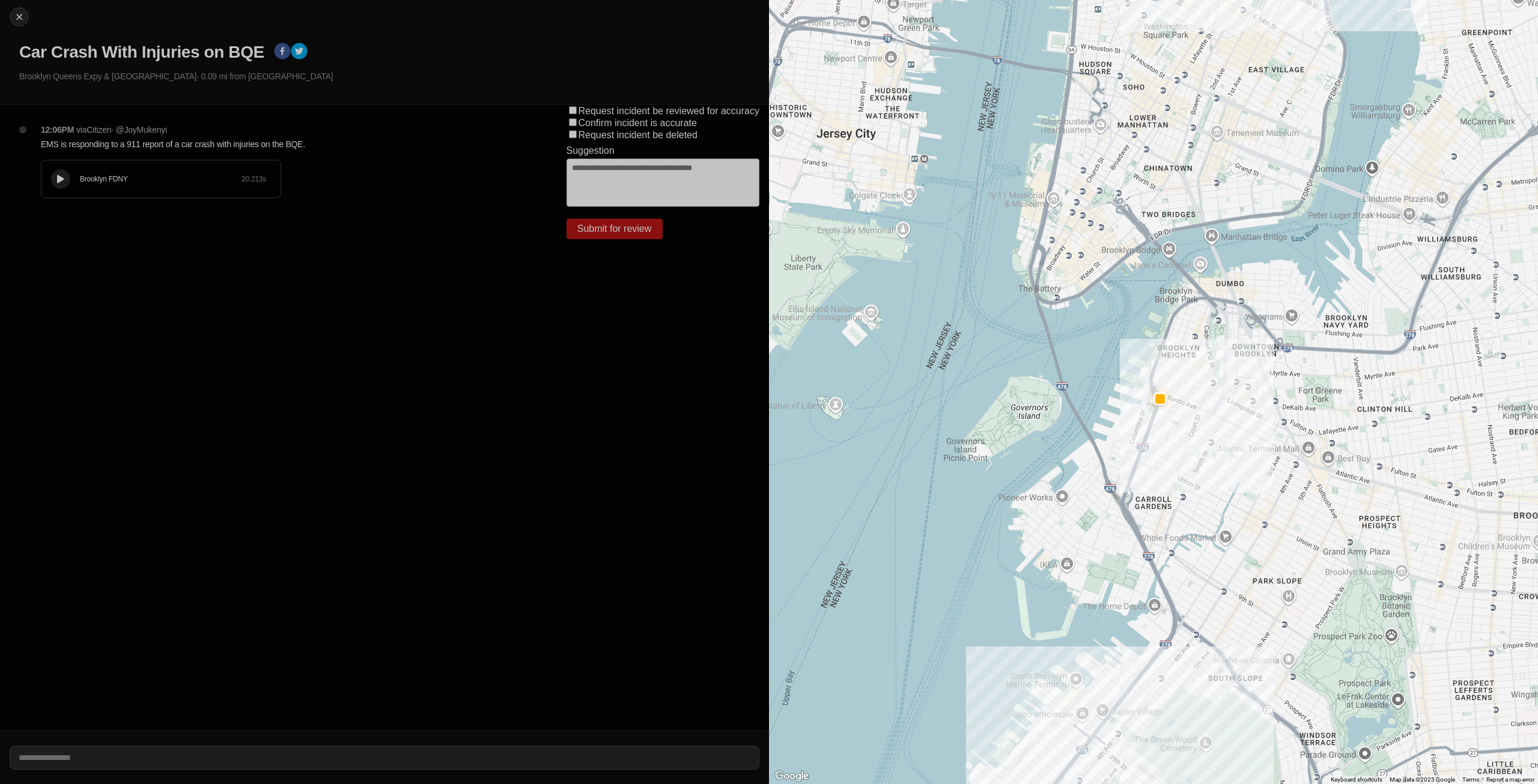
click at [65, 184] on div at bounding box center [61, 179] width 12 height 9
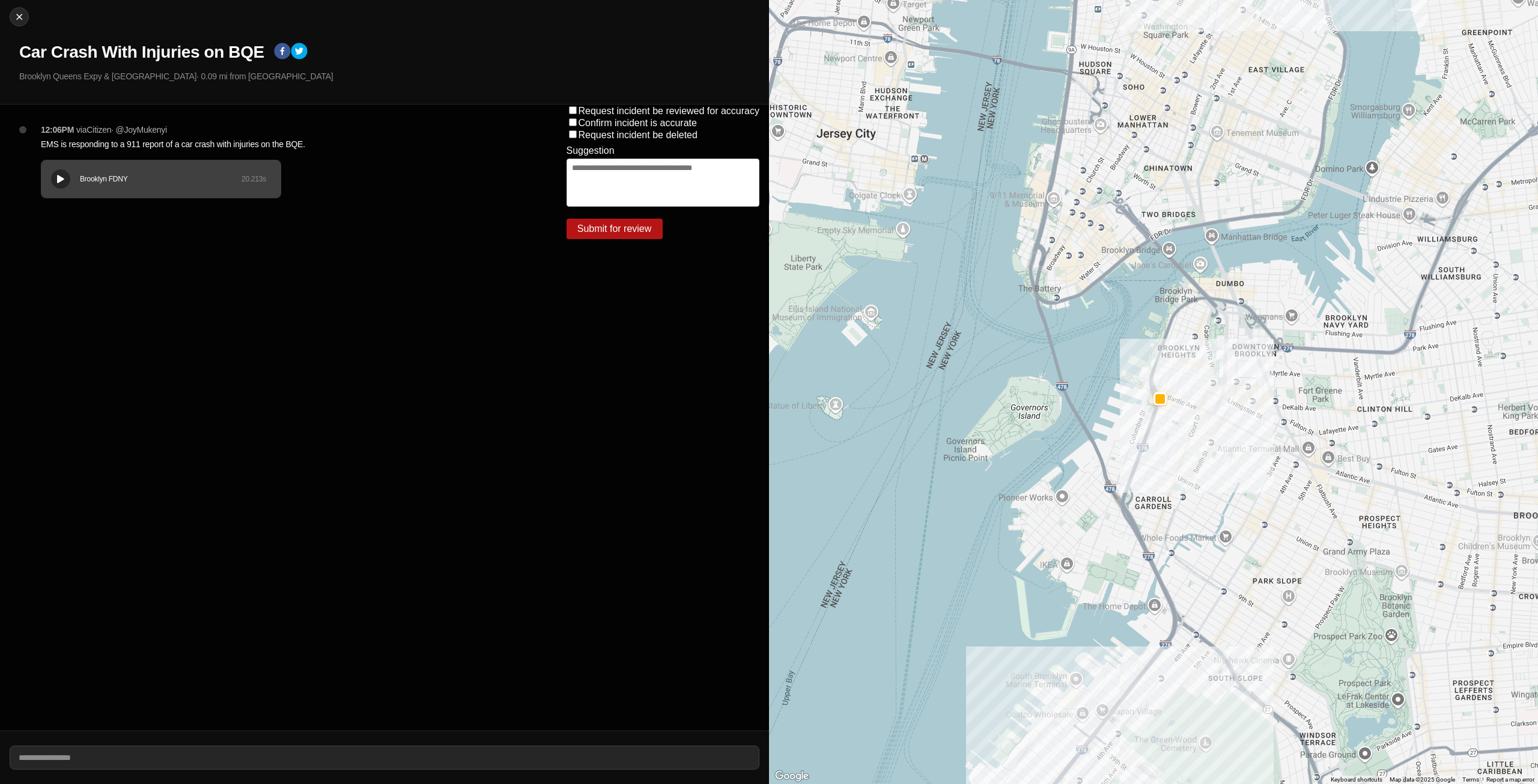
click at [55, 182] on div at bounding box center [61, 179] width 12 height 9
click at [16, 19] on img at bounding box center [19, 17] width 12 height 12
select select "*"
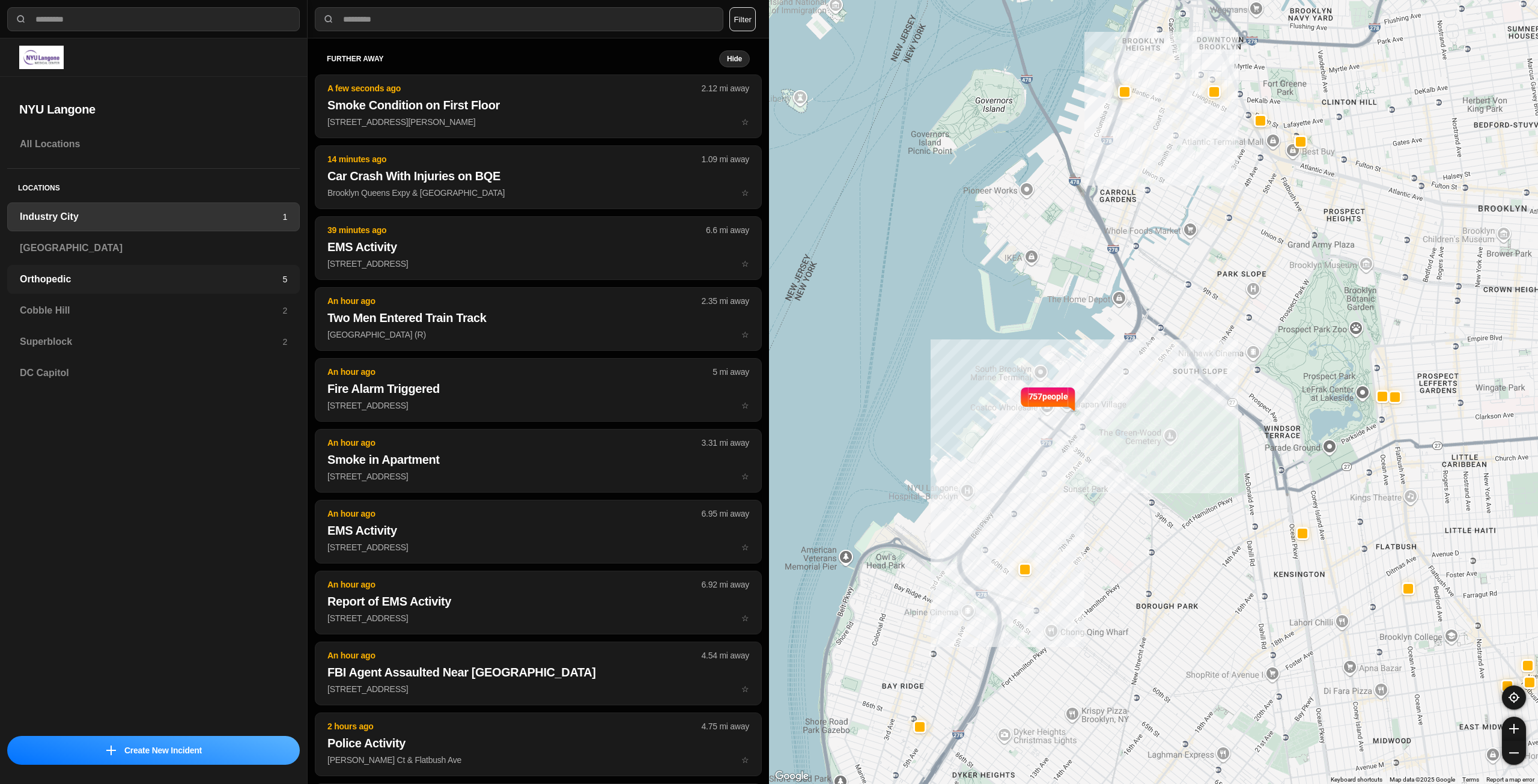
click at [176, 275] on h3 "Orthopedic" at bounding box center [151, 279] width 262 height 14
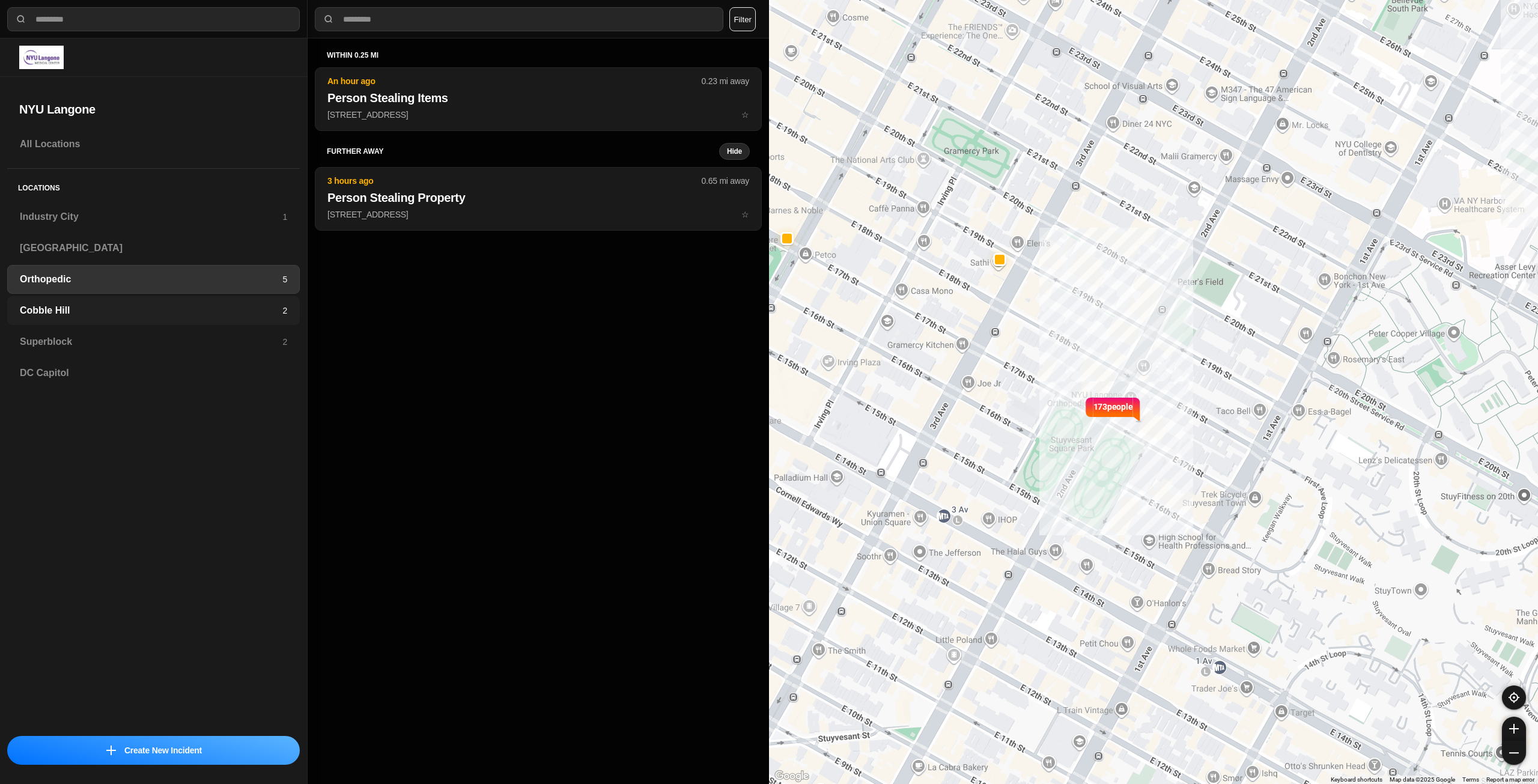
click at [174, 308] on h3 "Cobble Hill" at bounding box center [151, 310] width 262 height 14
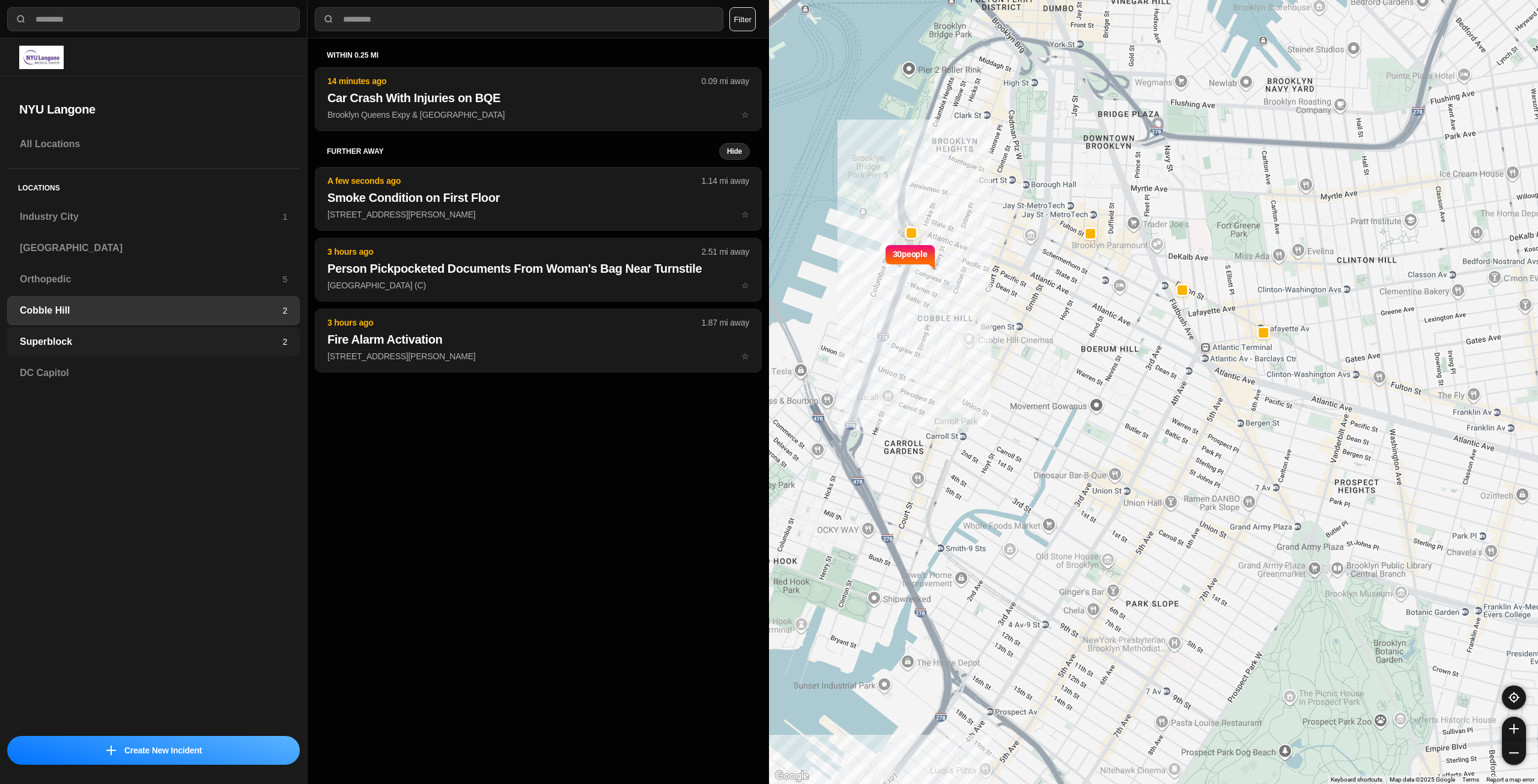
click at [172, 341] on h3 "Superblock" at bounding box center [151, 342] width 262 height 14
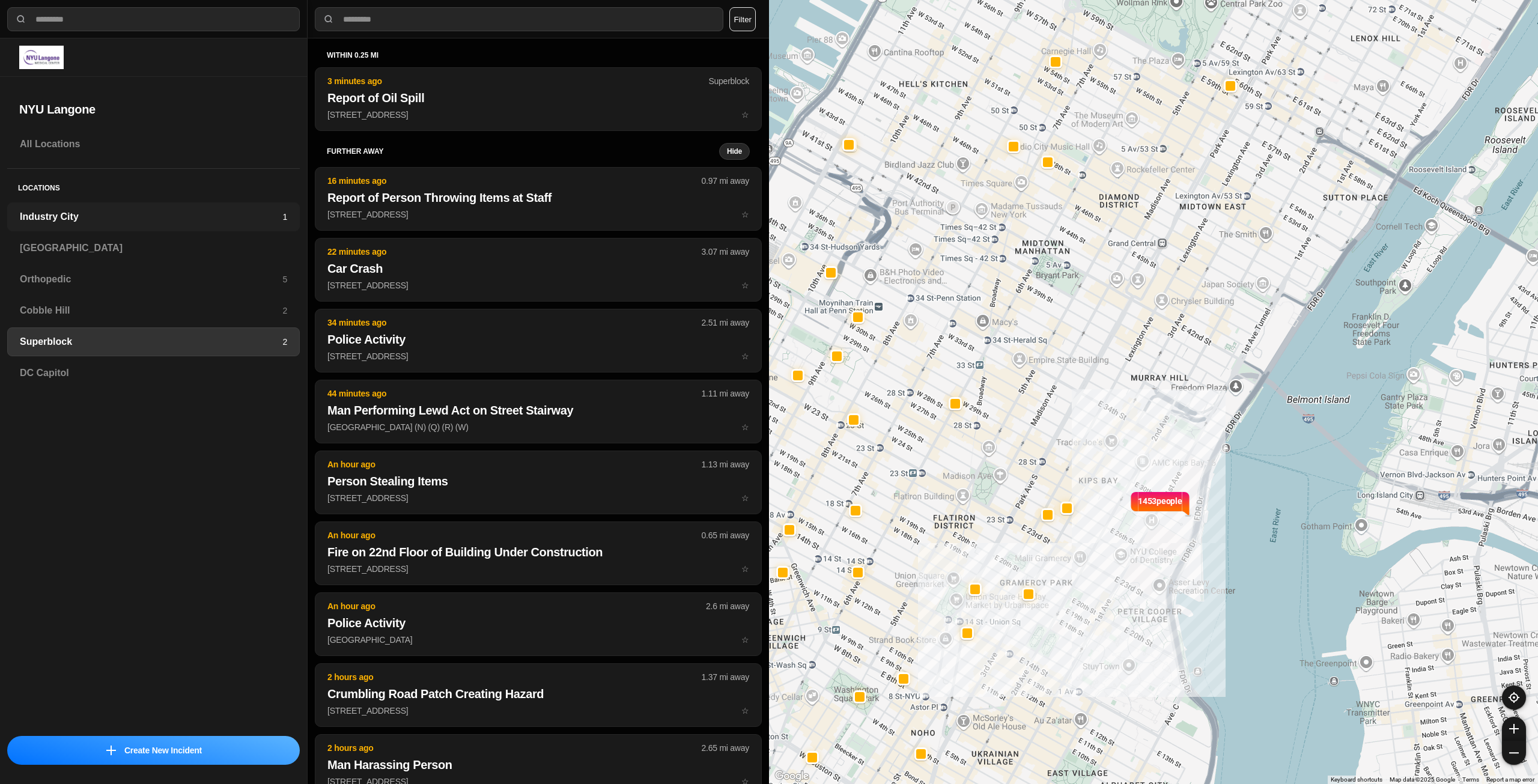
click at [151, 214] on h3 "Industry City" at bounding box center [151, 217] width 262 height 14
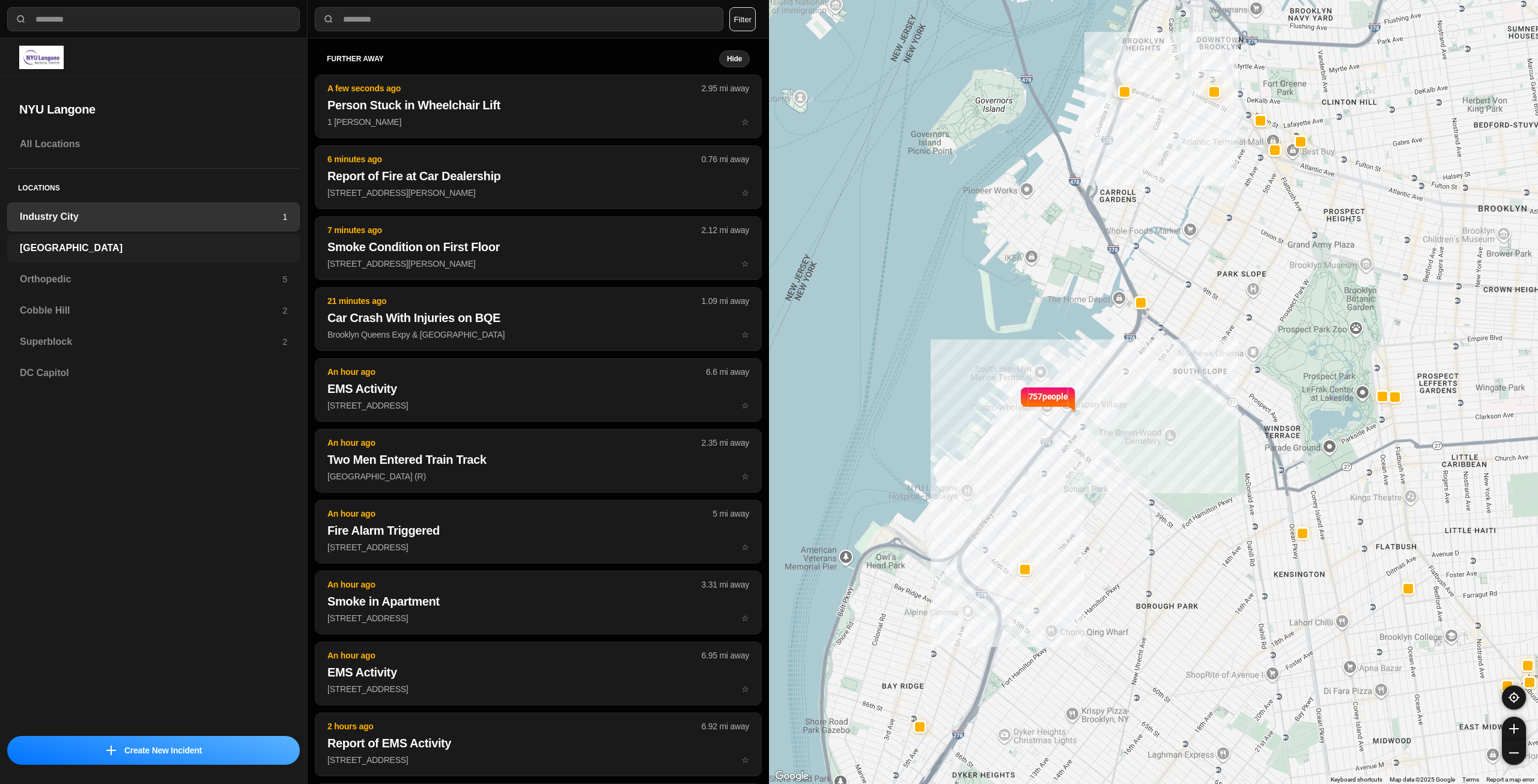
click at [147, 256] on div "[GEOGRAPHIC_DATA]" at bounding box center [153, 247] width 293 height 29
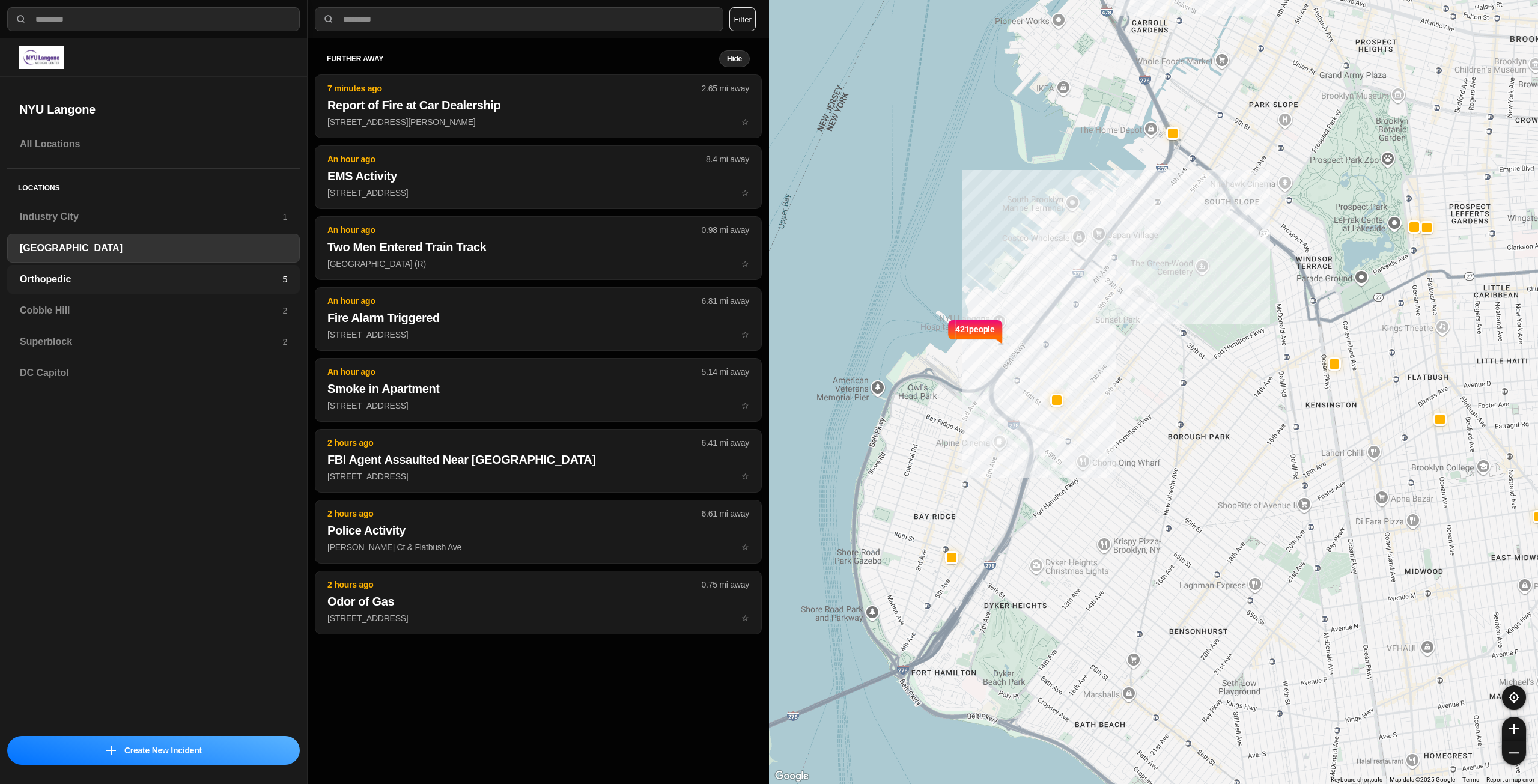
click at [214, 292] on div "Orthopedic 5" at bounding box center [153, 279] width 293 height 29
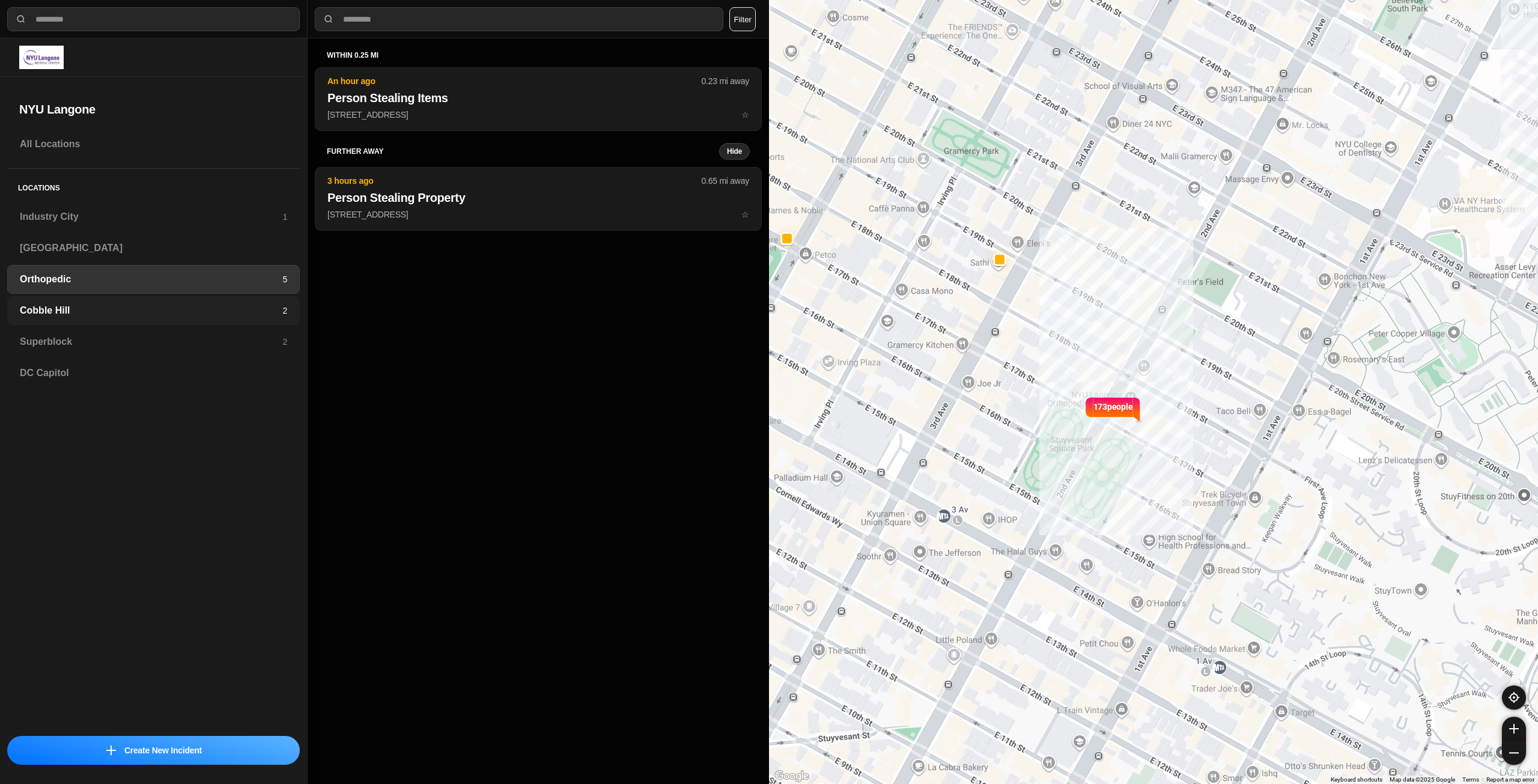
click at [211, 309] on h3 "Cobble Hill" at bounding box center [151, 310] width 262 height 14
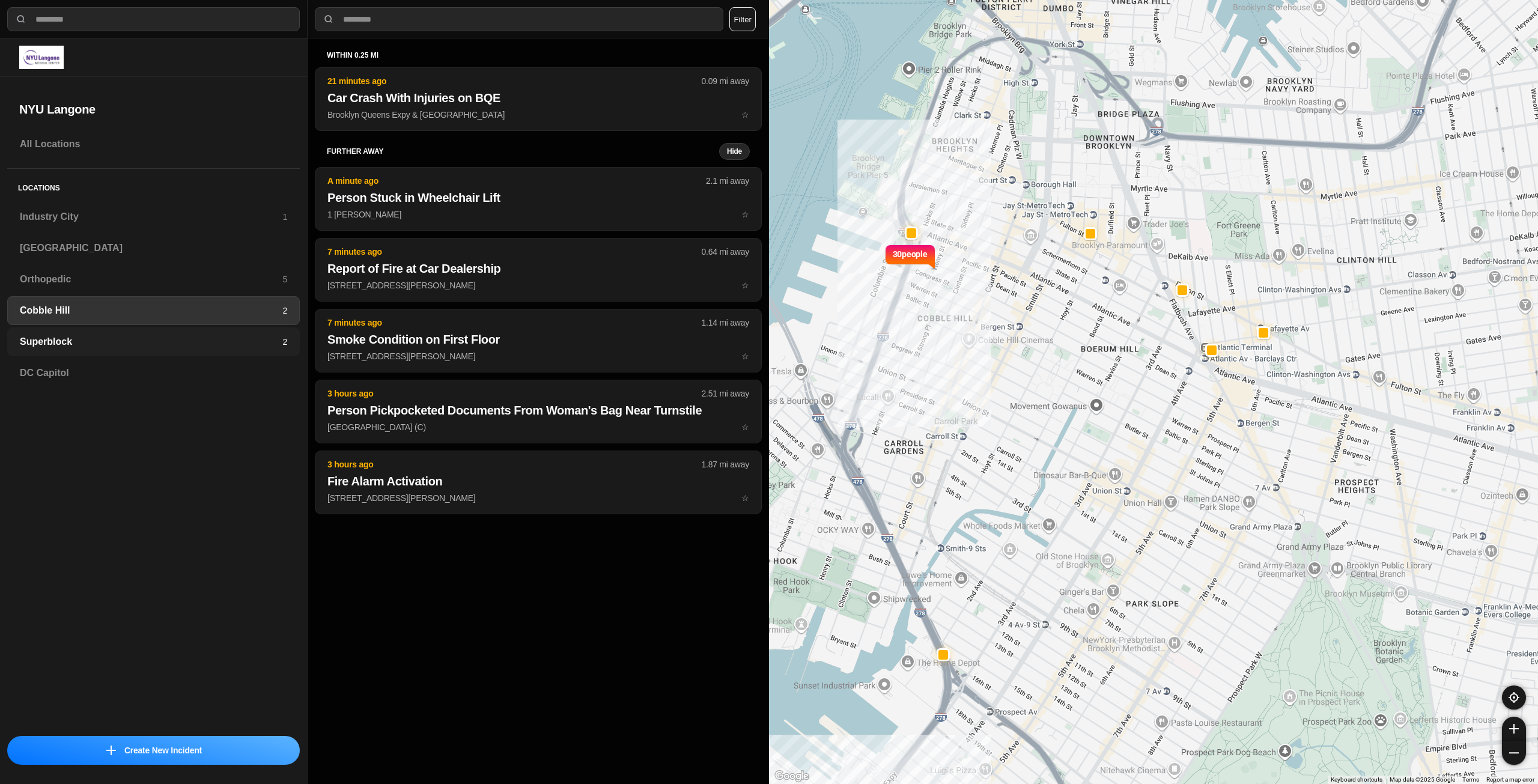
click at [217, 339] on h3 "Superblock" at bounding box center [151, 342] width 262 height 14
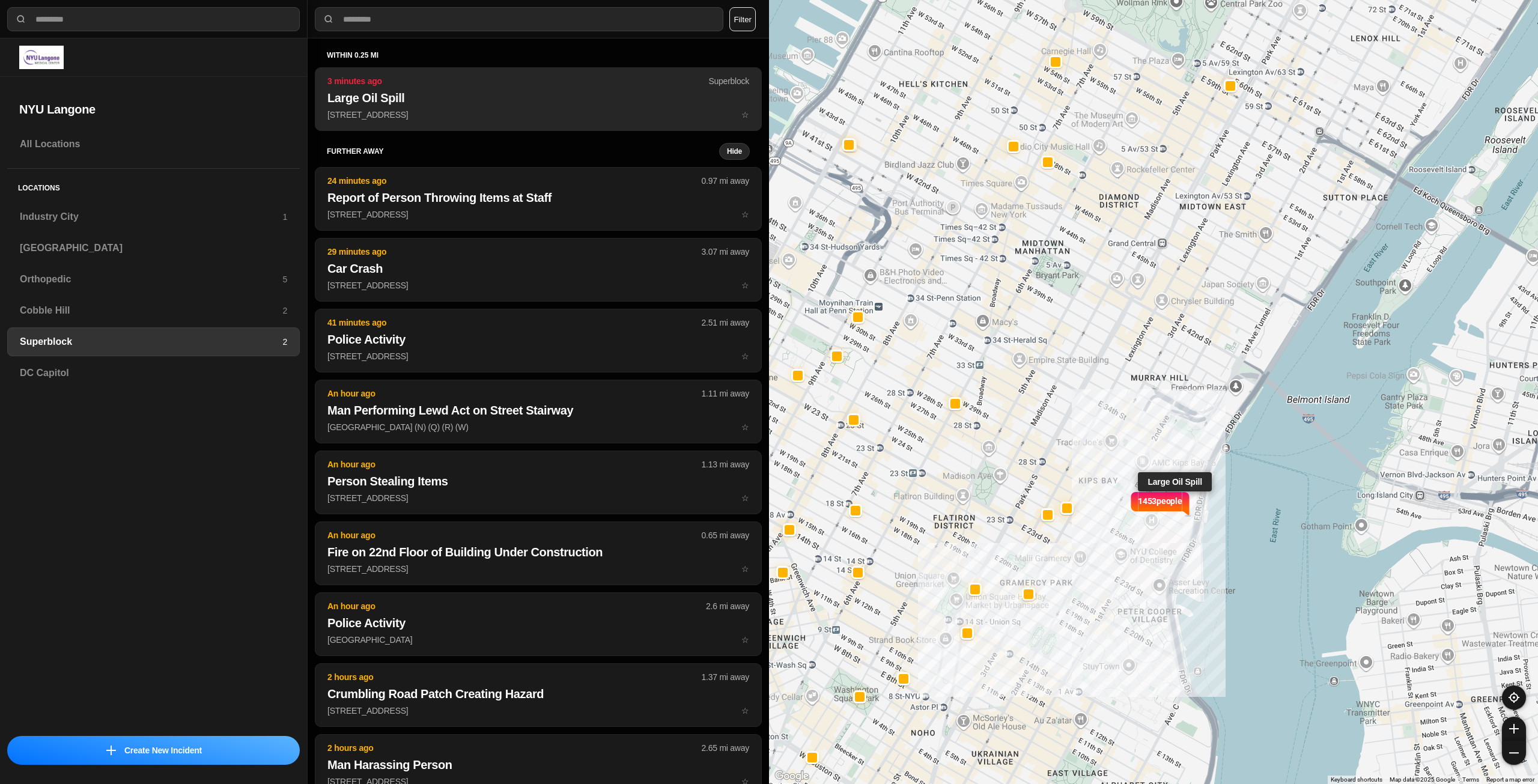
click at [498, 93] on h2 "Large Oil Spill" at bounding box center [538, 97] width 421 height 17
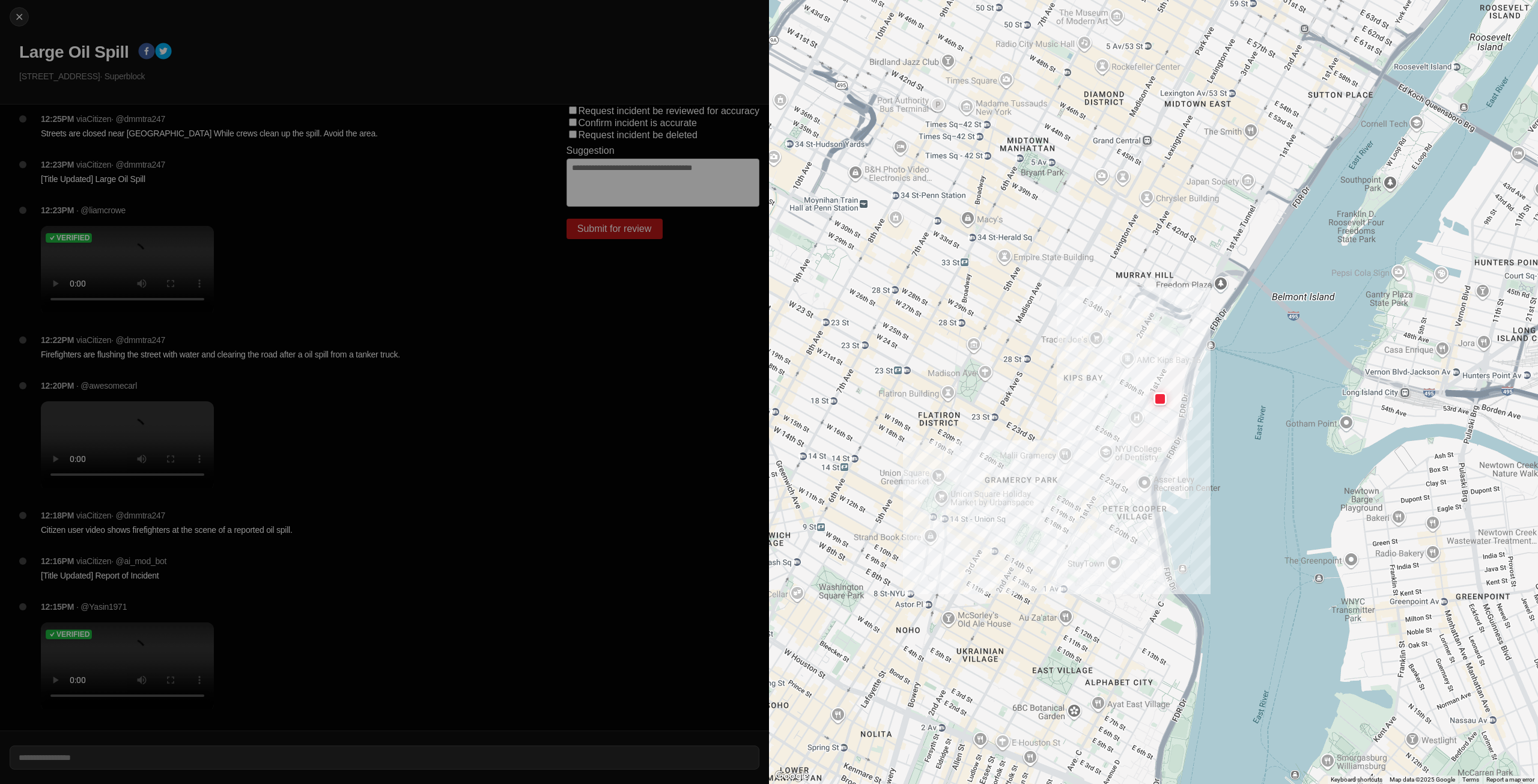
scroll to position [184, 0]
